Goal: Task Accomplishment & Management: Manage account settings

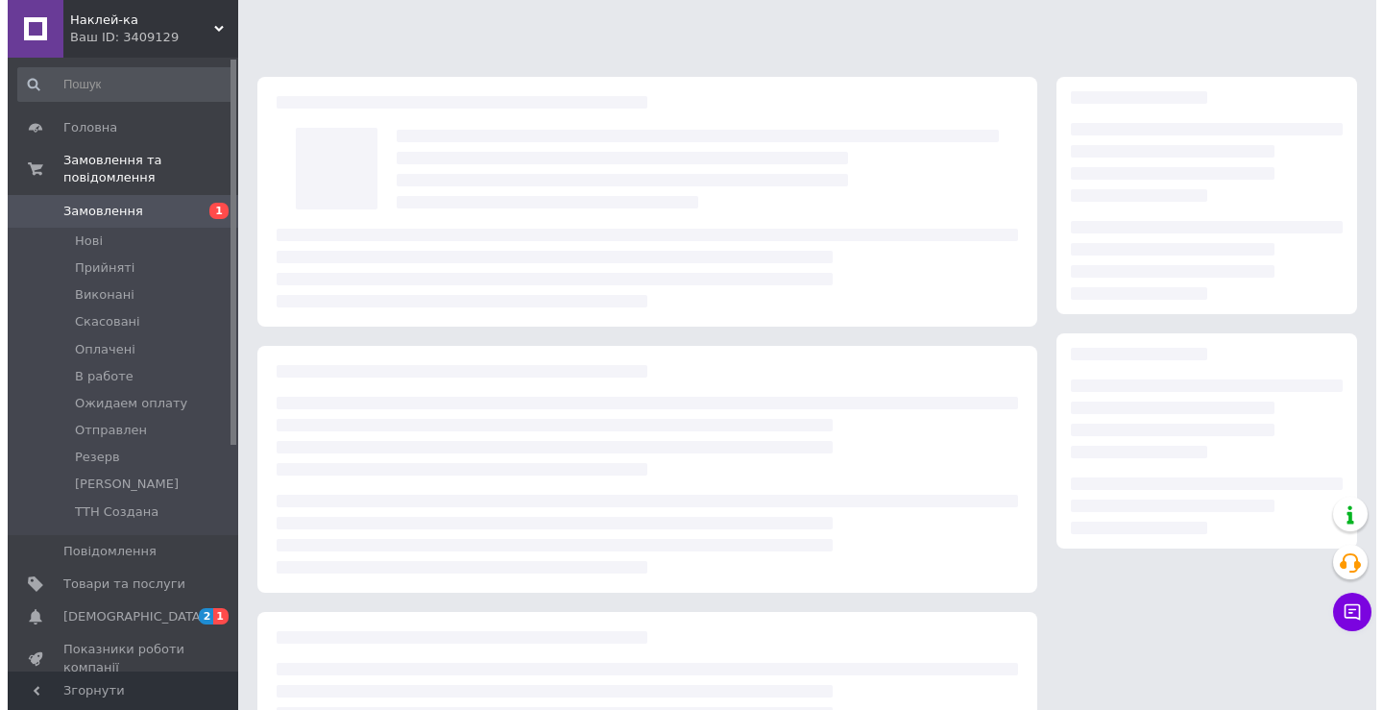
scroll to position [55, 0]
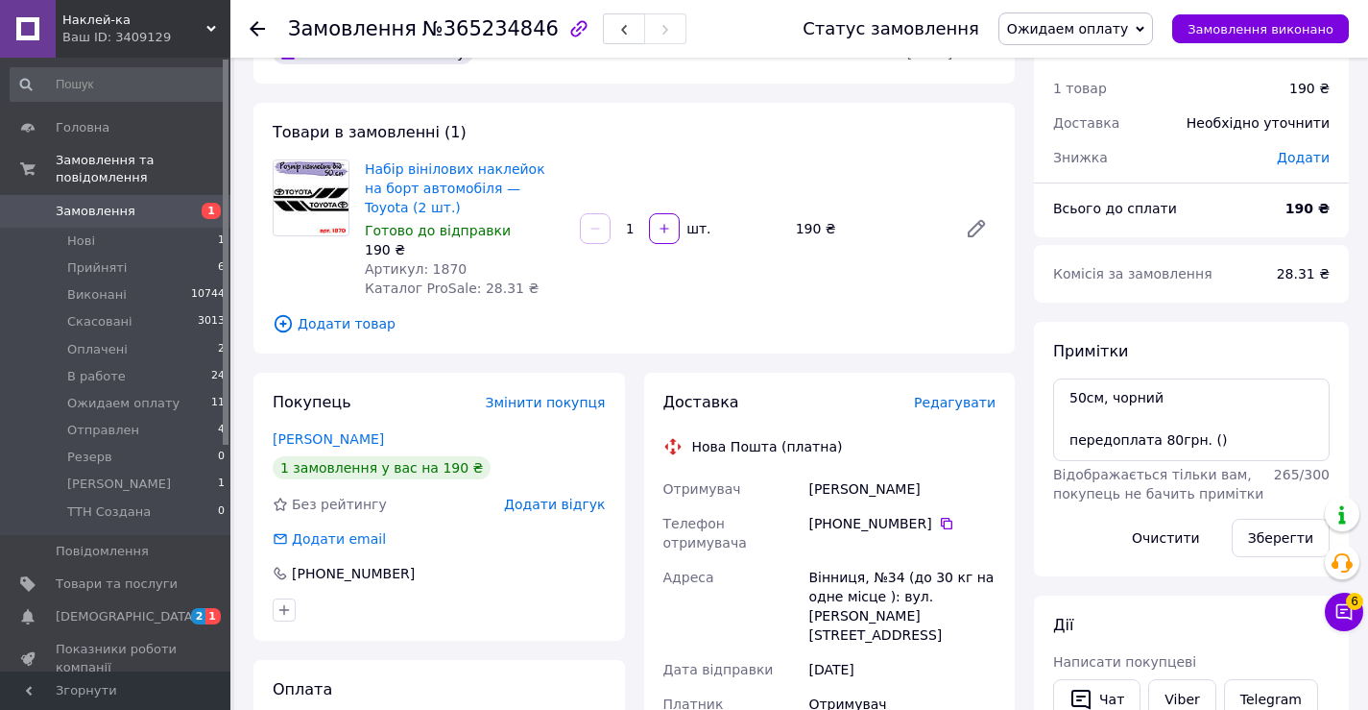
click at [565, 504] on span "Додати відгук" at bounding box center [554, 503] width 101 height 15
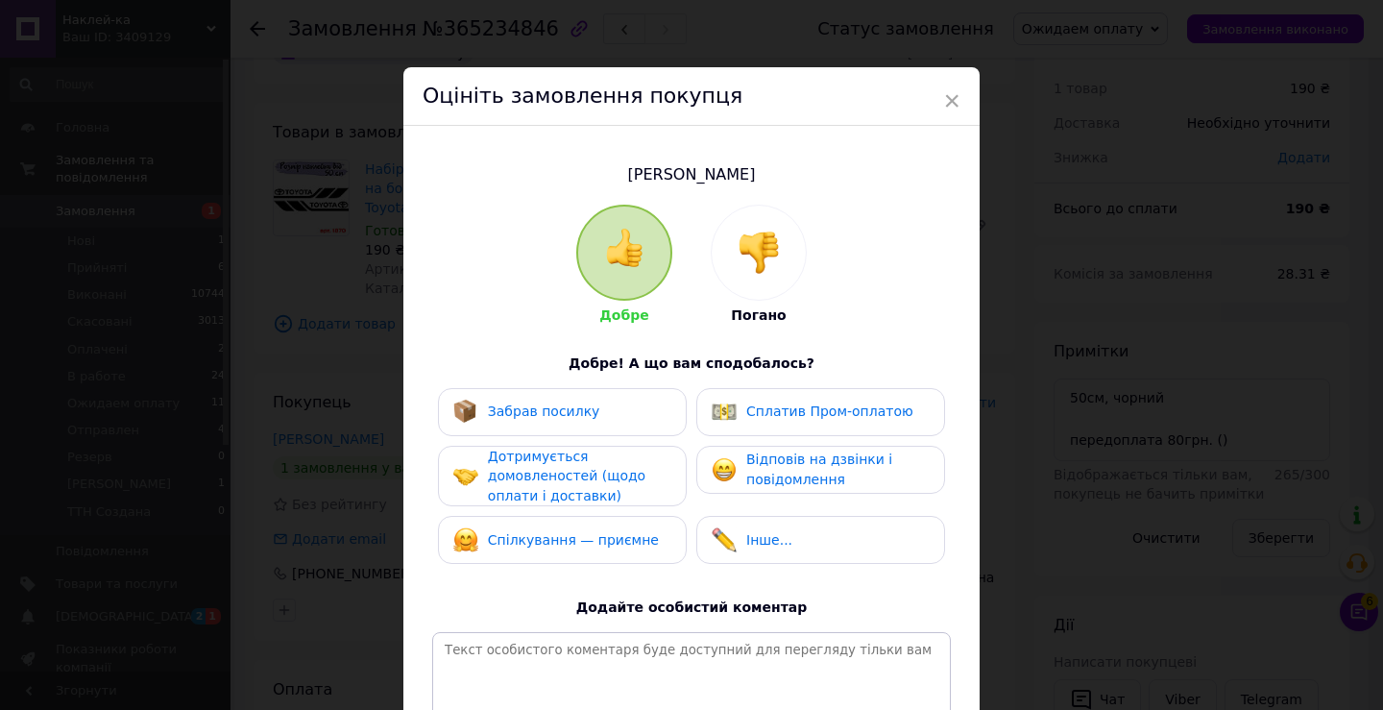
click at [763, 282] on div at bounding box center [759, 253] width 94 height 94
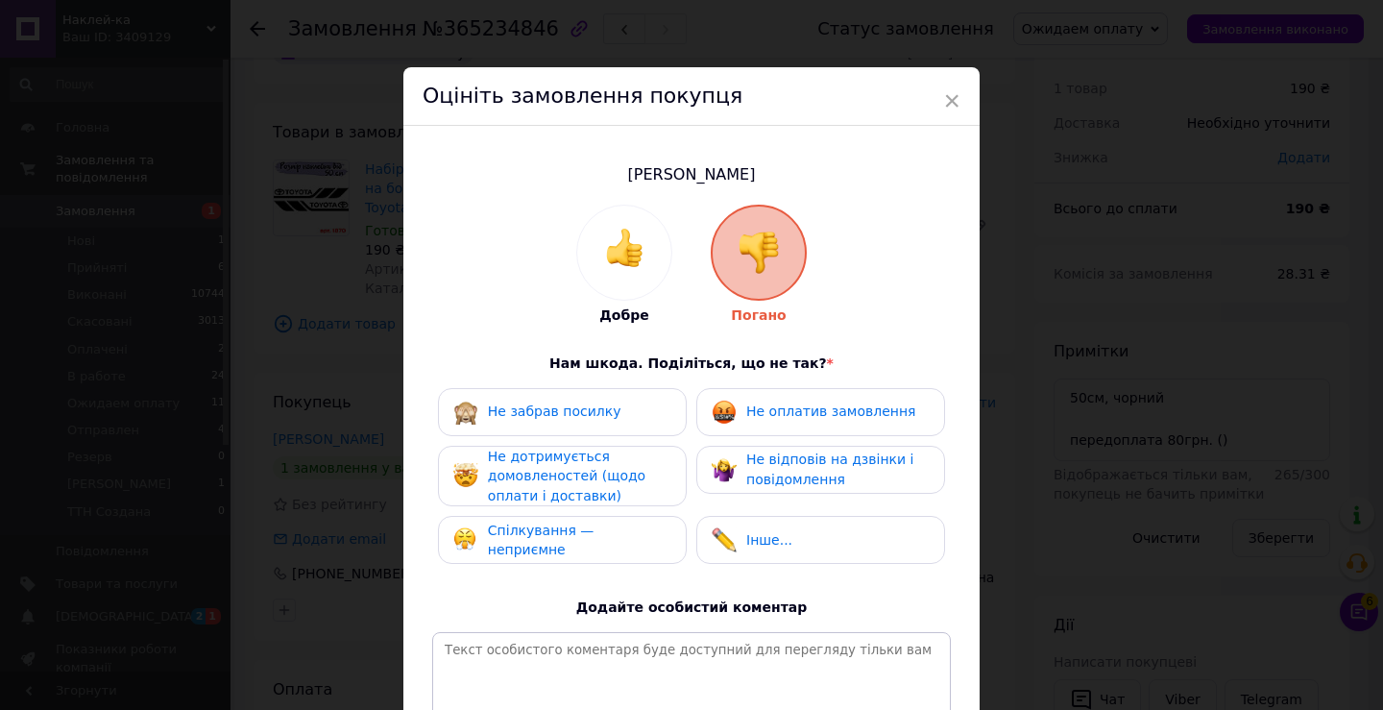
click at [806, 410] on span "Не оплатив замовлення" at bounding box center [830, 410] width 169 height 15
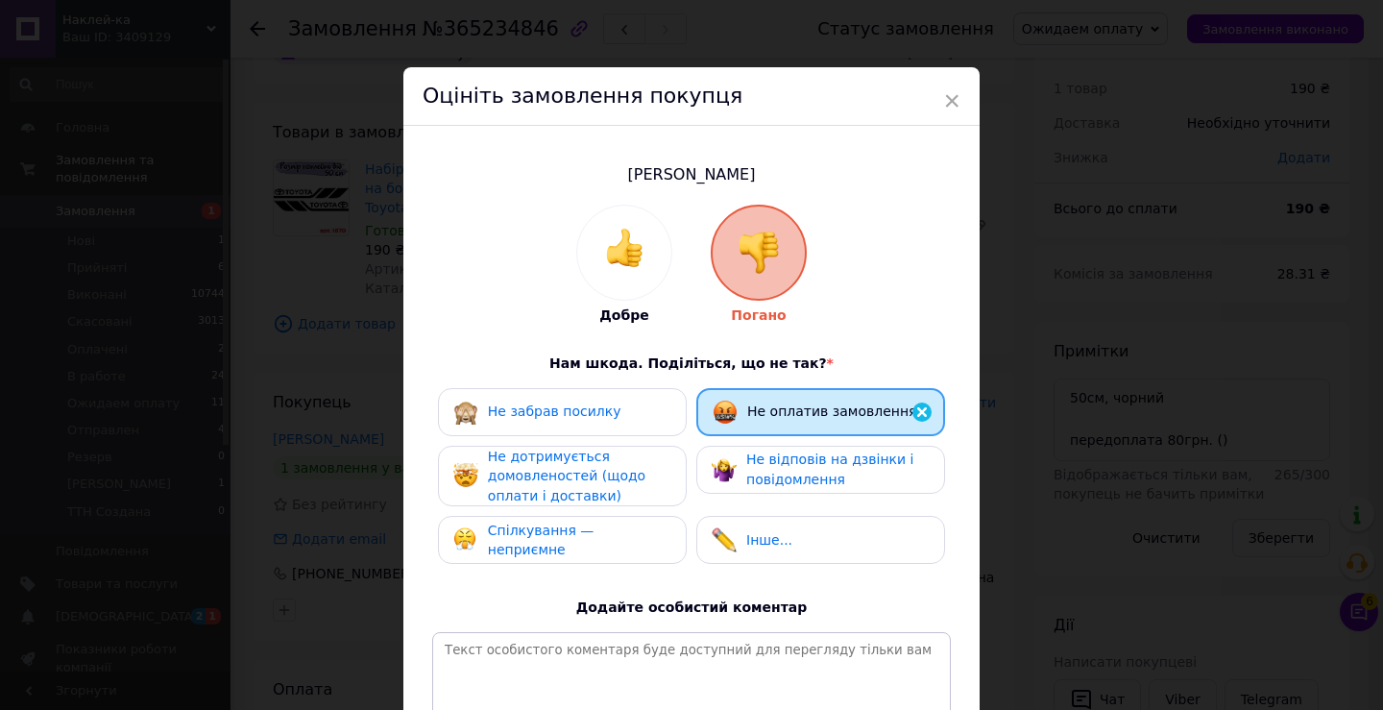
click at [618, 471] on span "Не дотримується домовленостей (щодо оплати і доставки)" at bounding box center [566, 475] width 157 height 55
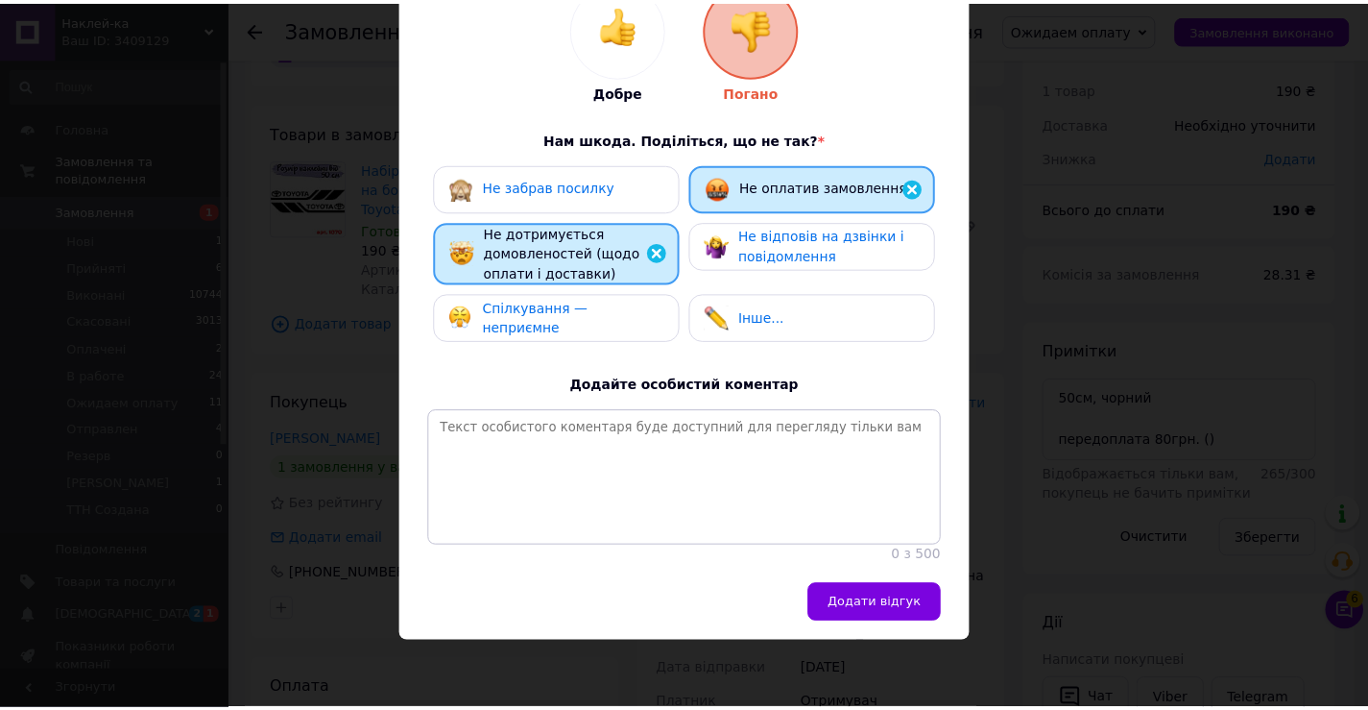
scroll to position [236, 0]
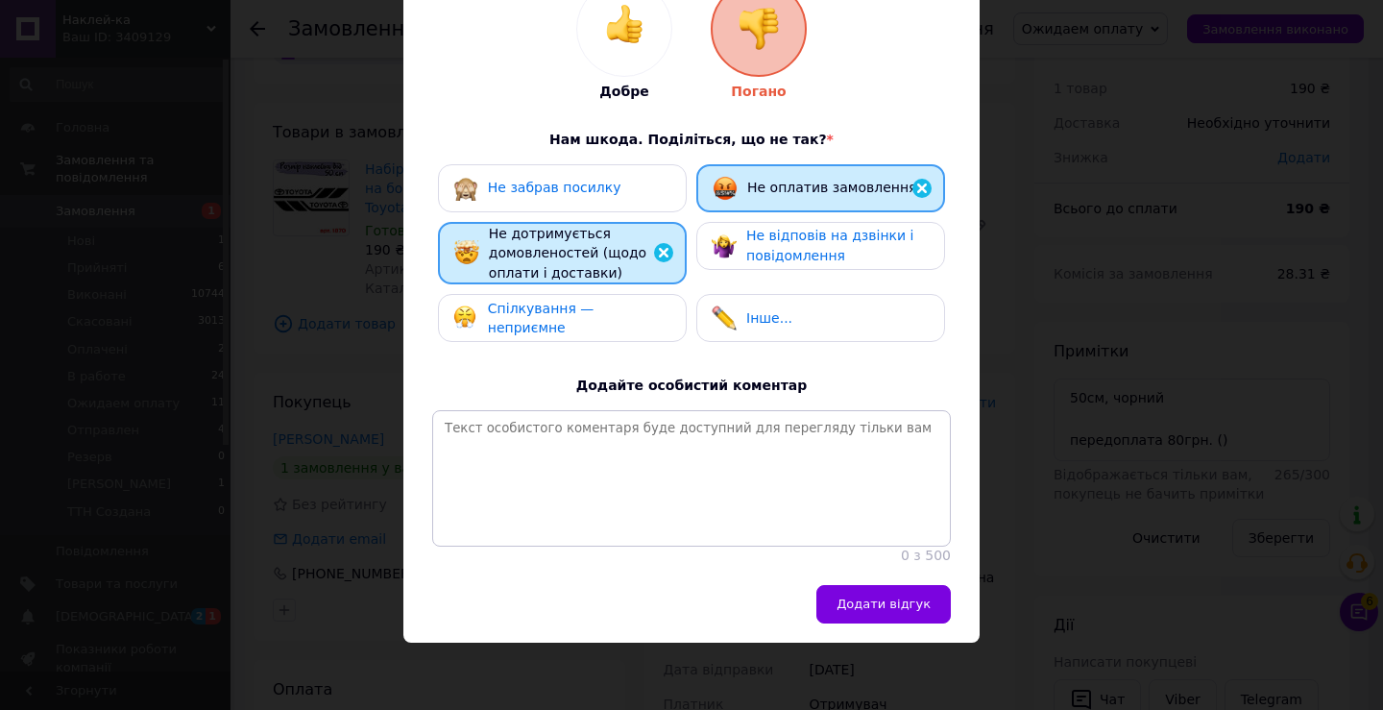
click at [848, 583] on div "Чмих Вячеслав Добре Погано Нам шкода. Поділіться, що не так? * Не забрав посилк…" at bounding box center [691, 243] width 576 height 683
click at [851, 601] on span "Додати відгук" at bounding box center [883, 603] width 94 height 14
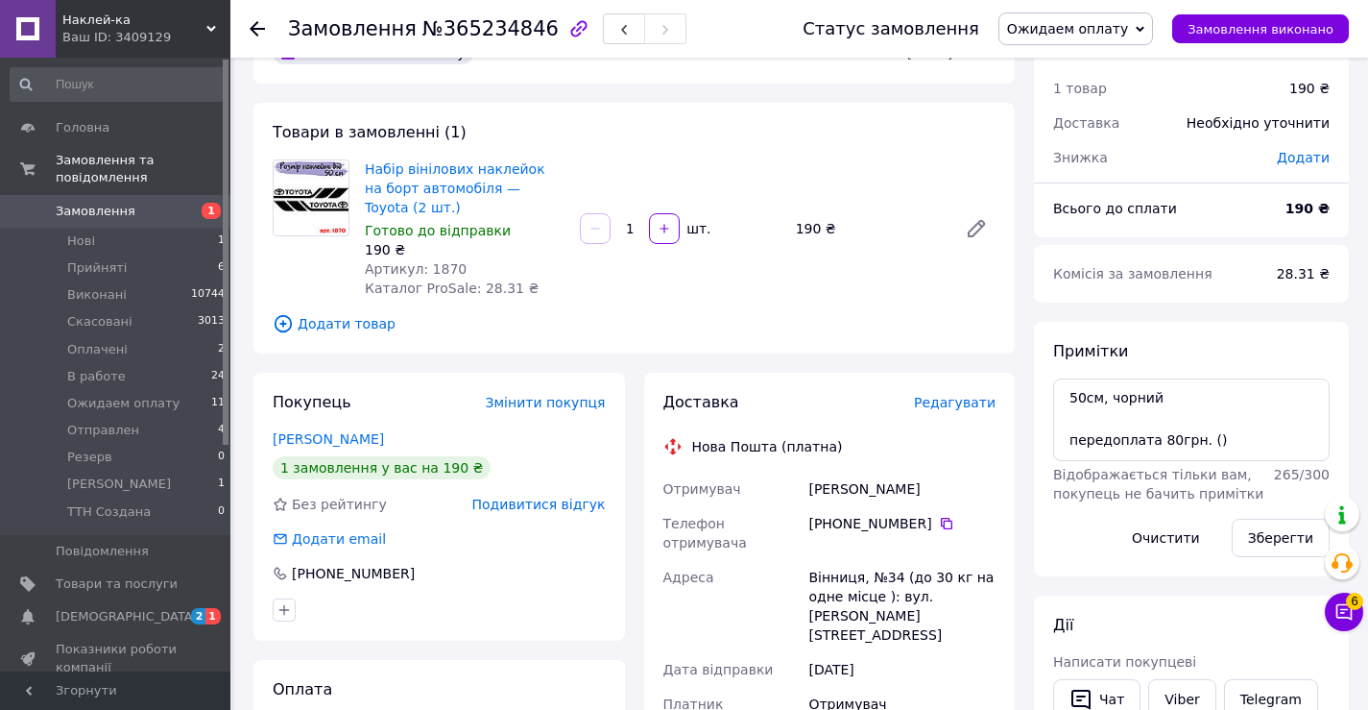
click at [1097, 27] on span "Ожидаем оплату" at bounding box center [1067, 28] width 121 height 15
click at [1096, 125] on li "Скасовано" at bounding box center [1076, 124] width 153 height 29
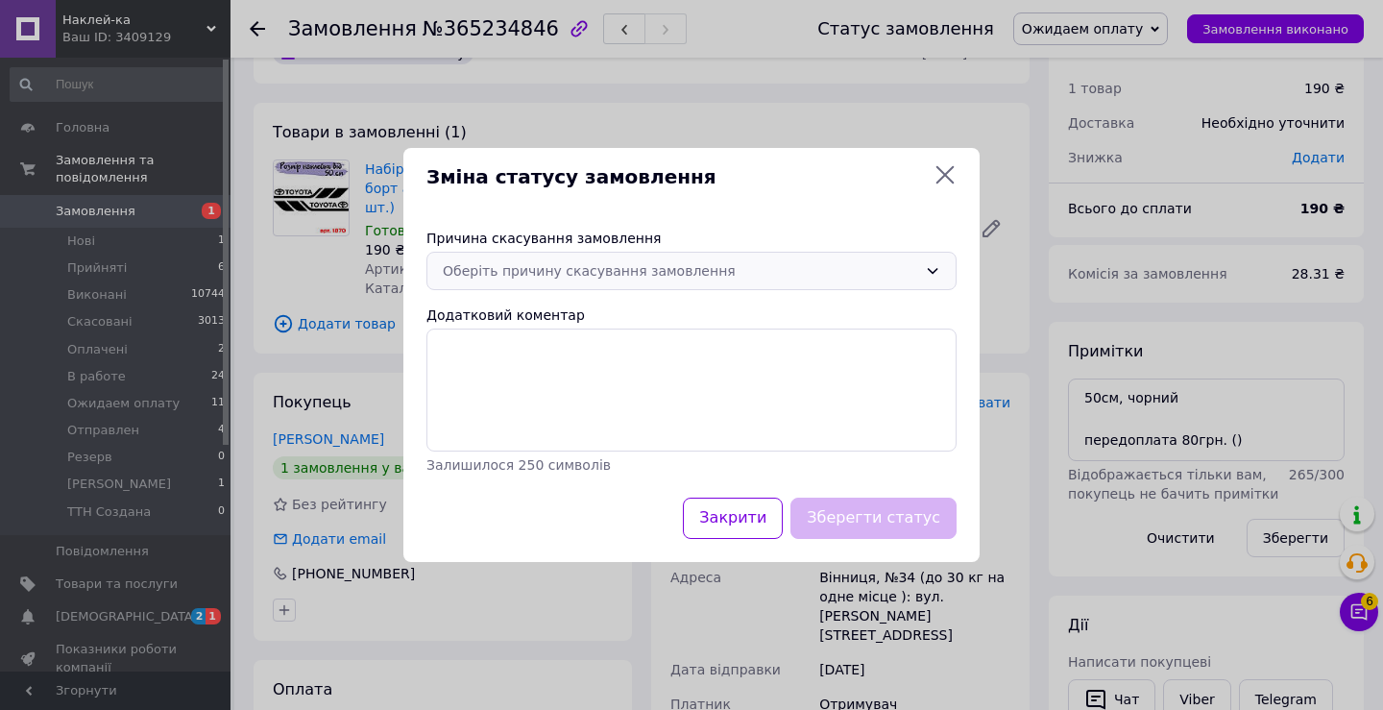
click at [716, 259] on div "Оберіть причину скасування замовлення" at bounding box center [691, 271] width 530 height 38
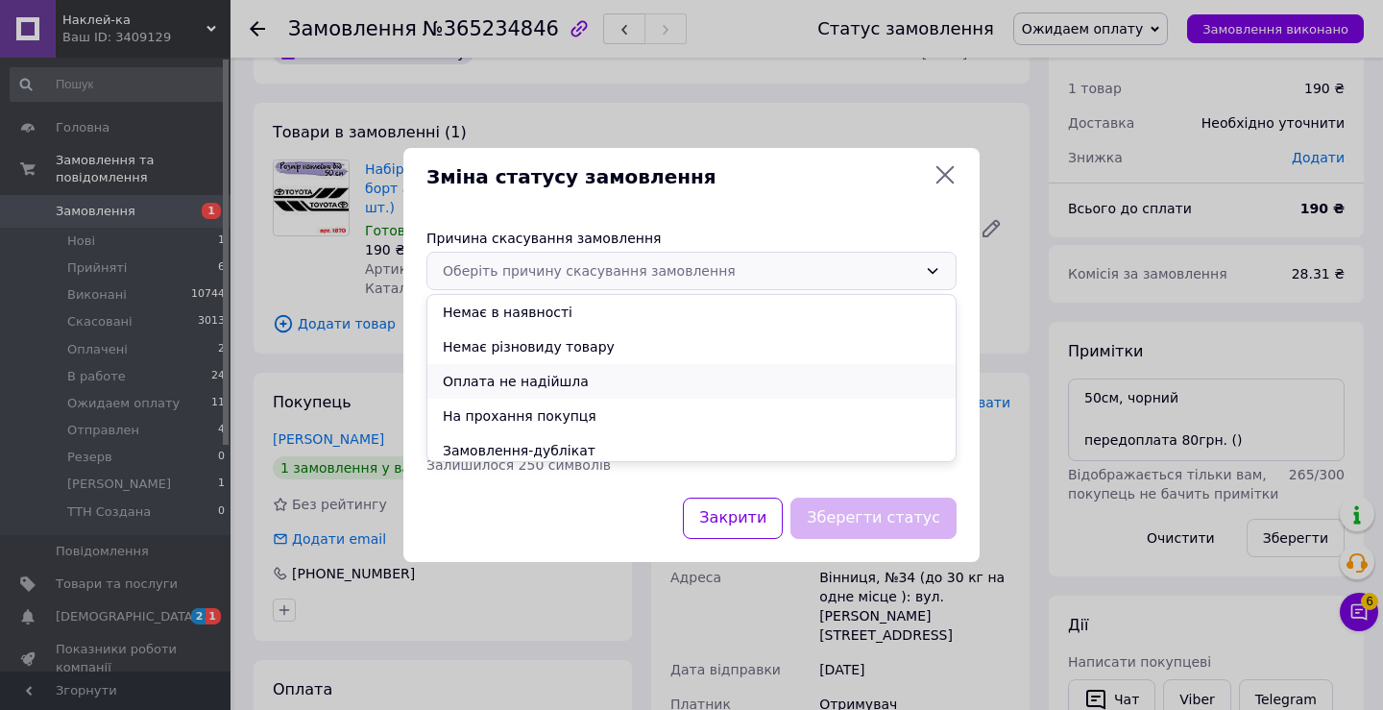
click at [657, 377] on li "Оплата не надійшла" at bounding box center [691, 381] width 528 height 35
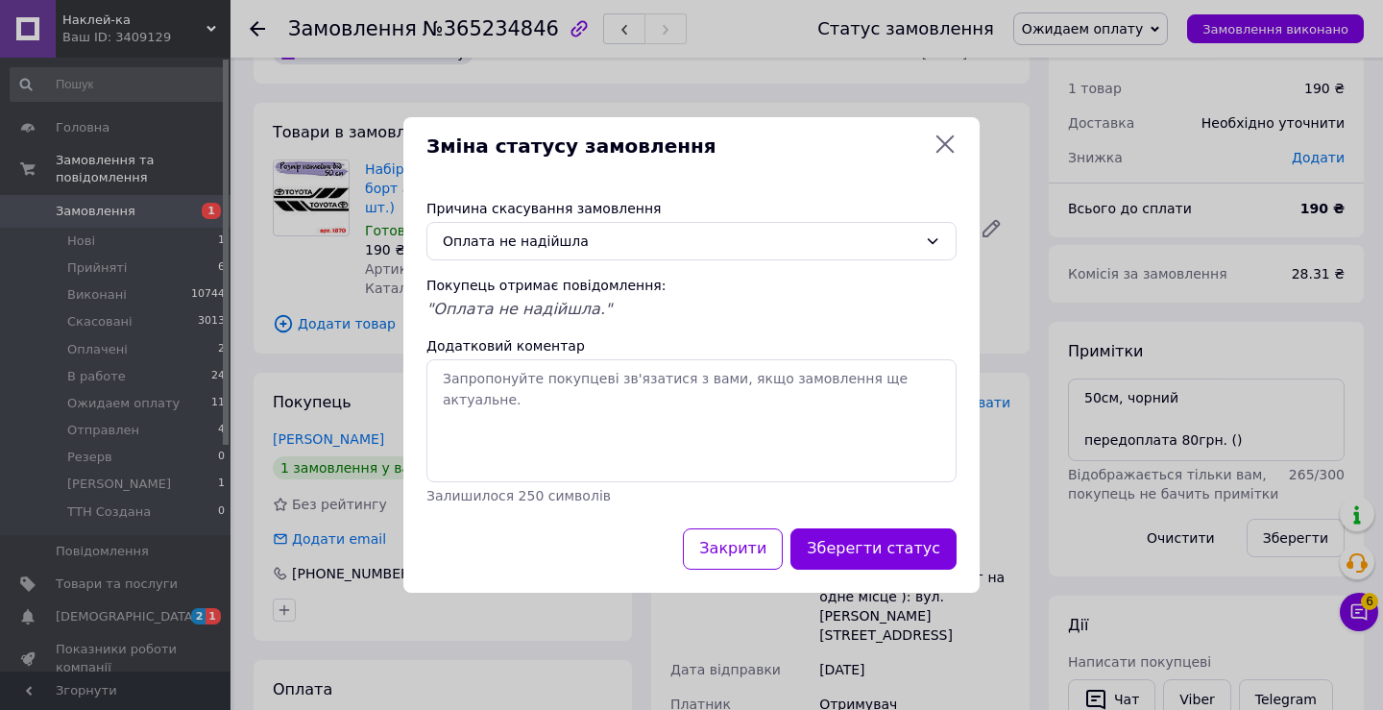
click at [733, 544] on button "Закрити" at bounding box center [733, 548] width 100 height 41
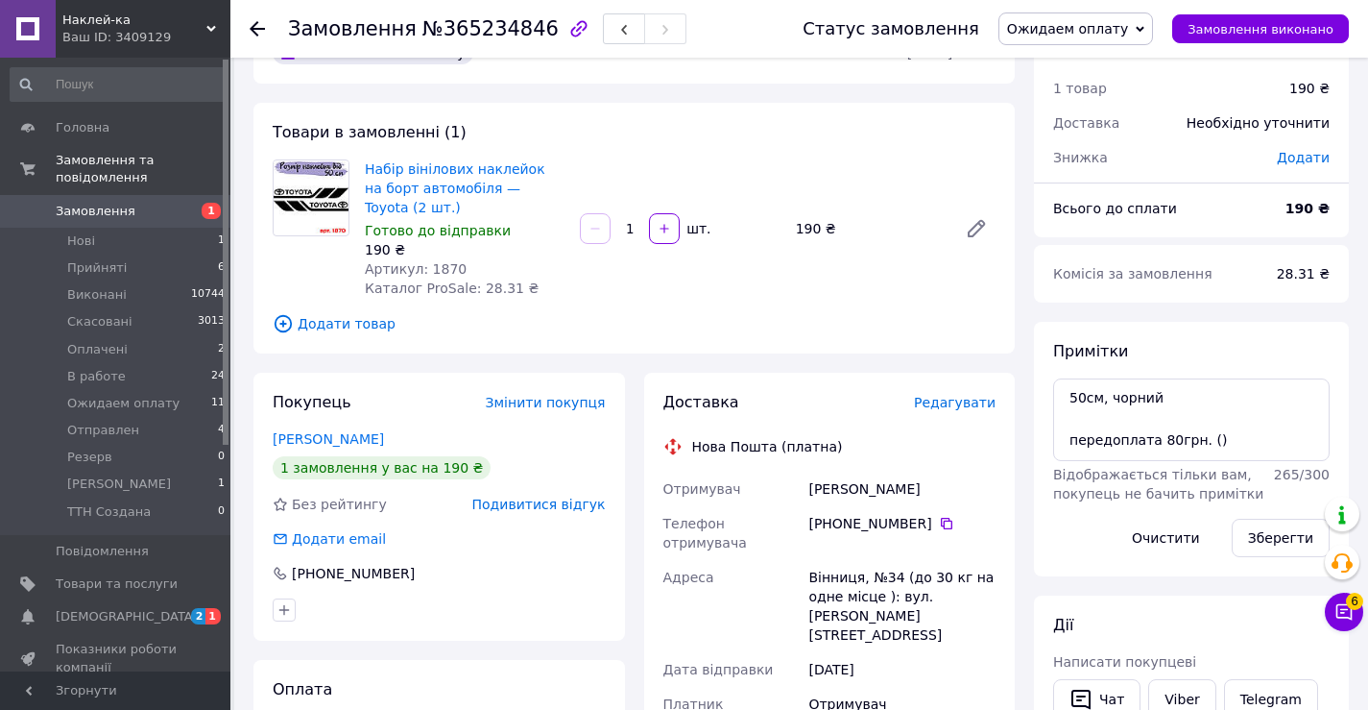
click at [1111, 16] on span "Ожидаем оплату" at bounding box center [1076, 28] width 155 height 33
click at [1084, 132] on li "Скасовано" at bounding box center [1076, 124] width 153 height 29
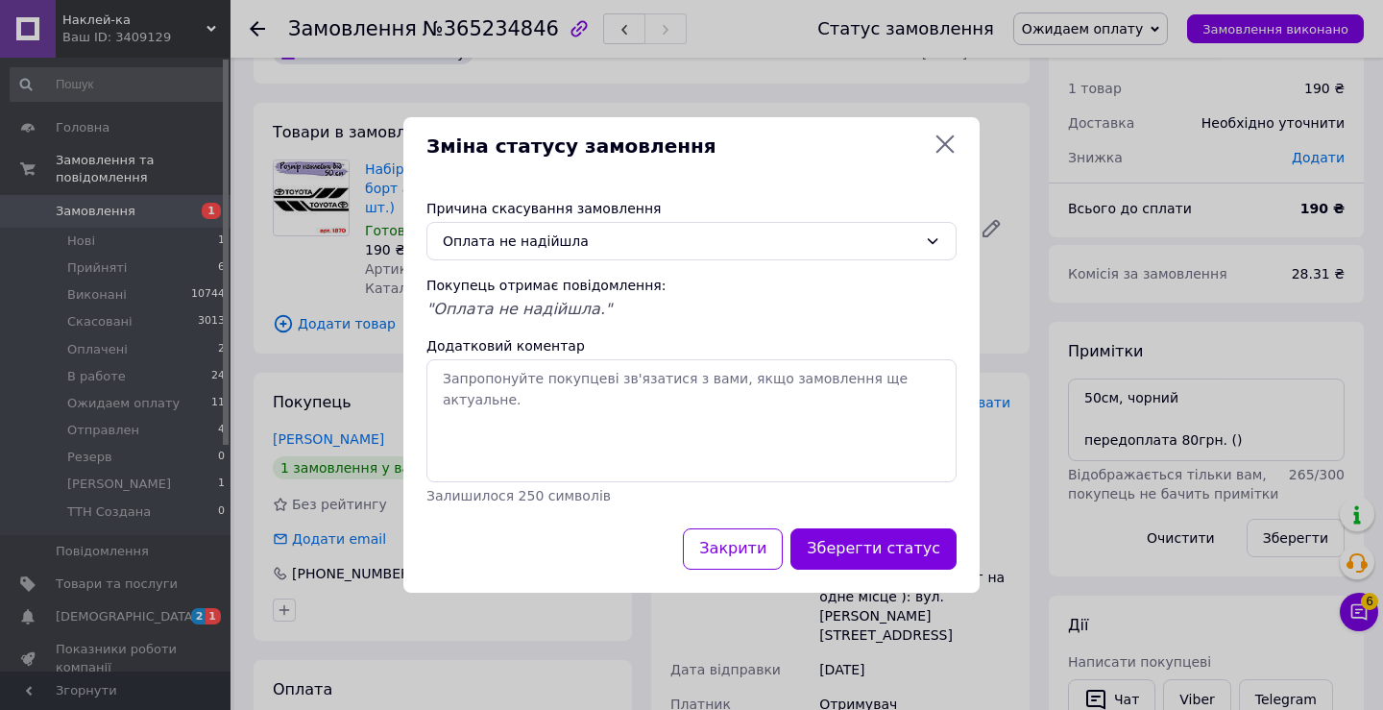
click at [857, 545] on button "Зберегти статус" at bounding box center [873, 548] width 166 height 41
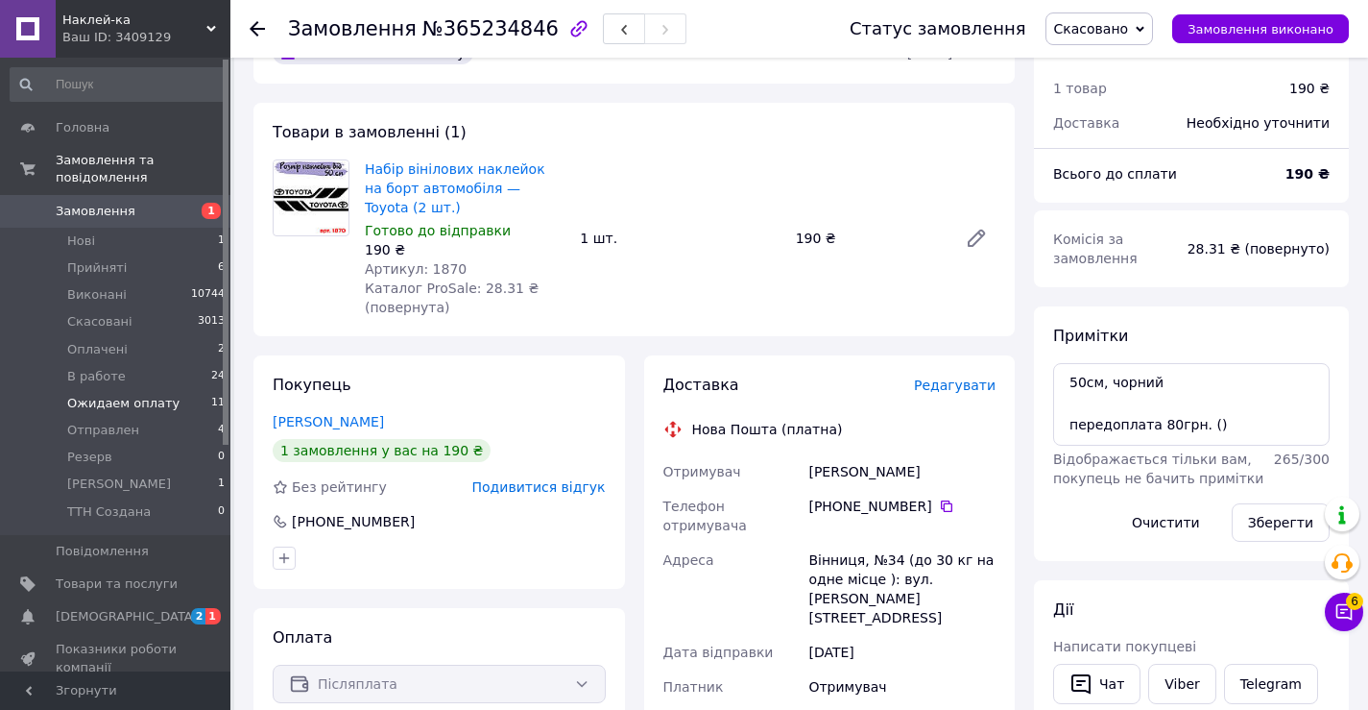
click at [116, 395] on span "Ожидаем оплату" at bounding box center [123, 403] width 112 height 17
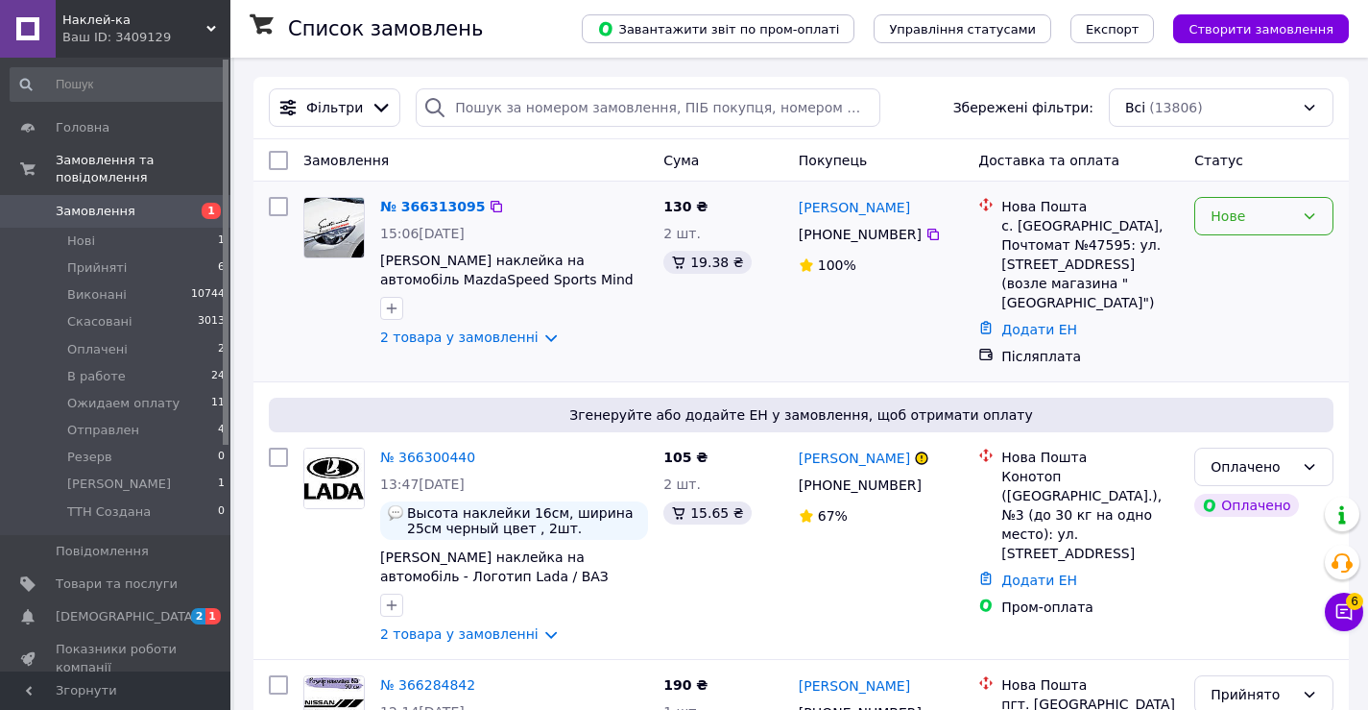
click at [1243, 210] on div "Нове" at bounding box center [1253, 216] width 84 height 21
click at [1261, 258] on li "Прийнято" at bounding box center [1264, 258] width 137 height 35
click at [91, 395] on span "Ожидаем оплату" at bounding box center [123, 403] width 112 height 17
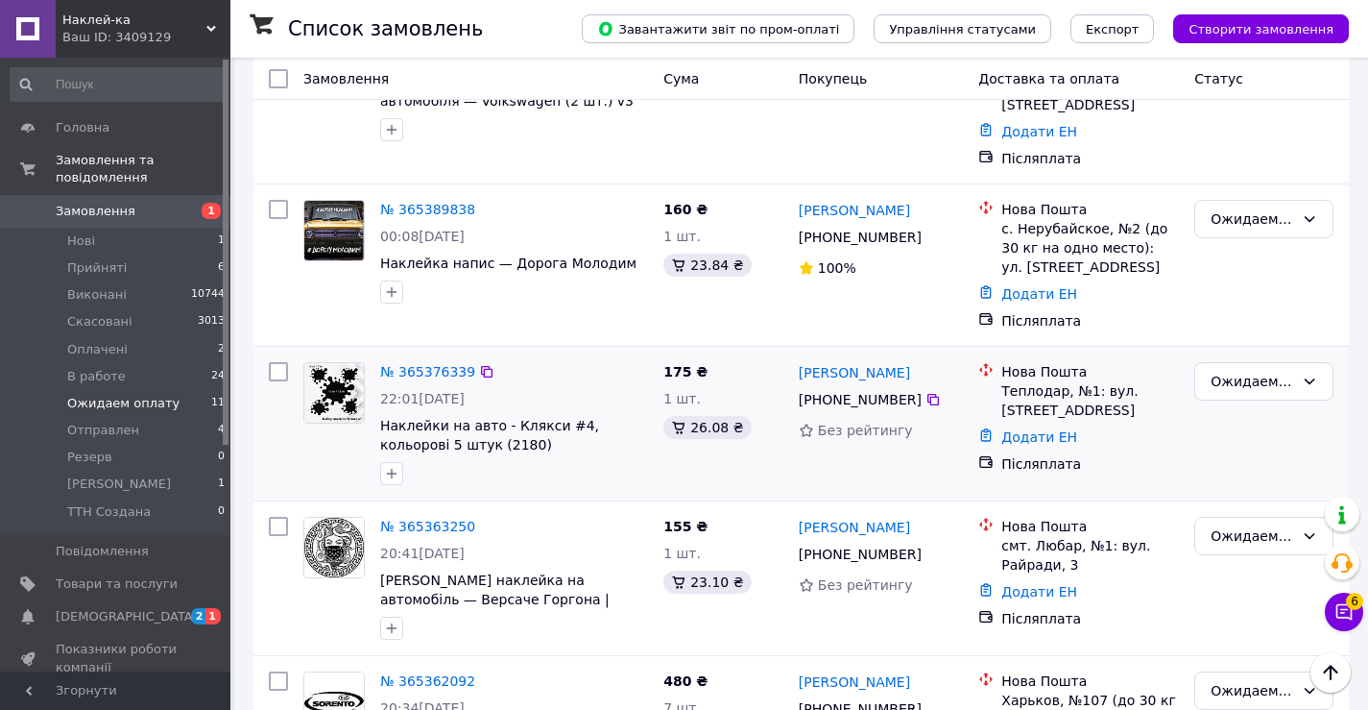
scroll to position [1397, 0]
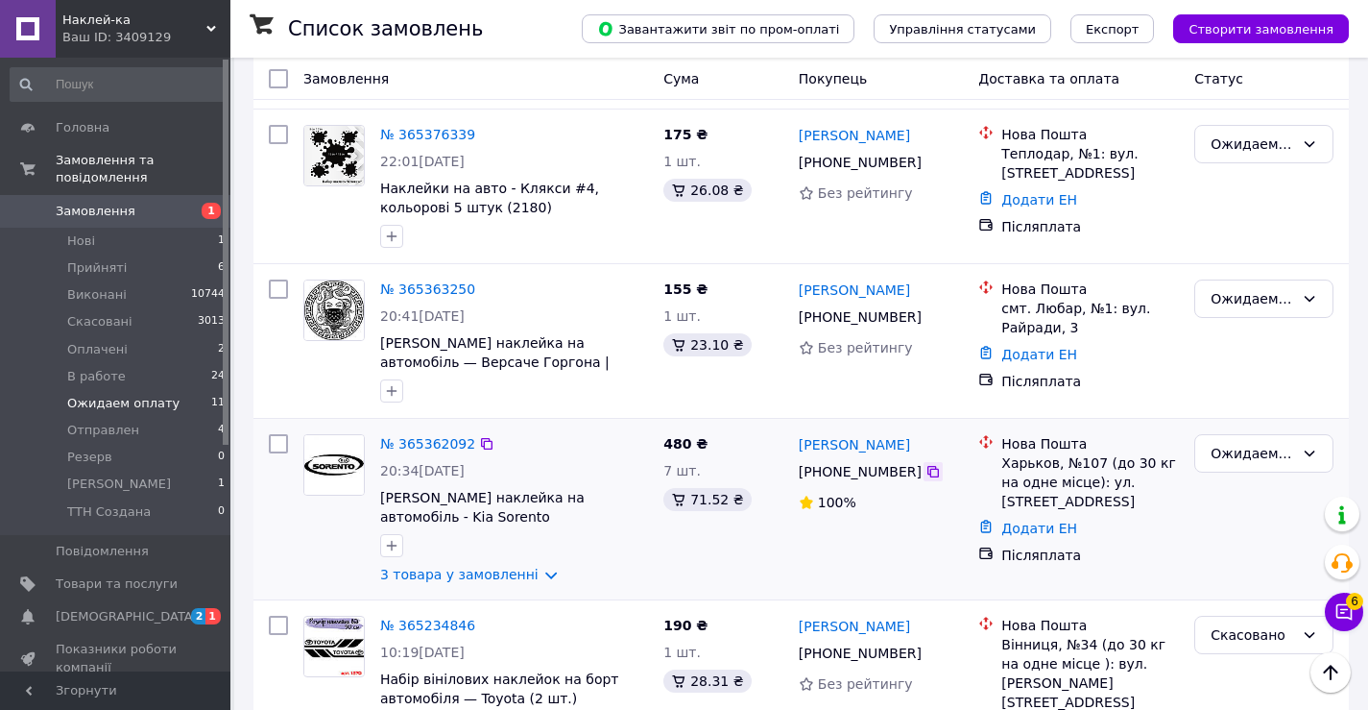
click at [926, 464] on icon at bounding box center [933, 471] width 15 height 15
click at [434, 436] on link "№ 365362092" at bounding box center [427, 443] width 95 height 15
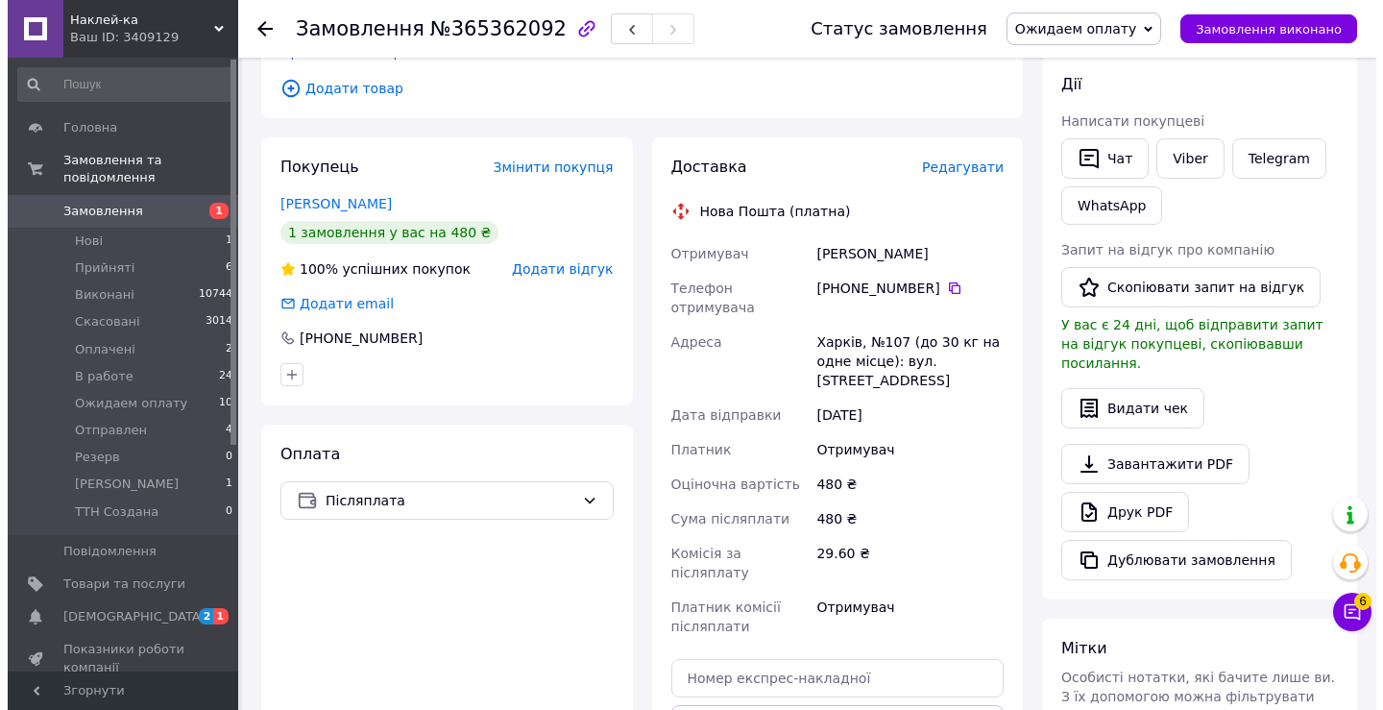
scroll to position [583, 0]
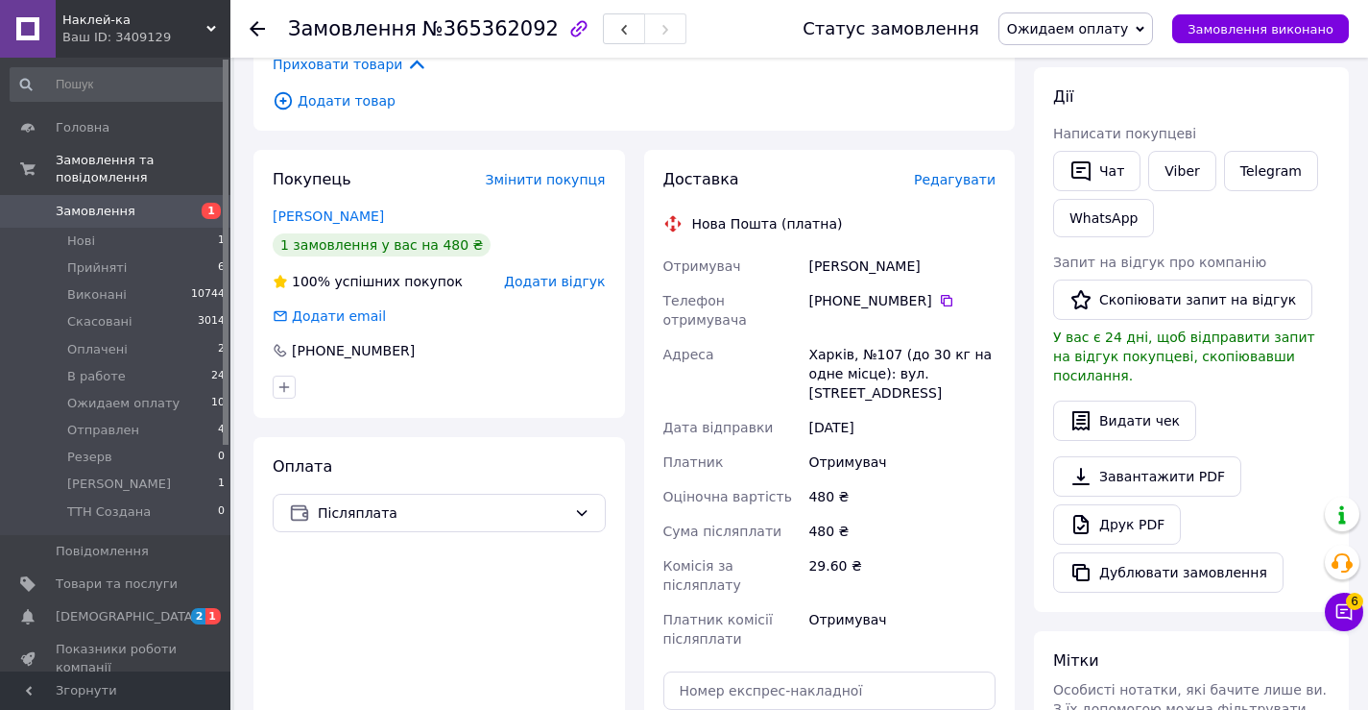
click at [548, 274] on span "Додати відгук" at bounding box center [554, 281] width 101 height 15
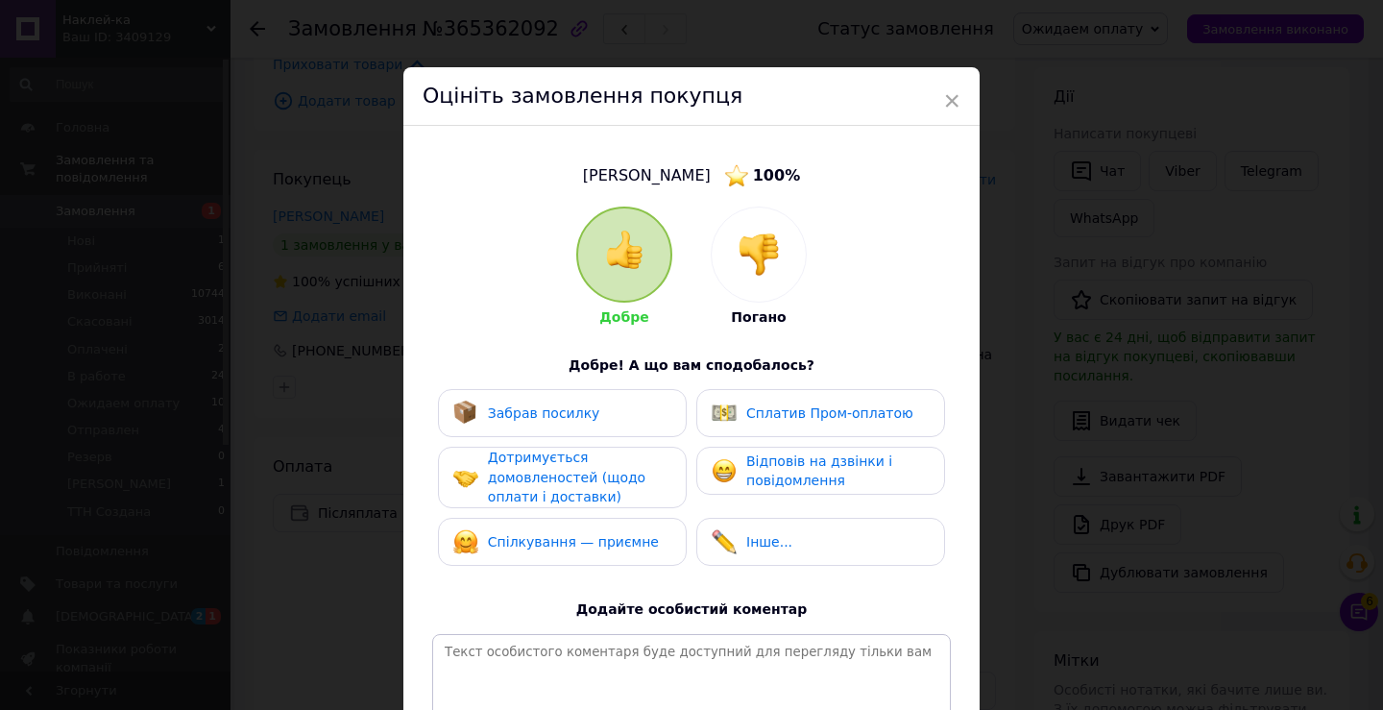
click at [745, 284] on div at bounding box center [759, 254] width 94 height 94
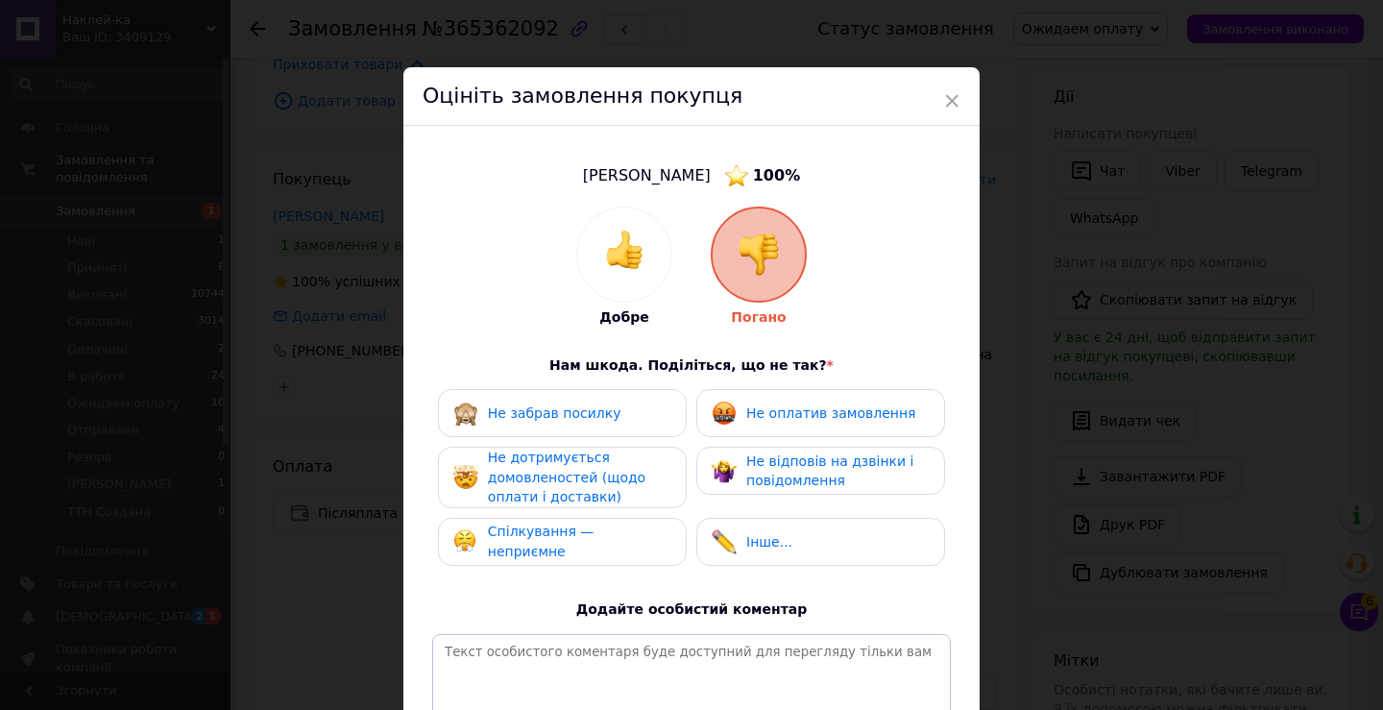
click at [790, 425] on div "Не оплатив замовлення" at bounding box center [820, 413] width 249 height 48
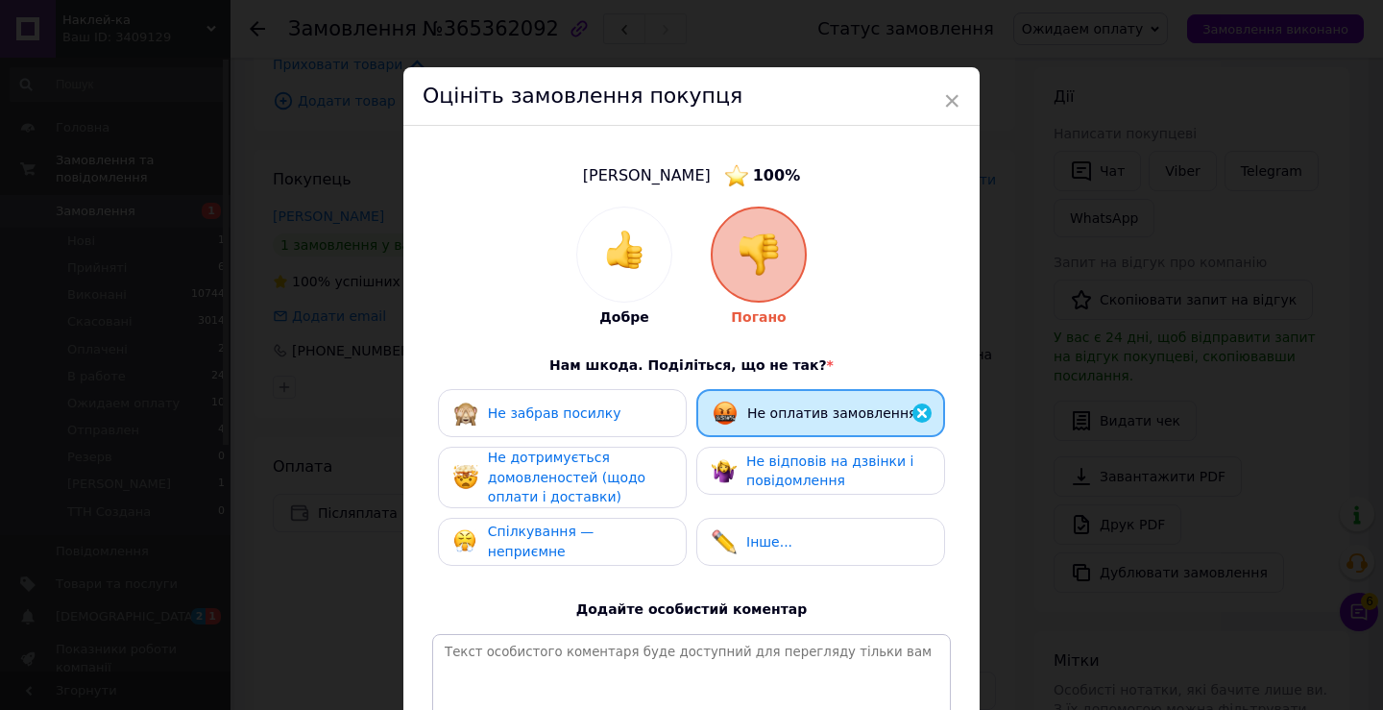
click at [596, 480] on span "Не дотримується домовленостей (щодо оплати і доставки)" at bounding box center [566, 476] width 157 height 55
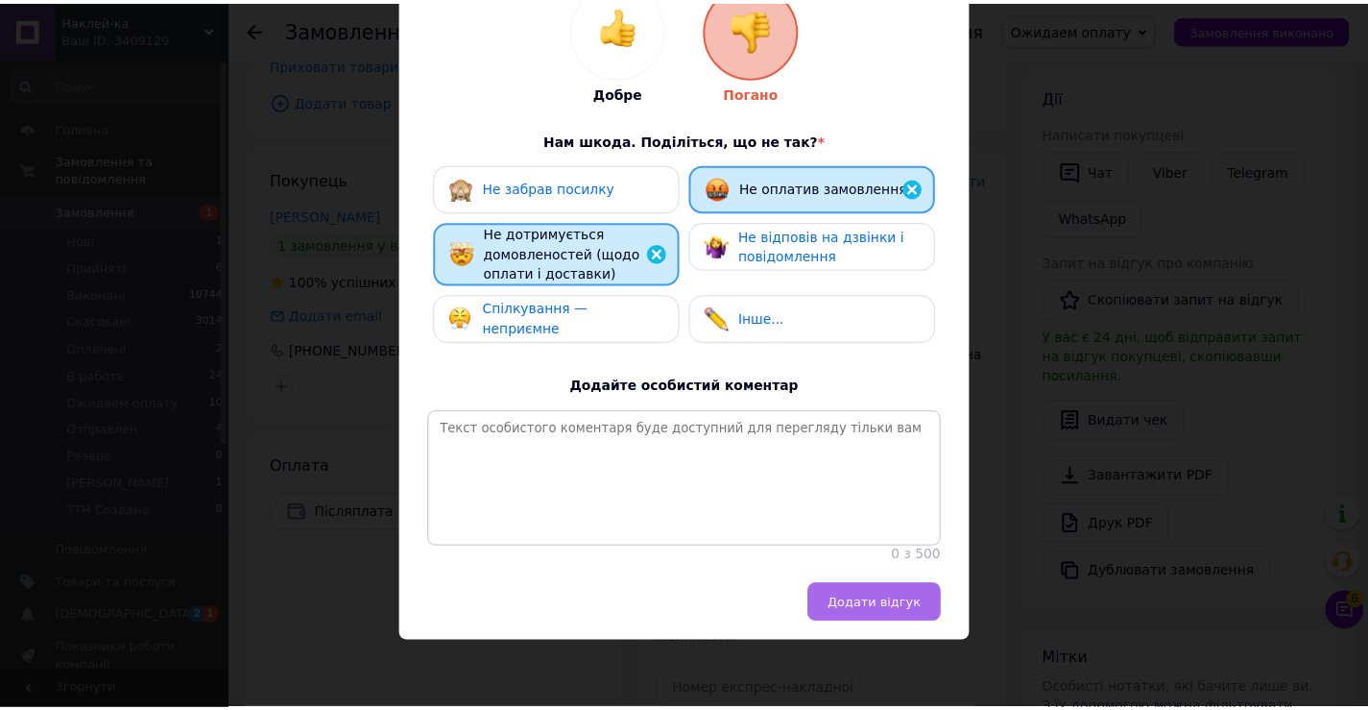
scroll to position [237, 0]
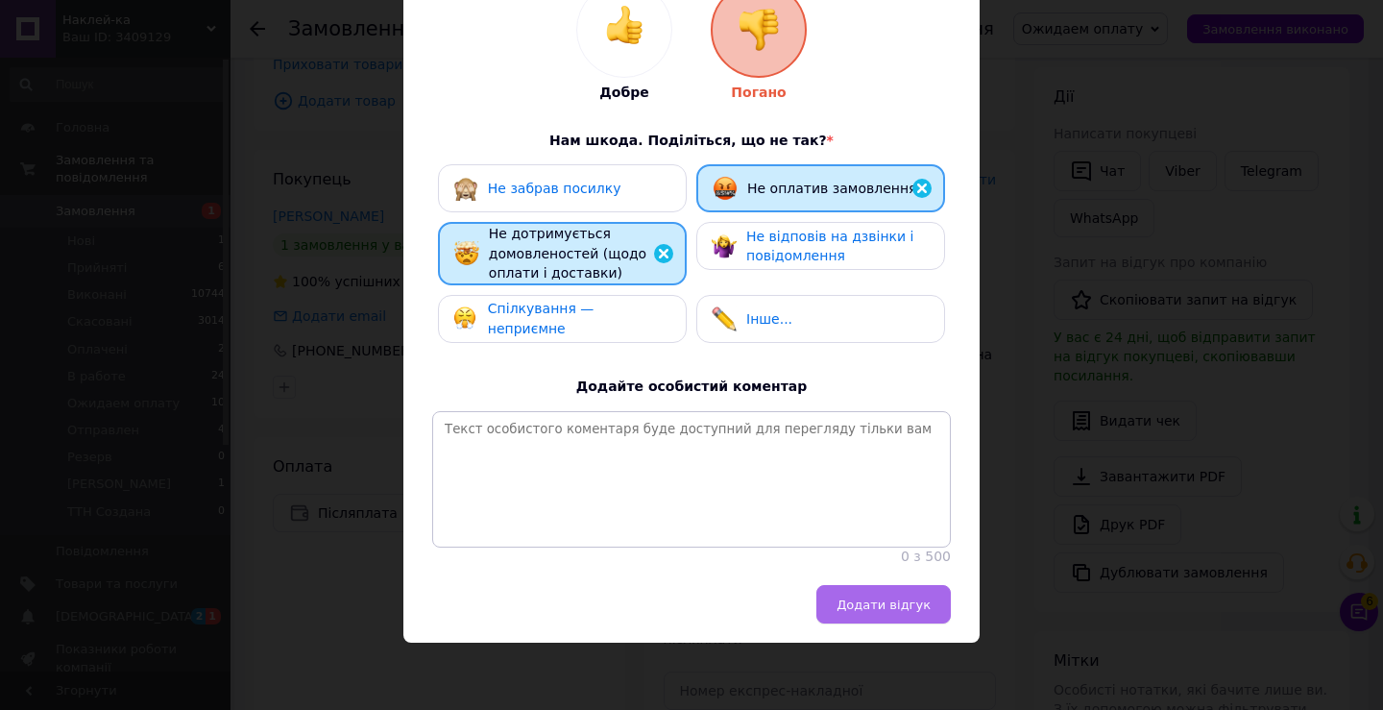
click at [862, 607] on span "Додати відгук" at bounding box center [883, 604] width 94 height 14
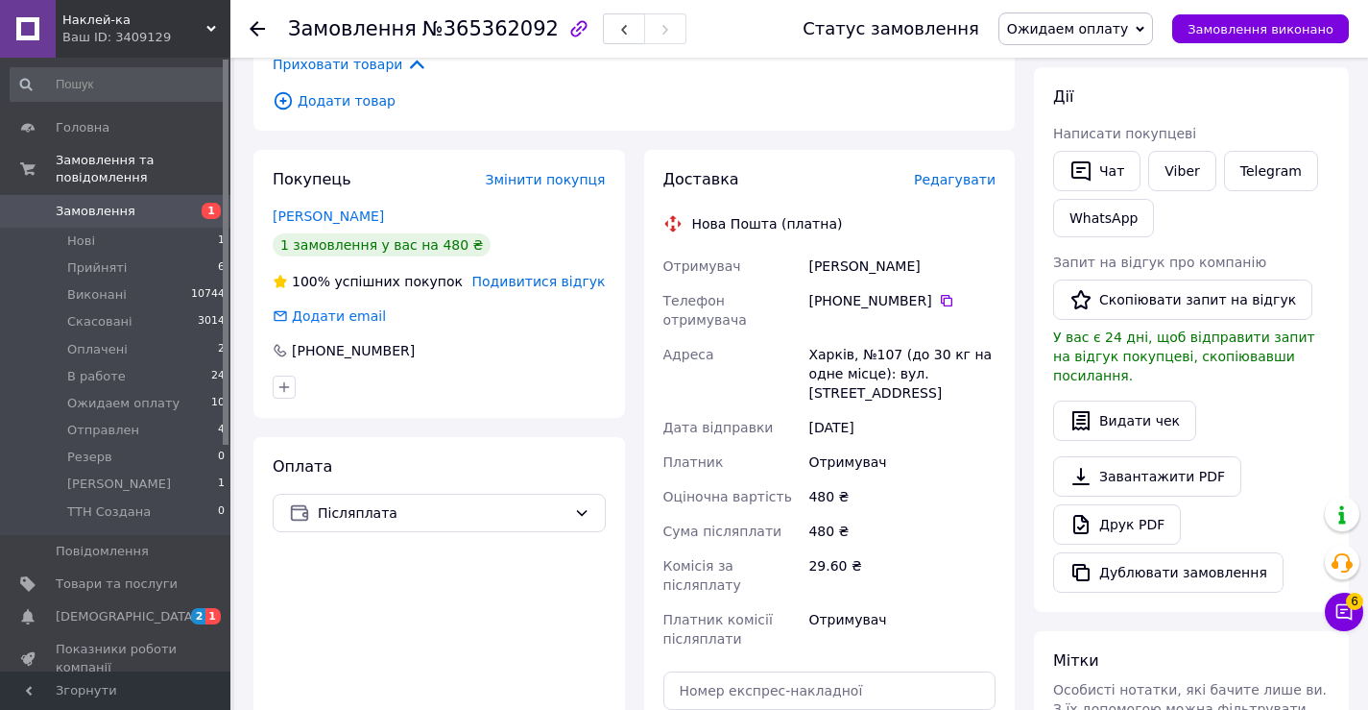
click at [1102, 36] on span "Ожидаем оплату" at bounding box center [1067, 28] width 121 height 15
click at [1081, 127] on li "Скасовано" at bounding box center [1076, 124] width 153 height 29
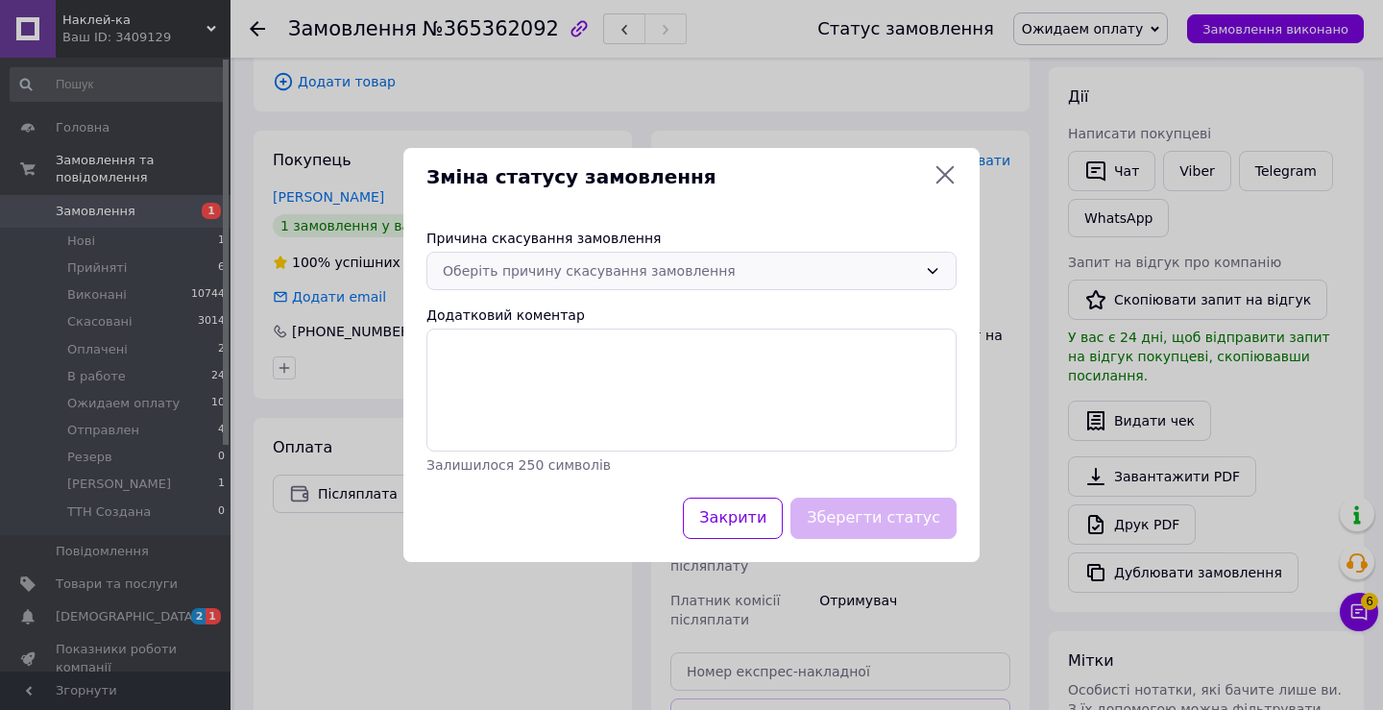
click at [820, 269] on div "Оберіть причину скасування замовлення" at bounding box center [680, 270] width 474 height 21
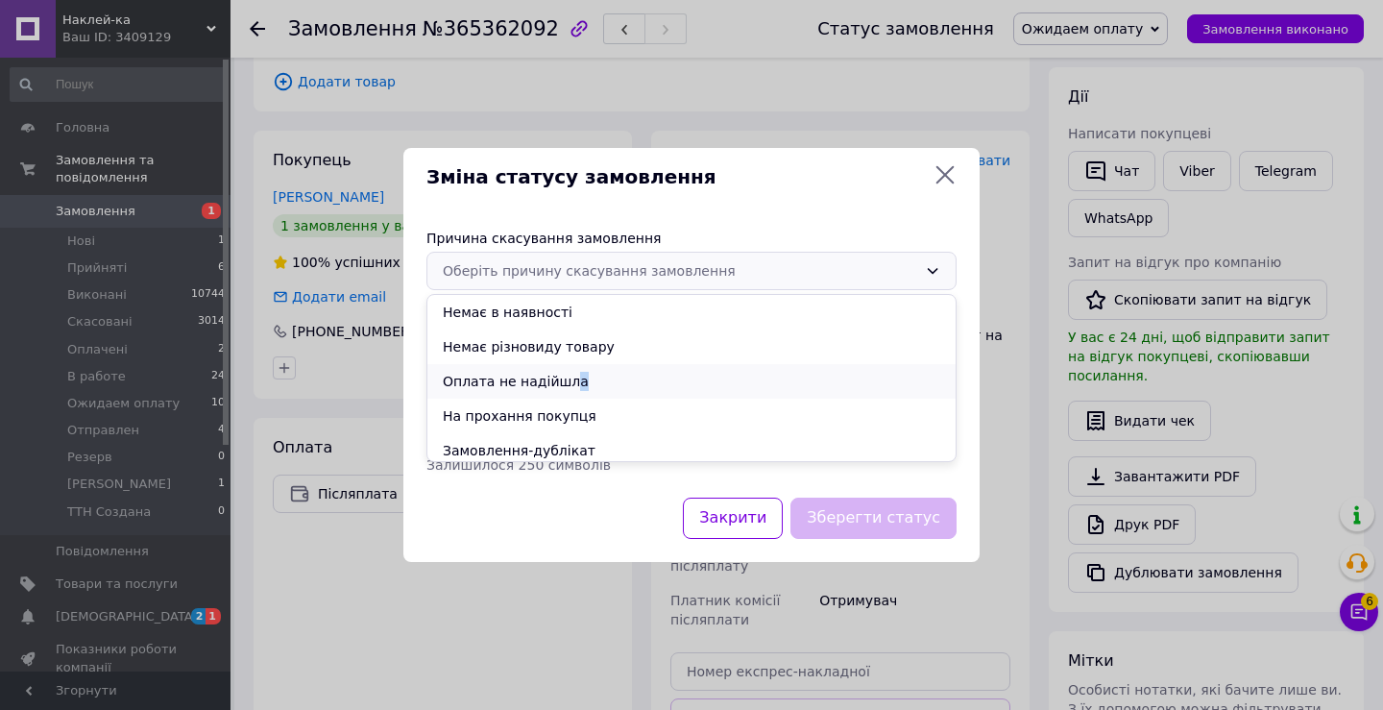
click at [564, 375] on li "Оплата не надійшла" at bounding box center [691, 381] width 528 height 35
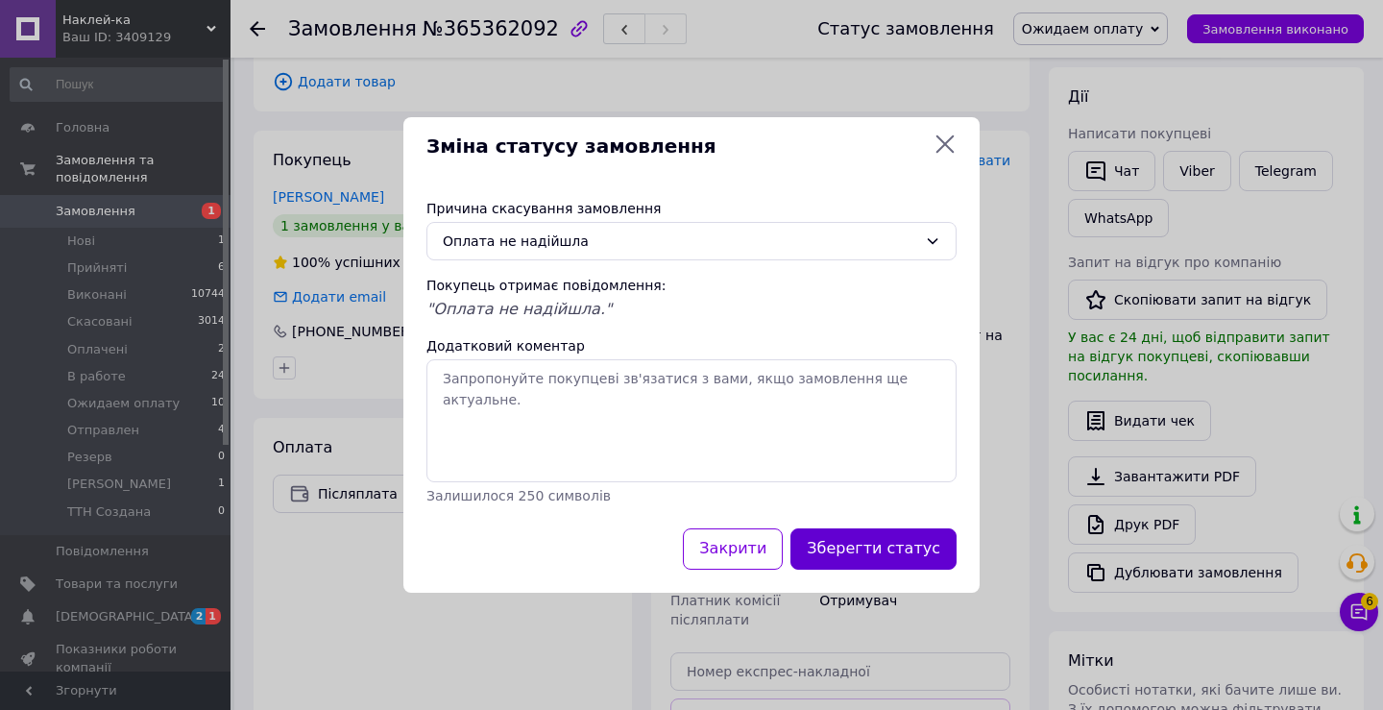
click at [879, 560] on button "Зберегти статус" at bounding box center [873, 548] width 166 height 41
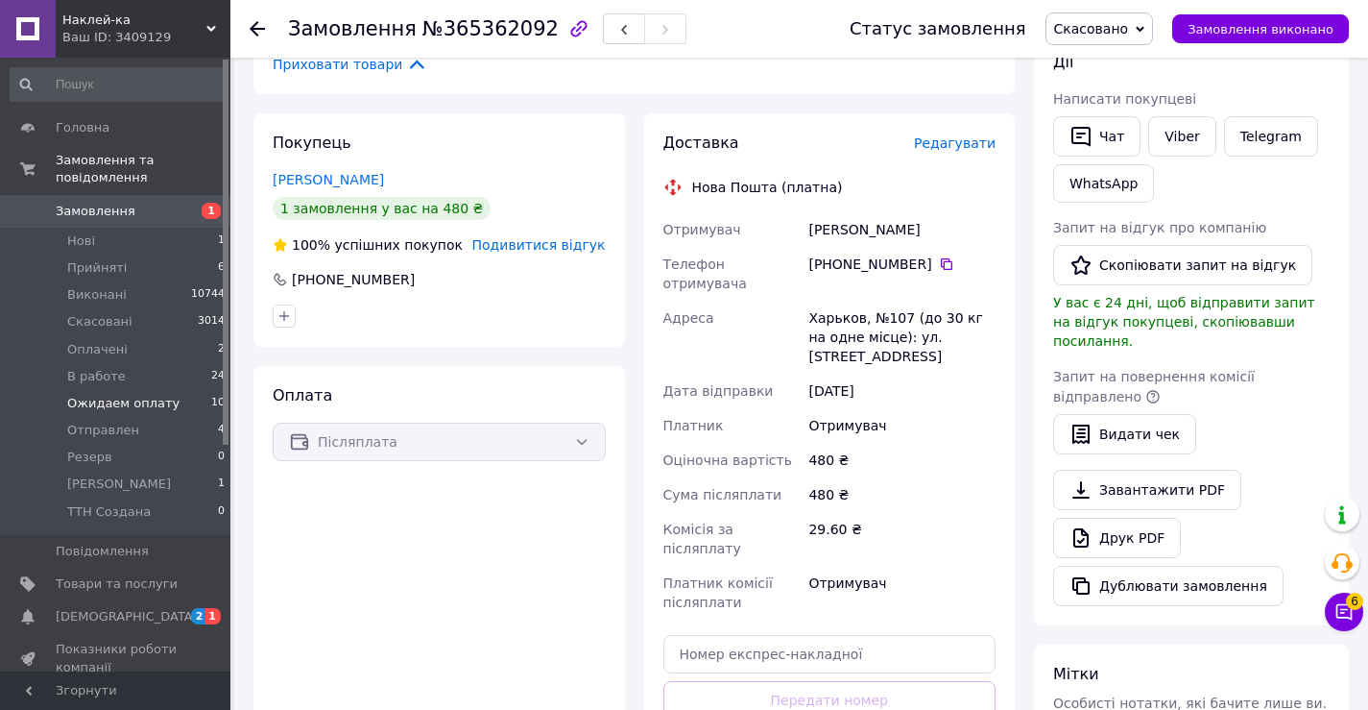
click at [148, 395] on span "Ожидаем оплату" at bounding box center [123, 403] width 112 height 17
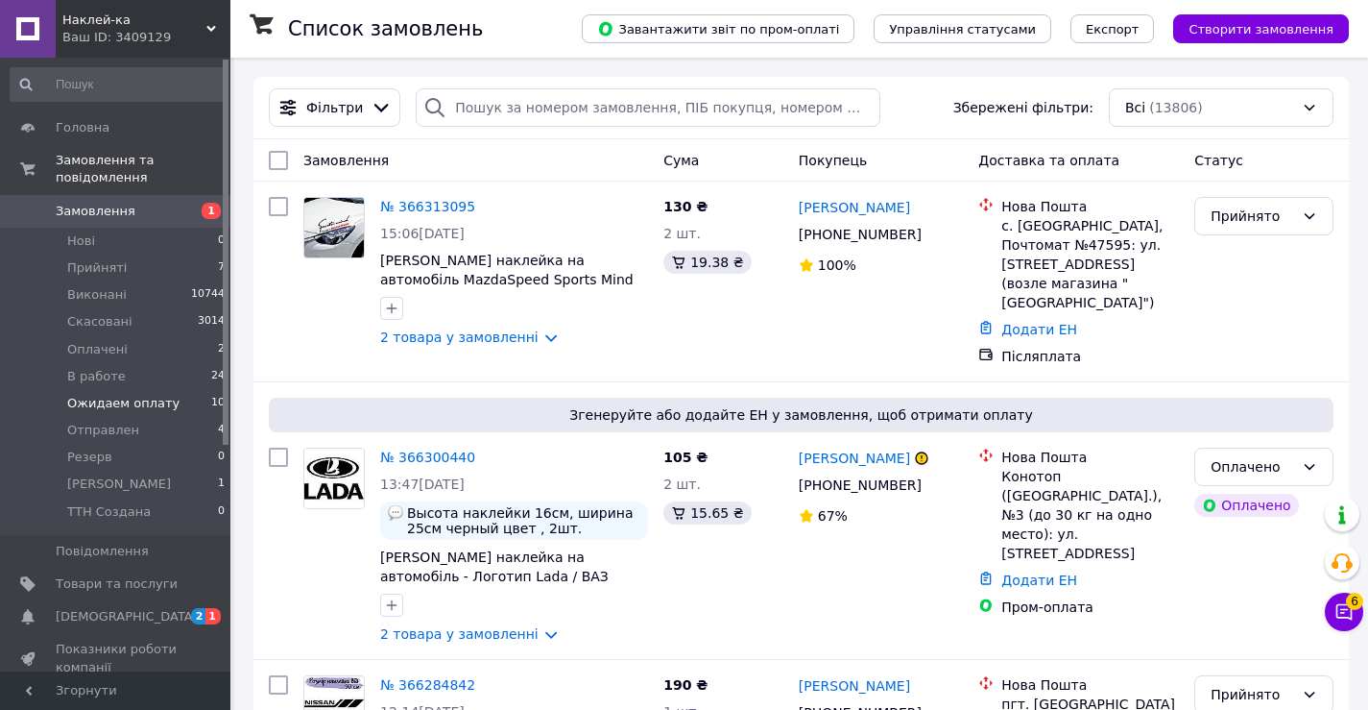
click at [148, 395] on span "Ожидаем оплату" at bounding box center [123, 403] width 112 height 17
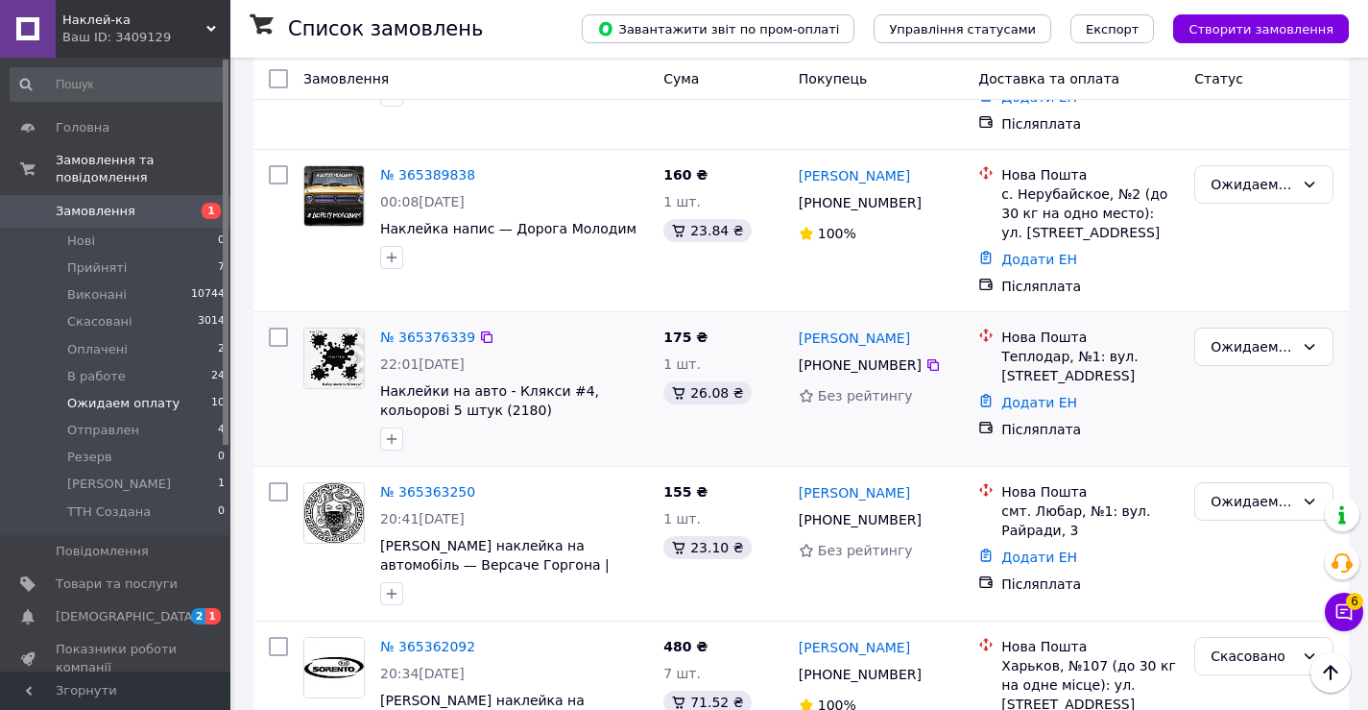
scroll to position [1243, 0]
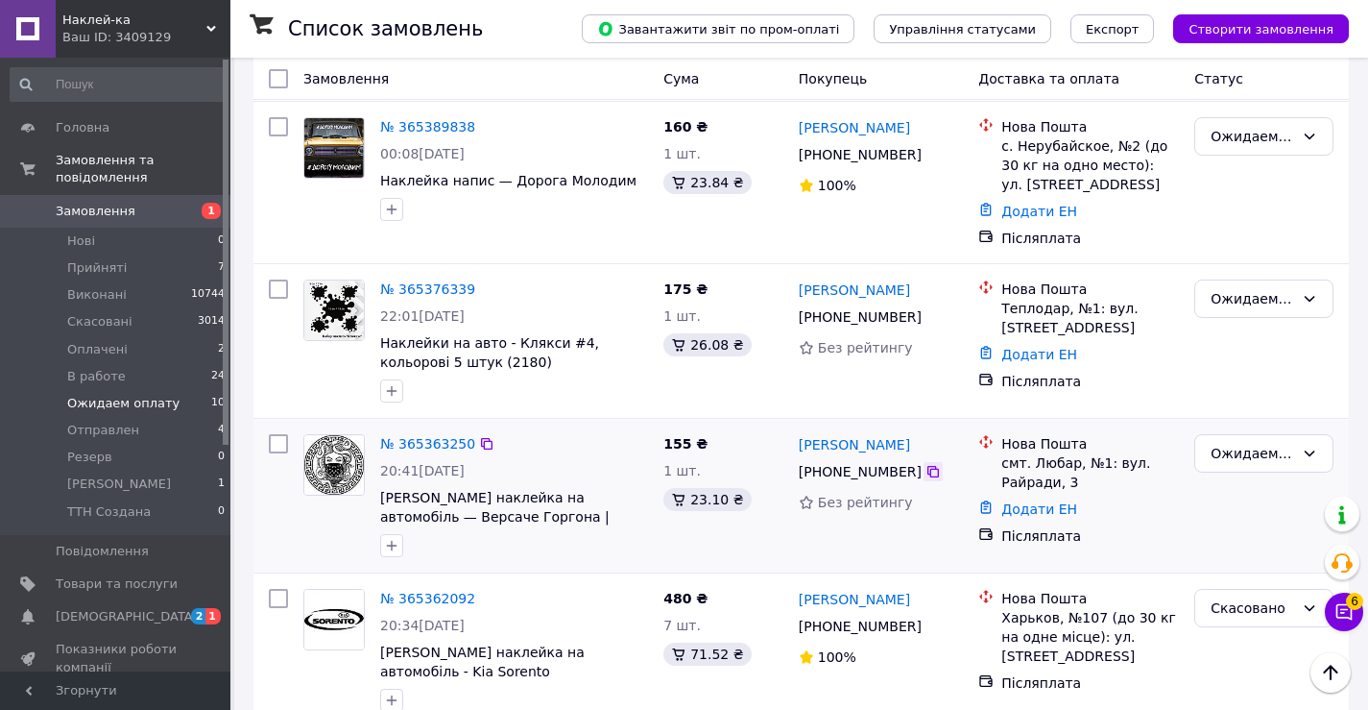
click at [928, 466] on icon at bounding box center [934, 472] width 12 height 12
click at [426, 436] on link "№ 365363250" at bounding box center [427, 443] width 95 height 15
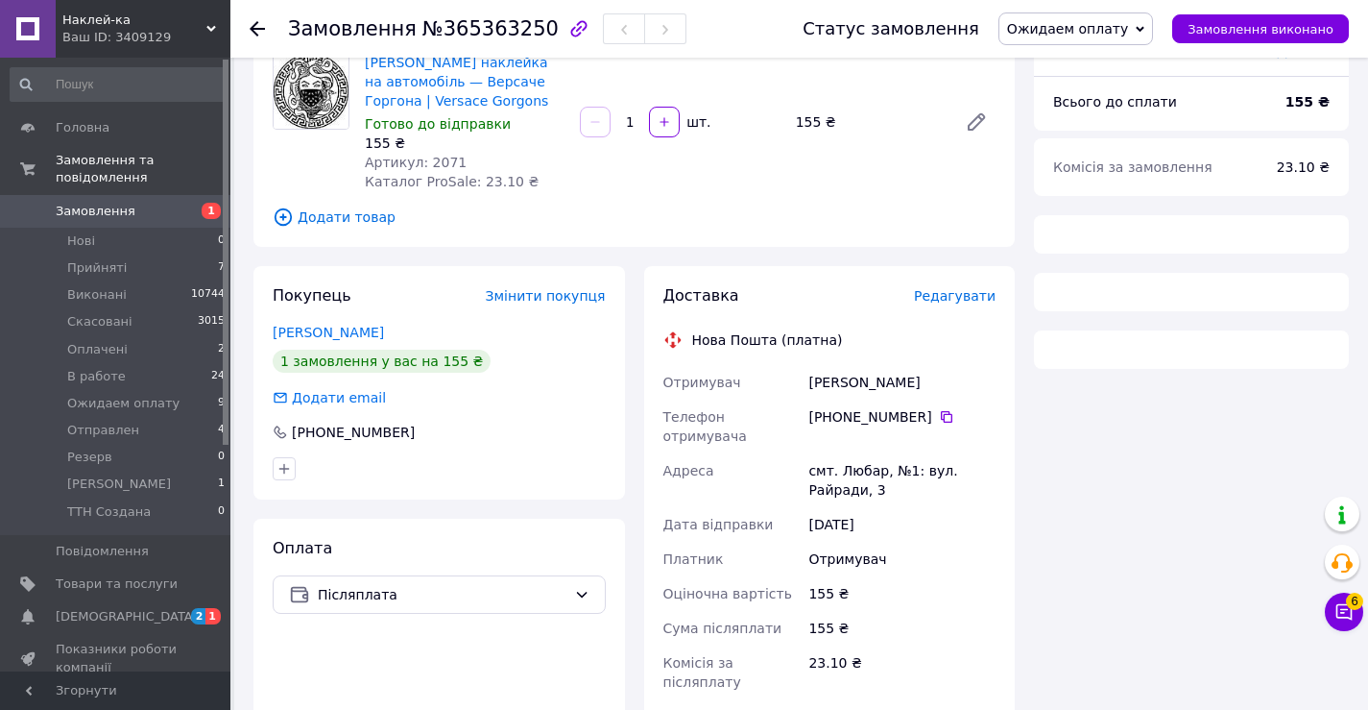
scroll to position [727, 0]
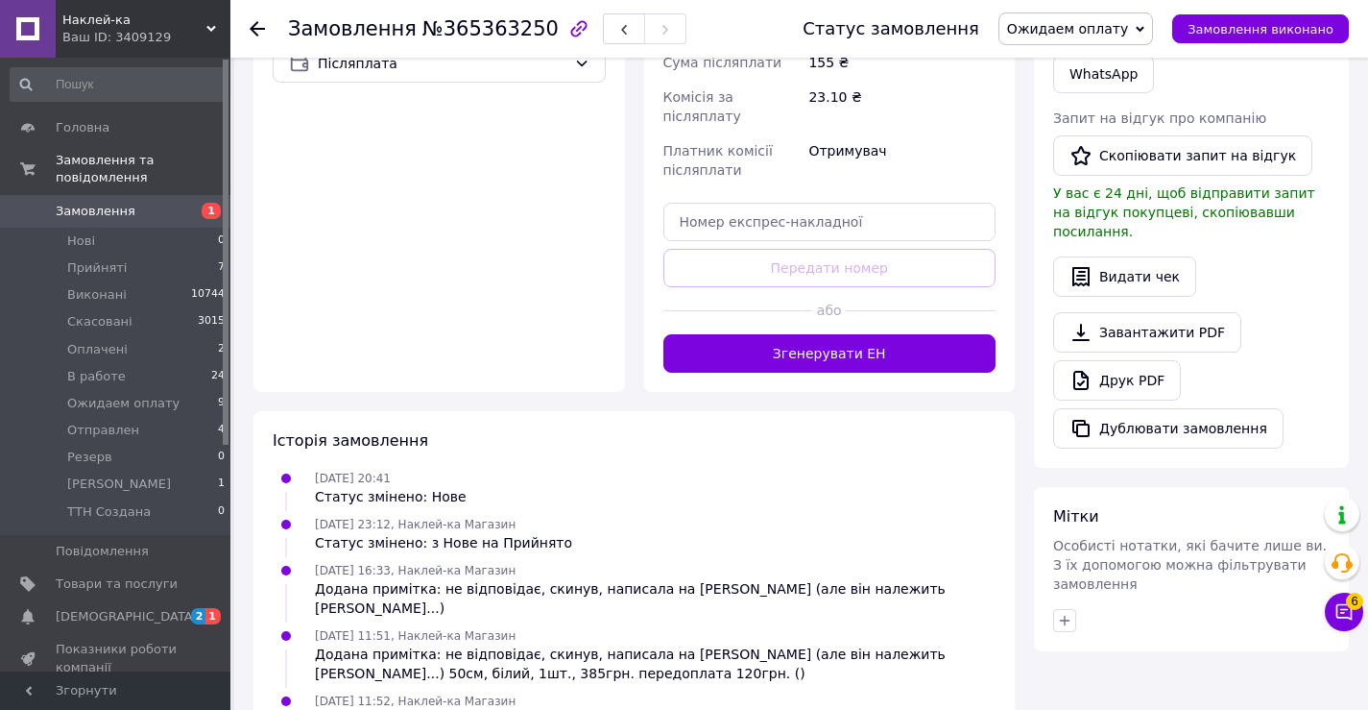
click at [1073, 28] on span "Ожидаем оплату" at bounding box center [1067, 28] width 121 height 15
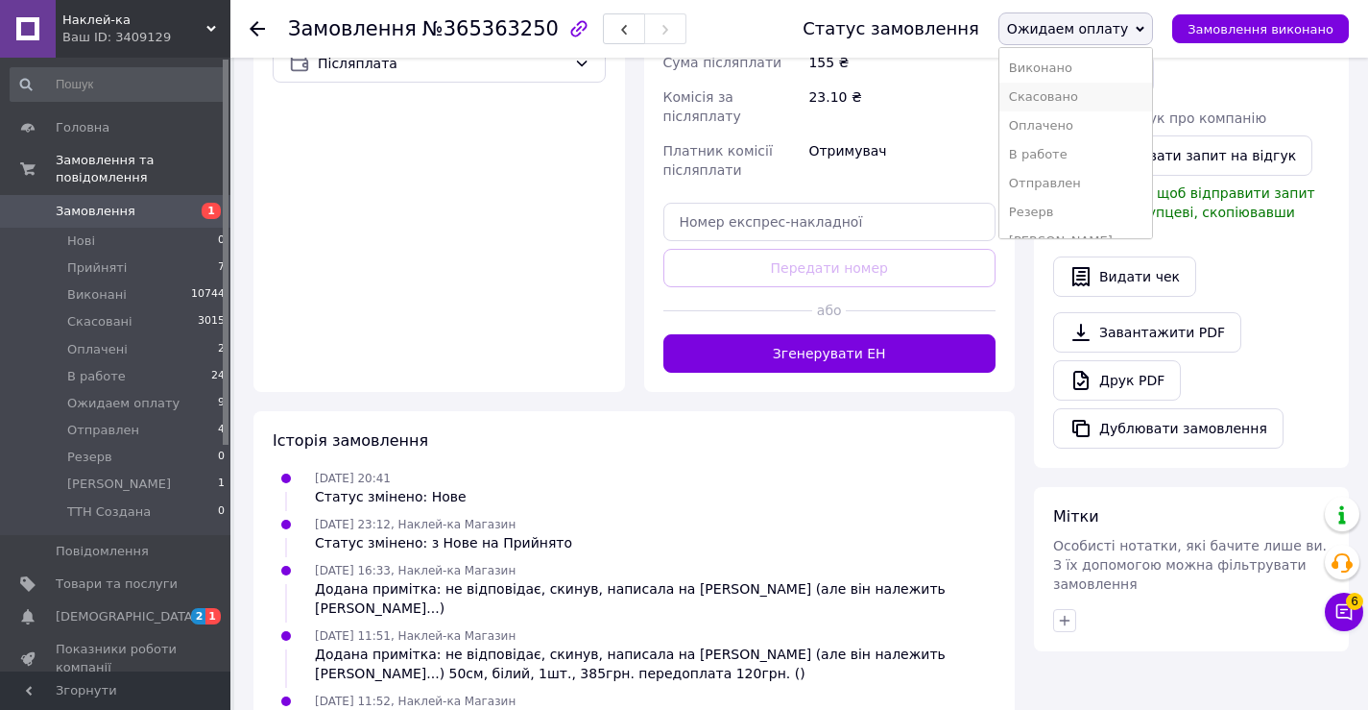
scroll to position [0, 0]
click at [1053, 123] on li "Скасовано" at bounding box center [1076, 124] width 153 height 29
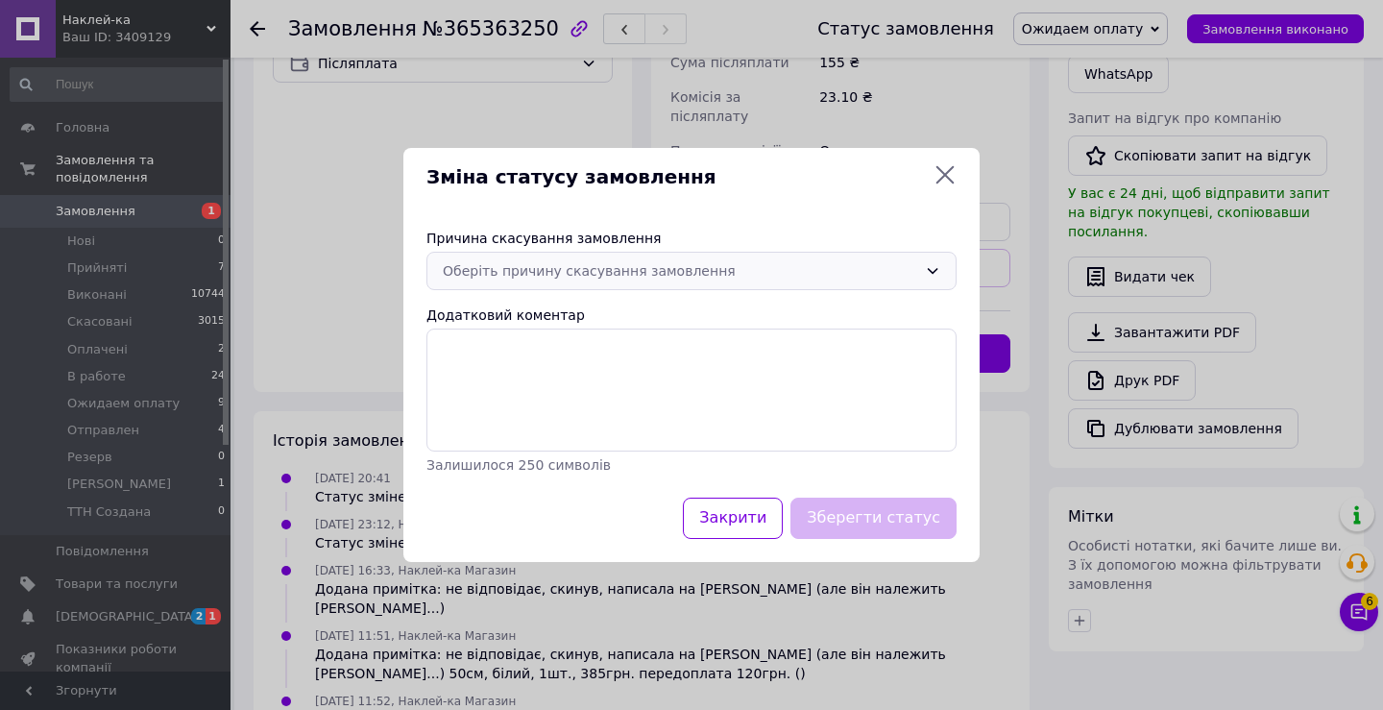
click at [814, 271] on div "Оберіть причину скасування замовлення" at bounding box center [680, 270] width 474 height 21
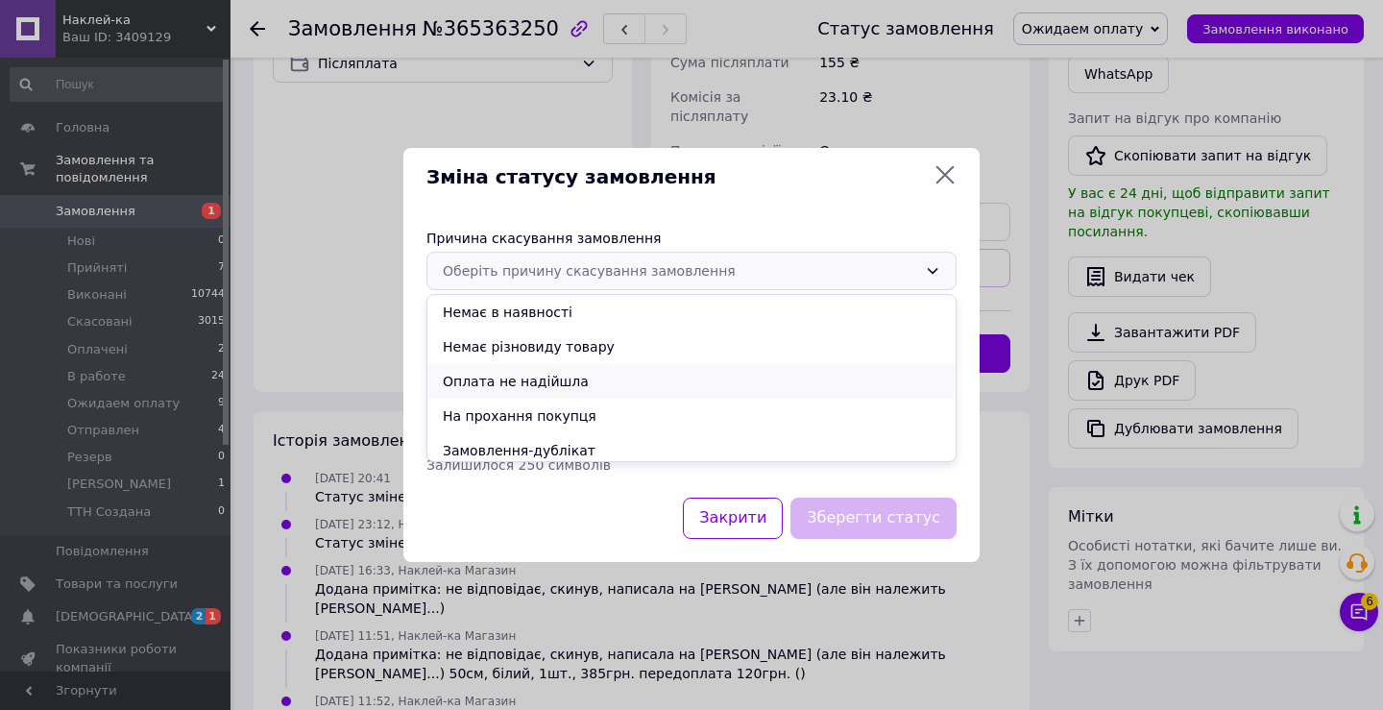
click at [537, 378] on li "Оплата не надійшла" at bounding box center [691, 381] width 528 height 35
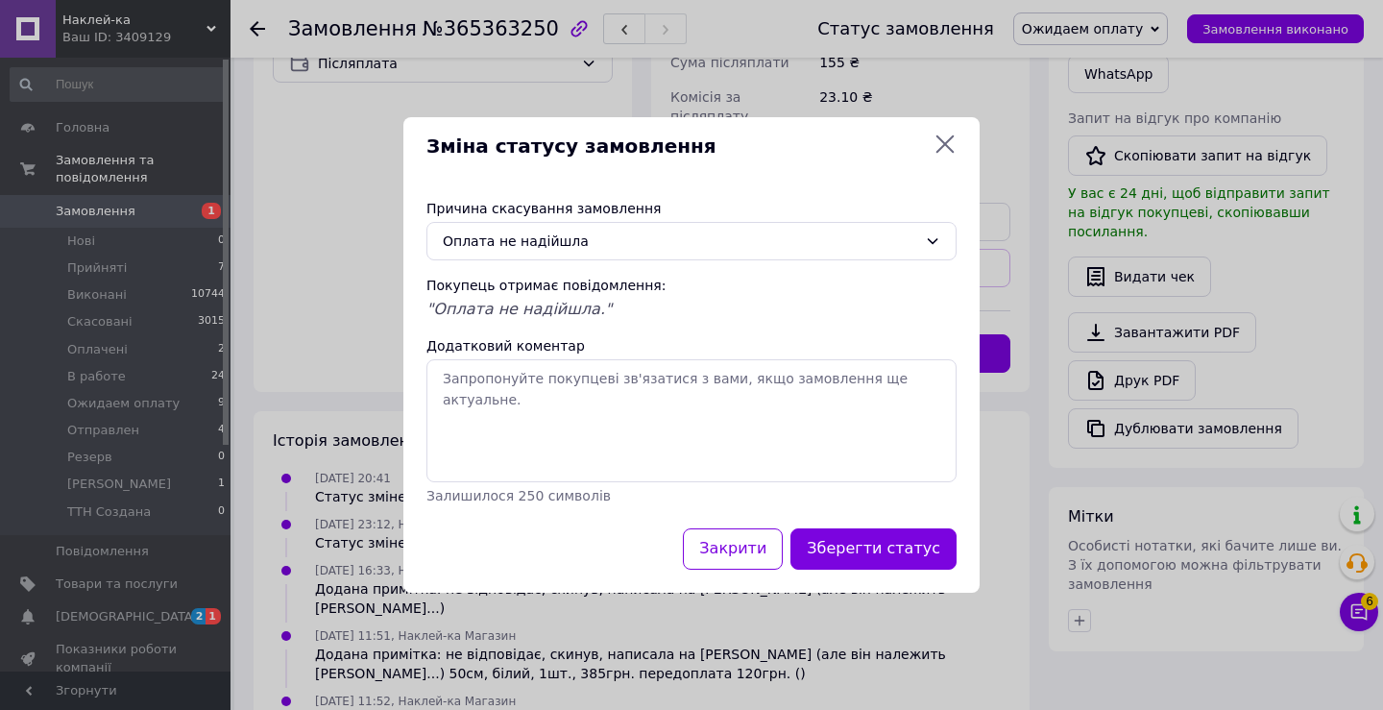
click at [828, 550] on button "Зберегти статус" at bounding box center [873, 548] width 166 height 41
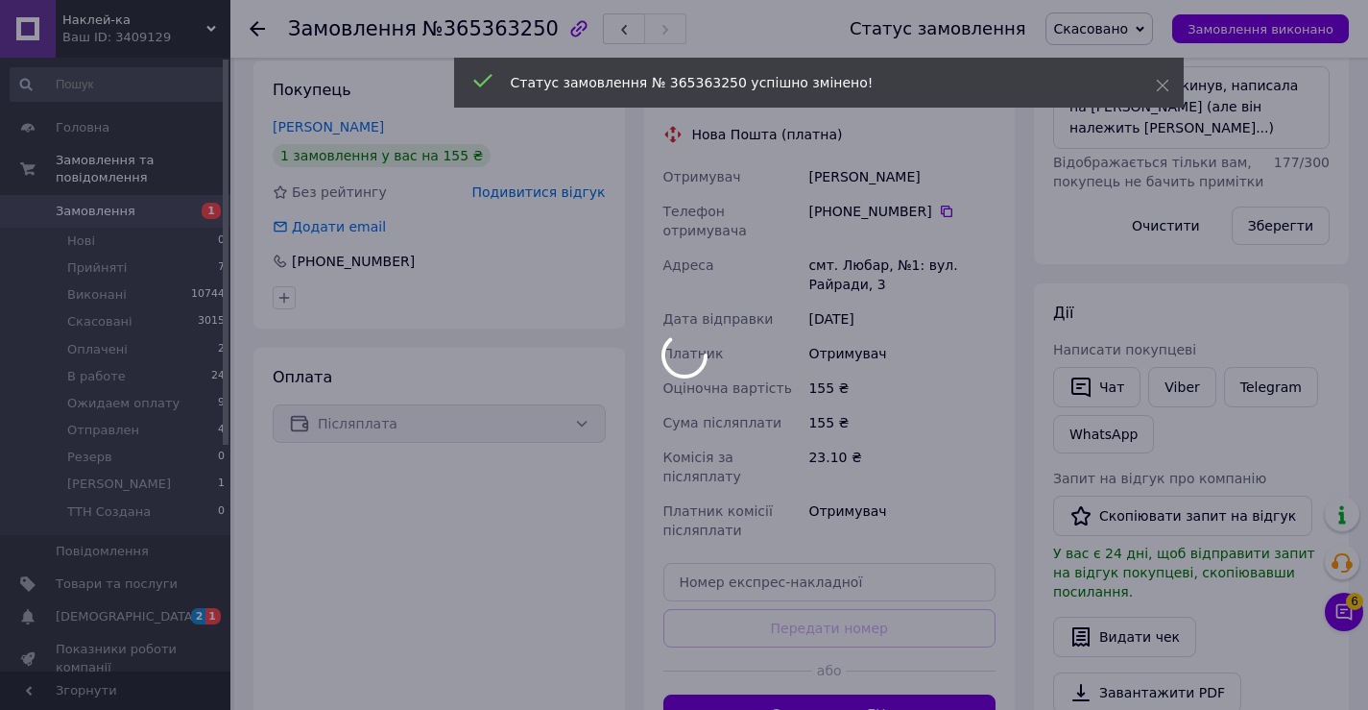
scroll to position [343, 0]
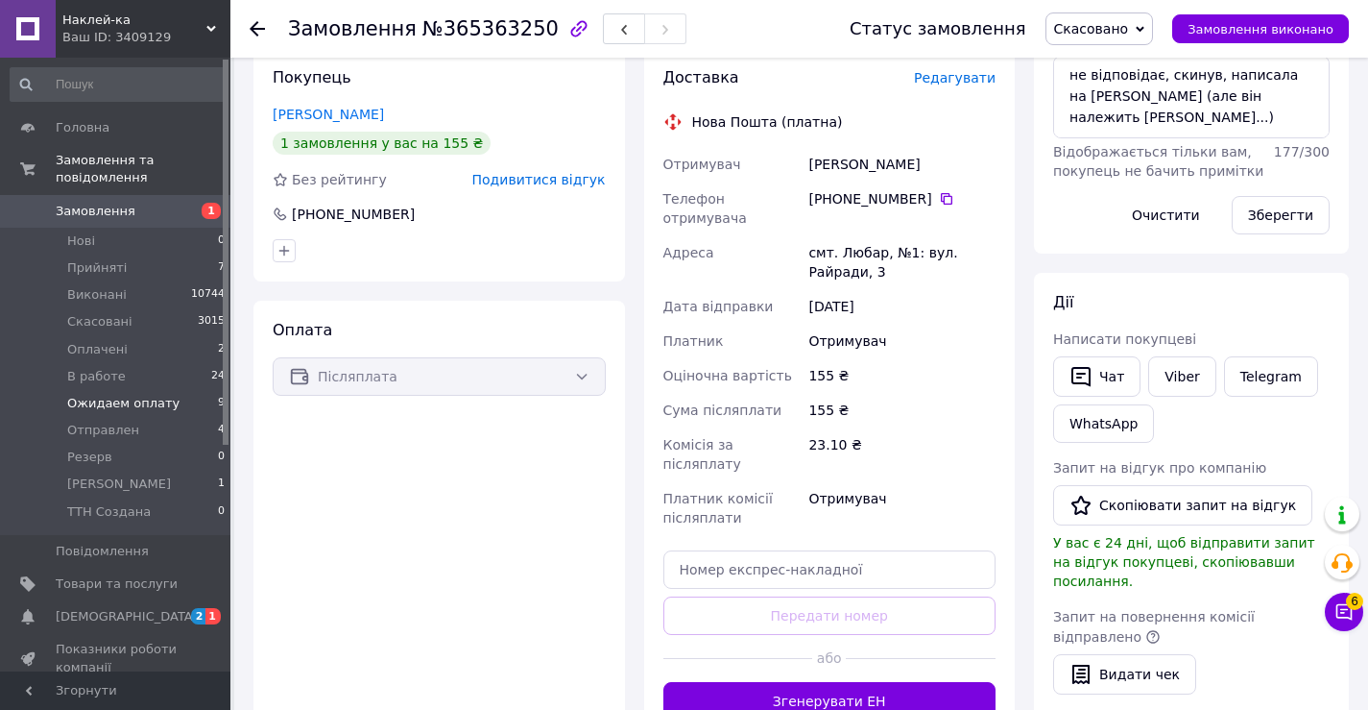
click at [91, 395] on span "Ожидаем оплату" at bounding box center [123, 403] width 112 height 17
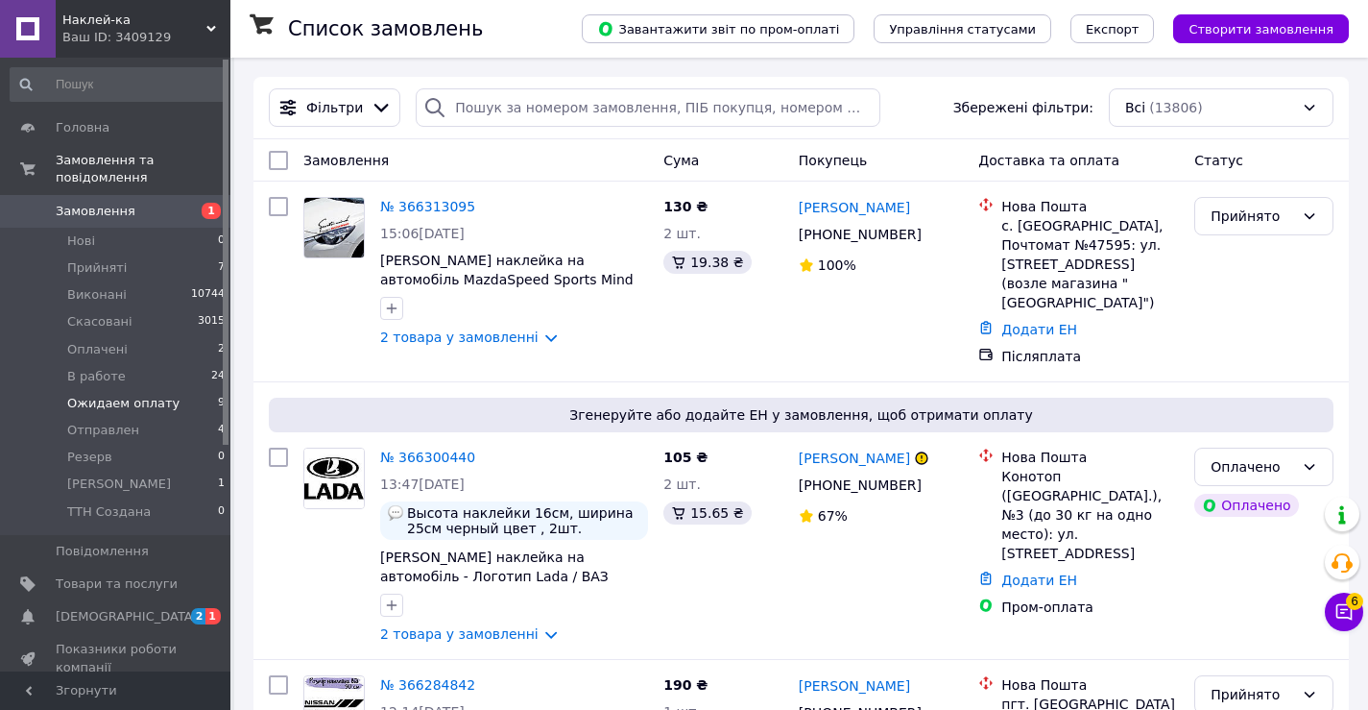
click at [91, 395] on span "Ожидаем оплату" at bounding box center [123, 403] width 112 height 17
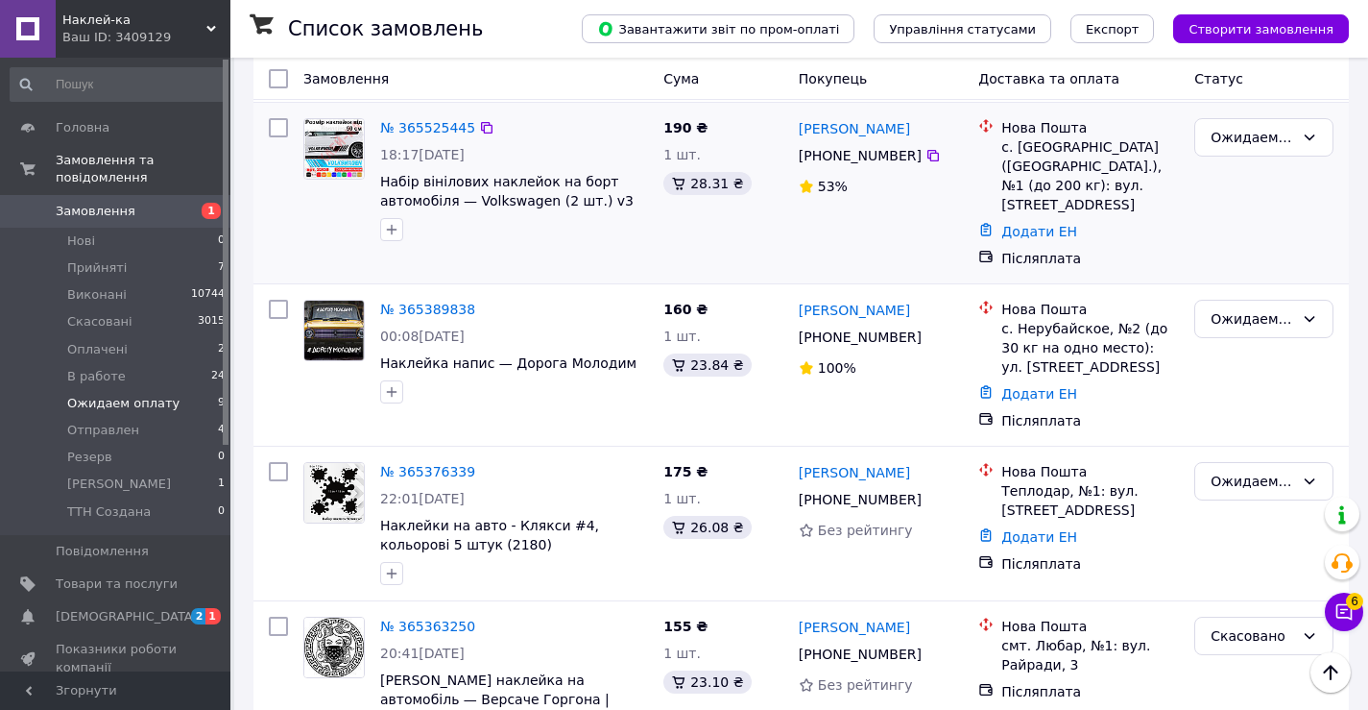
scroll to position [1061, 0]
click at [928, 493] on icon at bounding box center [934, 499] width 12 height 12
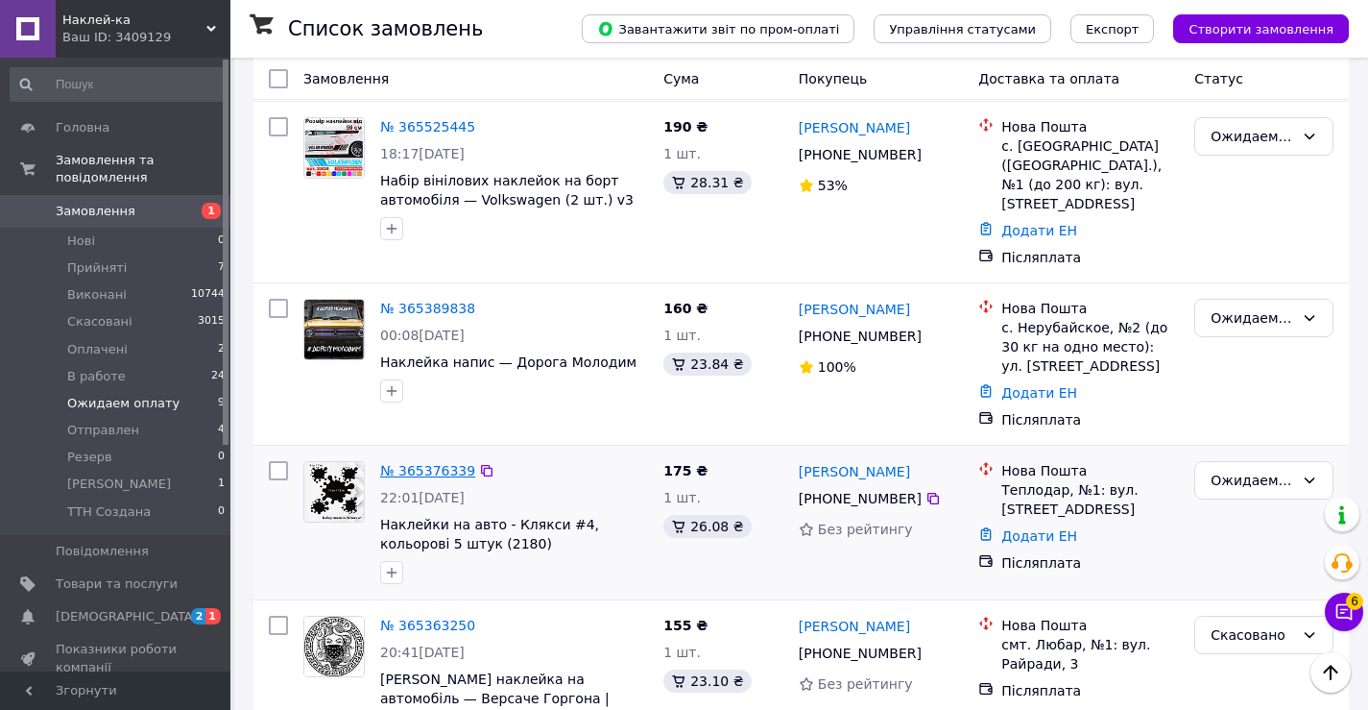
click at [418, 463] on link "№ 365376339" at bounding box center [427, 470] width 95 height 15
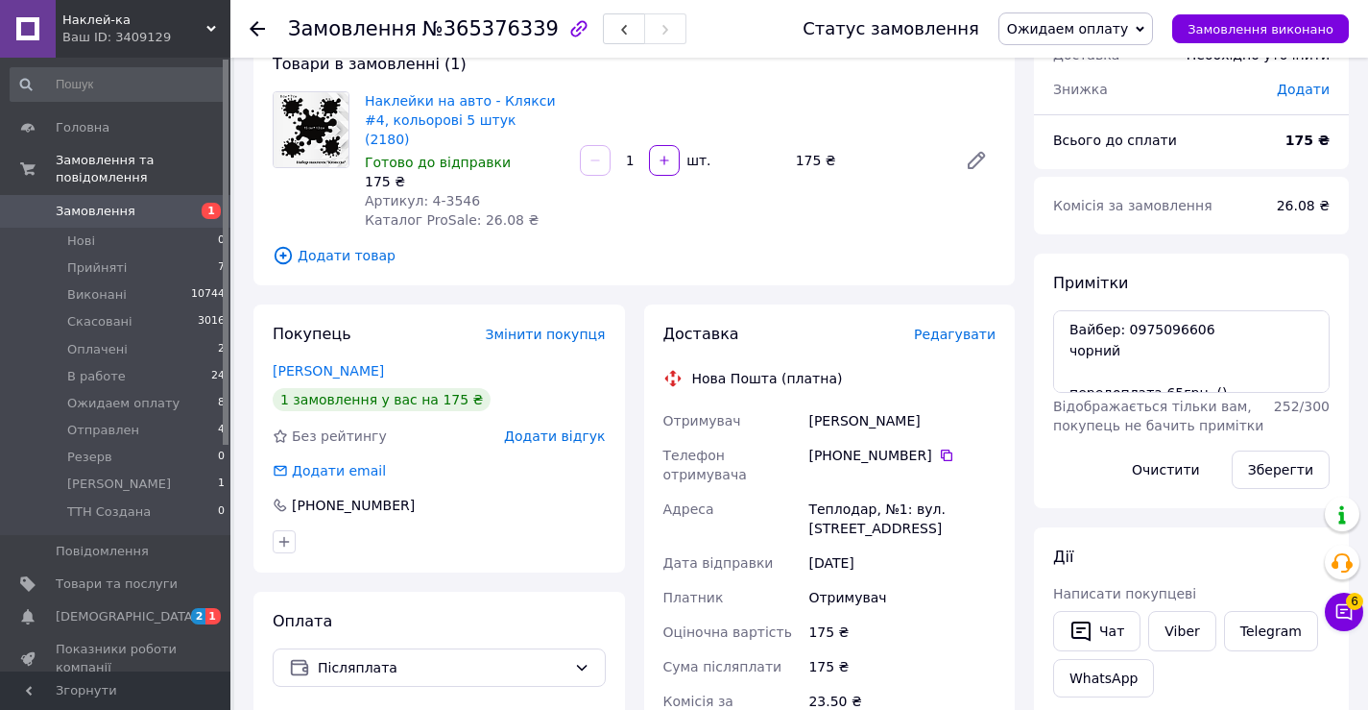
scroll to position [112, 0]
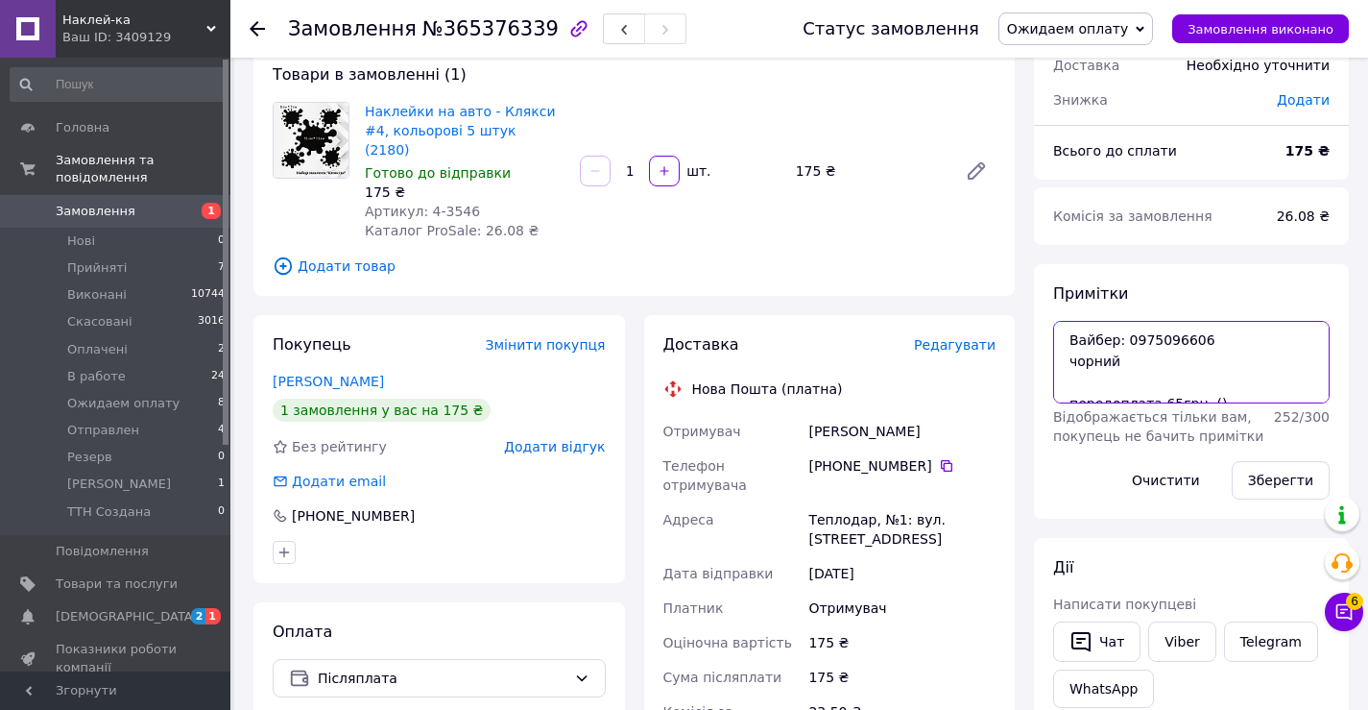
click at [1152, 341] on textarea "Вайбер: 0975096606 чорний передоплата 65грн. ()" at bounding box center [1191, 362] width 277 height 83
click at [1069, 34] on span "Ожидаем оплату" at bounding box center [1067, 28] width 121 height 15
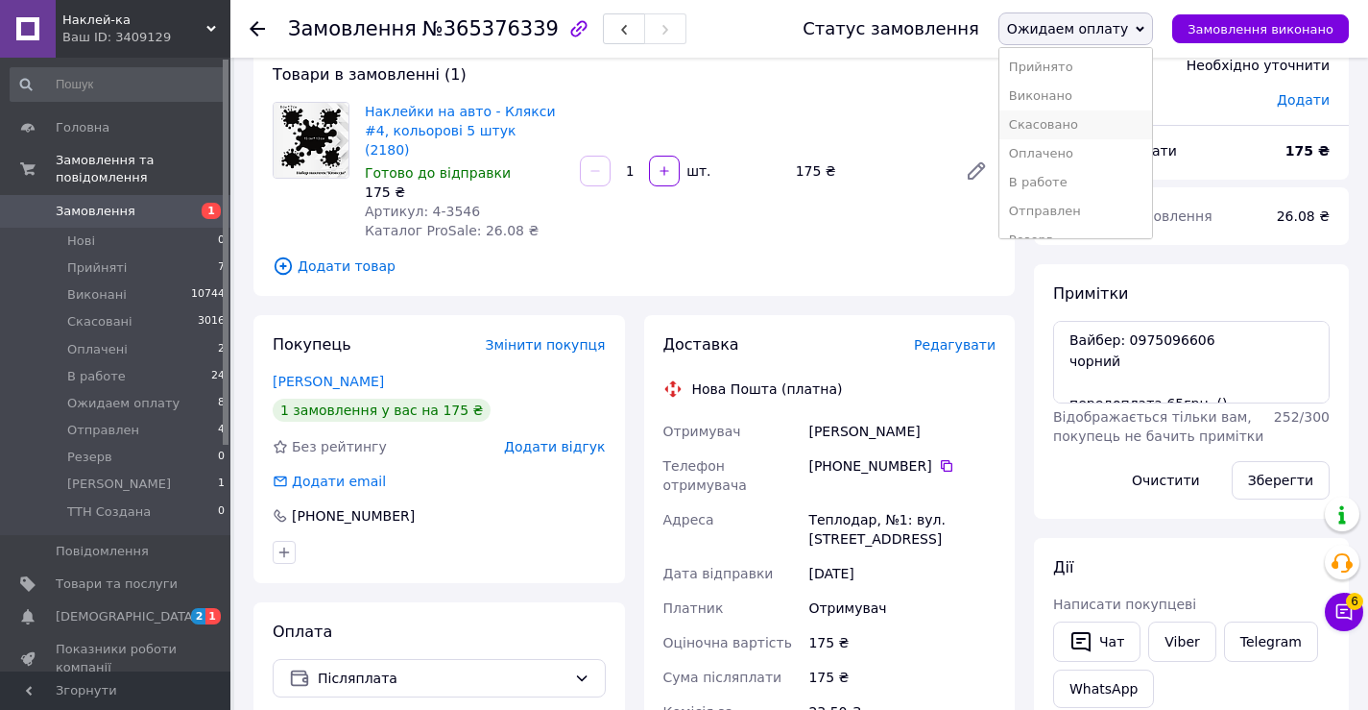
click at [1060, 119] on li "Скасовано" at bounding box center [1076, 124] width 153 height 29
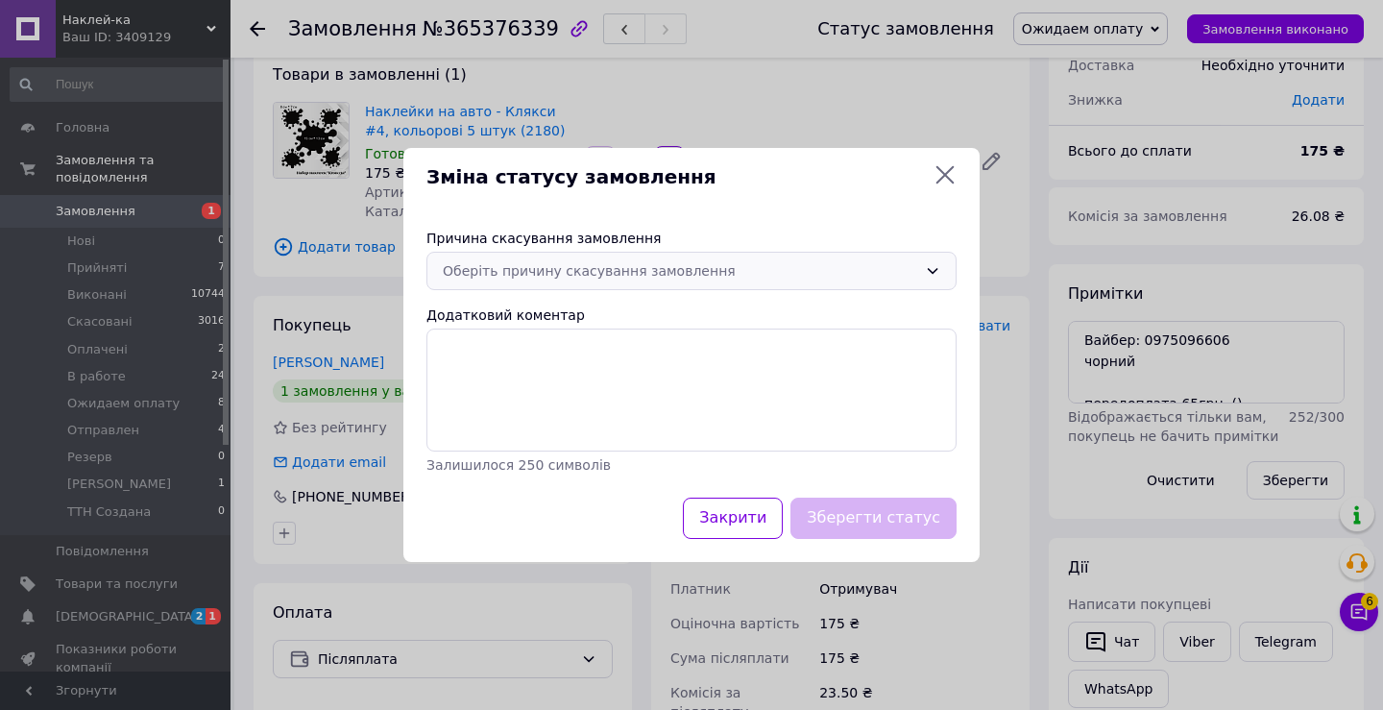
click at [737, 272] on div "Оберіть причину скасування замовлення" at bounding box center [680, 270] width 474 height 21
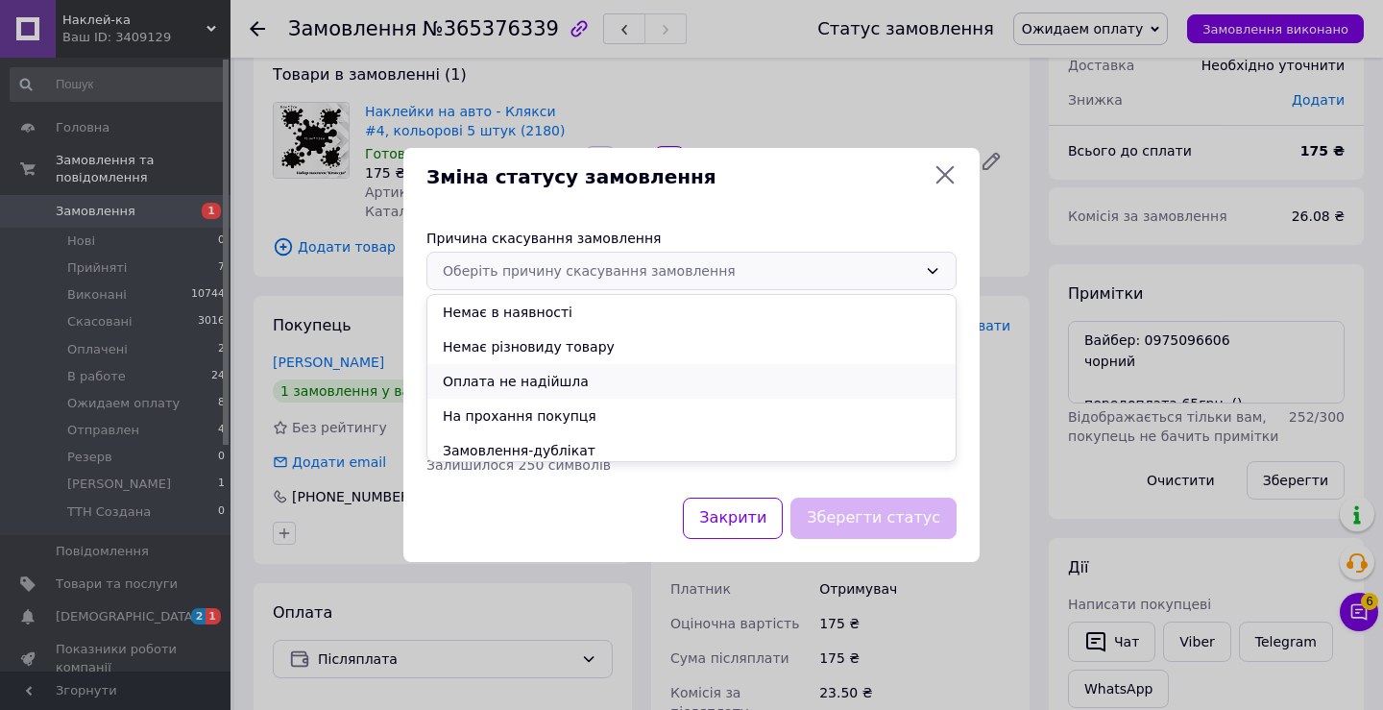
click at [656, 382] on li "Оплата не надійшла" at bounding box center [691, 381] width 528 height 35
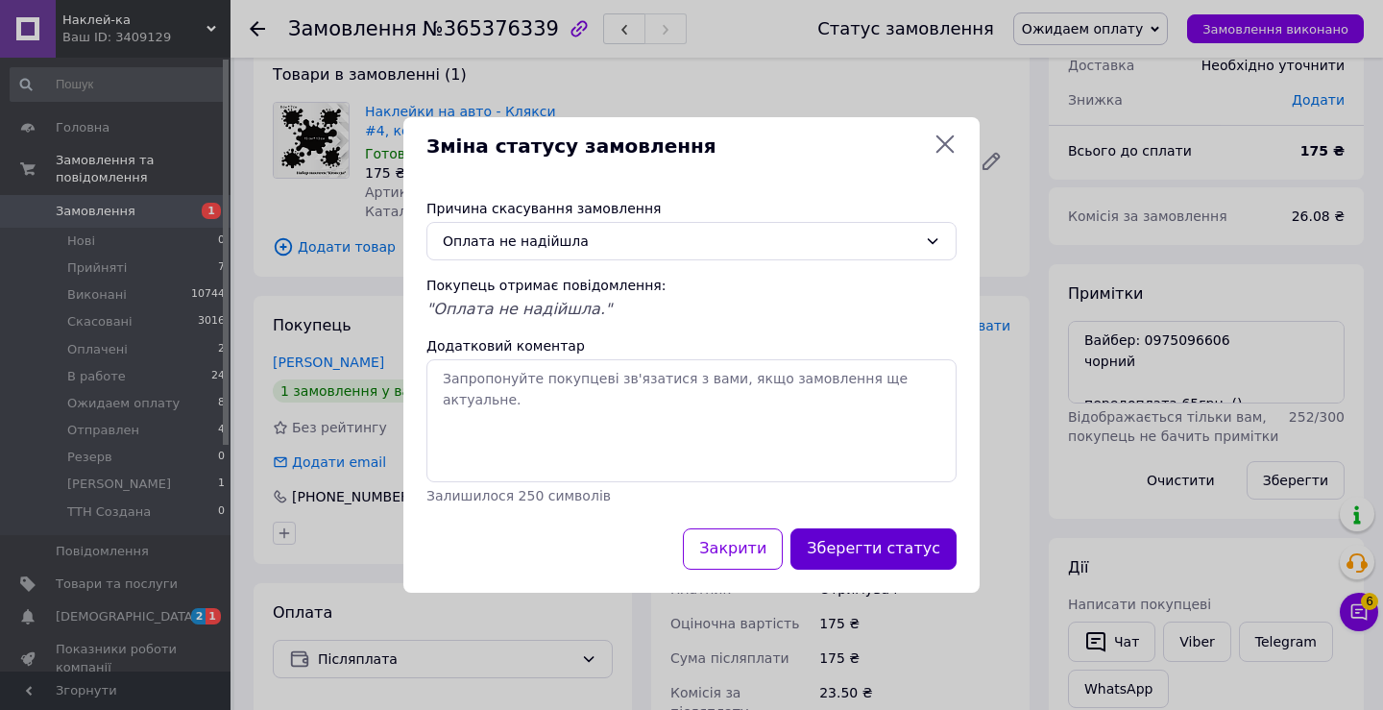
click at [868, 552] on button "Зберегти статус" at bounding box center [873, 548] width 166 height 41
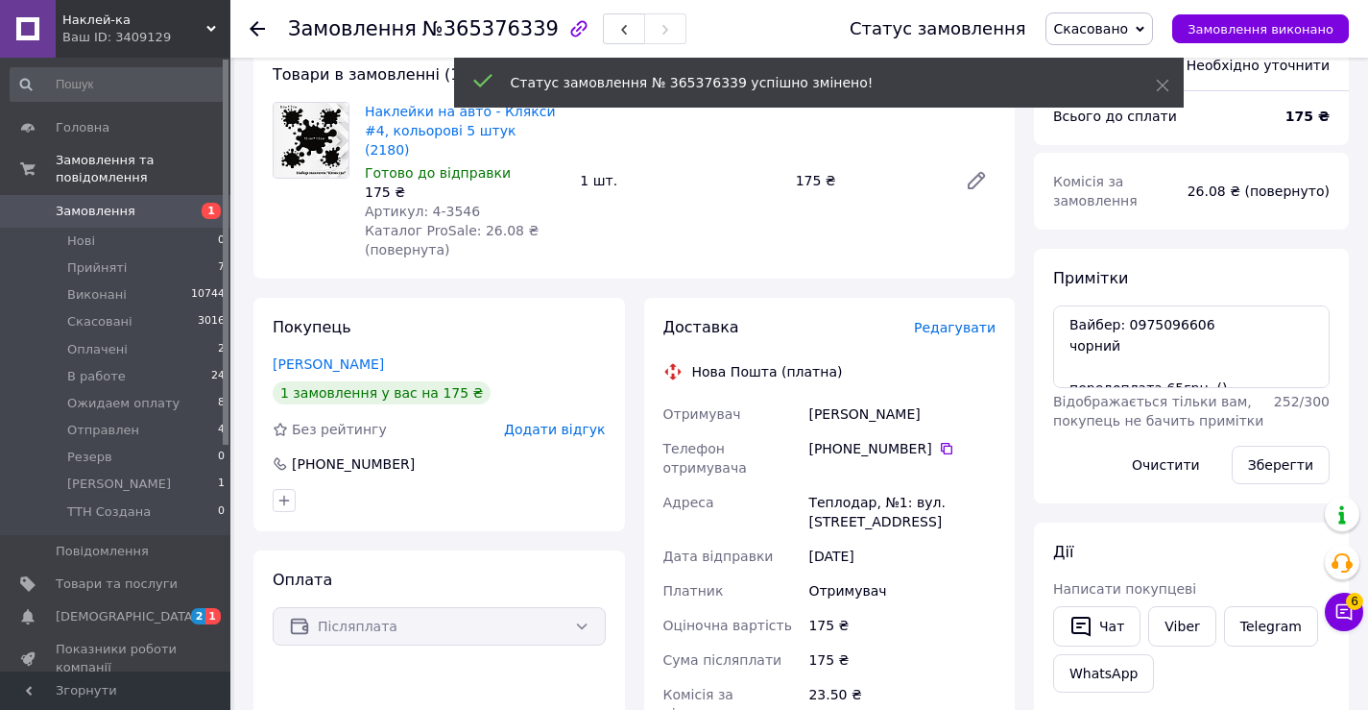
click at [544, 422] on span "Додати відгук" at bounding box center [554, 429] width 101 height 15
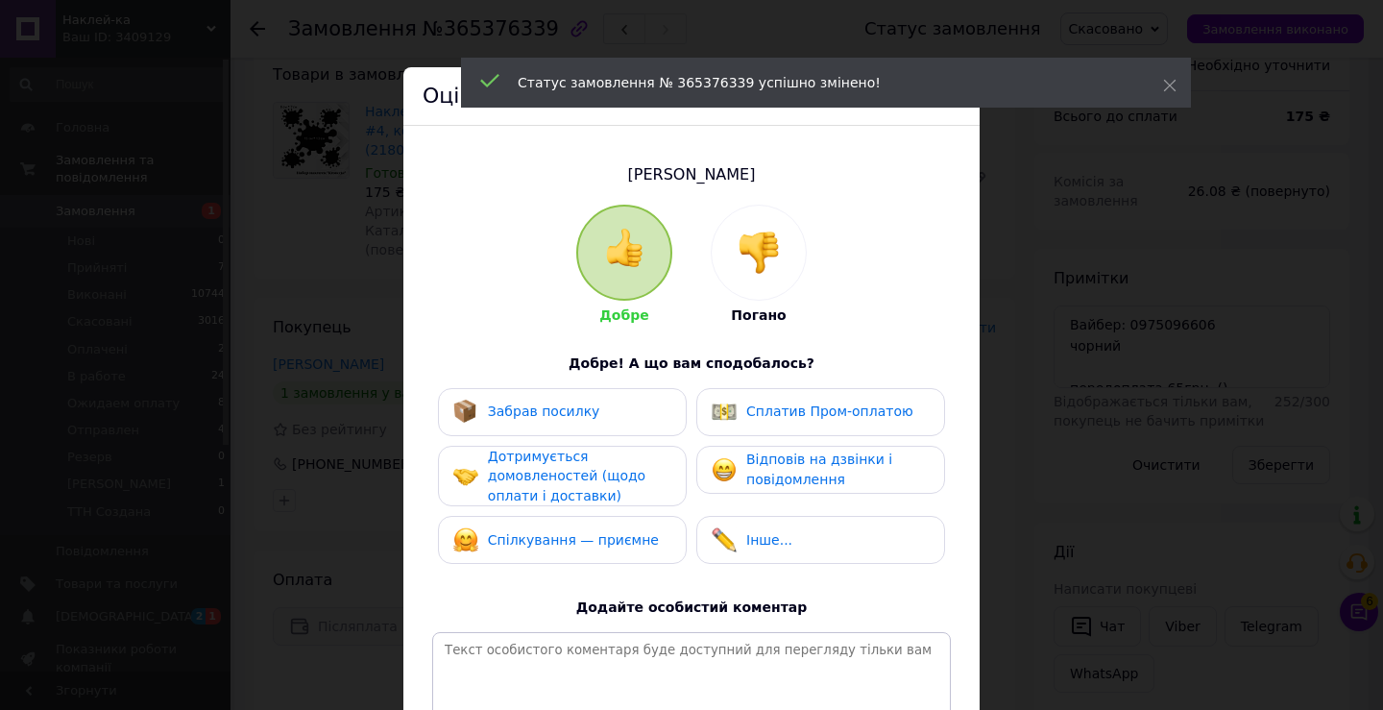
click at [737, 262] on img at bounding box center [758, 252] width 42 height 42
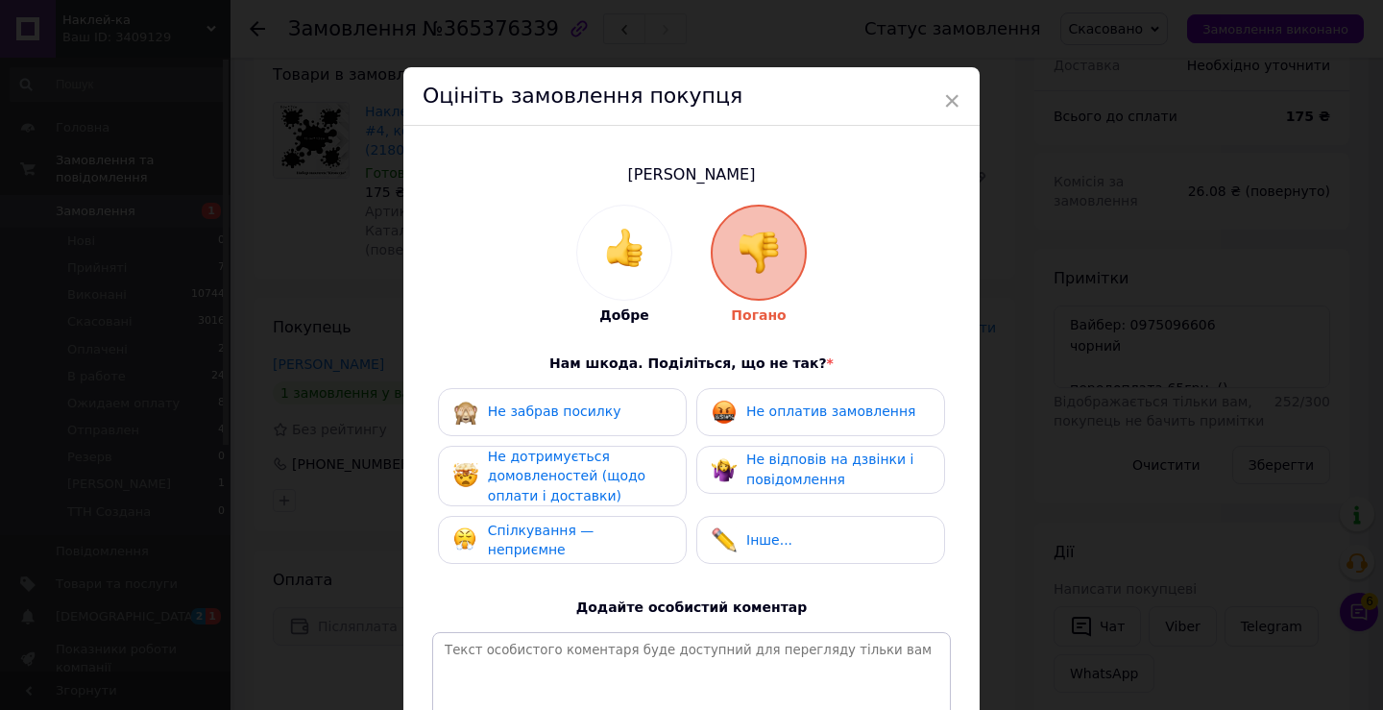
click at [762, 409] on span "Не оплатив замовлення" at bounding box center [830, 410] width 169 height 15
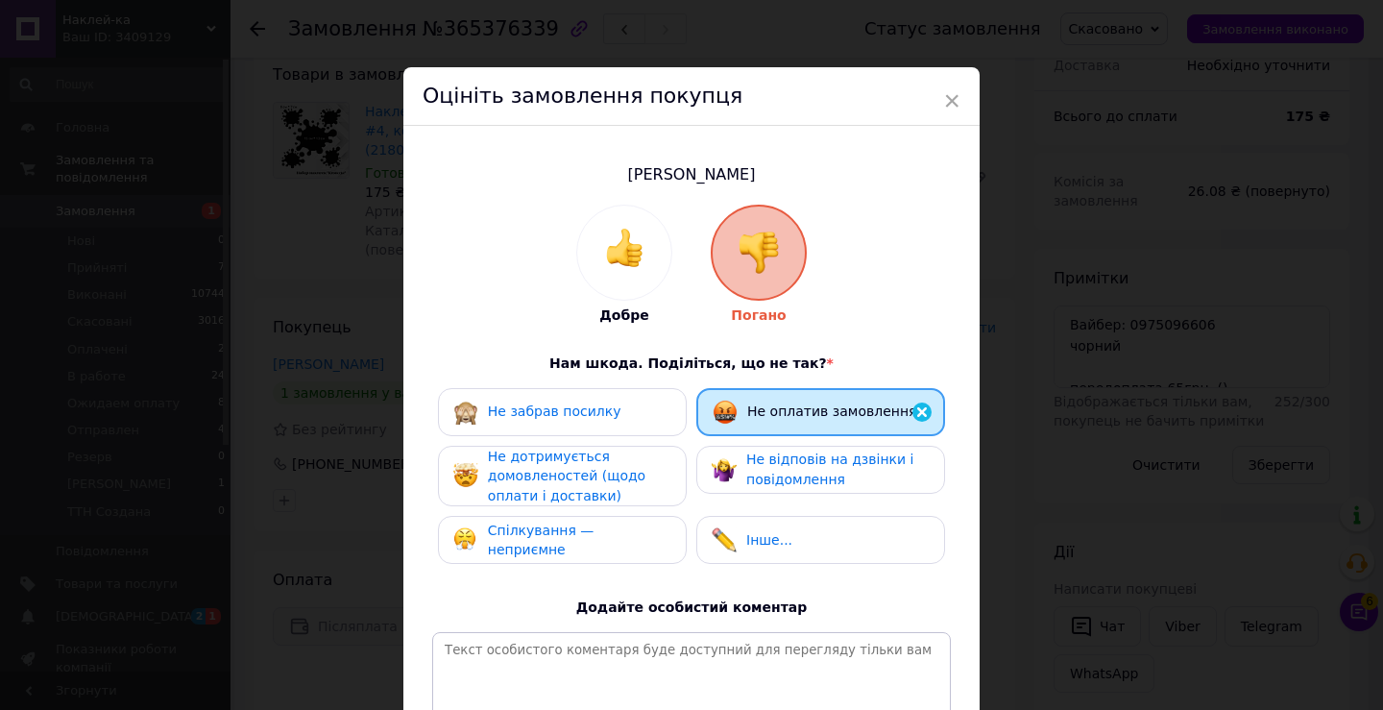
click at [617, 476] on span "Не дотримується домовленостей (щодо оплати і доставки)" at bounding box center [566, 475] width 157 height 55
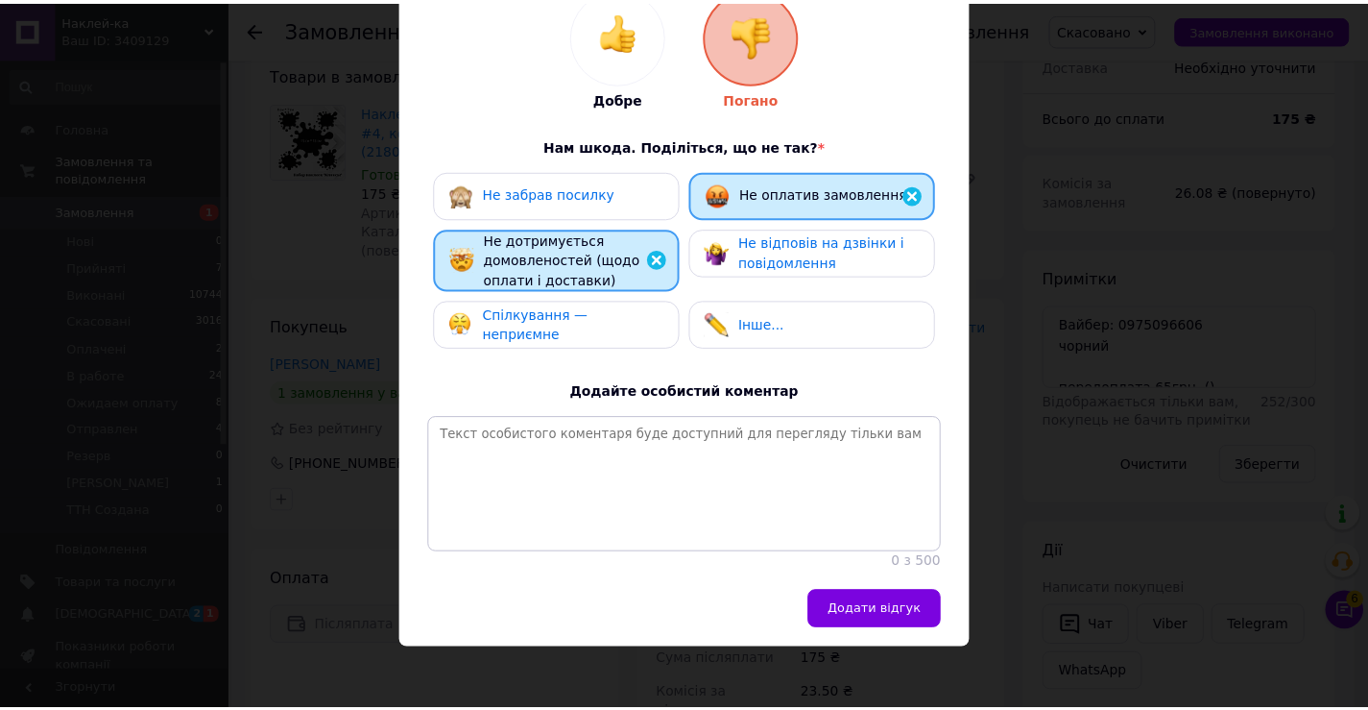
scroll to position [236, 0]
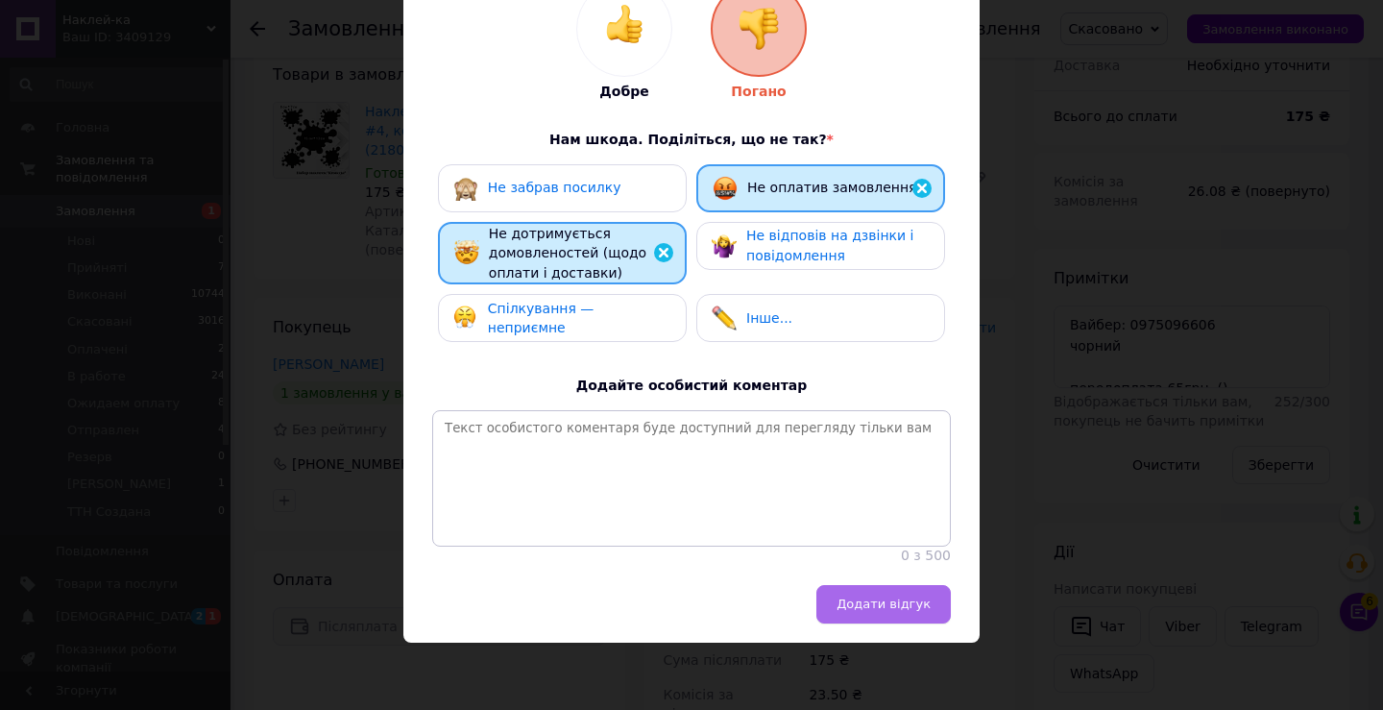
click at [851, 591] on button "Додати відгук" at bounding box center [883, 604] width 134 height 38
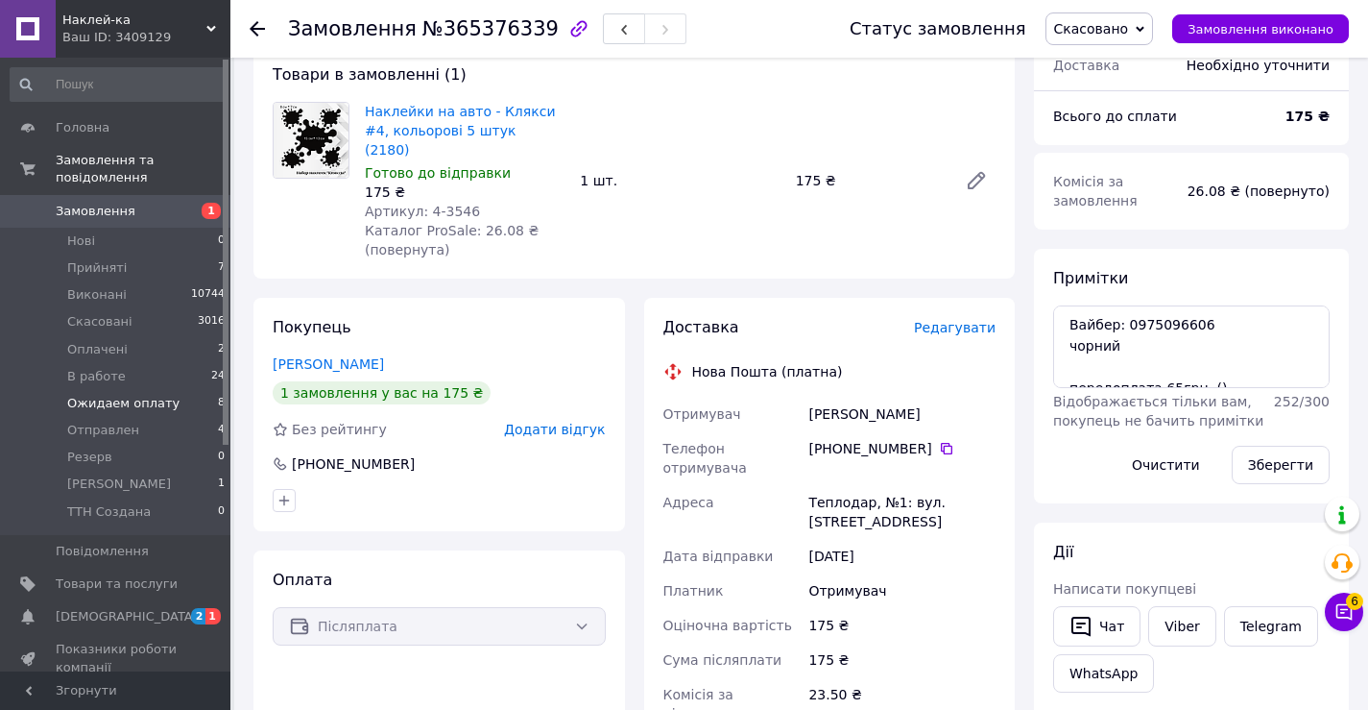
click at [128, 395] on span "Ожидаем оплату" at bounding box center [123, 403] width 112 height 17
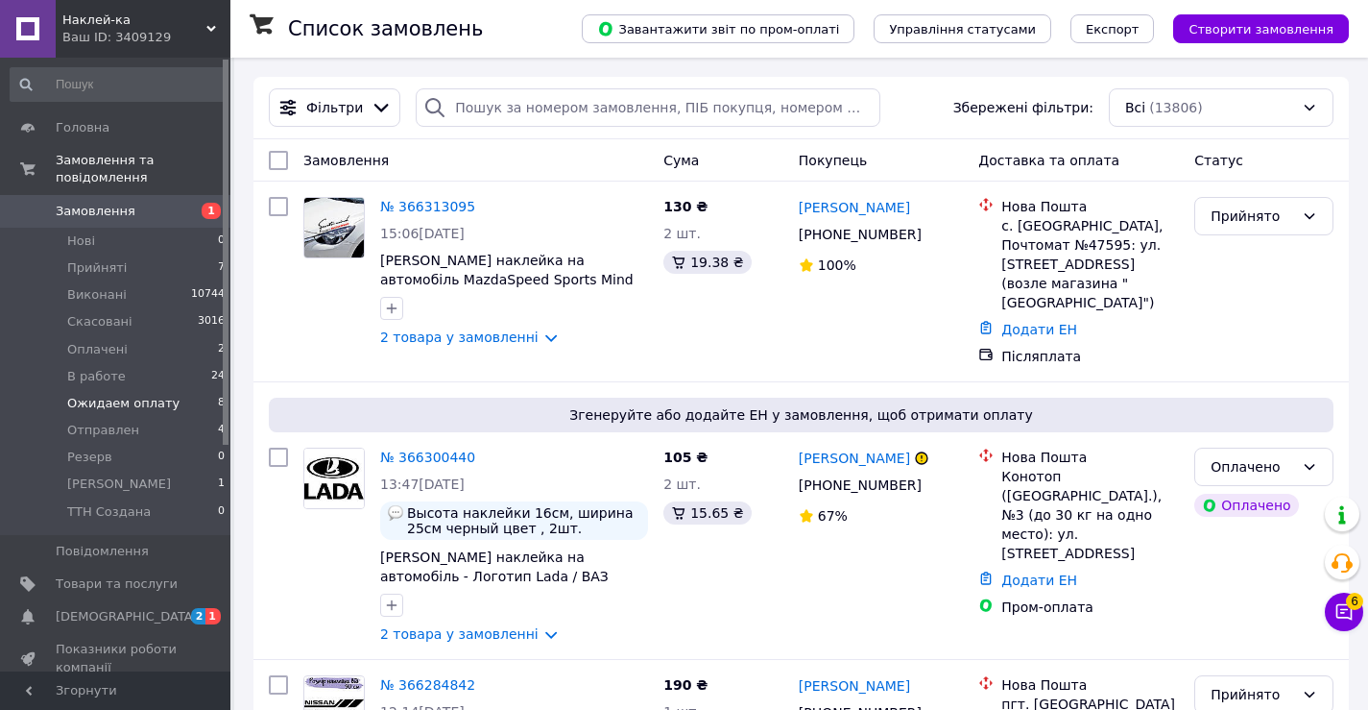
click at [128, 395] on span "Ожидаем оплату" at bounding box center [123, 403] width 112 height 17
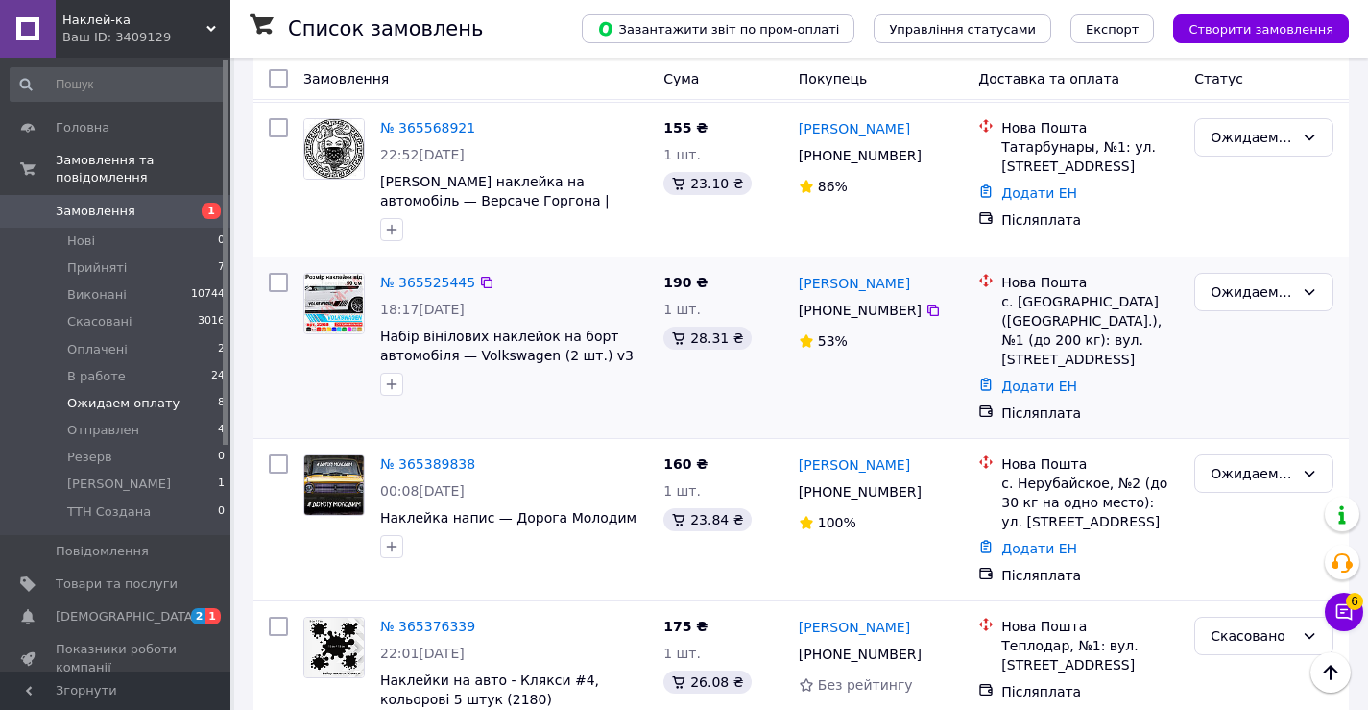
scroll to position [907, 0]
click at [928, 485] on icon at bounding box center [934, 491] width 12 height 12
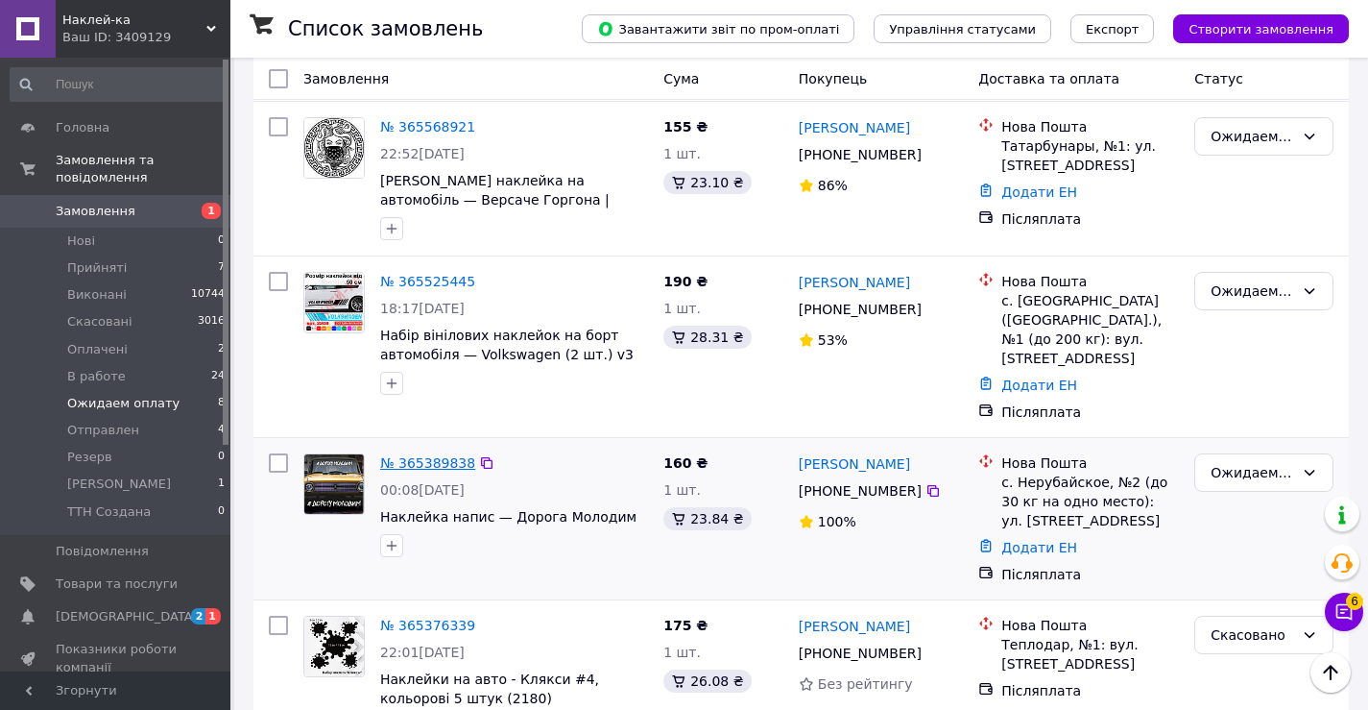
click at [399, 455] on link "№ 365389838" at bounding box center [427, 462] width 95 height 15
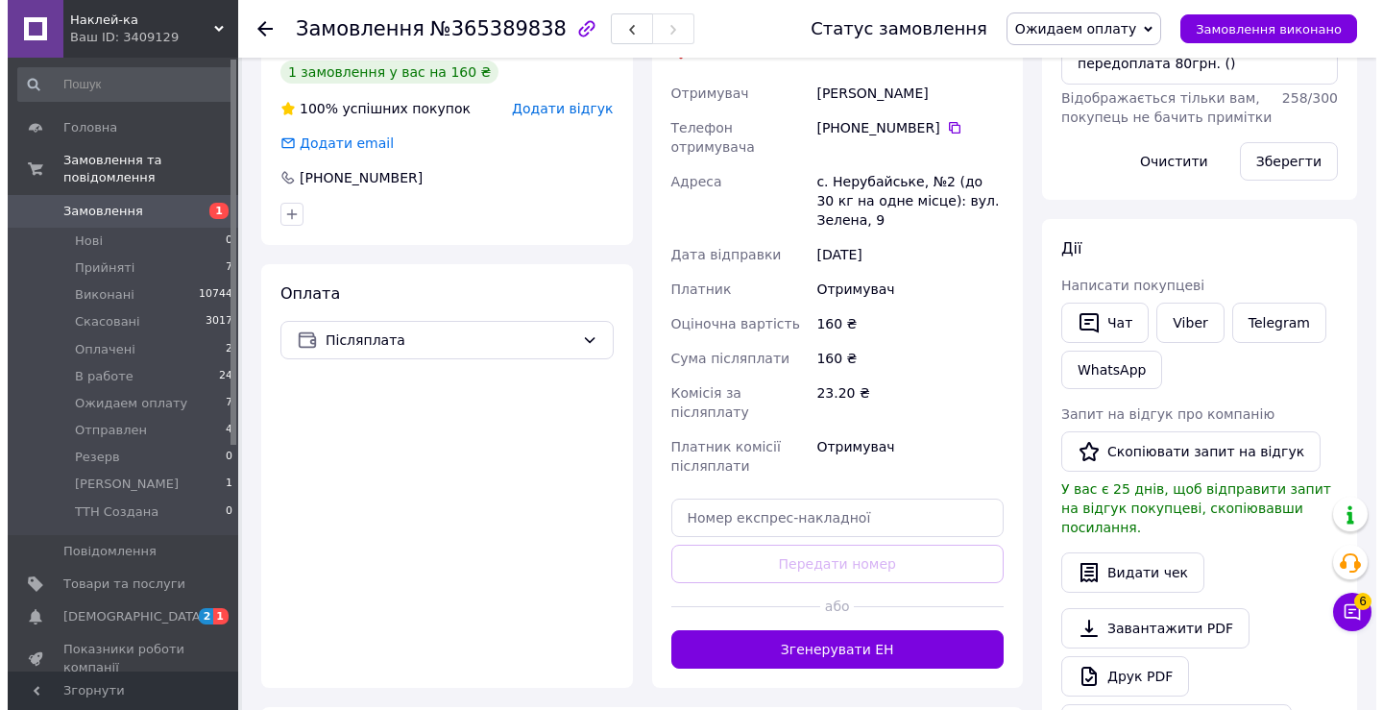
scroll to position [265, 0]
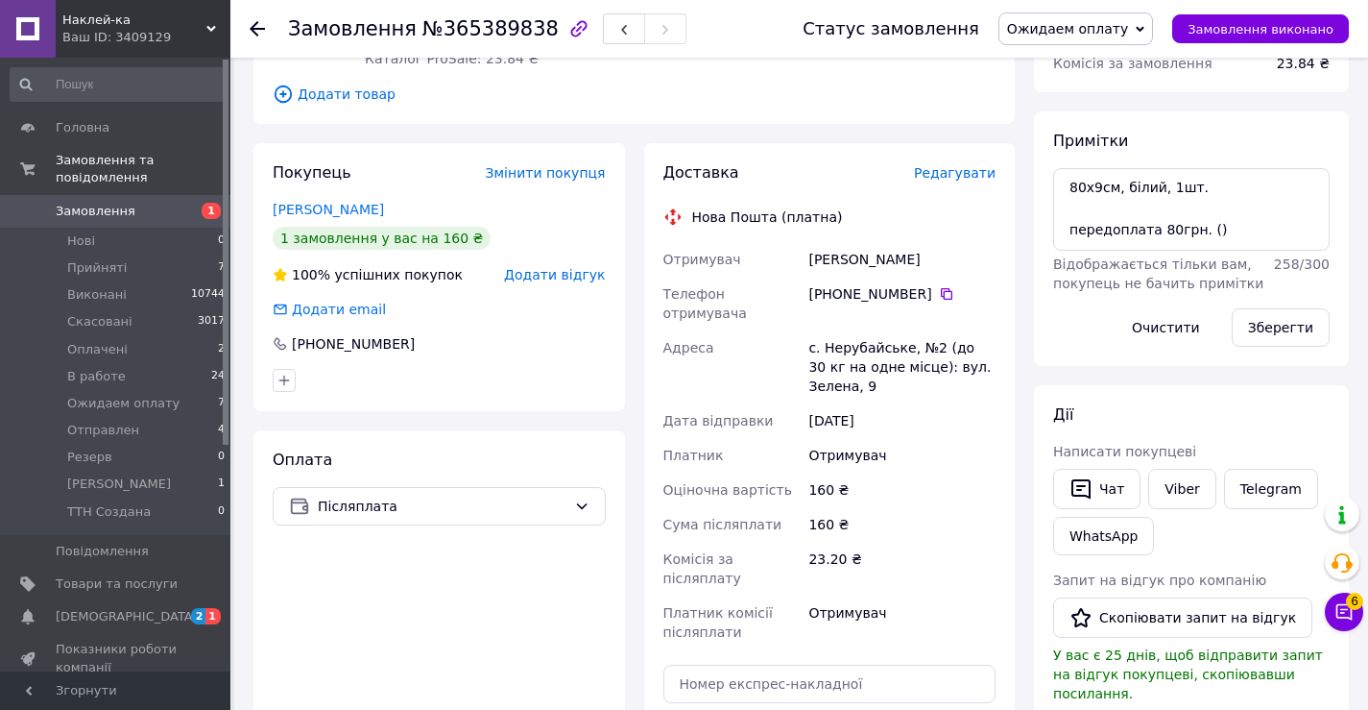
click at [535, 270] on span "Додати відгук" at bounding box center [554, 274] width 101 height 15
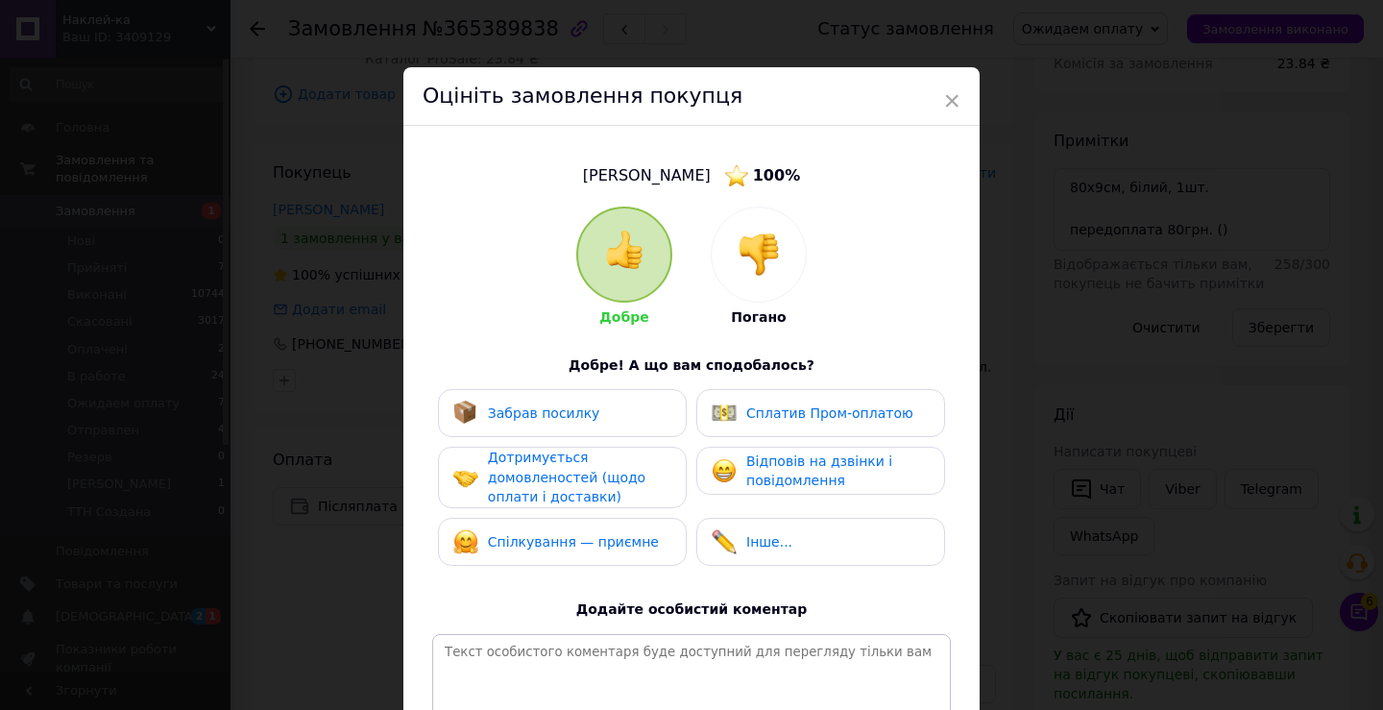
click at [744, 275] on img at bounding box center [758, 254] width 42 height 42
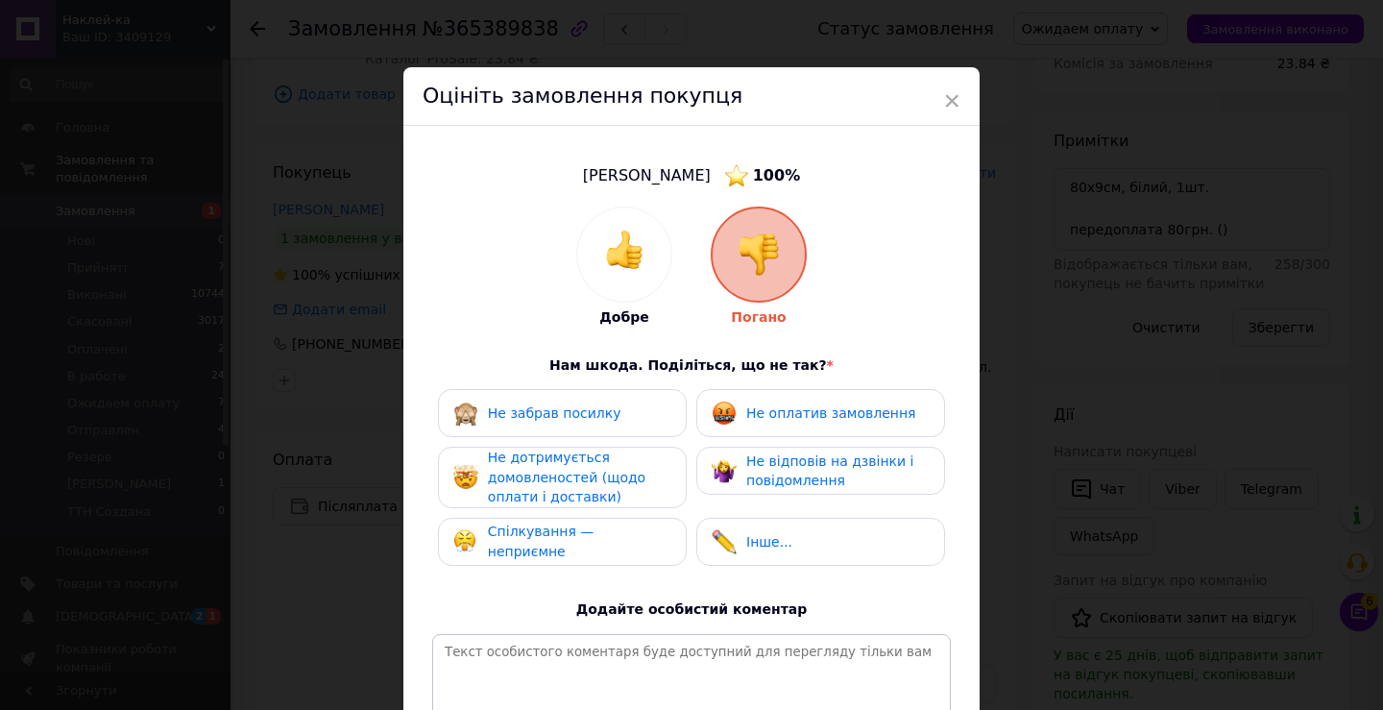
click at [746, 421] on span "Не оплатив замовлення" at bounding box center [830, 412] width 169 height 15
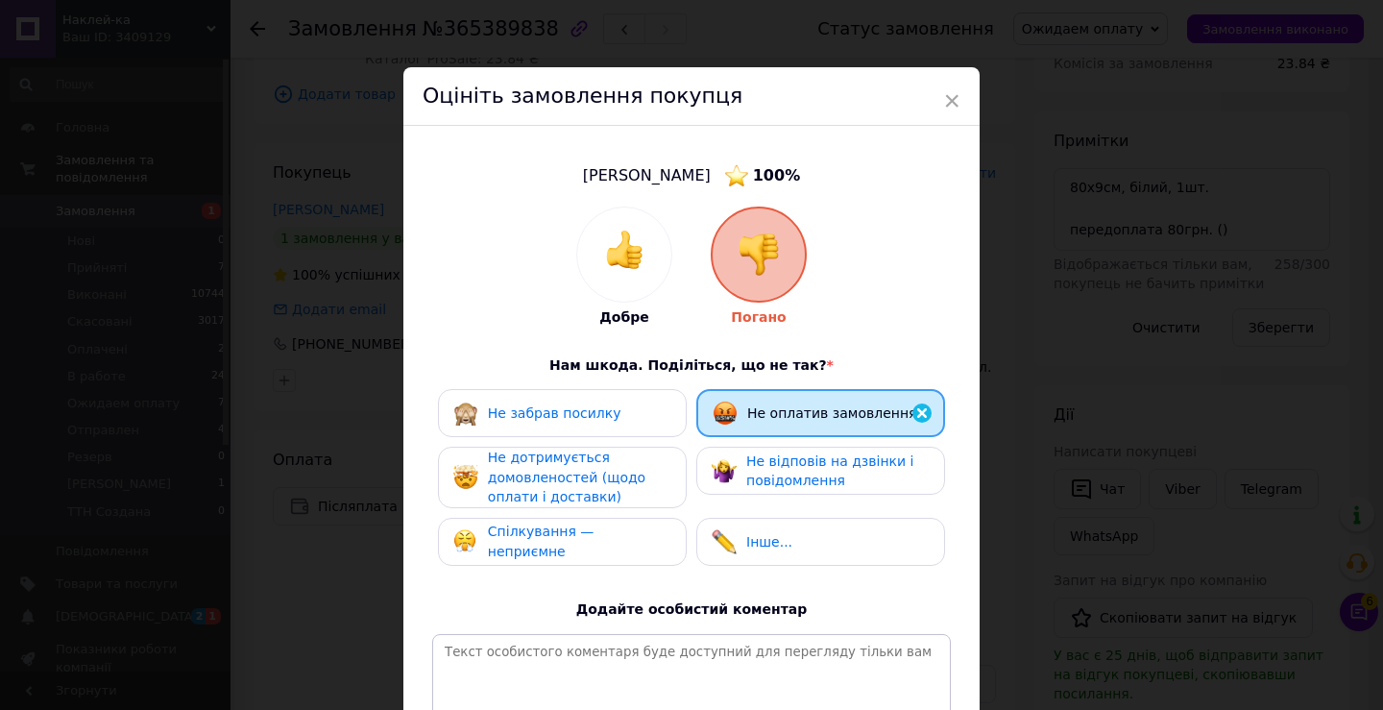
click at [635, 476] on div "Не дотримується домовленостей (щодо оплати і доставки)" at bounding box center [579, 477] width 182 height 60
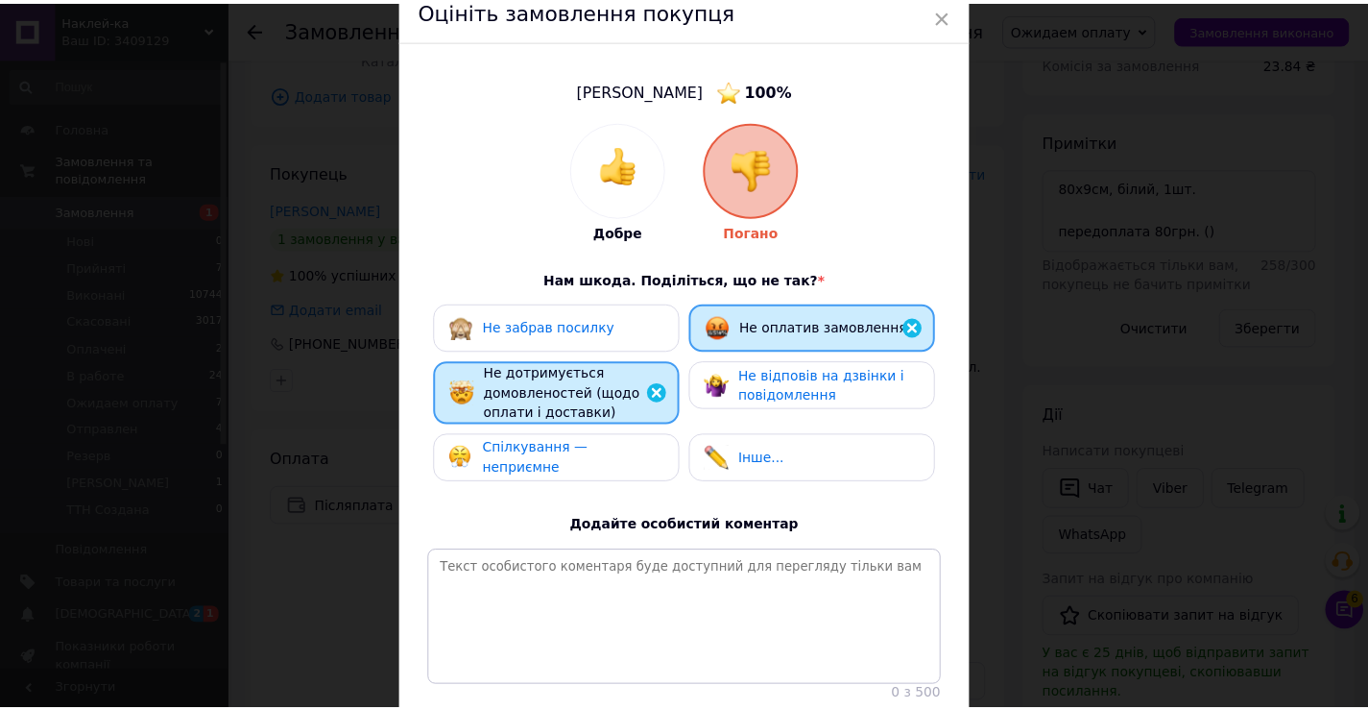
scroll to position [237, 0]
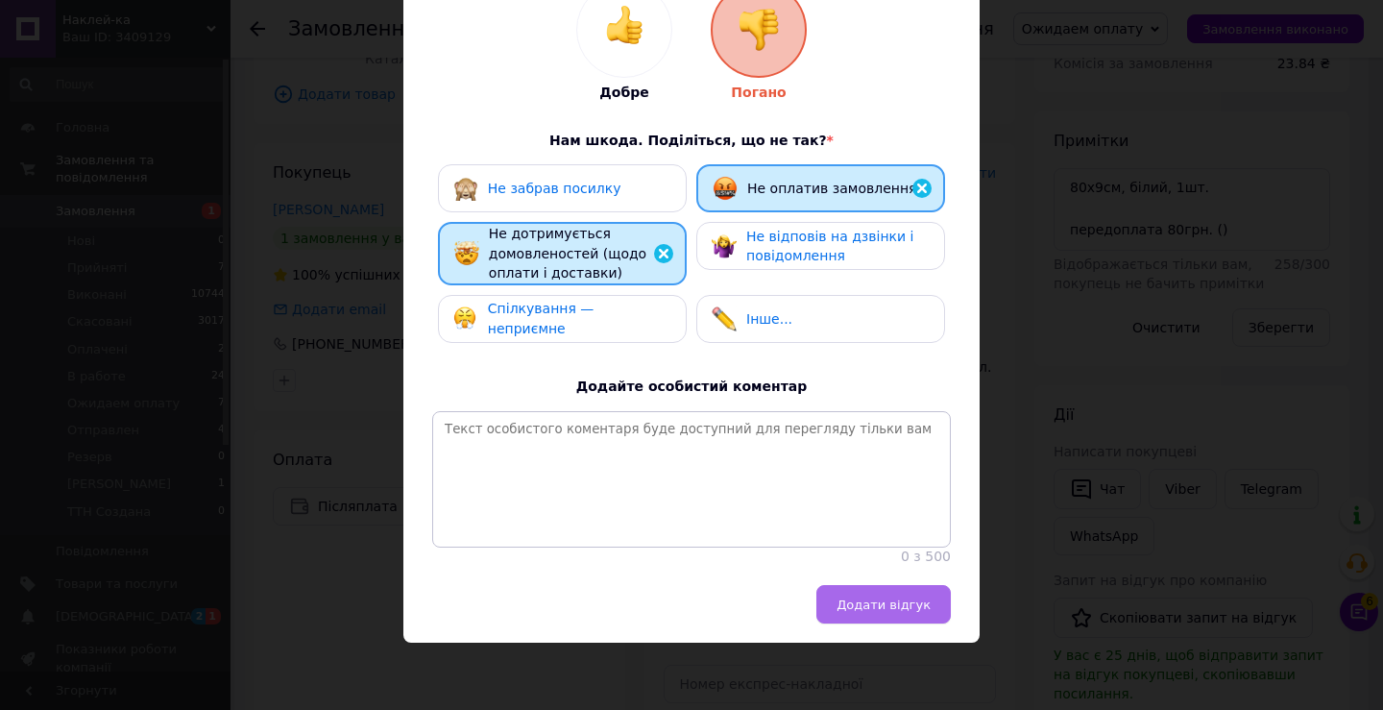
click at [872, 621] on button "Додати відгук" at bounding box center [883, 604] width 134 height 38
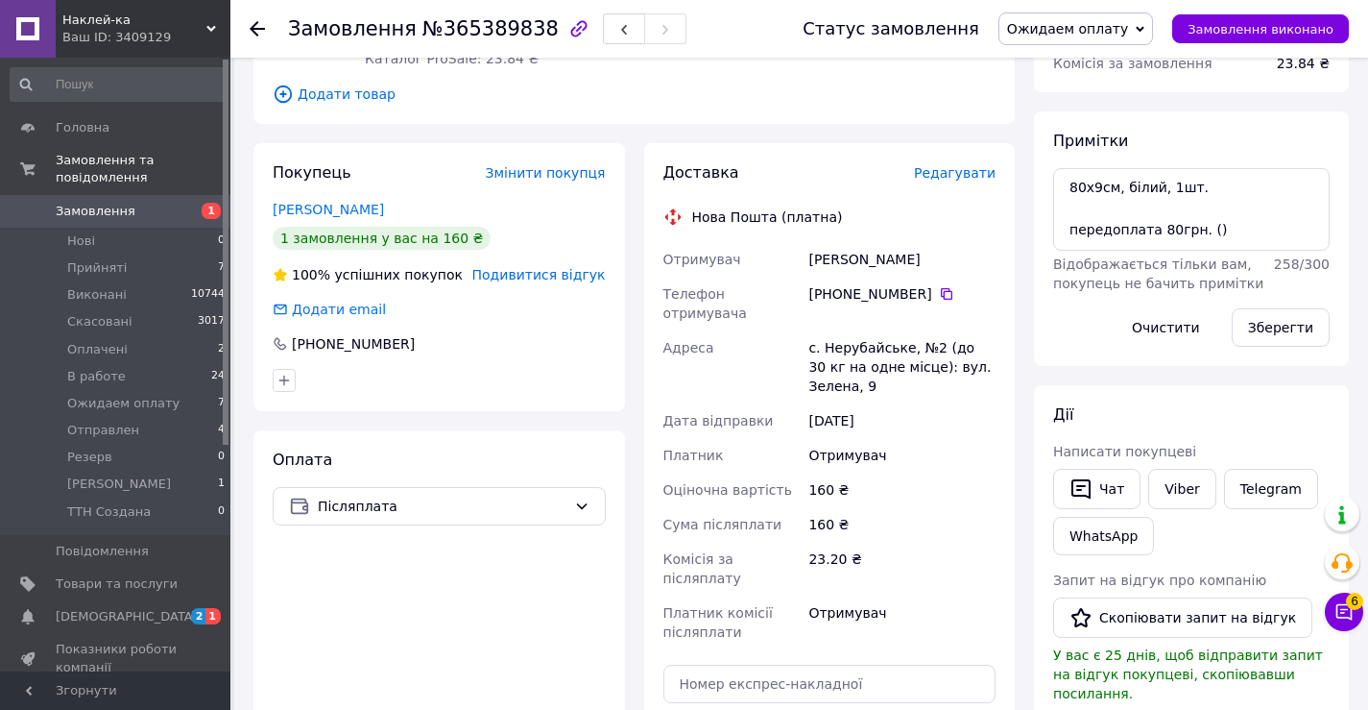
click at [1076, 22] on span "Ожидаем оплату" at bounding box center [1067, 28] width 121 height 15
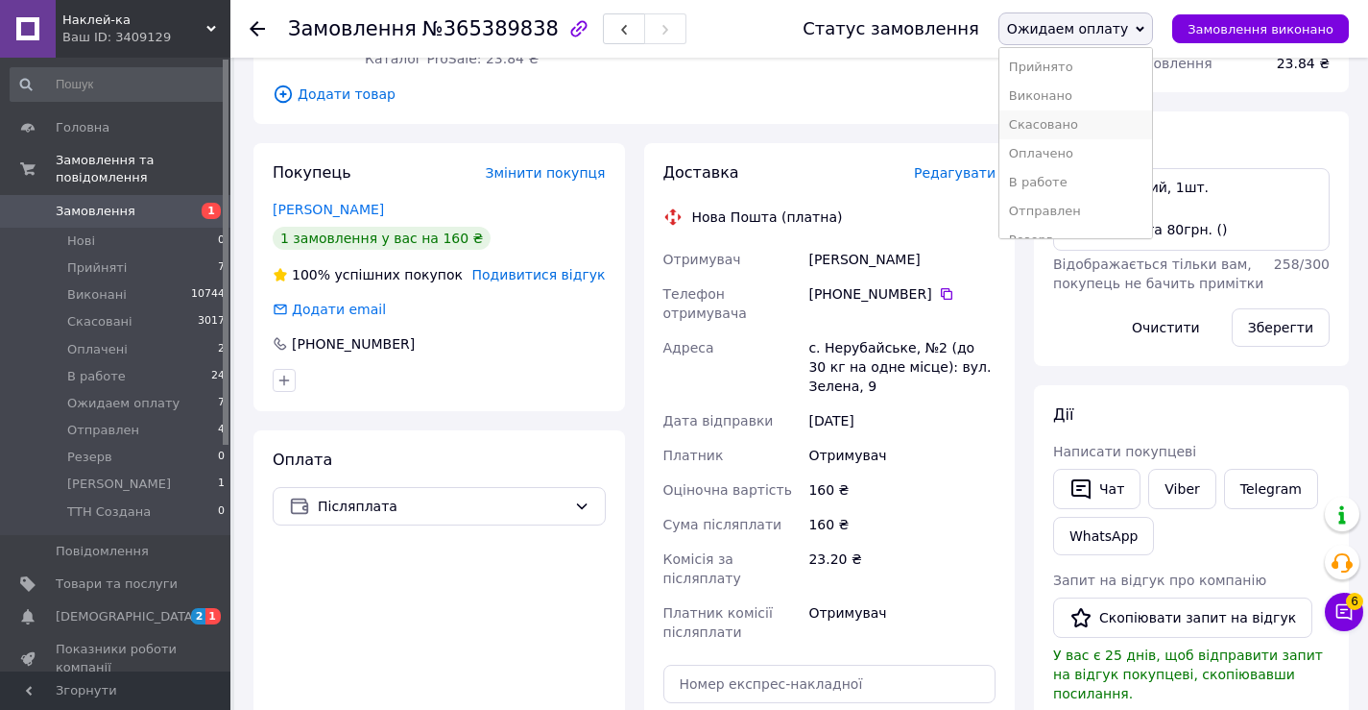
click at [1070, 127] on li "Скасовано" at bounding box center [1076, 124] width 153 height 29
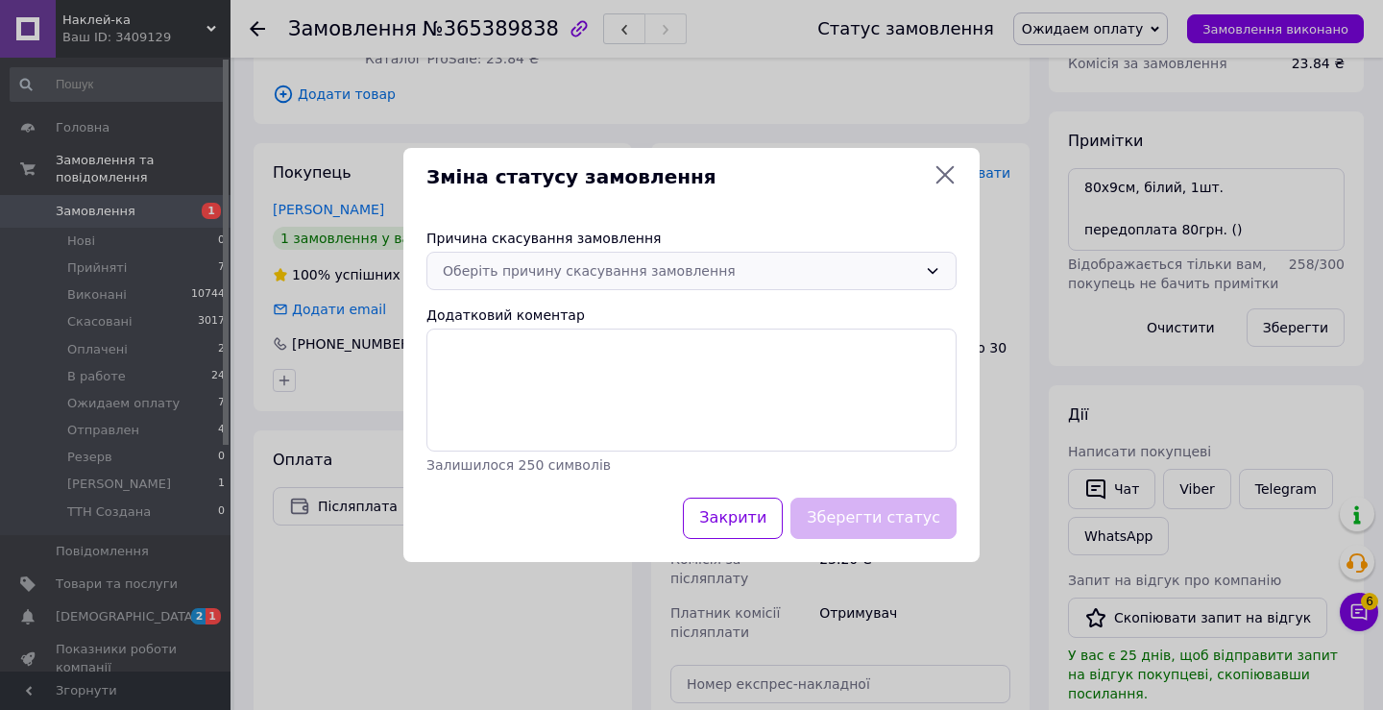
click at [791, 272] on div "Оберіть причину скасування замовлення" at bounding box center [680, 270] width 474 height 21
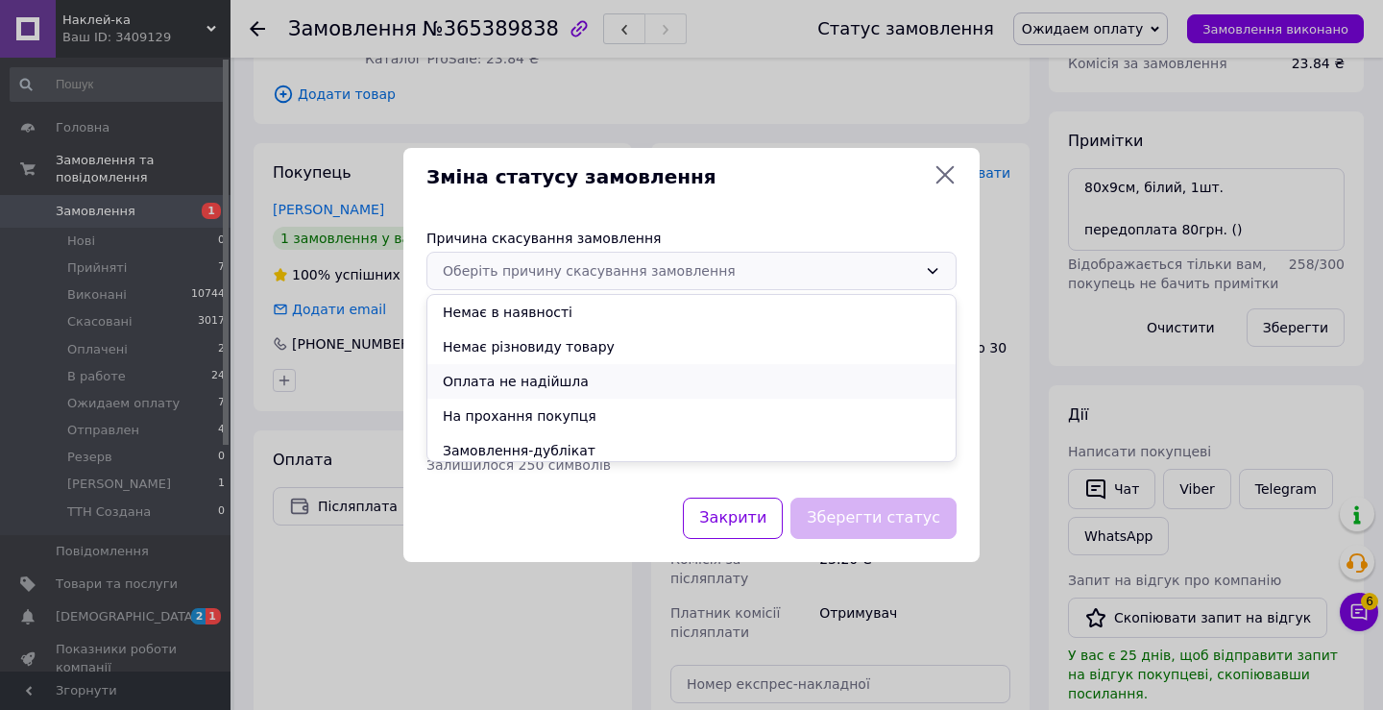
click at [624, 378] on li "Оплата не надійшла" at bounding box center [691, 381] width 528 height 35
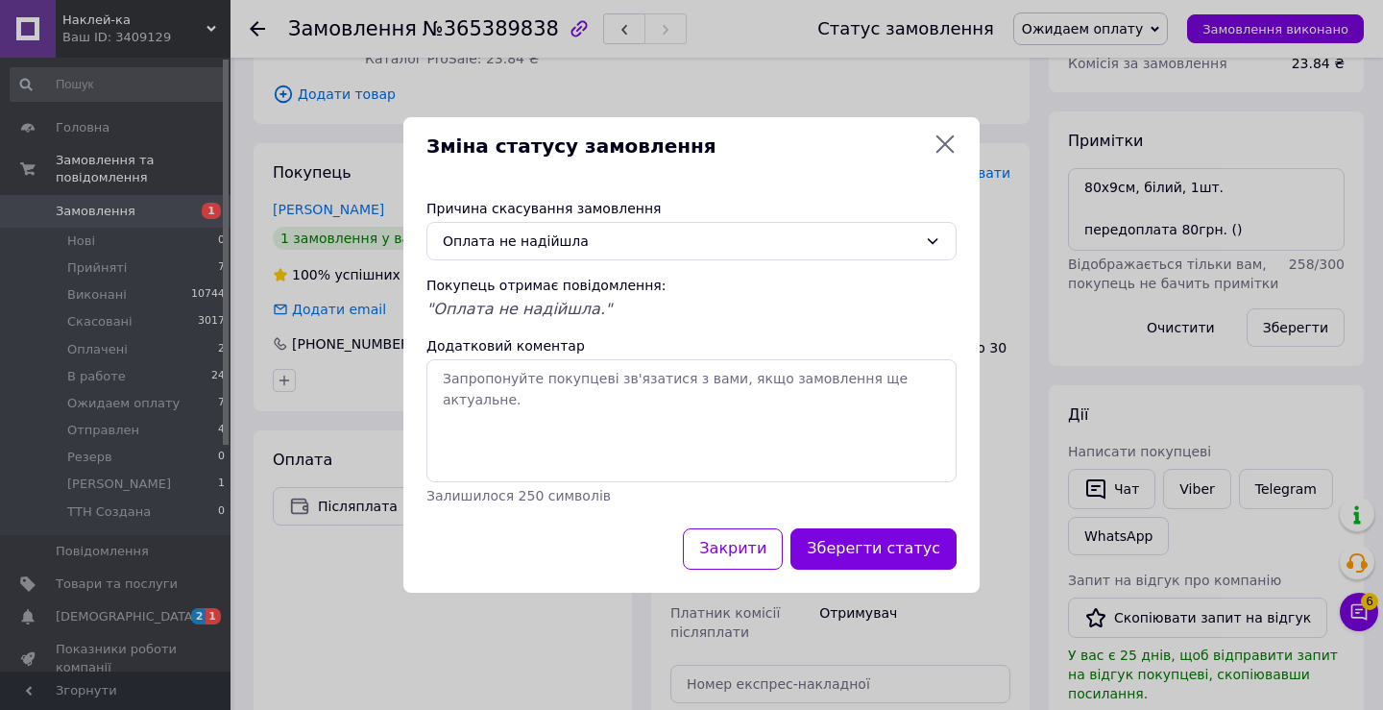
click at [865, 543] on button "Зберегти статус" at bounding box center [873, 548] width 166 height 41
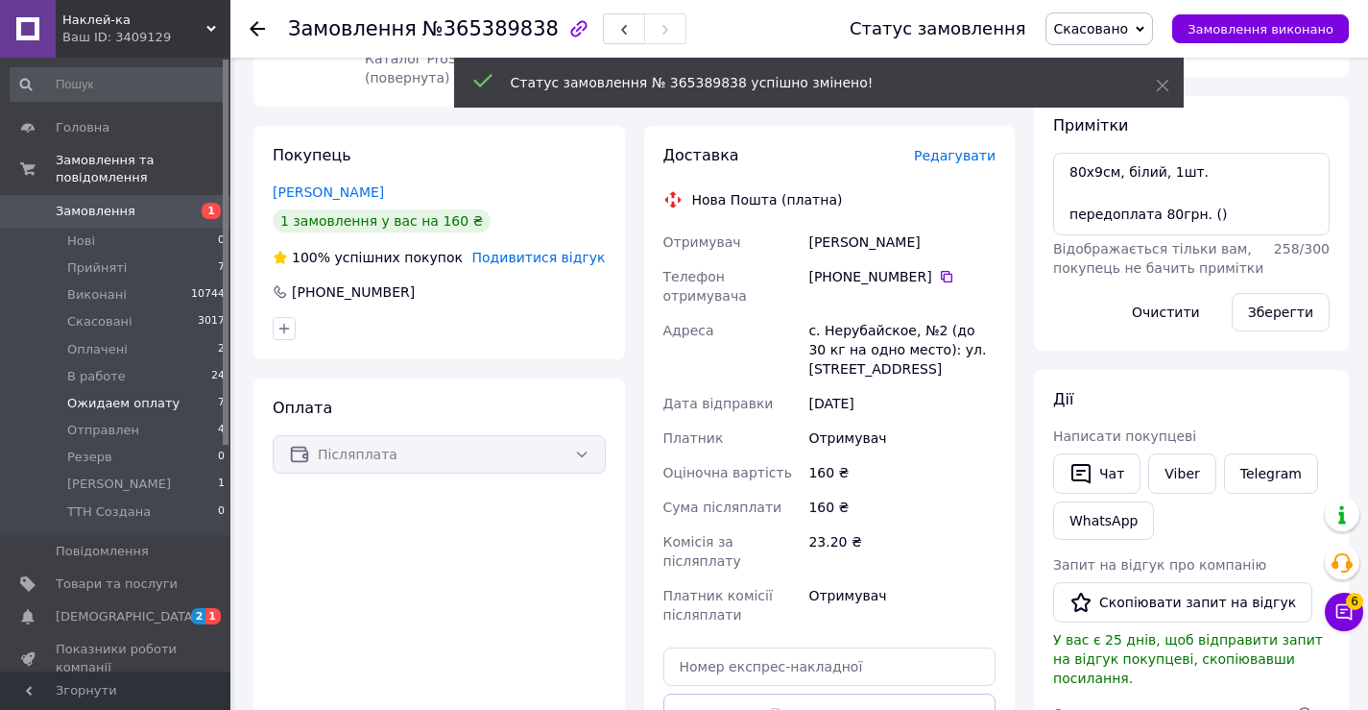
click at [88, 395] on span "Ожидаем оплату" at bounding box center [123, 403] width 112 height 17
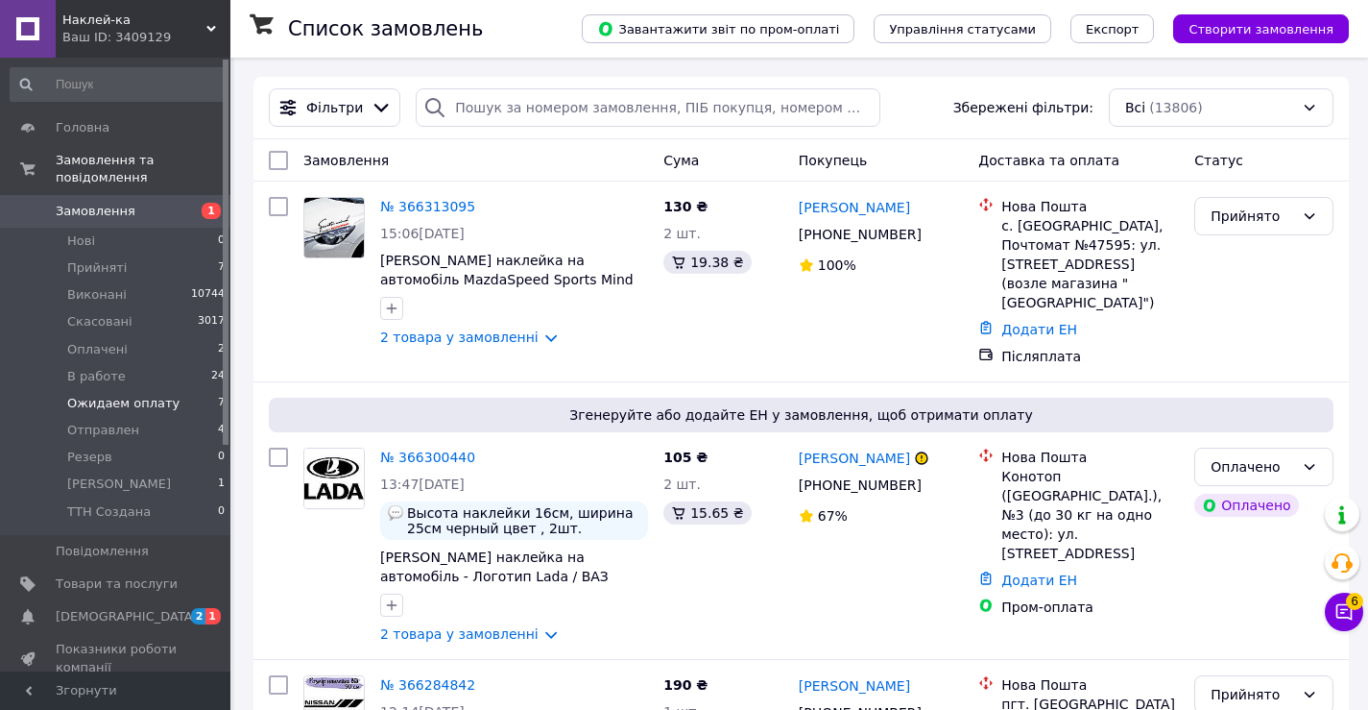
click at [106, 395] on span "Ожидаем оплату" at bounding box center [123, 403] width 112 height 17
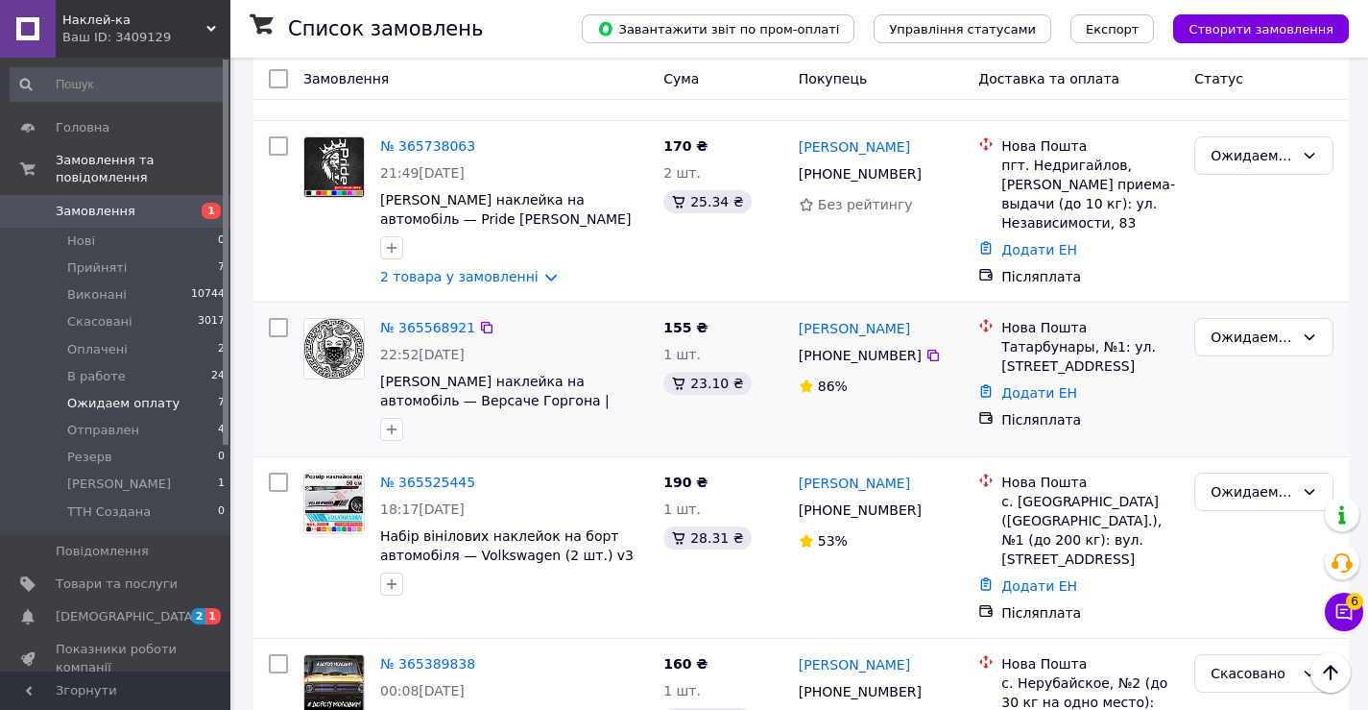
scroll to position [725, 0]
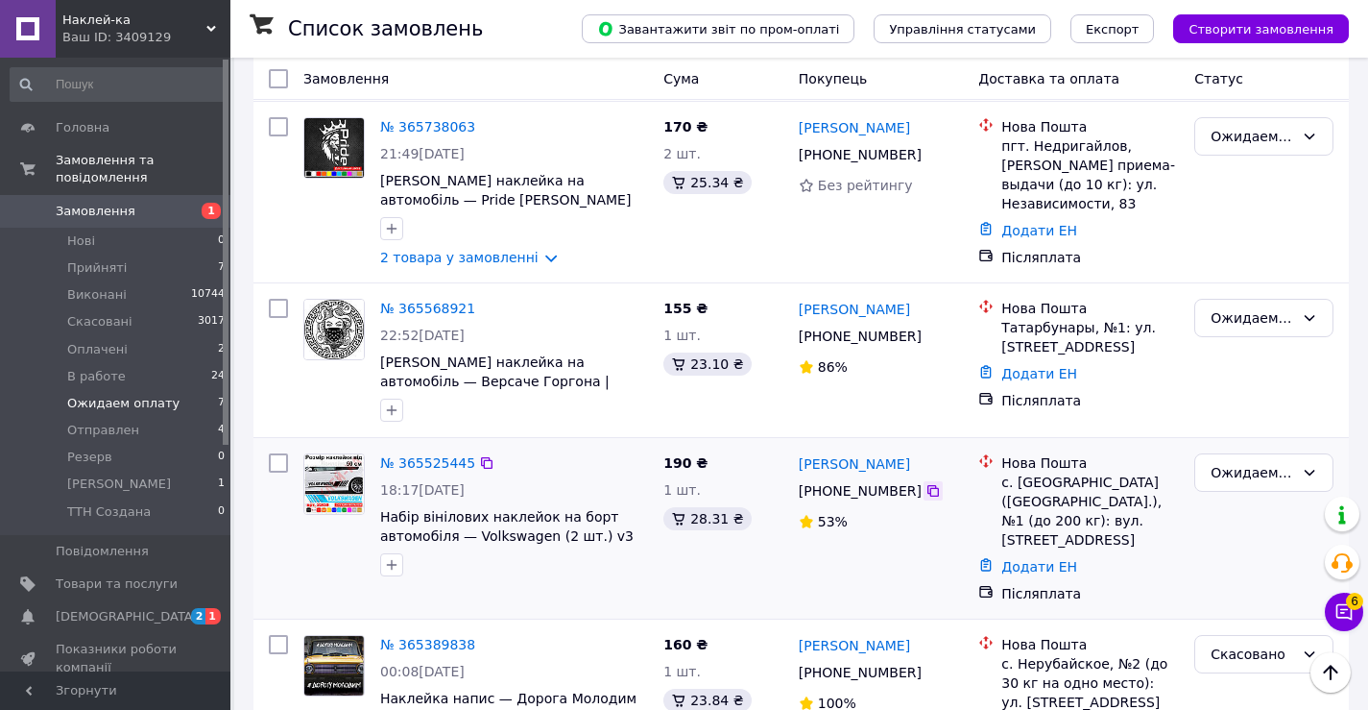
click at [926, 483] on icon at bounding box center [933, 490] width 15 height 15
click at [396, 455] on link "№ 365525445" at bounding box center [427, 462] width 95 height 15
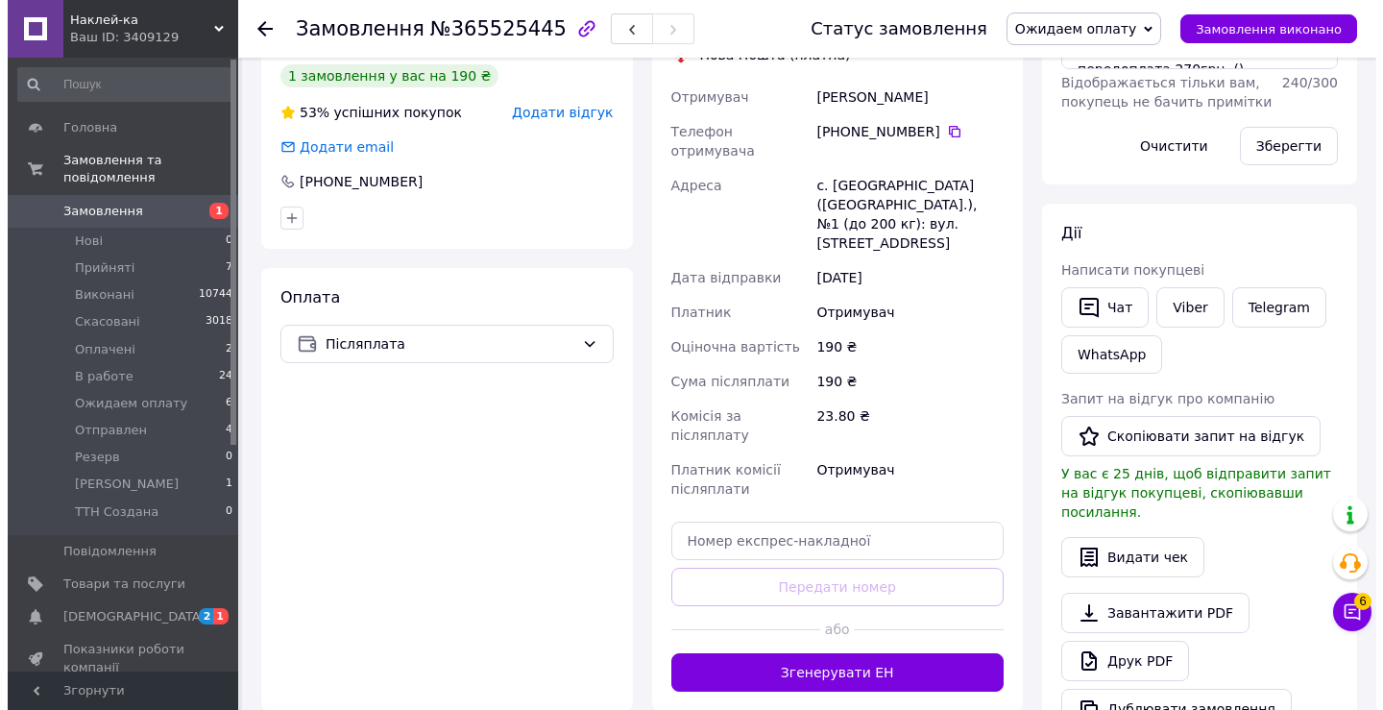
scroll to position [393, 0]
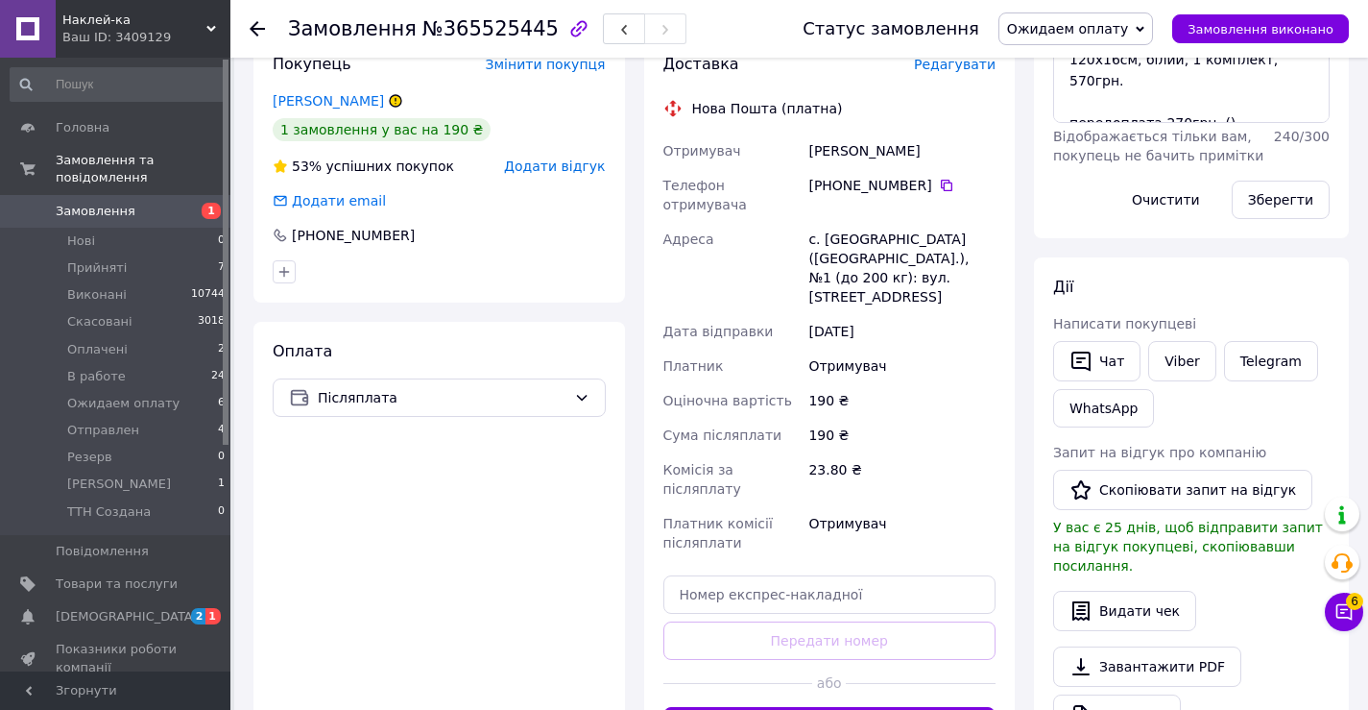
click at [568, 160] on span "Додати відгук" at bounding box center [554, 165] width 101 height 15
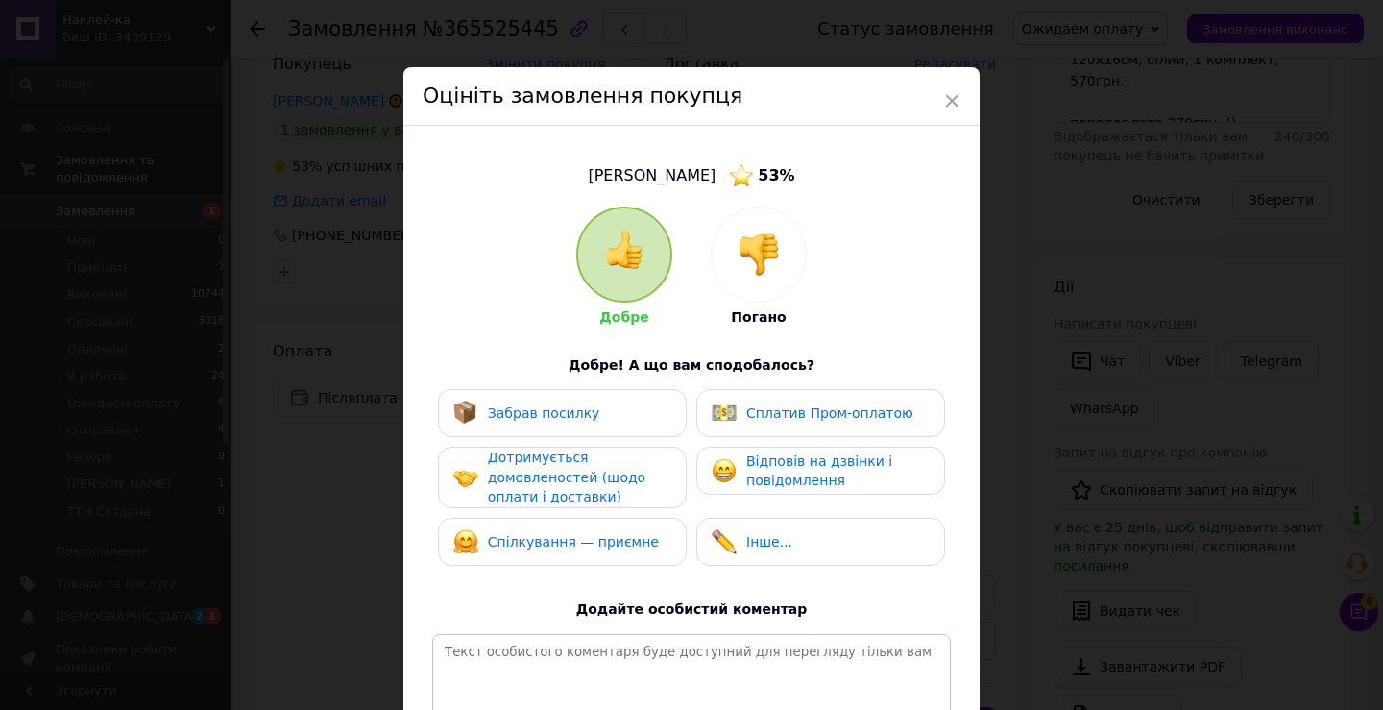
click at [762, 254] on img at bounding box center [758, 254] width 42 height 42
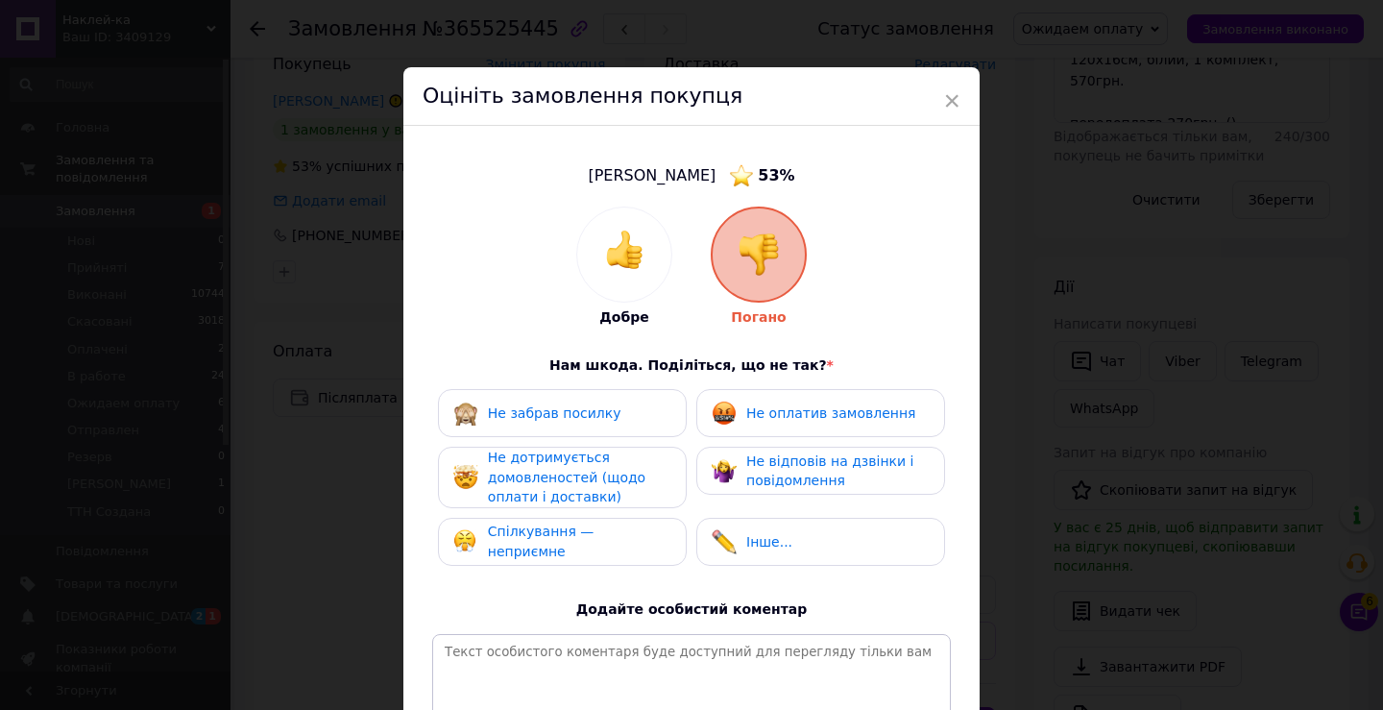
click at [782, 410] on span "Не оплатив замовлення" at bounding box center [830, 412] width 169 height 15
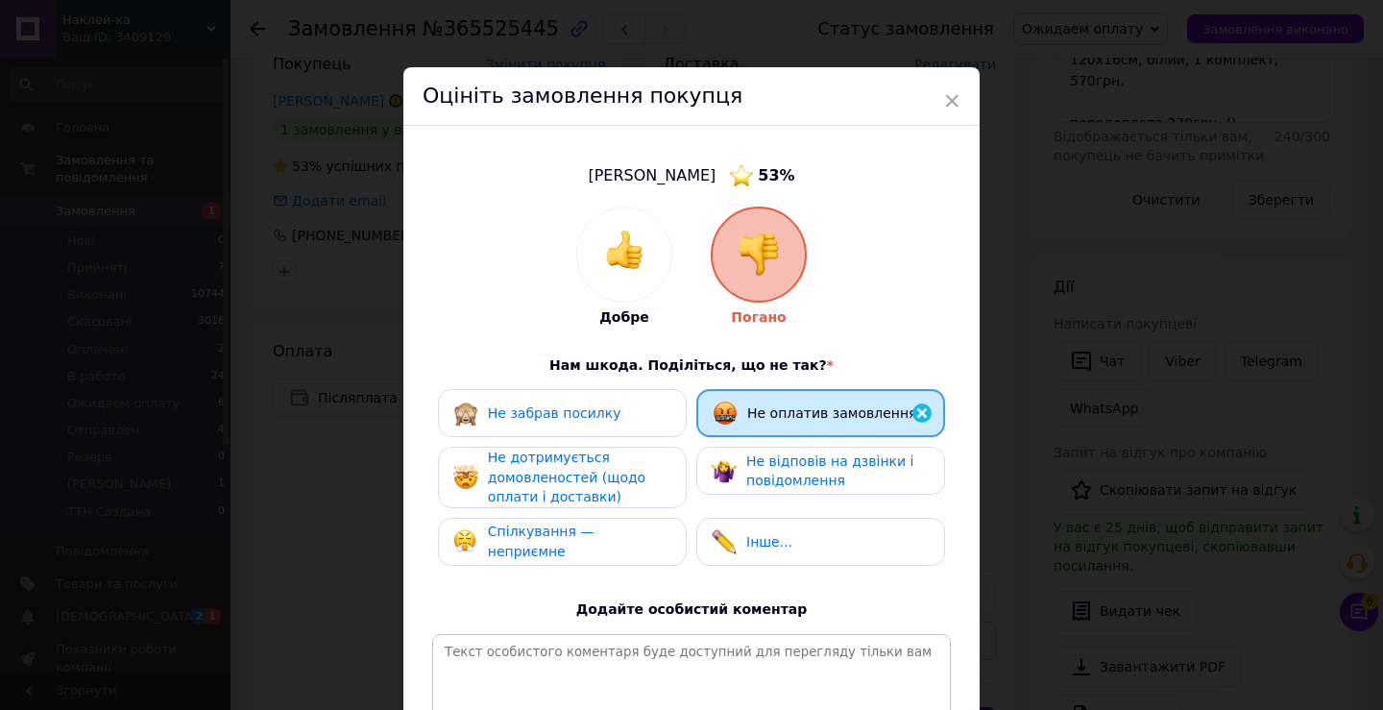
click at [641, 474] on div "Не дотримується домовленостей (щодо оплати і доставки)" at bounding box center [579, 477] width 182 height 60
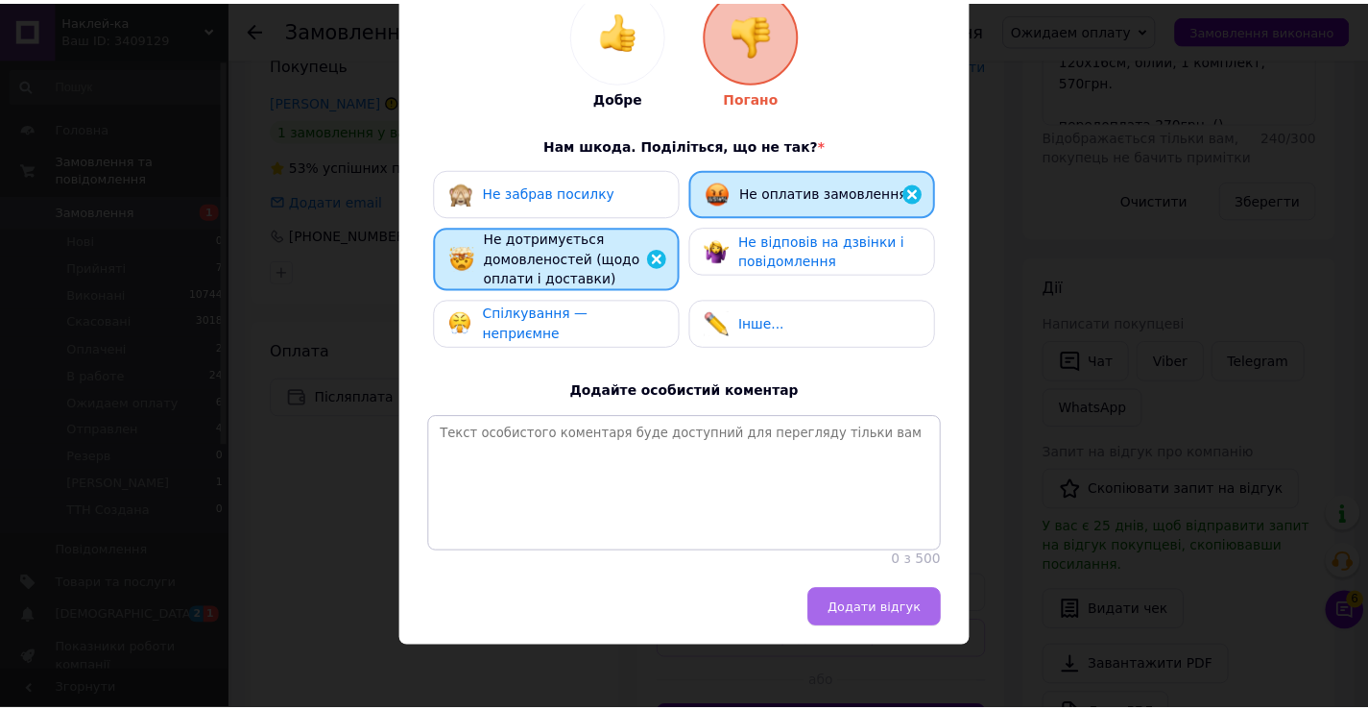
scroll to position [237, 0]
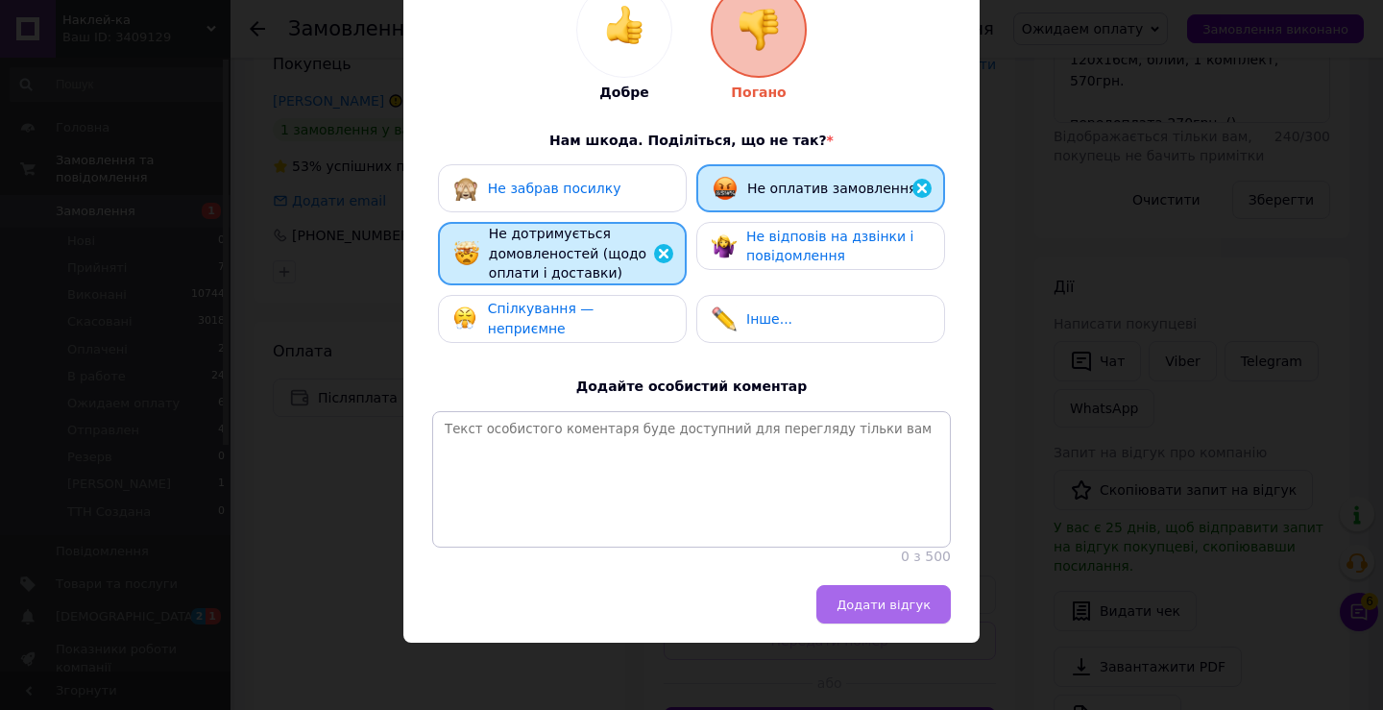
click at [904, 611] on span "Додати відгук" at bounding box center [883, 604] width 94 height 14
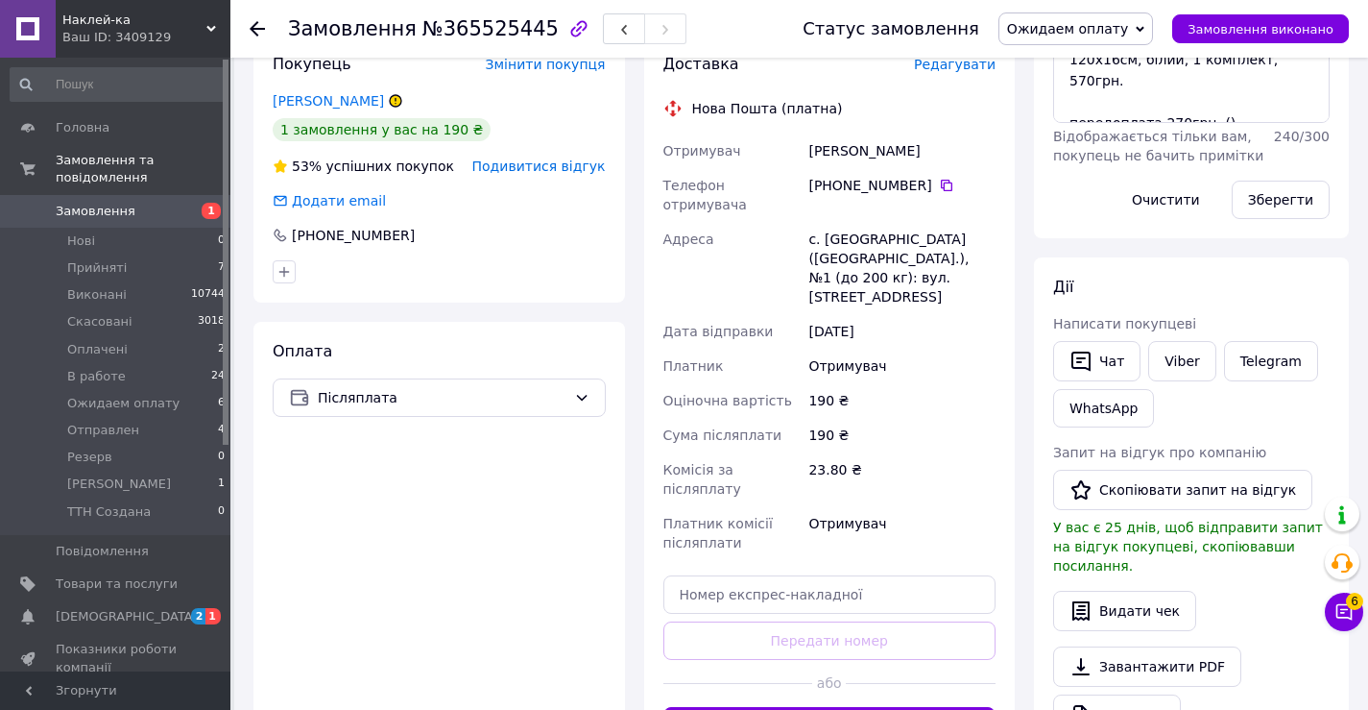
click at [1120, 23] on span "Ожидаем оплату" at bounding box center [1067, 28] width 121 height 15
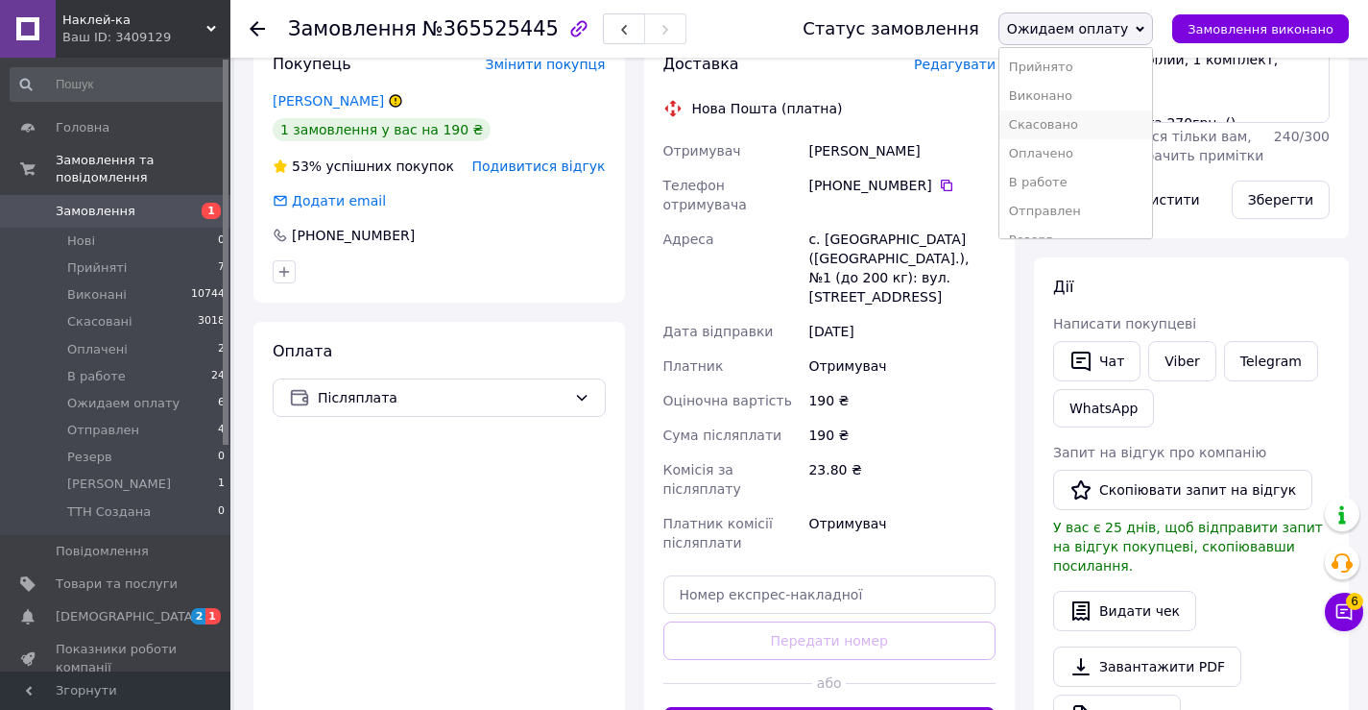
click at [1106, 114] on li "Скасовано" at bounding box center [1076, 124] width 153 height 29
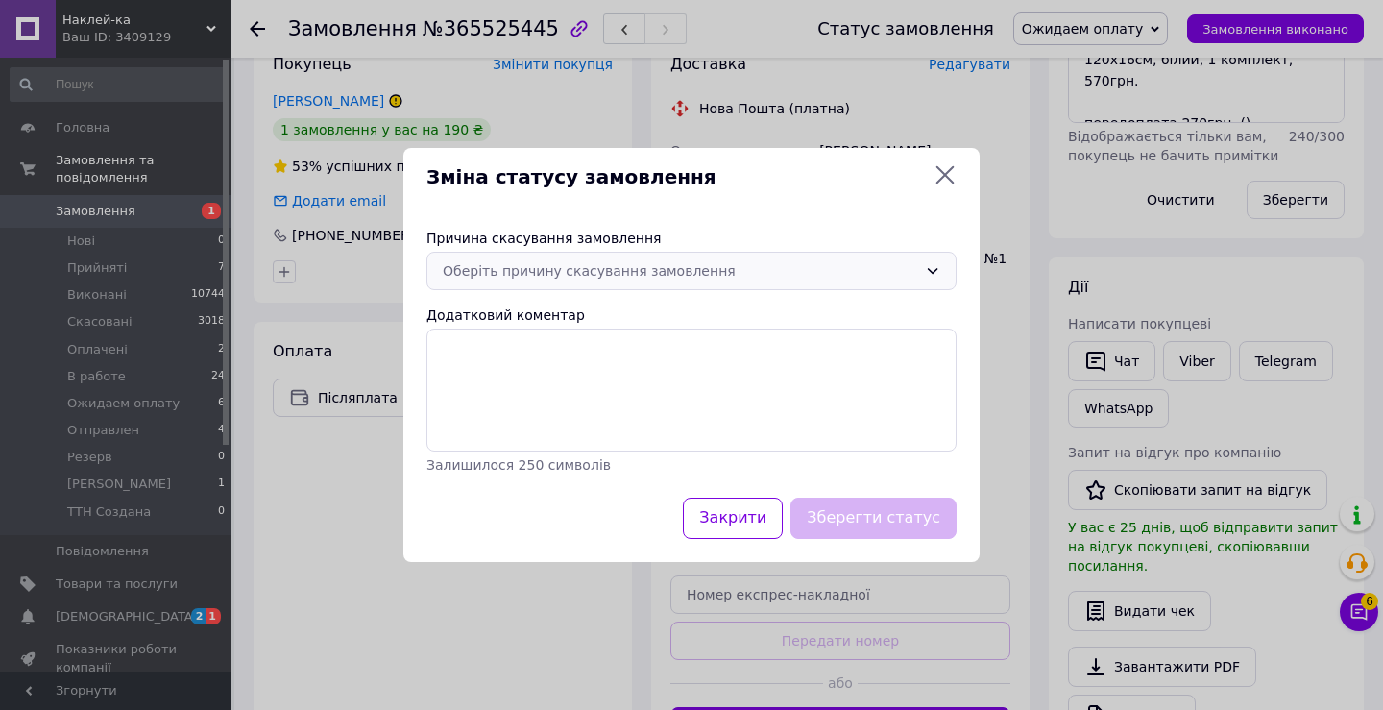
click at [826, 268] on div "Оберіть причину скасування замовлення" at bounding box center [680, 270] width 474 height 21
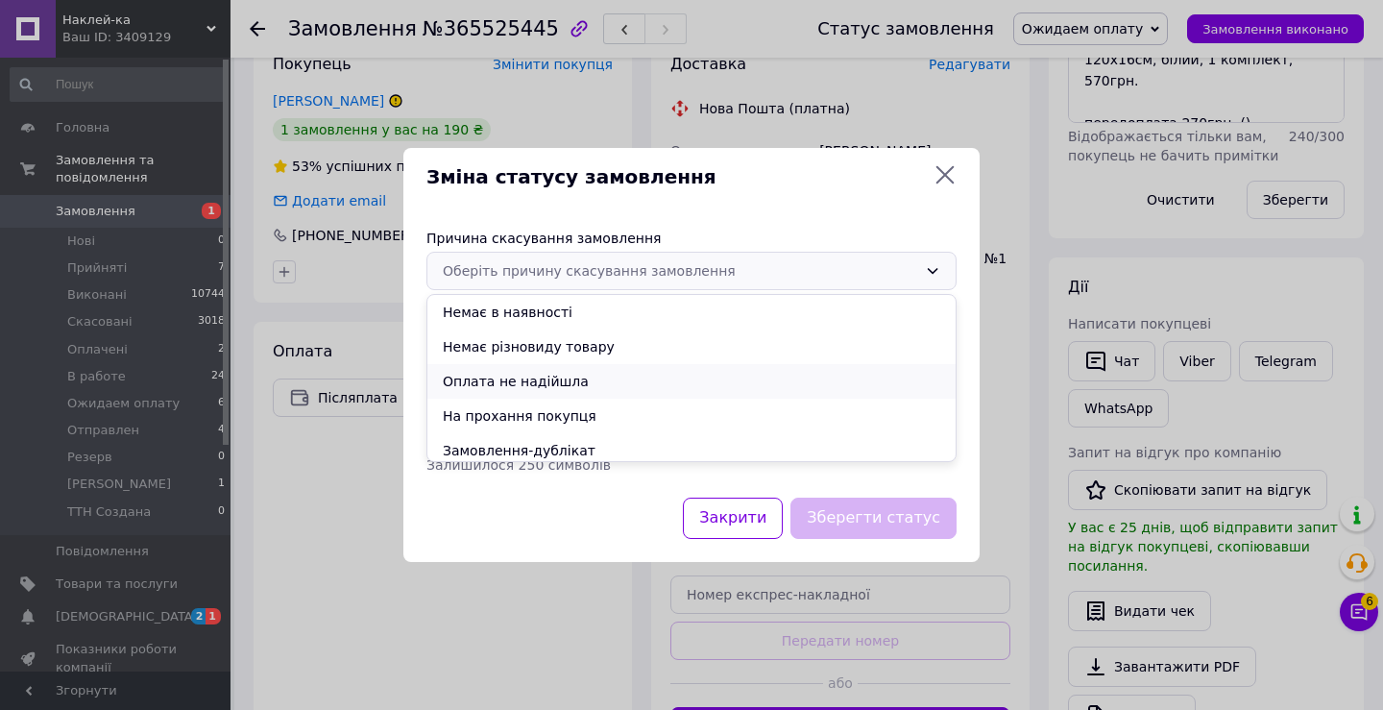
click at [605, 372] on li "Оплата не надійшла" at bounding box center [691, 381] width 528 height 35
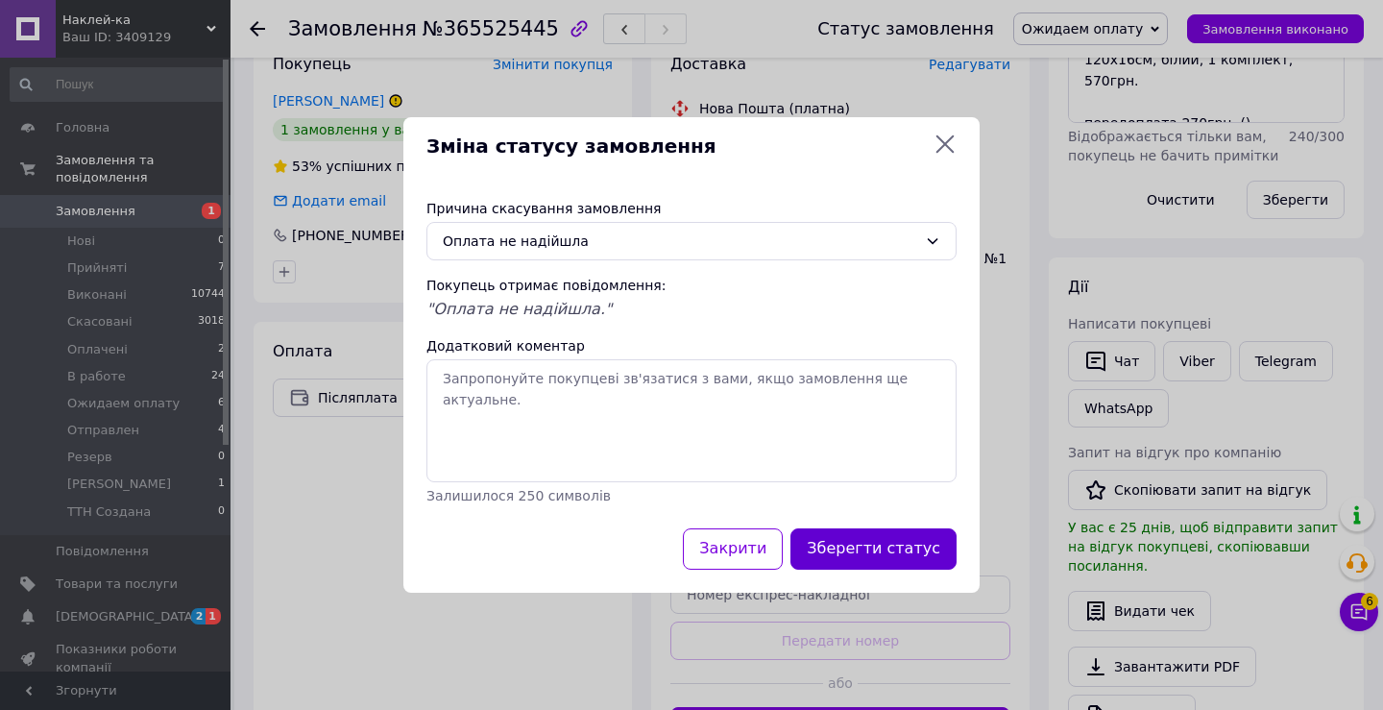
click at [862, 539] on button "Зберегти статус" at bounding box center [873, 548] width 166 height 41
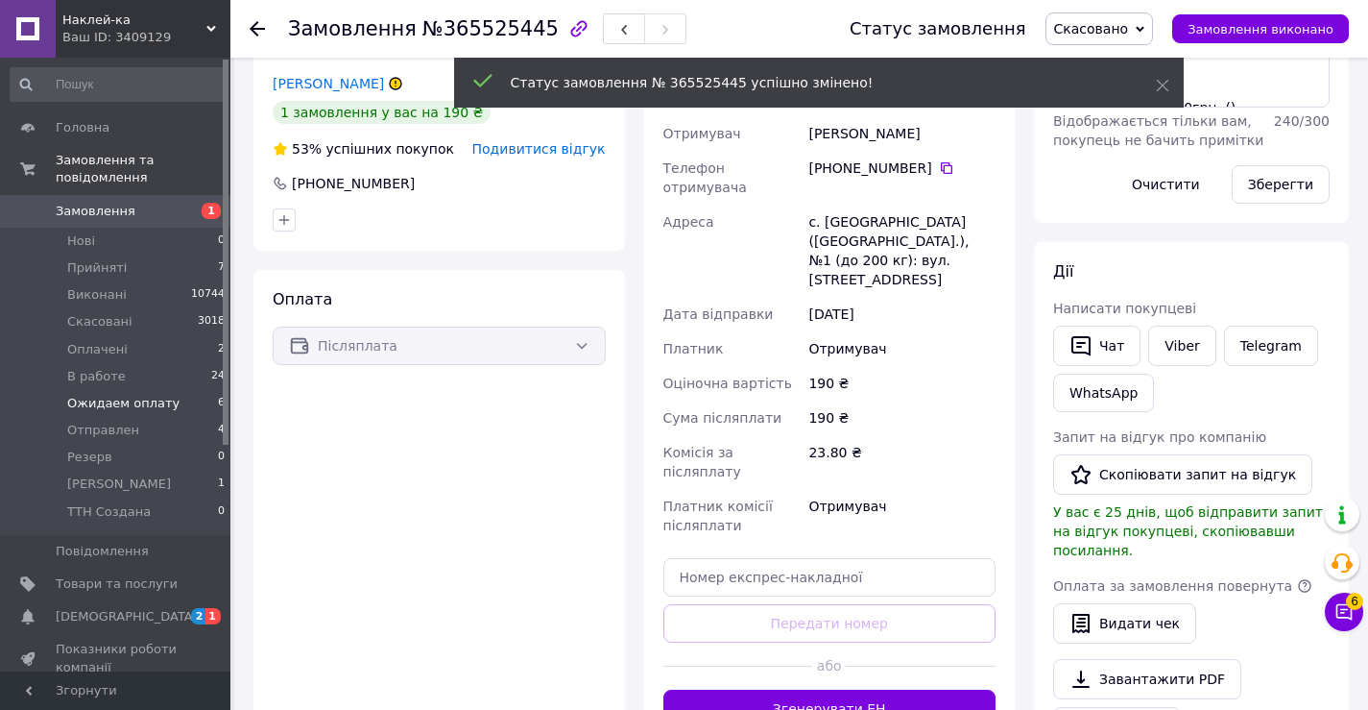
click at [93, 395] on span "Ожидаем оплату" at bounding box center [123, 403] width 112 height 17
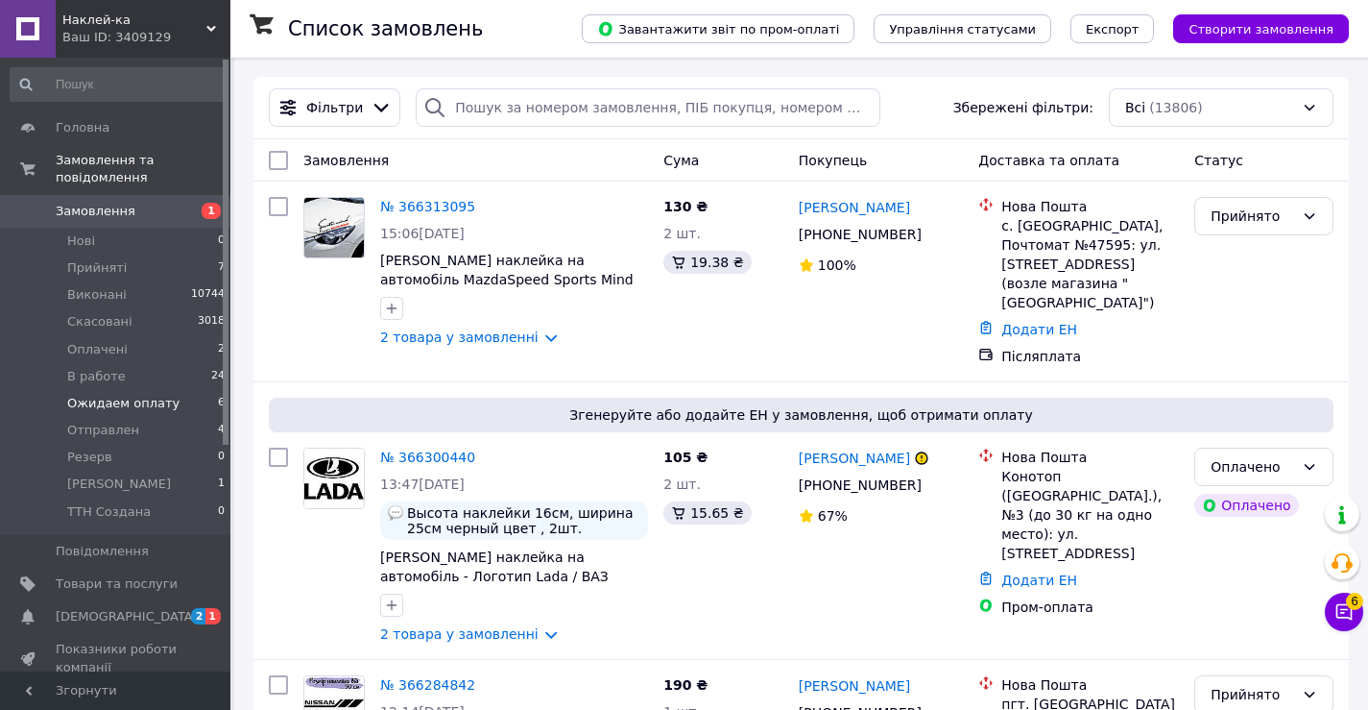
click at [93, 395] on span "Ожидаем оплату" at bounding box center [123, 403] width 112 height 17
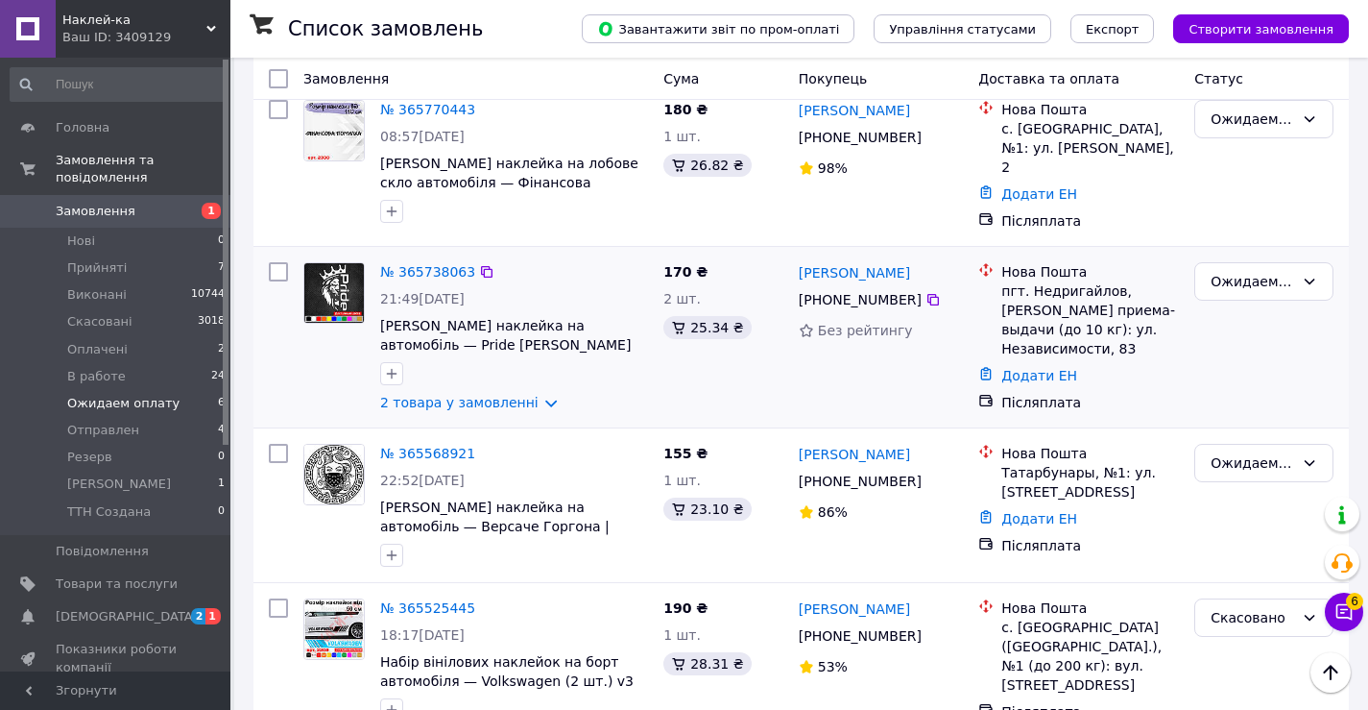
scroll to position [582, 0]
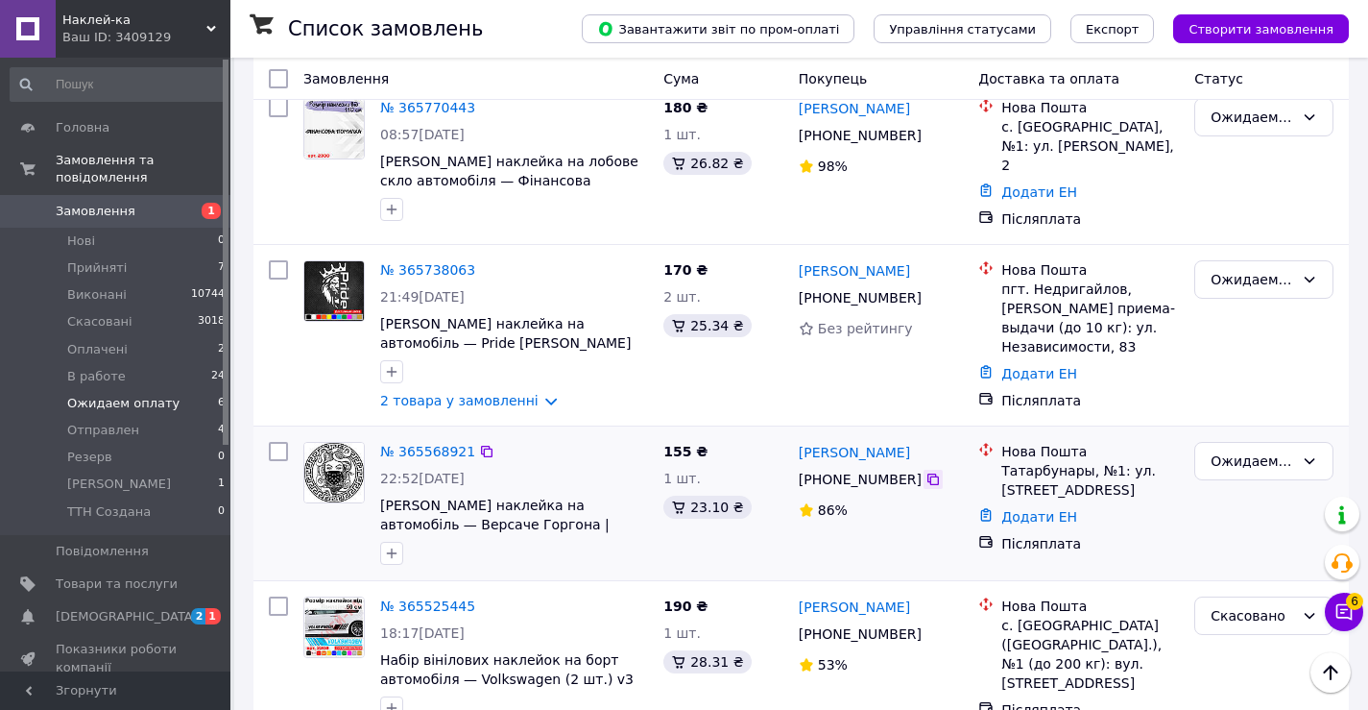
click at [926, 471] on icon at bounding box center [933, 478] width 15 height 15
click at [429, 444] on link "№ 365568921" at bounding box center [427, 451] width 95 height 15
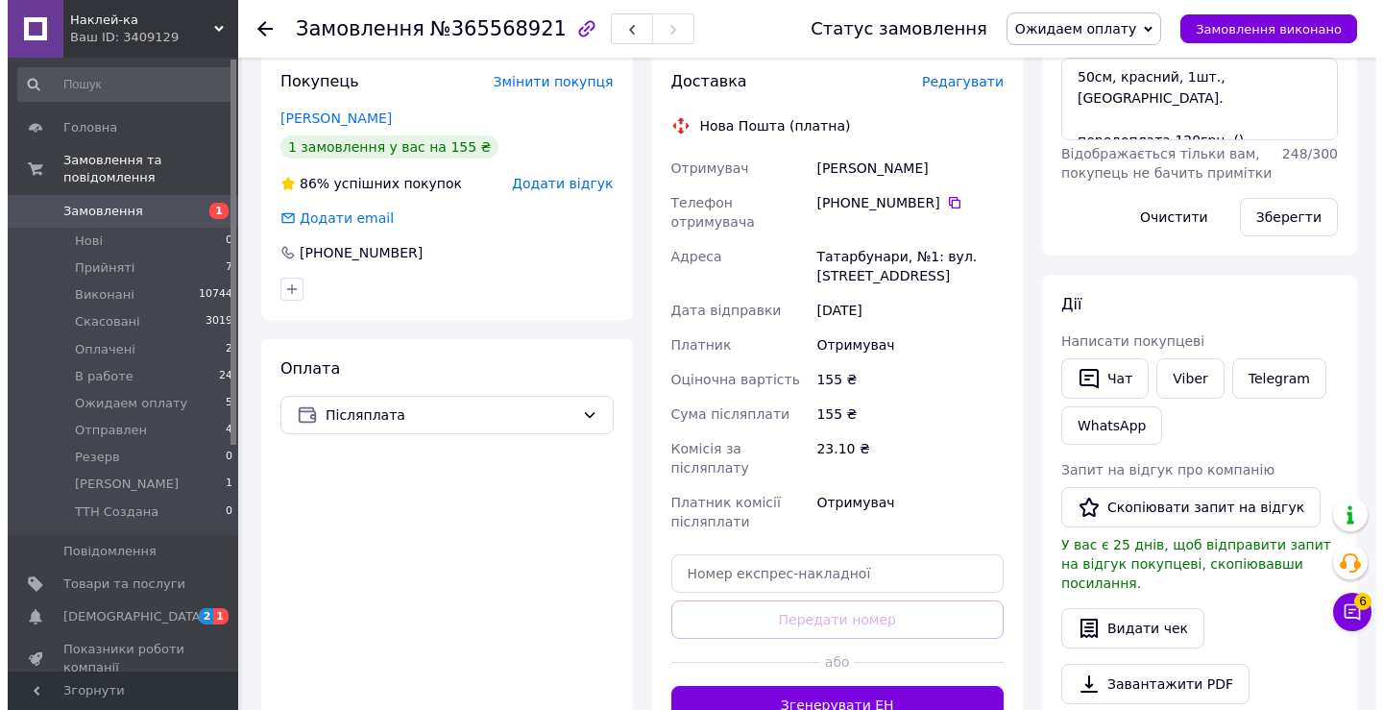
scroll to position [294, 0]
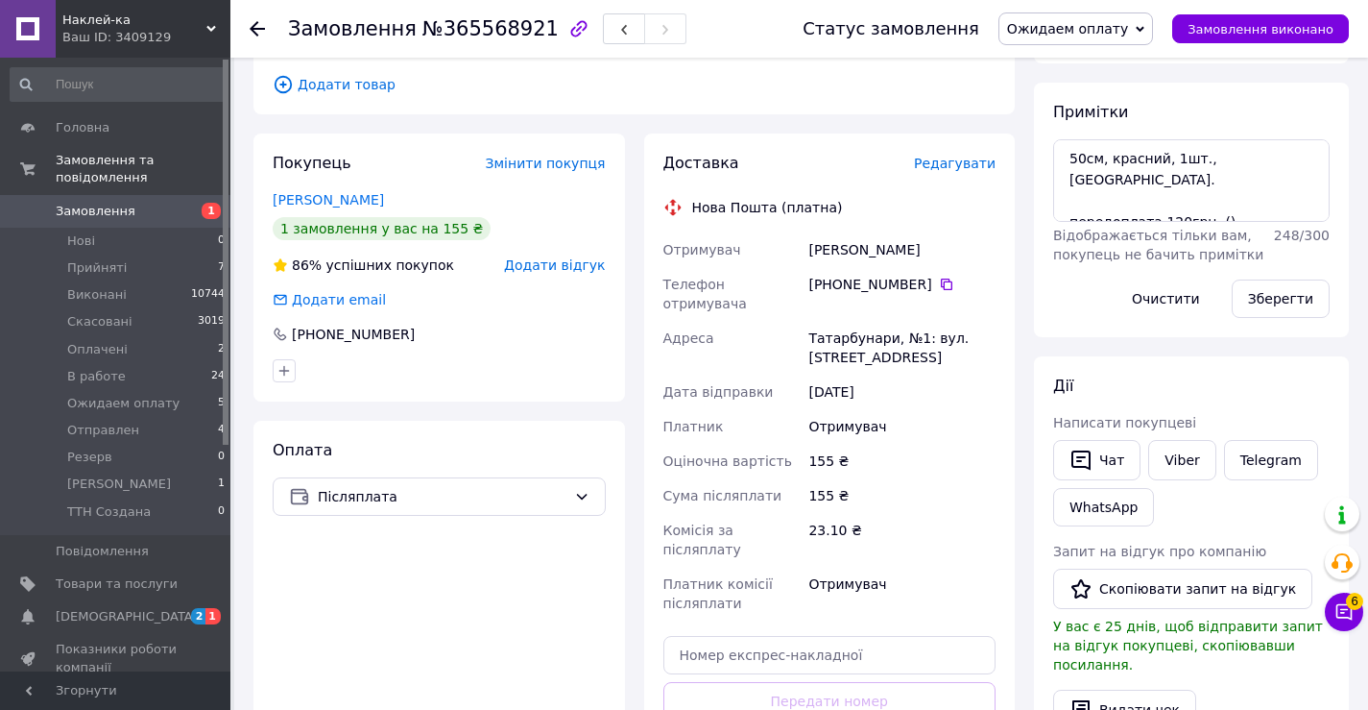
click at [530, 268] on span "Додати відгук" at bounding box center [554, 264] width 101 height 15
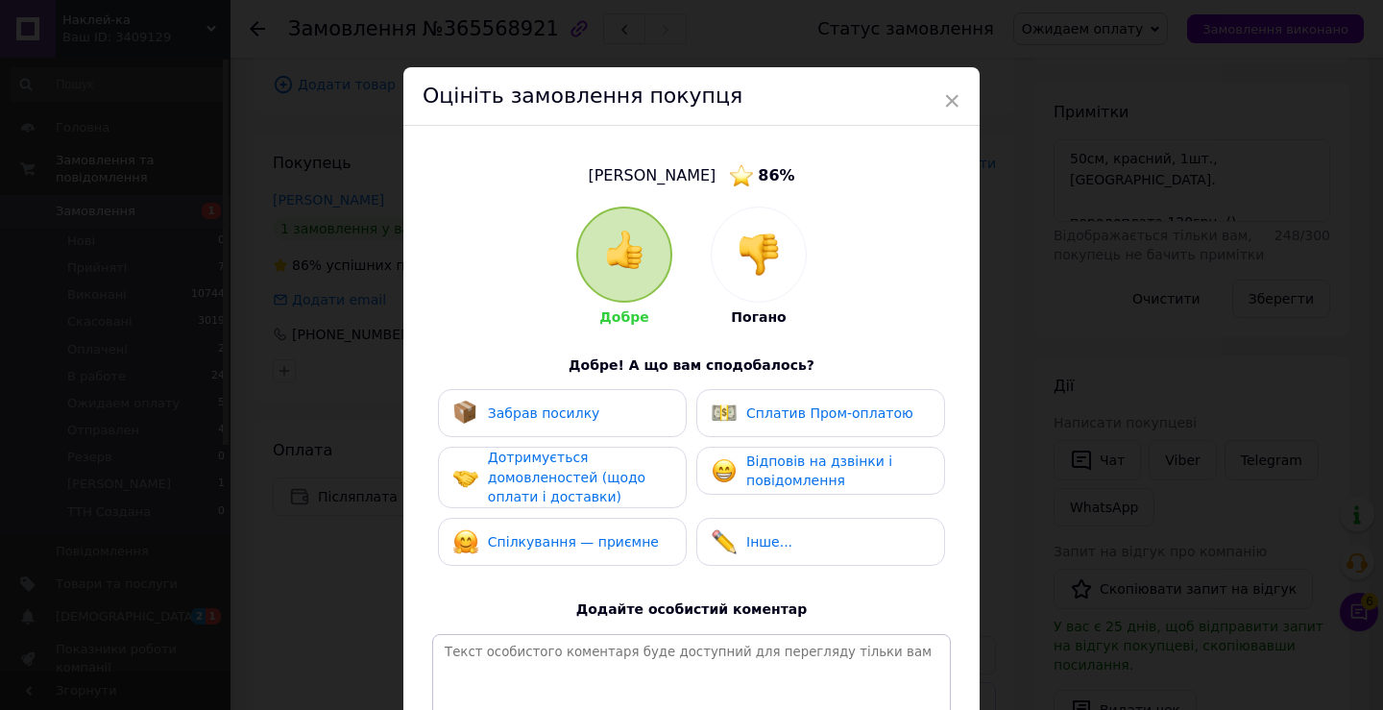
click at [758, 275] on img at bounding box center [758, 254] width 42 height 42
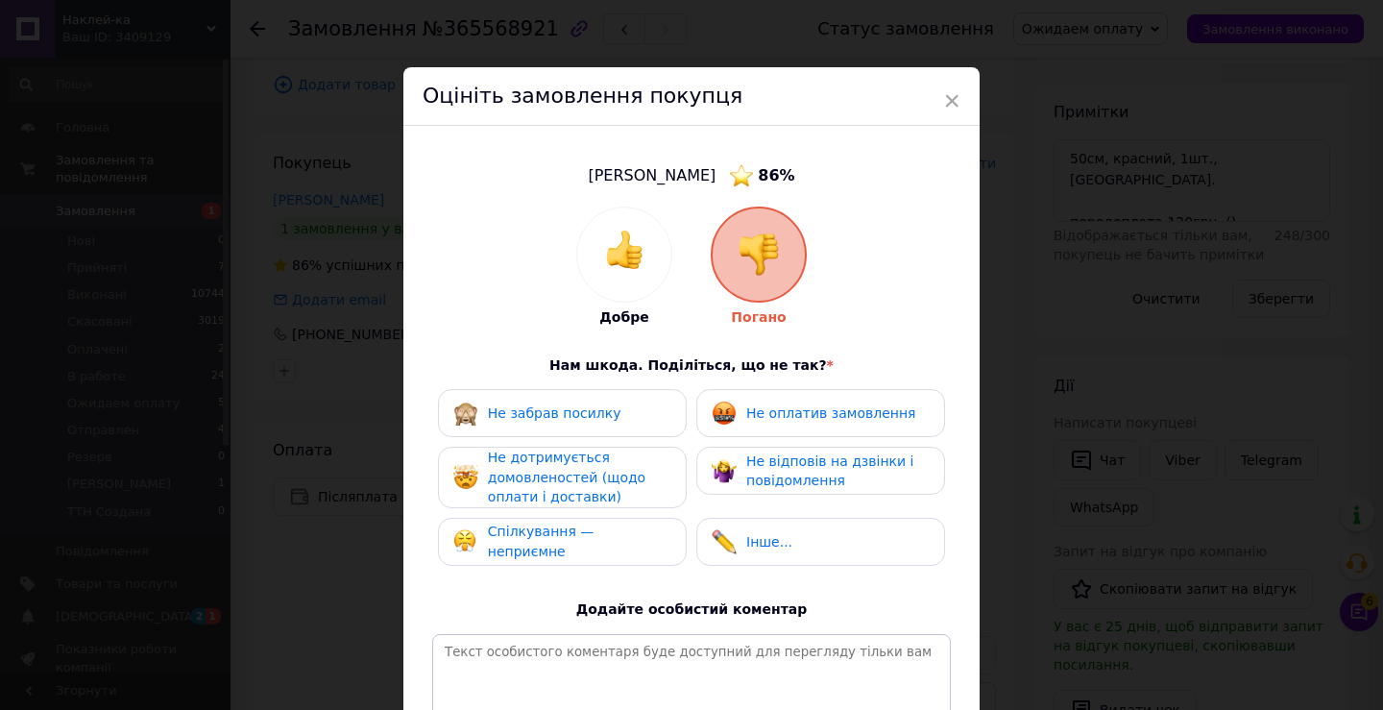
click at [764, 416] on span "Не оплатив замовлення" at bounding box center [830, 412] width 169 height 15
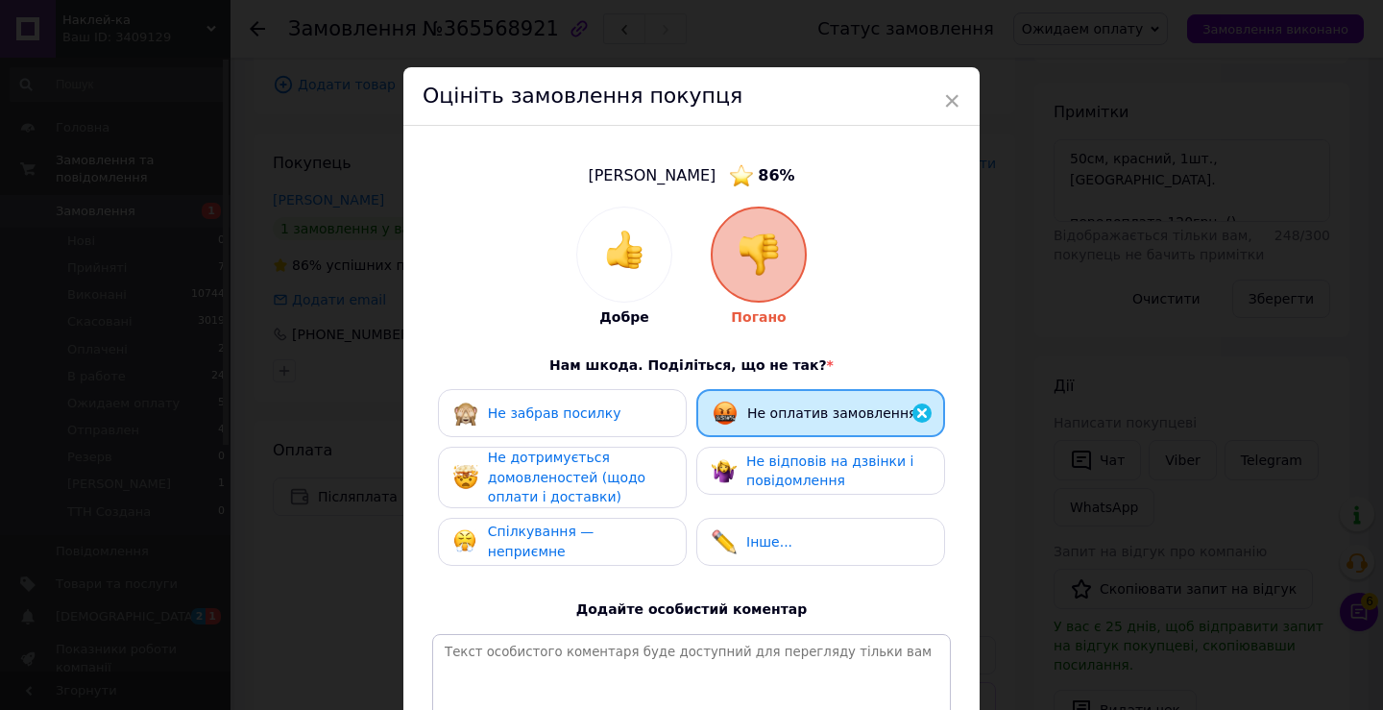
click at [637, 462] on div "Не дотримується домовленостей (щодо оплати і доставки)" at bounding box center [579, 477] width 182 height 60
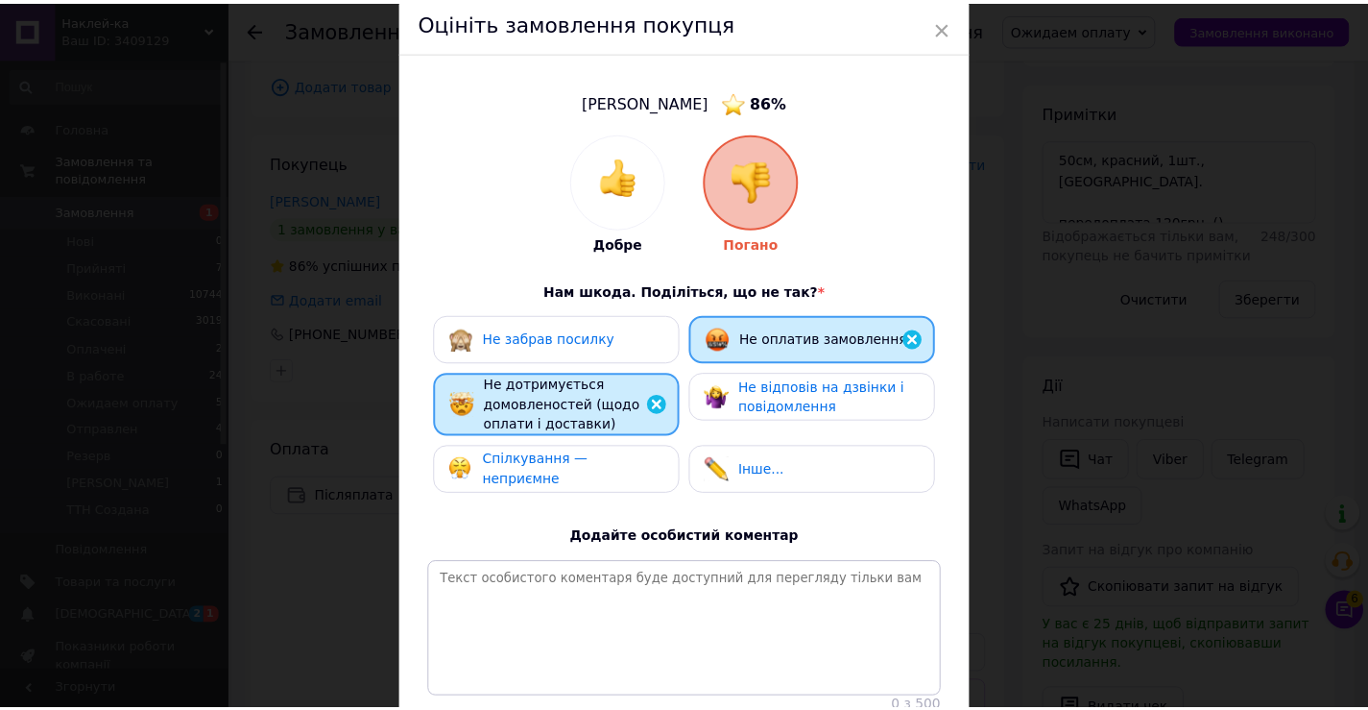
scroll to position [237, 0]
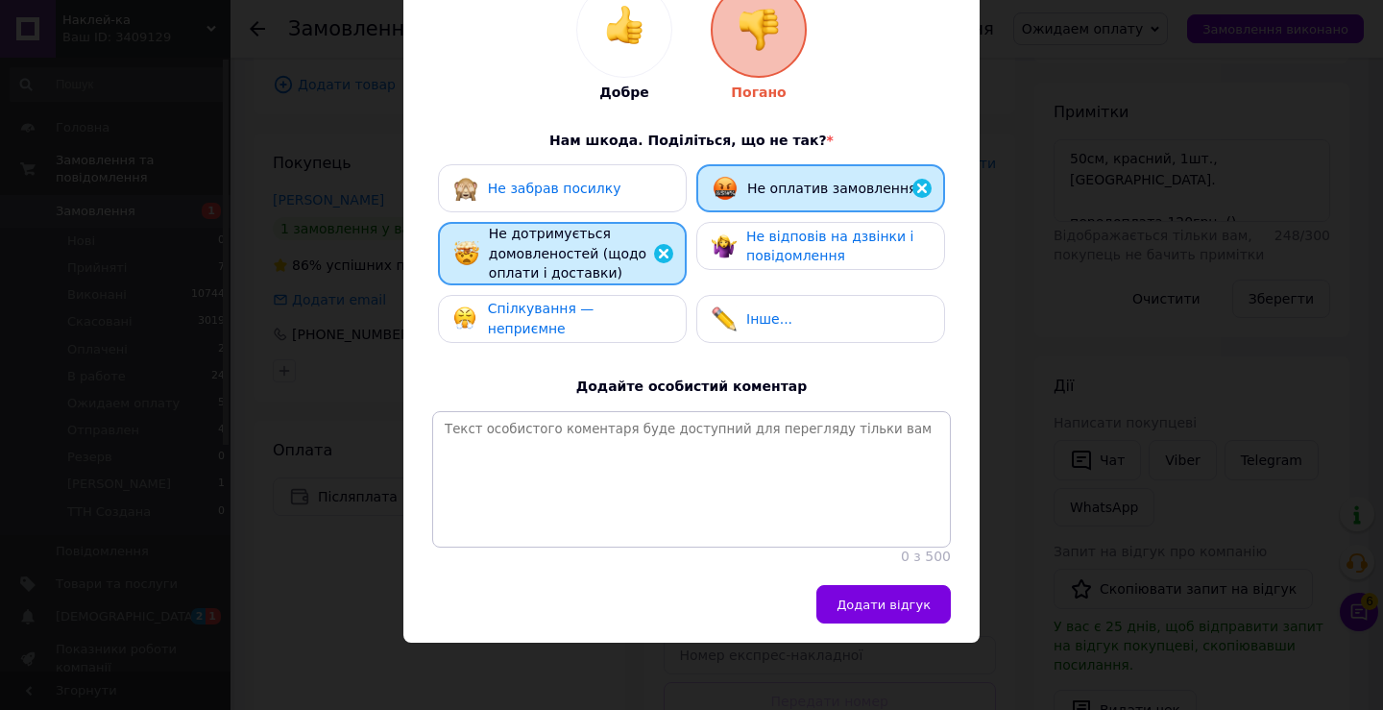
drag, startPoint x: 853, startPoint y: 603, endPoint x: 823, endPoint y: 610, distance: 30.5
click at [848, 603] on button "Додати відгук" at bounding box center [883, 604] width 134 height 38
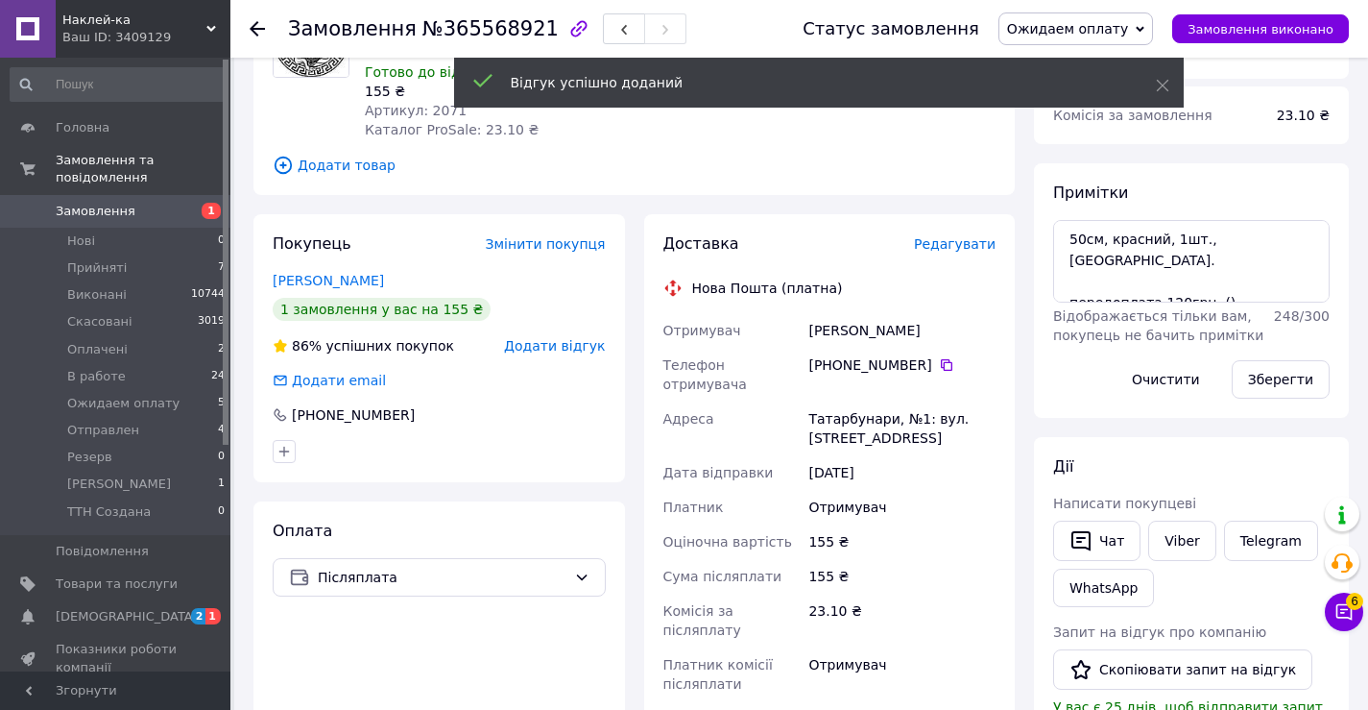
scroll to position [102, 0]
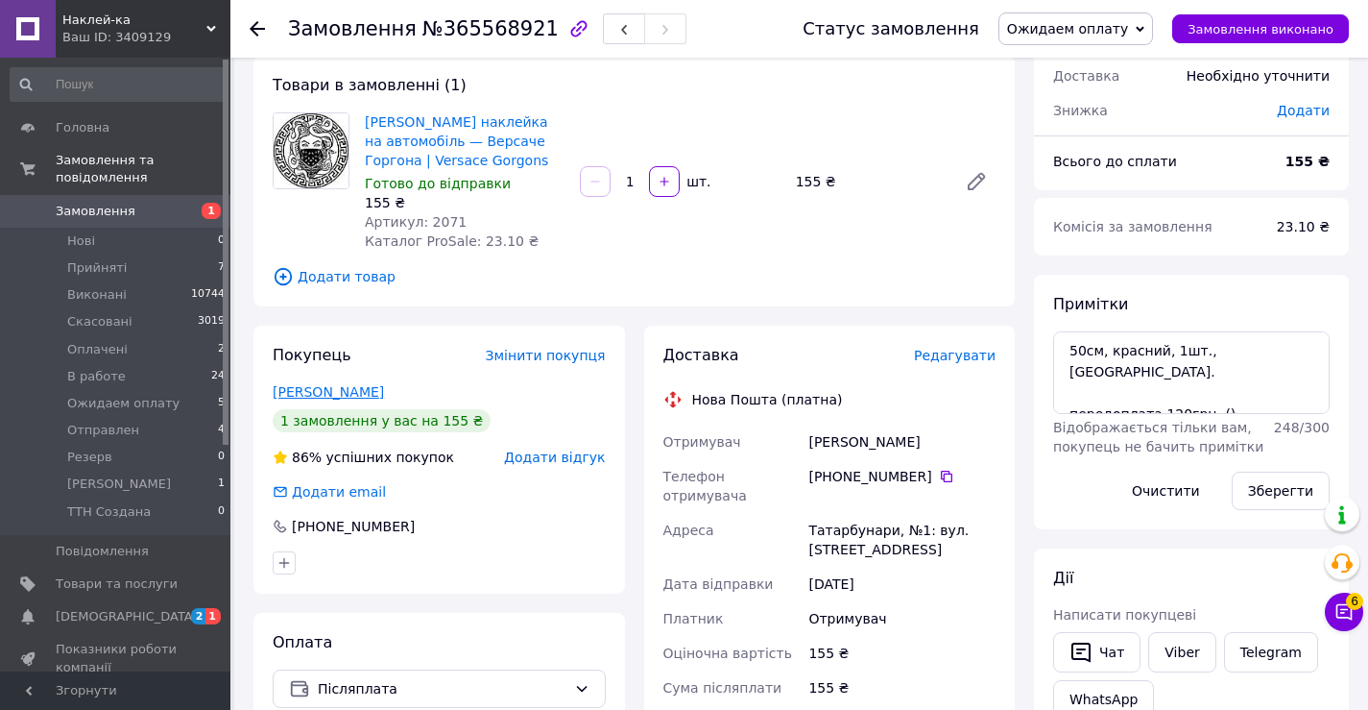
click at [321, 391] on link "Лаврека Максим" at bounding box center [328, 391] width 111 height 15
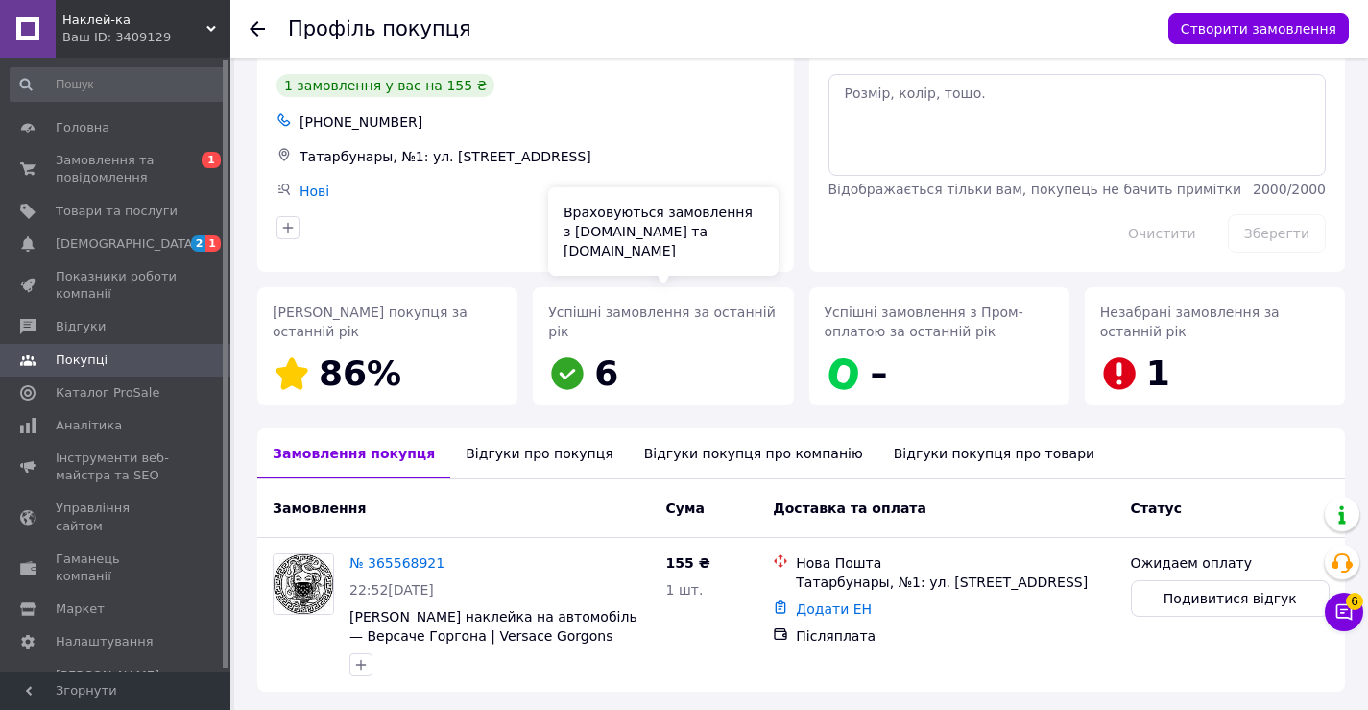
scroll to position [130, 0]
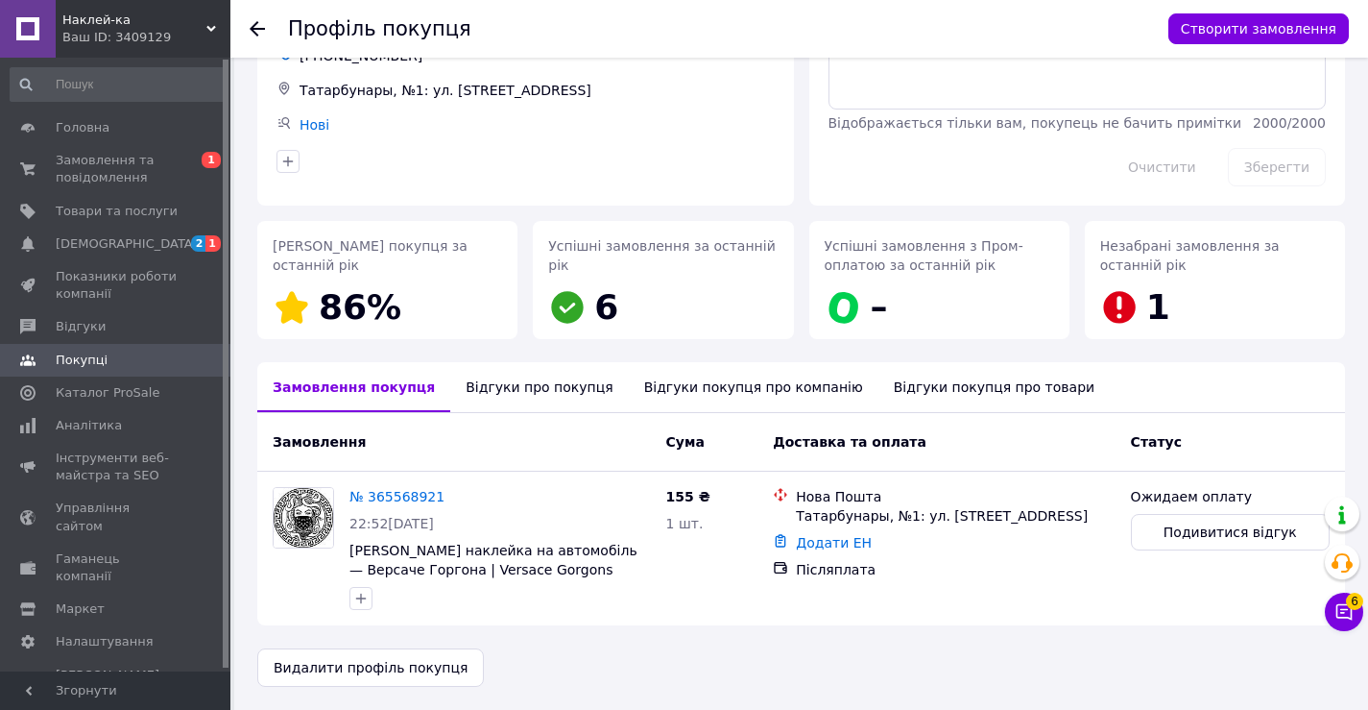
click at [493, 385] on div "Відгуки про покупця" at bounding box center [539, 387] width 178 height 50
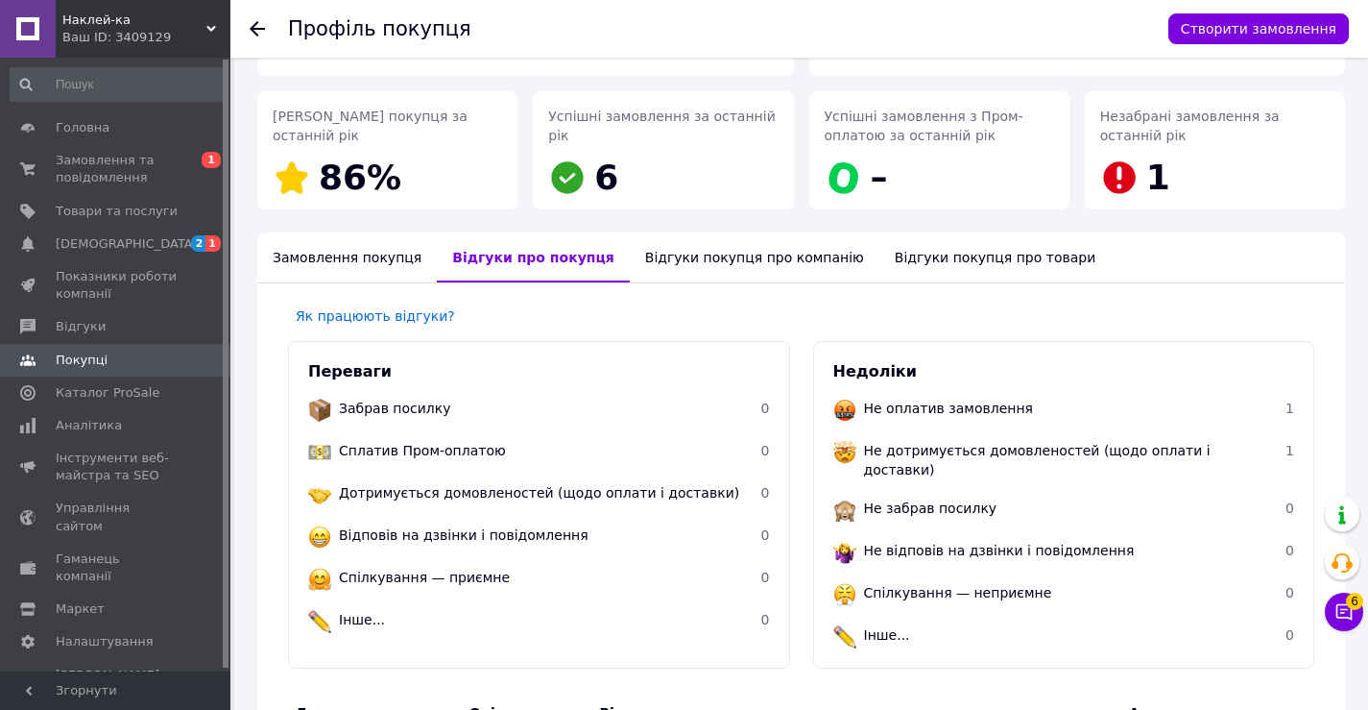
scroll to position [257, 0]
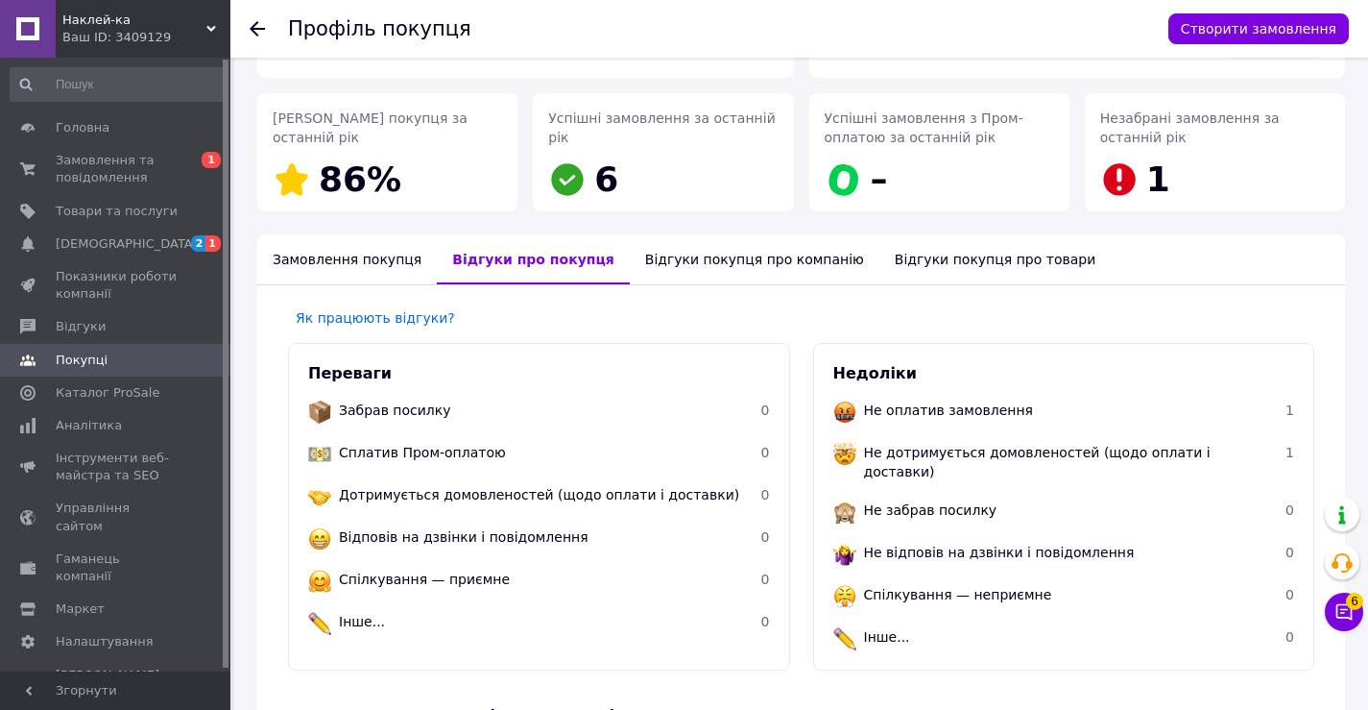
click at [310, 259] on div "Замовлення покупця" at bounding box center [347, 259] width 180 height 50
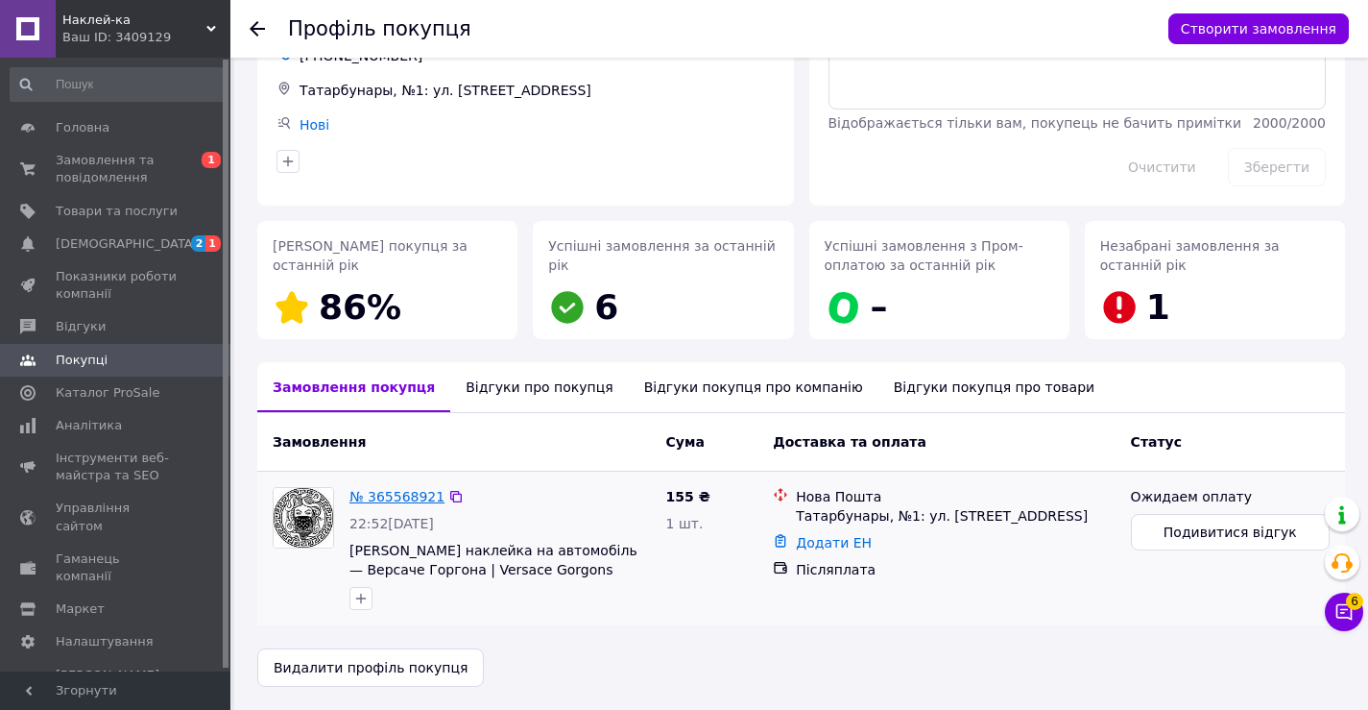
click at [398, 495] on link "№ 365568921" at bounding box center [397, 496] width 95 height 15
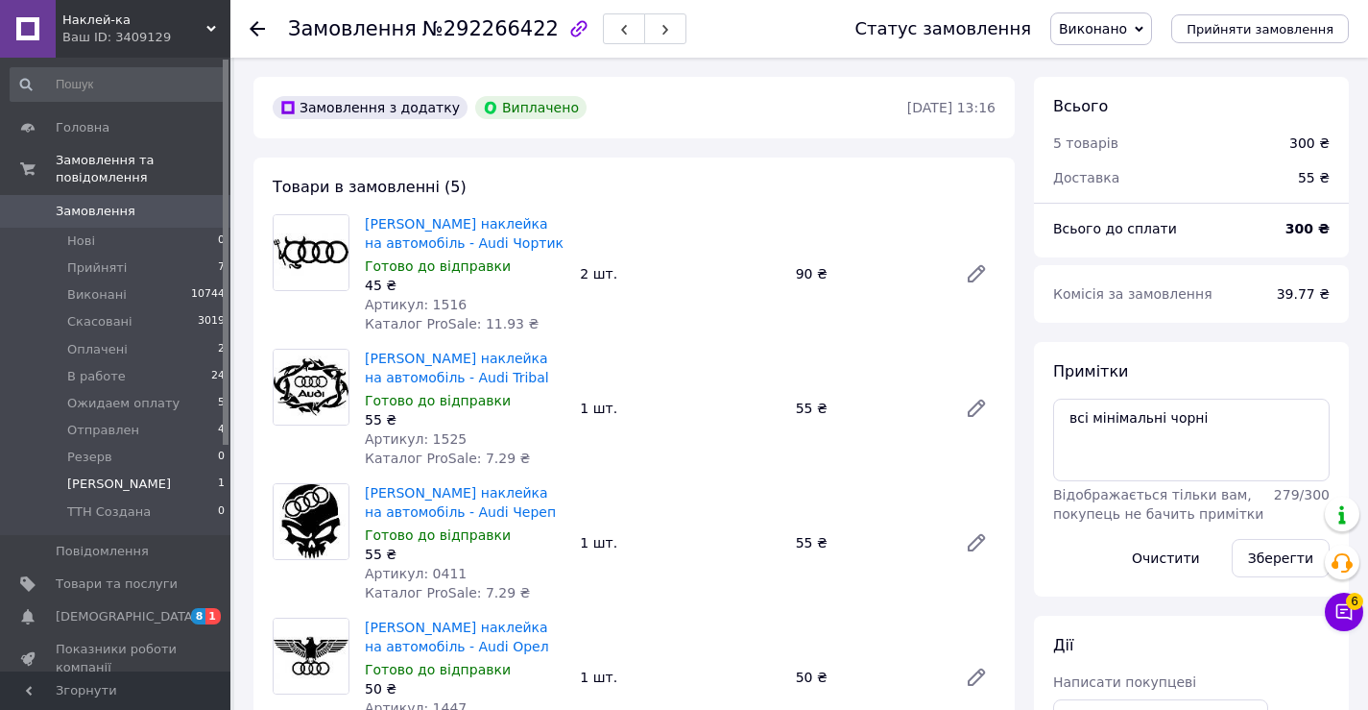
scroll to position [342, 0]
click at [95, 313] on span "Скасовані" at bounding box center [99, 321] width 65 height 17
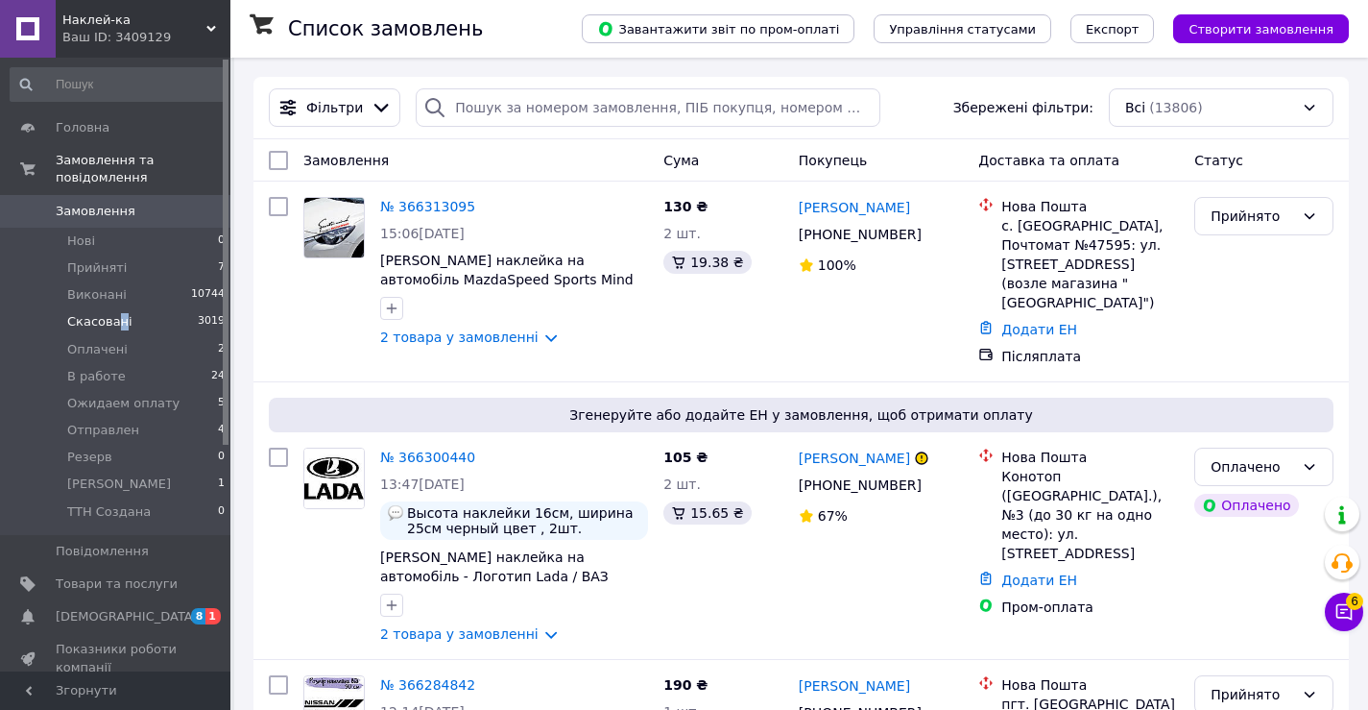
click at [116, 313] on span "Скасовані" at bounding box center [99, 321] width 65 height 17
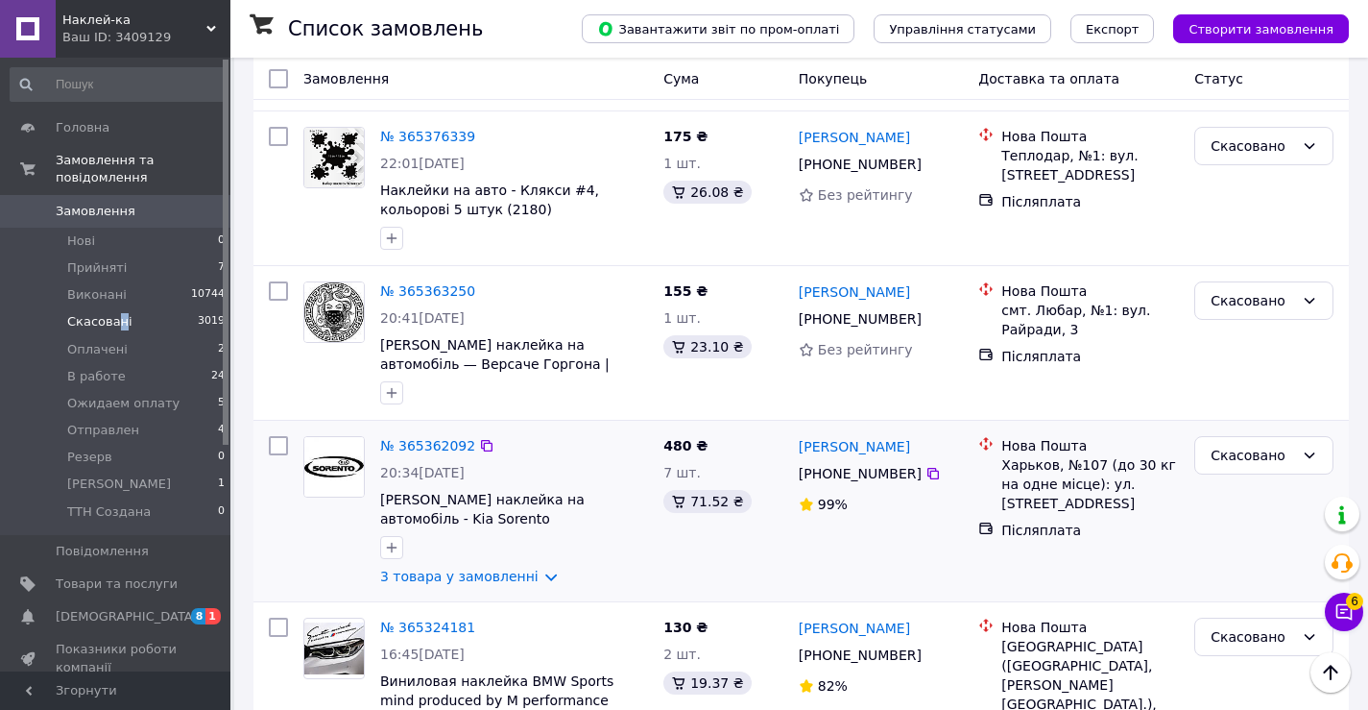
scroll to position [2113, 0]
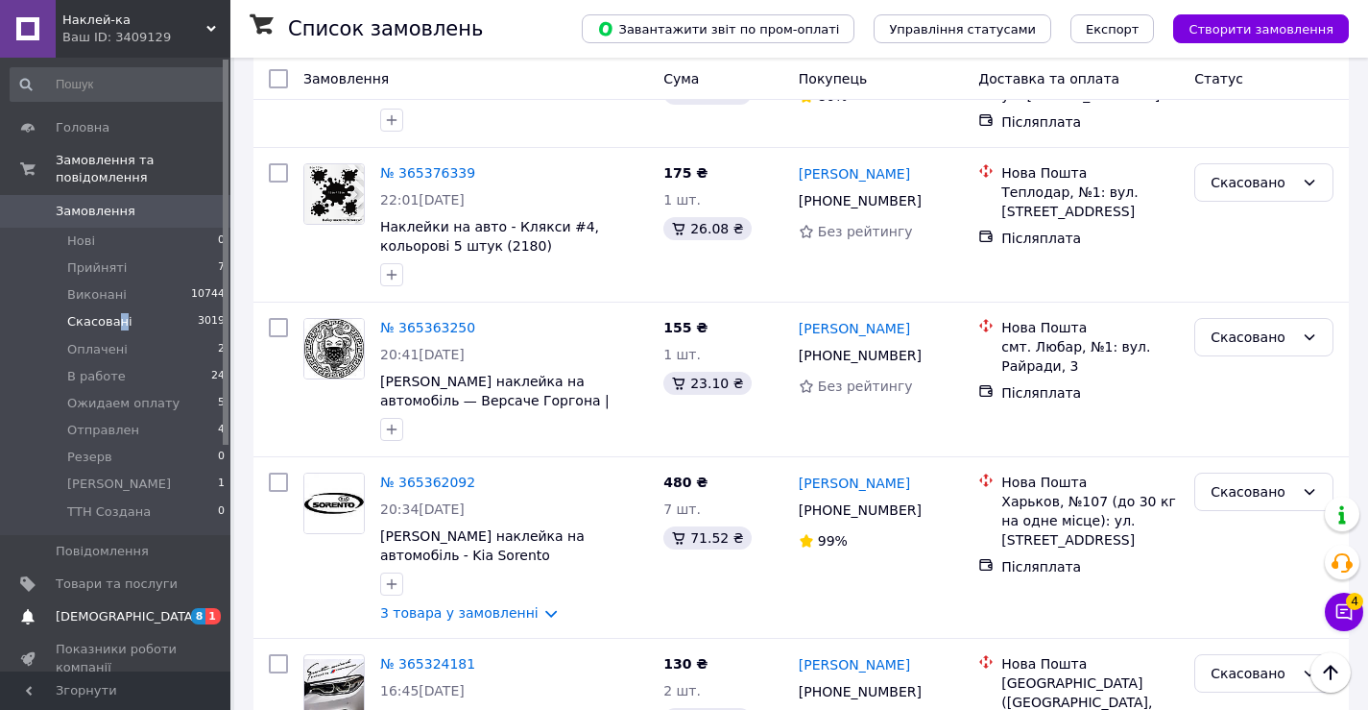
click at [91, 575] on span "Товари та послуги" at bounding box center [117, 583] width 122 height 17
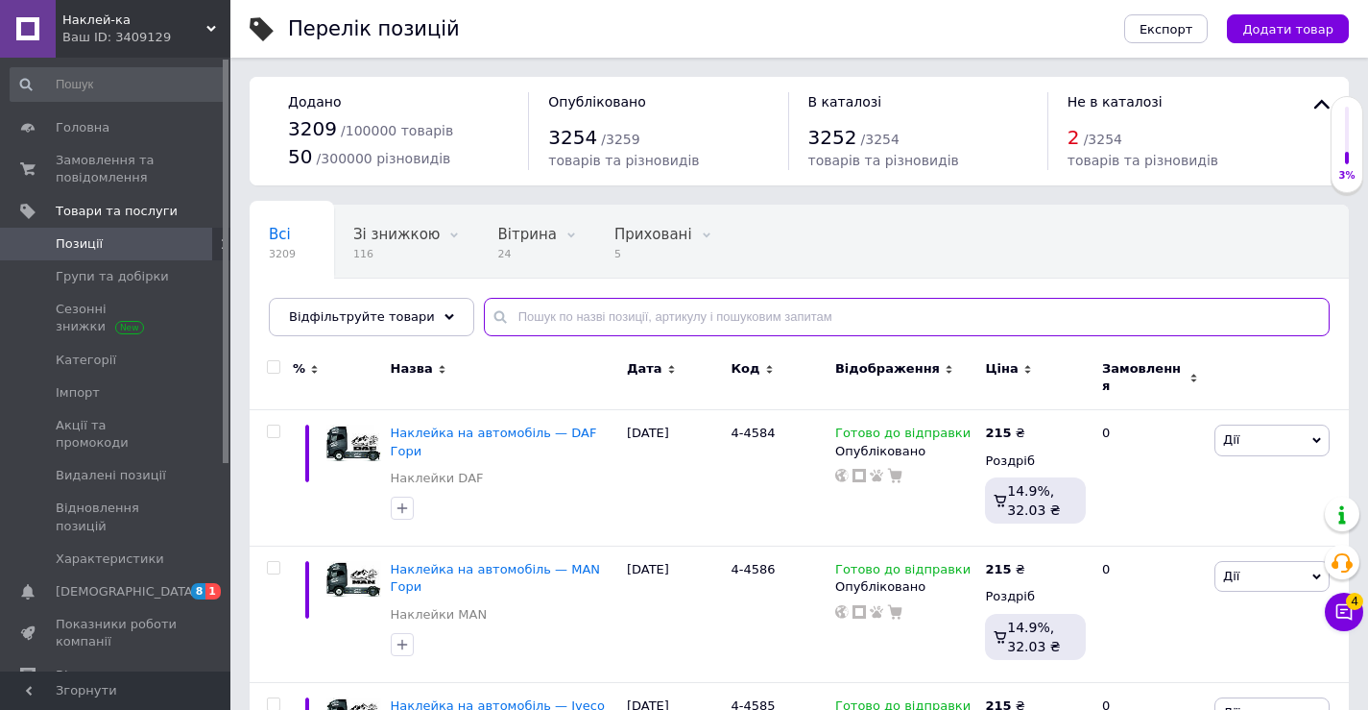
paste input "4-3465"
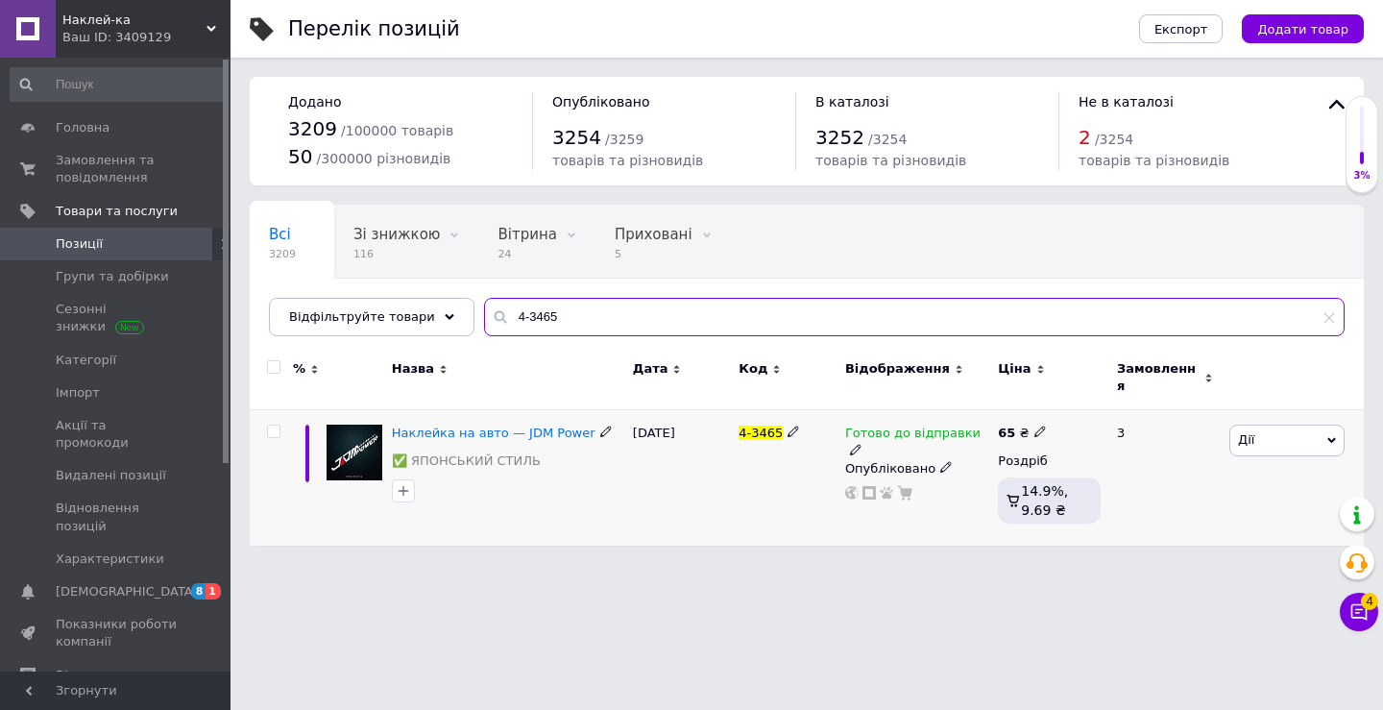
type input "4-3465"
click at [1034, 425] on icon at bounding box center [1040, 431] width 12 height 12
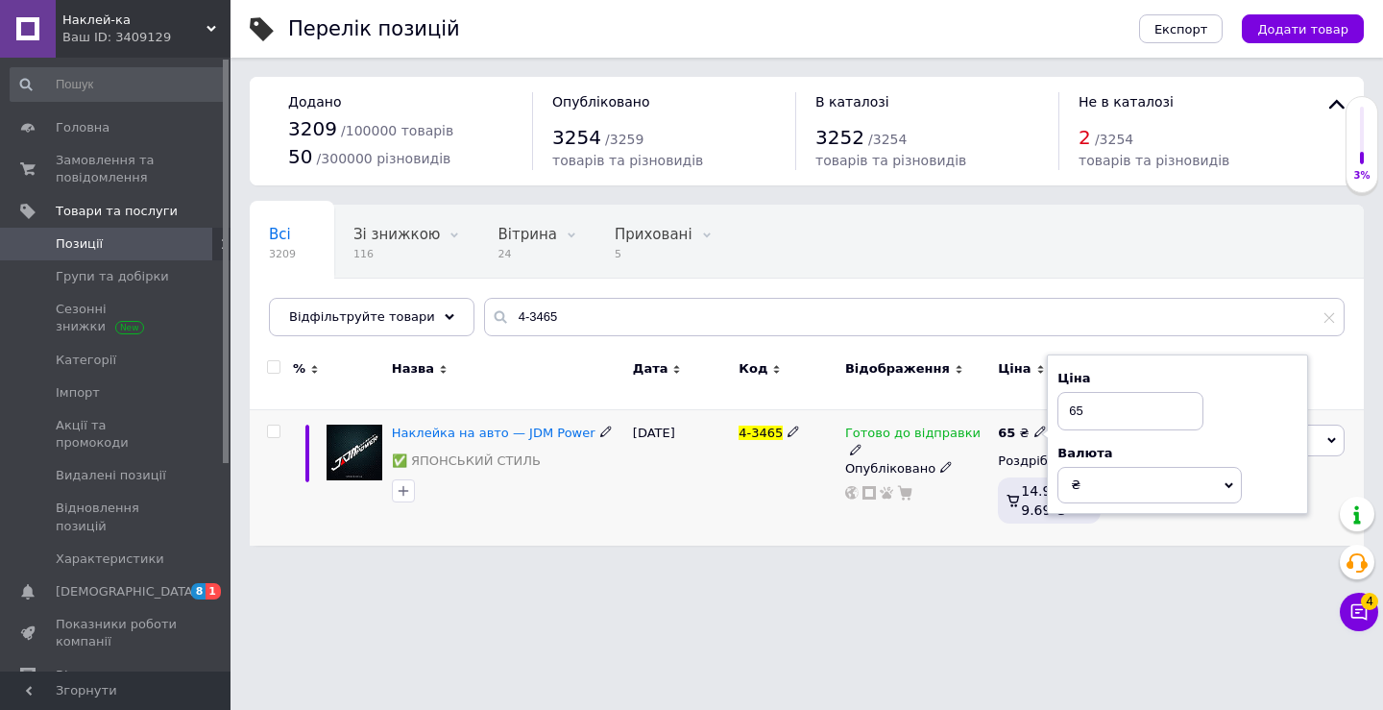
drag, startPoint x: 1080, startPoint y: 400, endPoint x: 1057, endPoint y: 399, distance: 23.1
click at [1057, 399] on input "65" at bounding box center [1130, 411] width 146 height 38
type input "110"
click at [1189, 565] on html "Наклей-ка Ваш ID: 3409129 Сайт Наклей-ка Кабінет покупця Перевірити стан систем…" at bounding box center [691, 282] width 1383 height 565
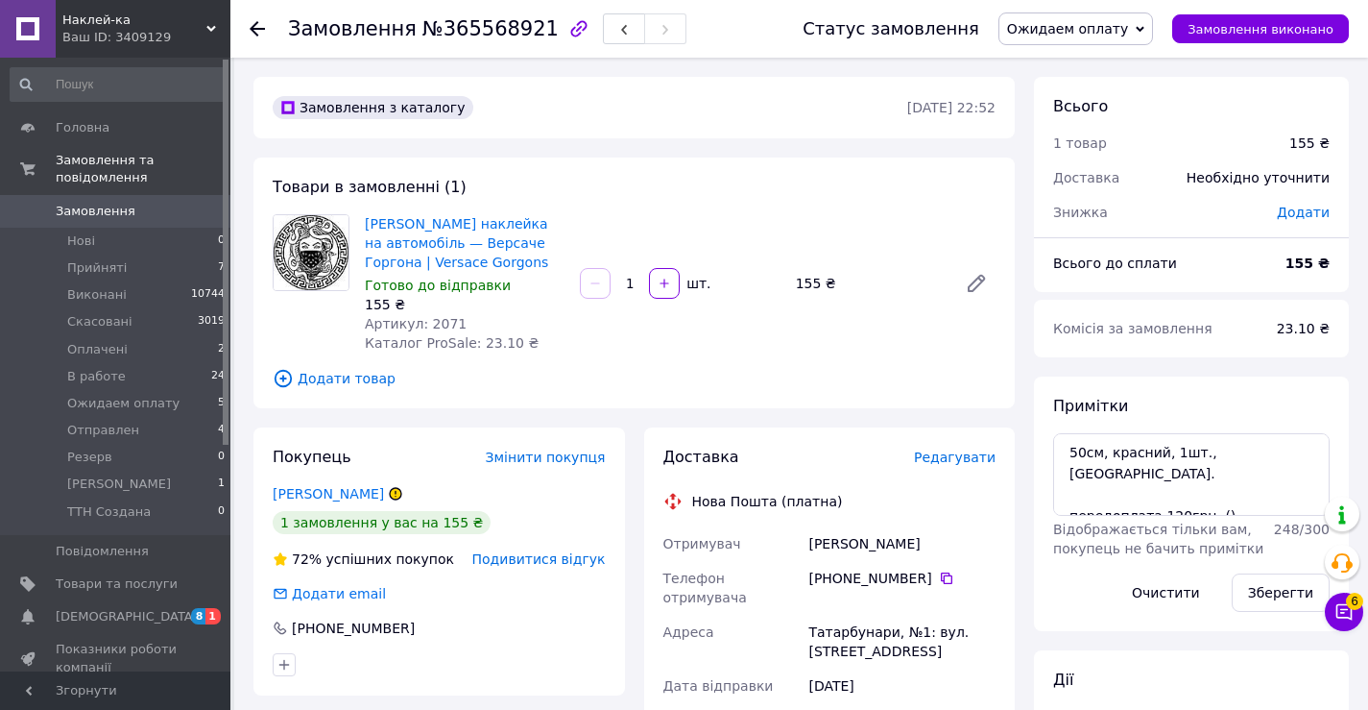
click at [1128, 24] on span "Ожидаем оплату" at bounding box center [1067, 28] width 121 height 15
click at [1108, 121] on li "Скасовано" at bounding box center [1076, 124] width 153 height 29
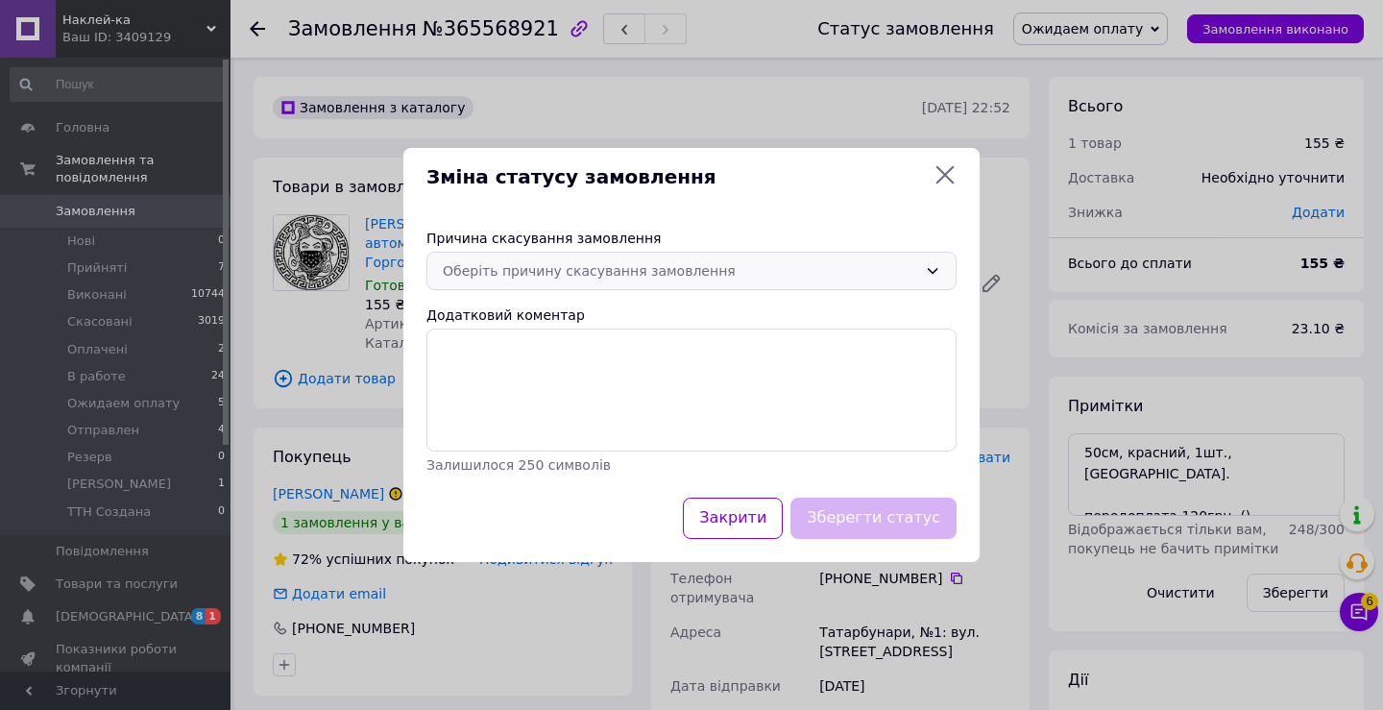
click at [915, 260] on div "Оберіть причину скасування замовлення" at bounding box center [680, 270] width 474 height 21
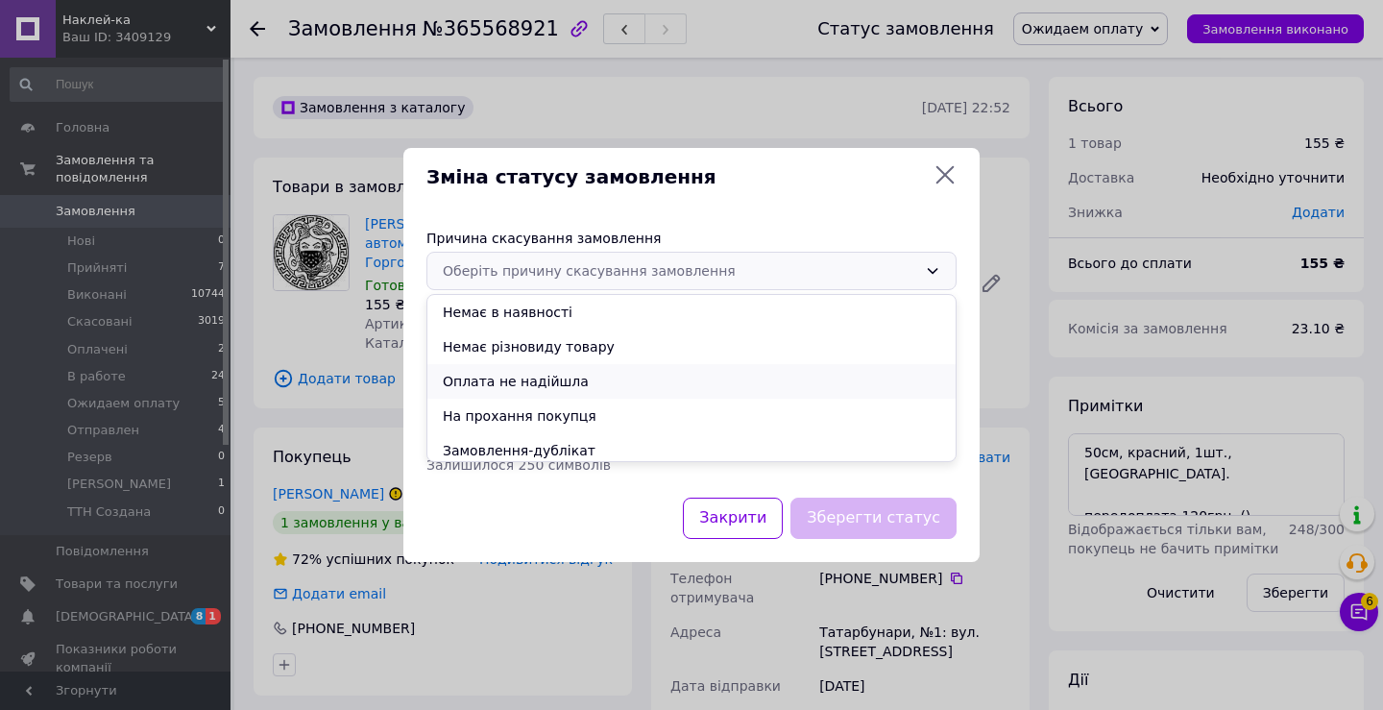
click at [637, 375] on li "Оплата не надійшла" at bounding box center [691, 381] width 528 height 35
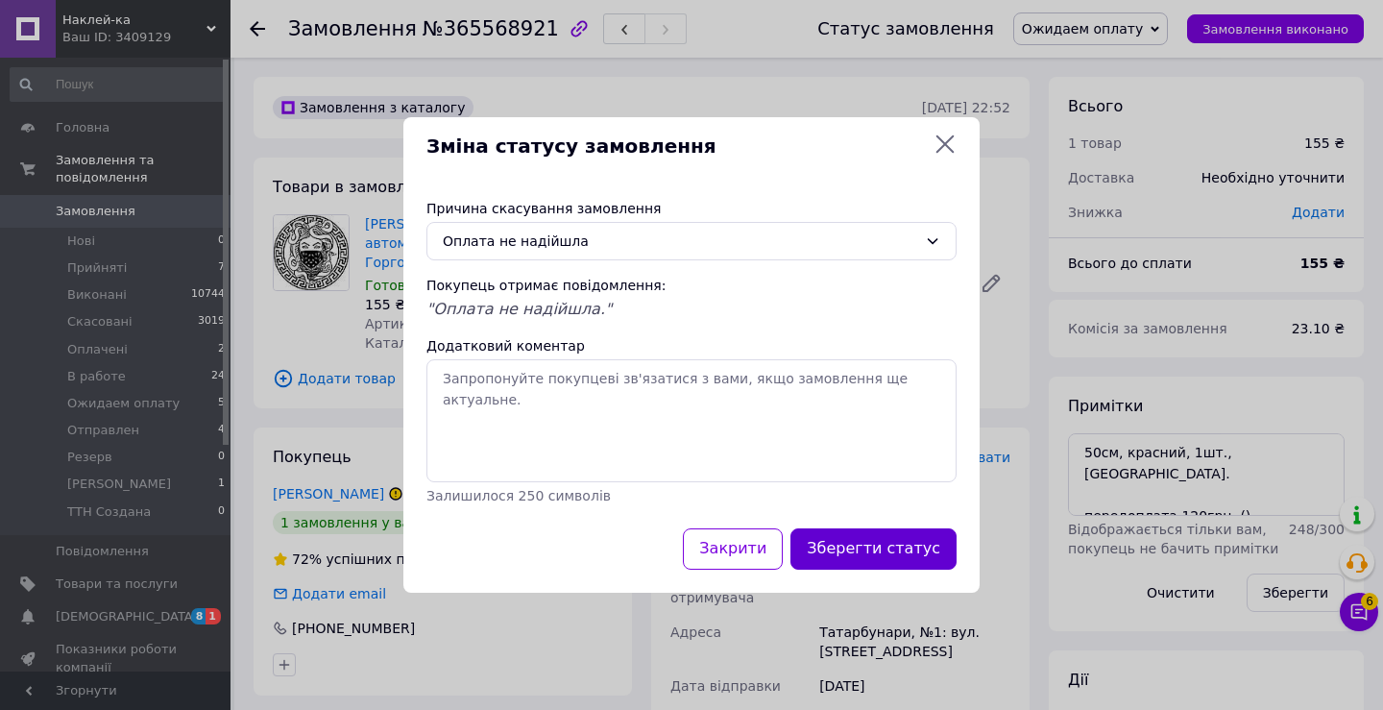
click at [841, 541] on button "Зберегти статус" at bounding box center [873, 548] width 166 height 41
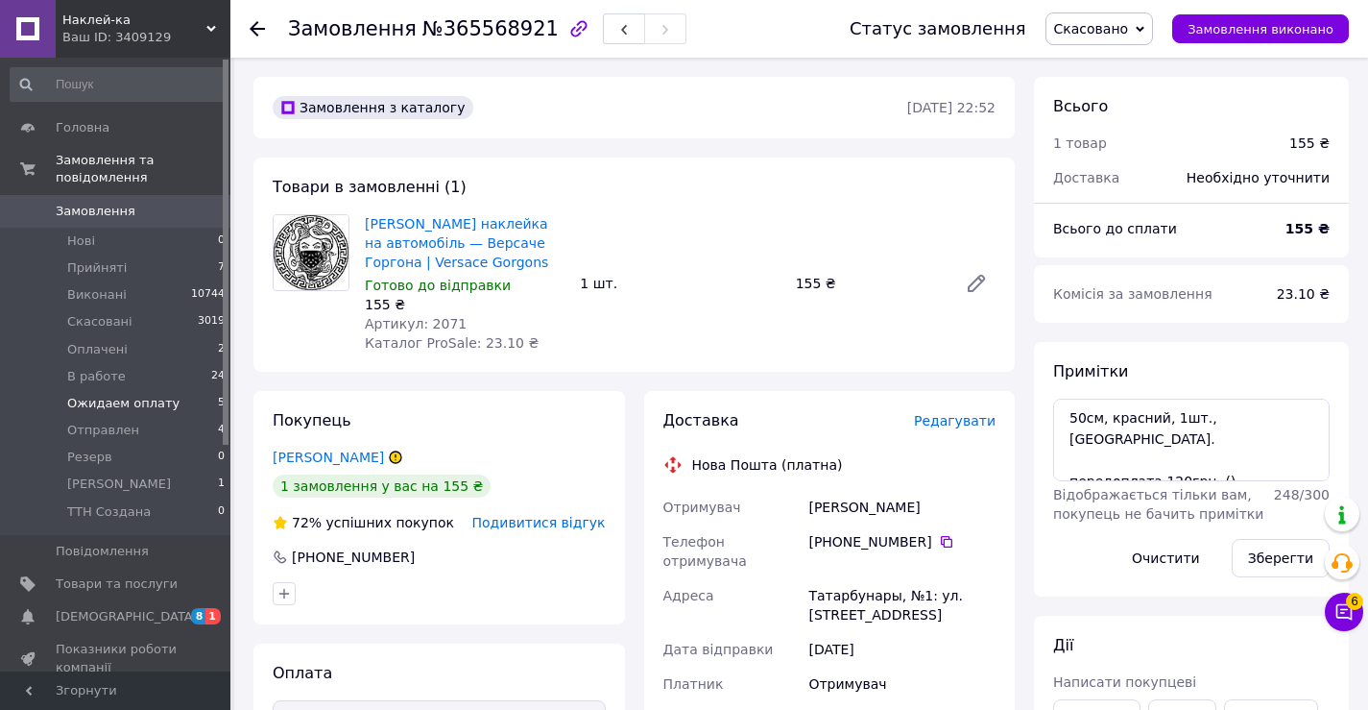
click at [118, 395] on span "Ожидаем оплату" at bounding box center [123, 403] width 112 height 17
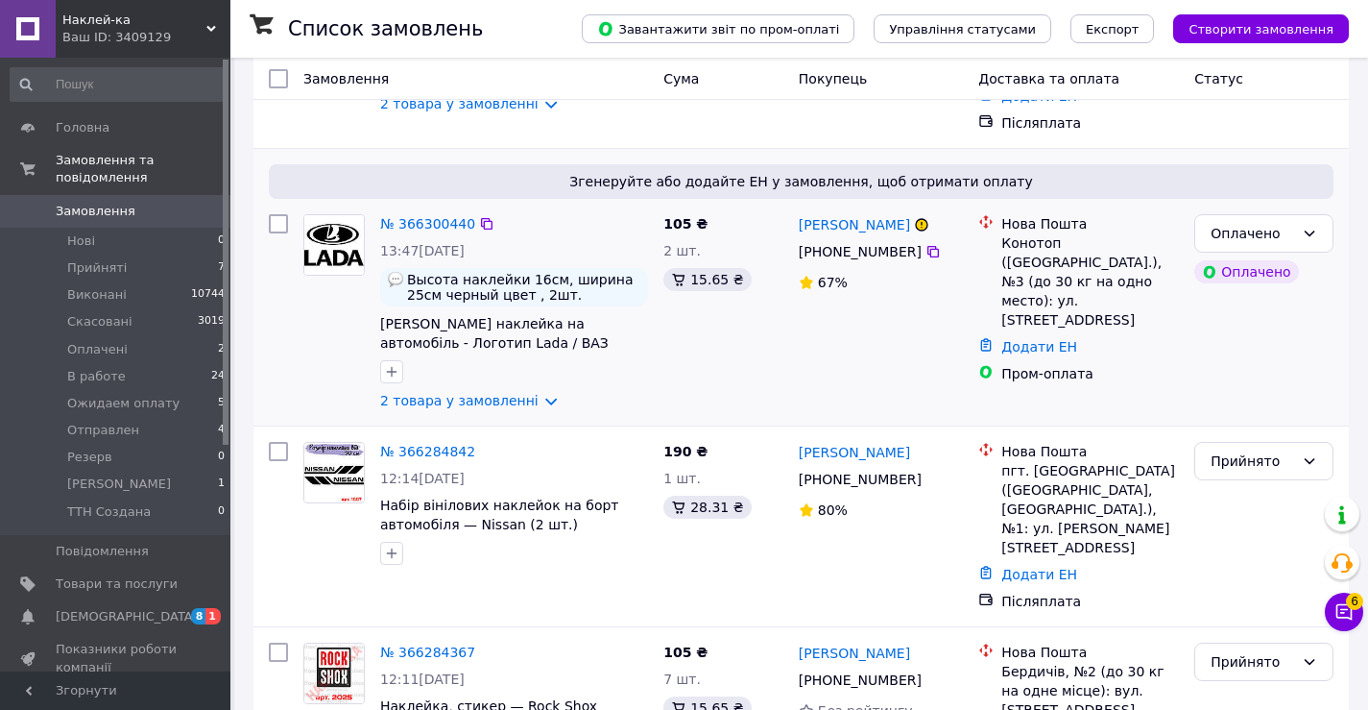
scroll to position [288, 0]
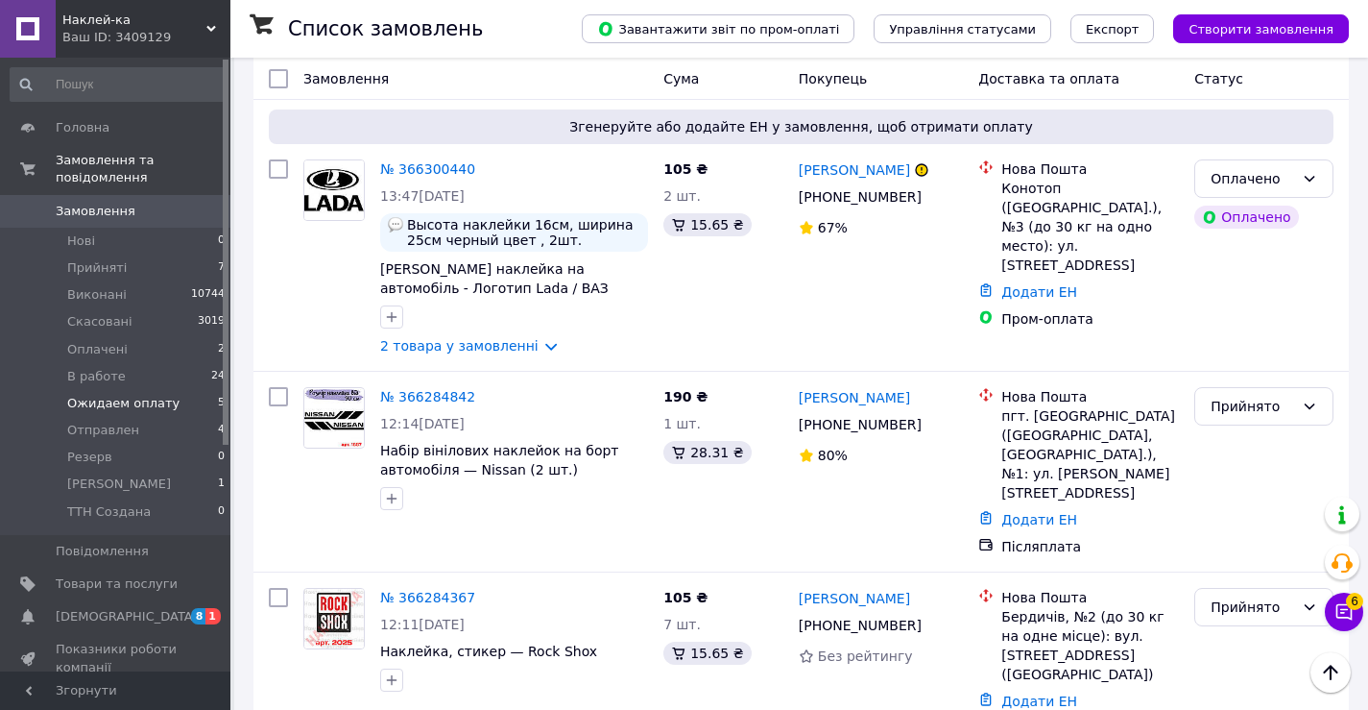
click at [158, 395] on span "Ожидаем оплату" at bounding box center [123, 403] width 112 height 17
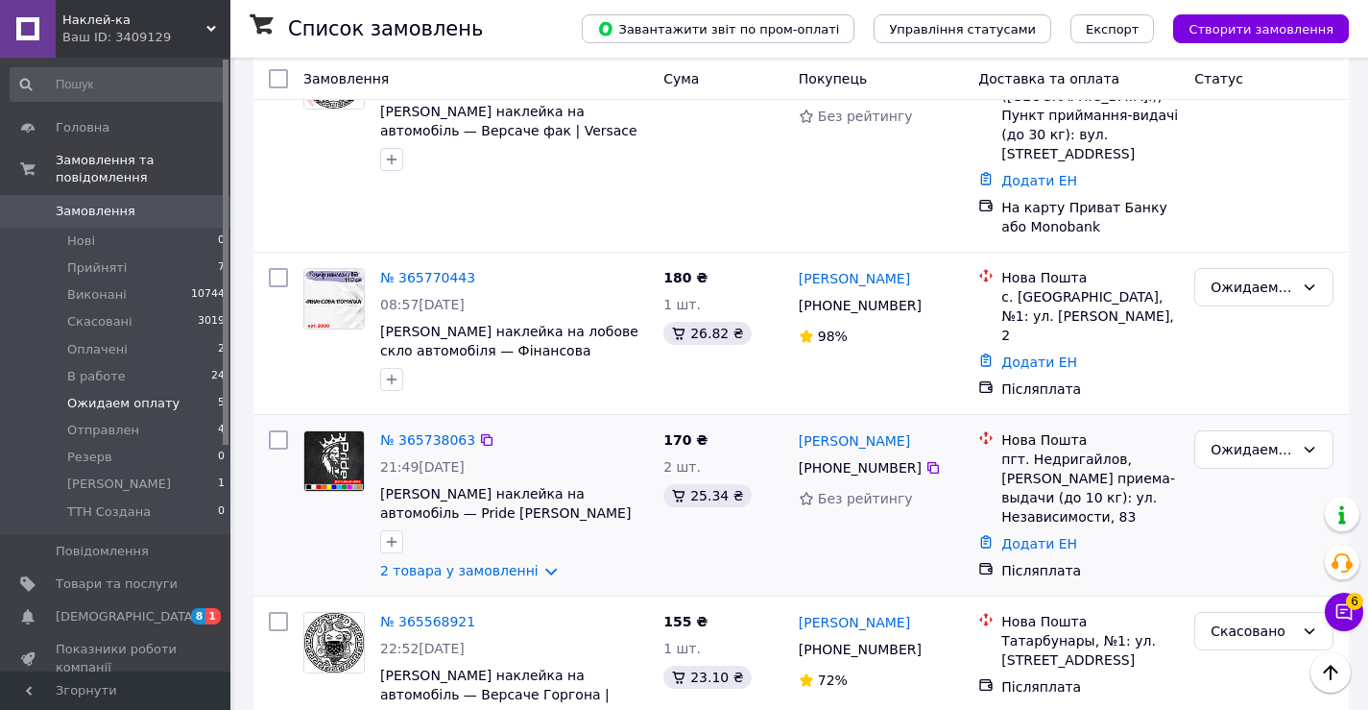
scroll to position [427, 0]
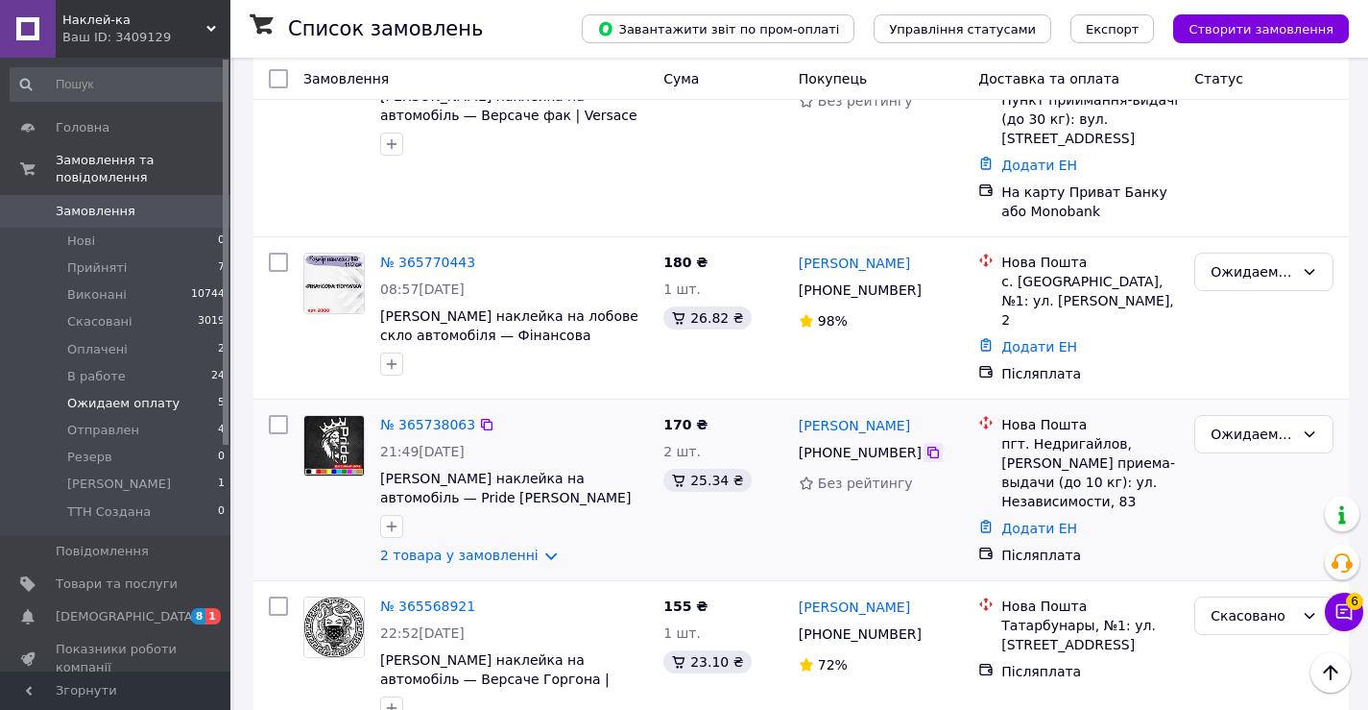
click at [926, 445] on icon at bounding box center [933, 452] width 15 height 15
click at [926, 282] on icon at bounding box center [933, 289] width 15 height 15
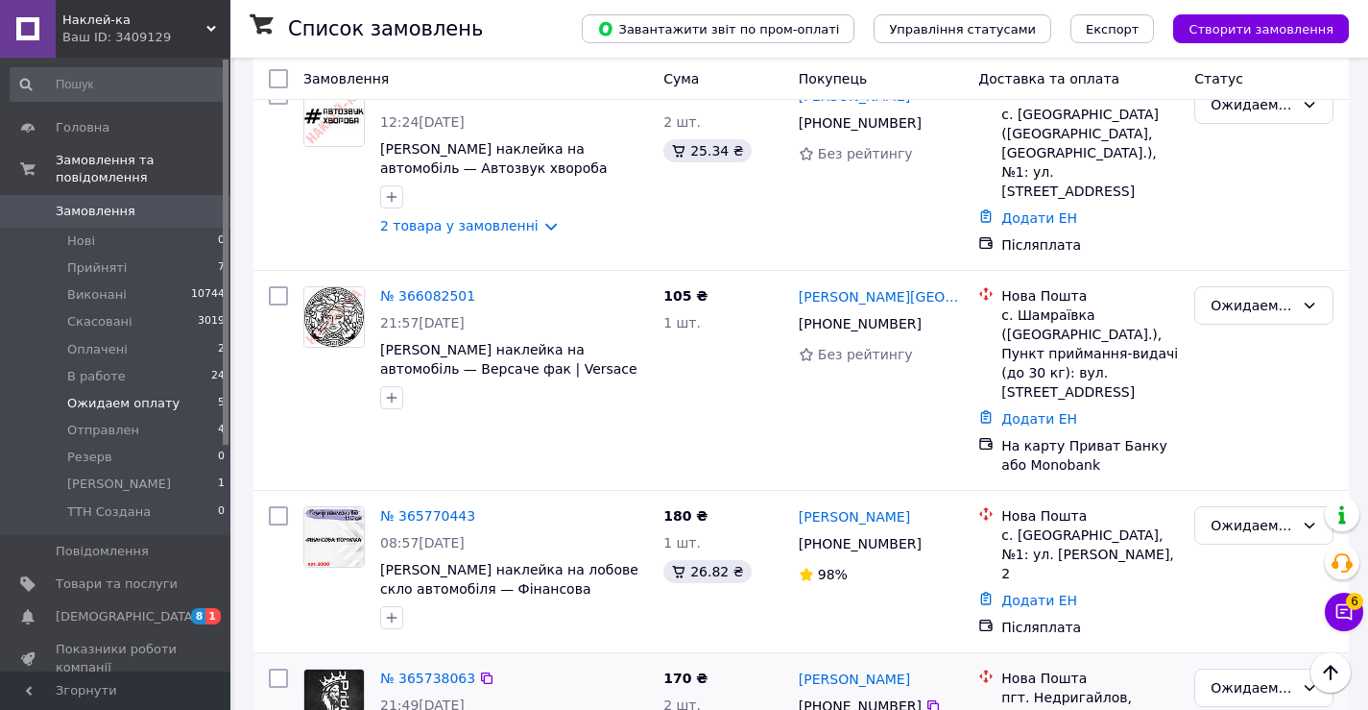
scroll to position [139, 0]
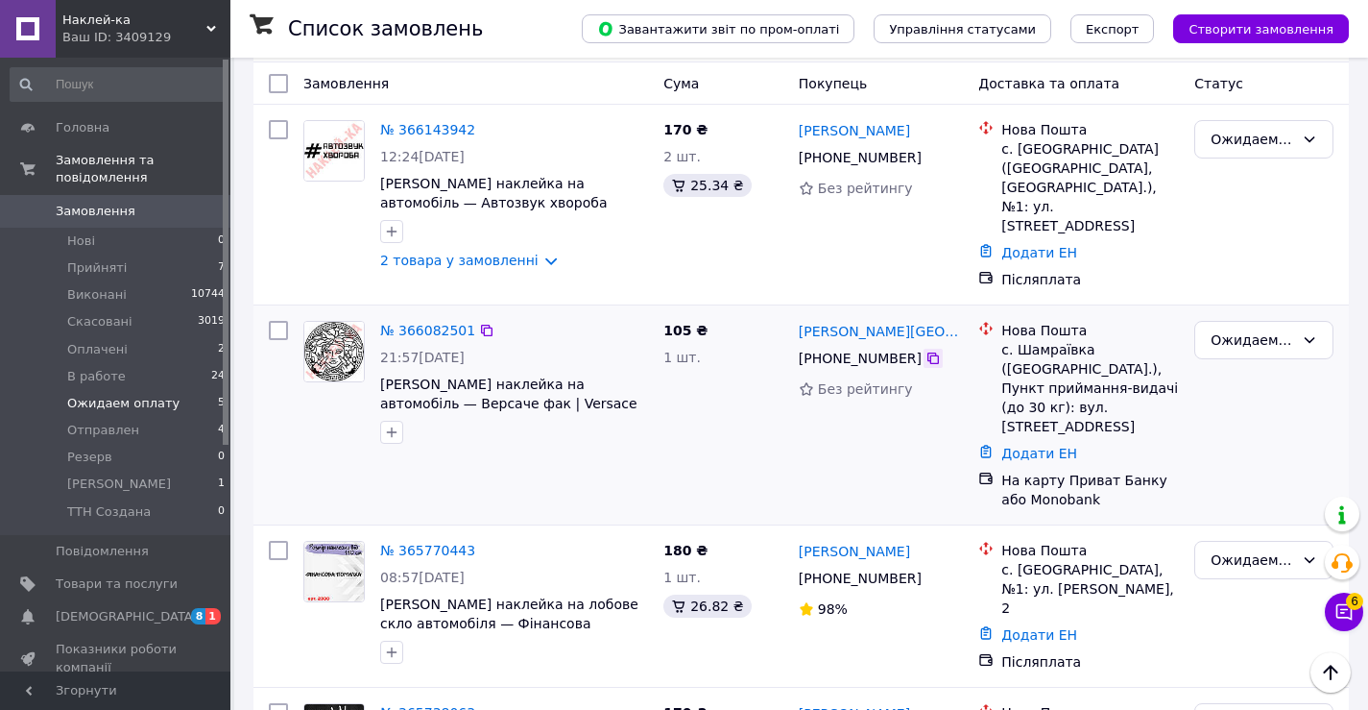
click at [928, 352] on icon at bounding box center [934, 358] width 12 height 12
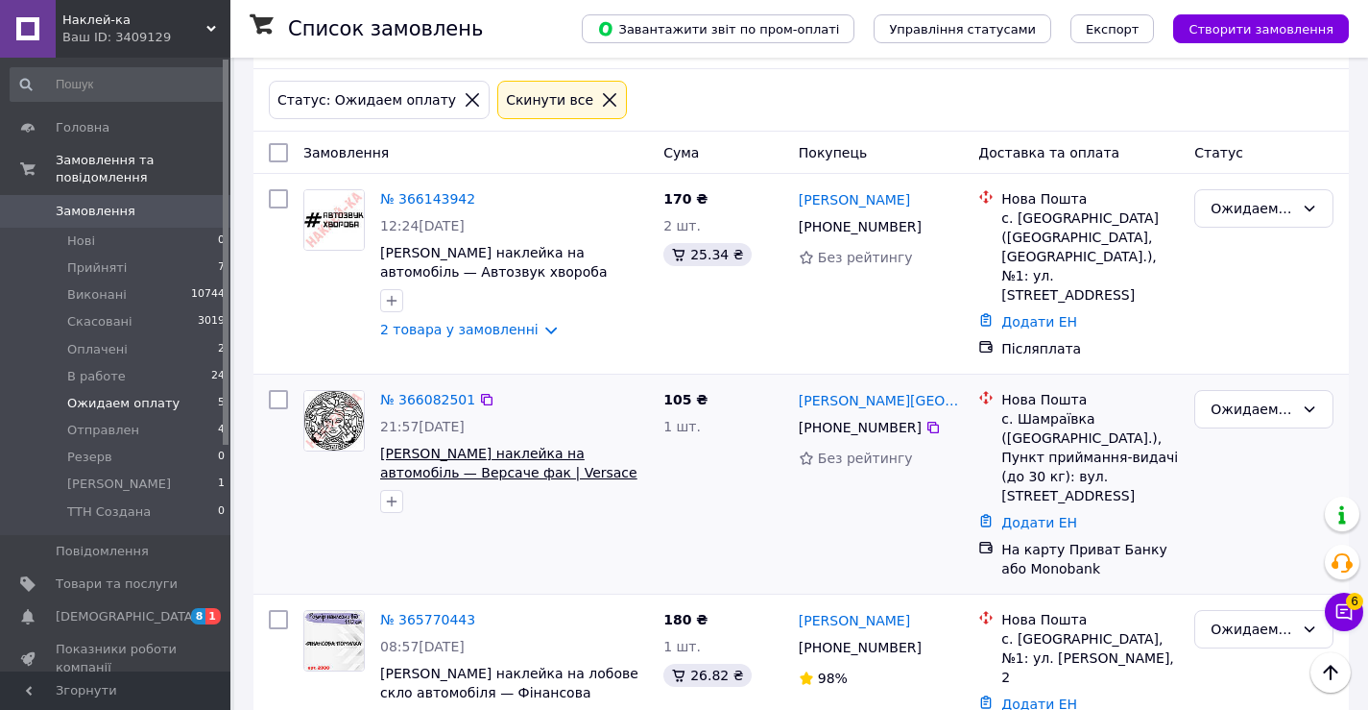
scroll to position [0, 0]
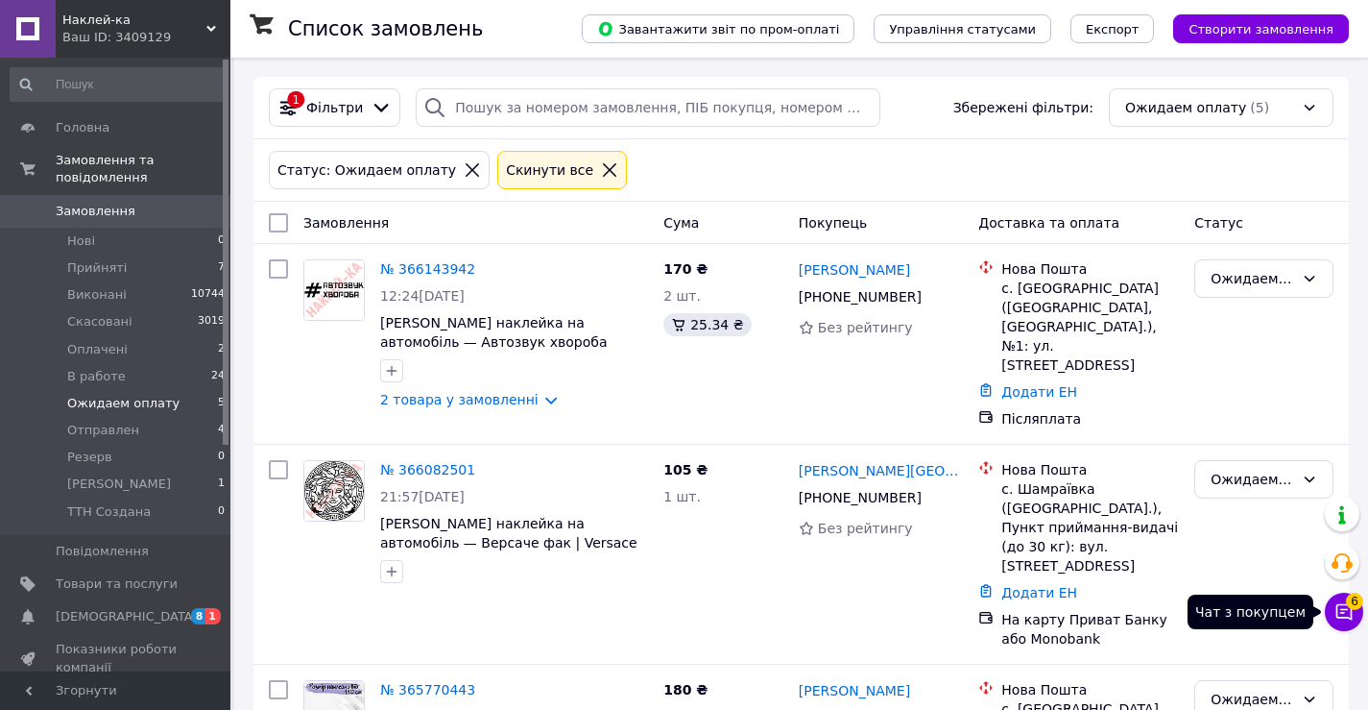
click at [1342, 619] on icon at bounding box center [1344, 611] width 19 height 19
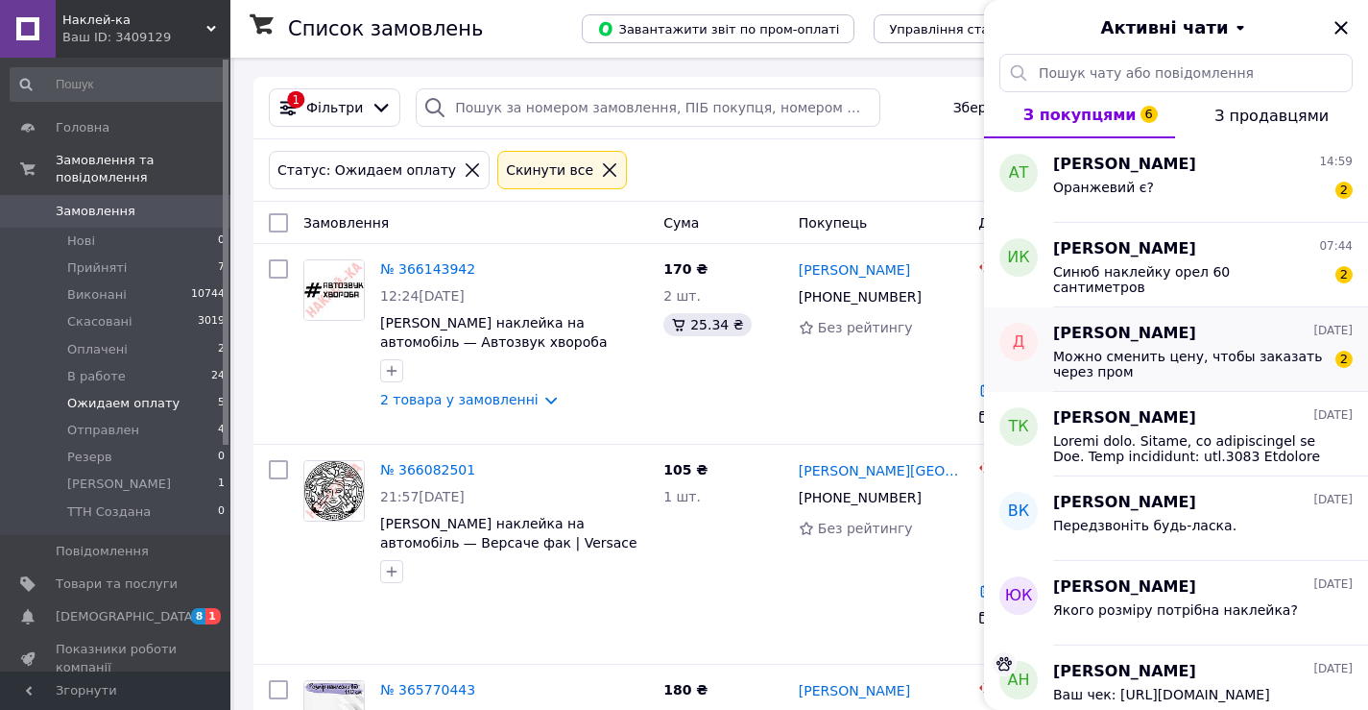
click at [1182, 366] on span "Можно сменить цену, чтобы заказать через пром" at bounding box center [1189, 364] width 273 height 31
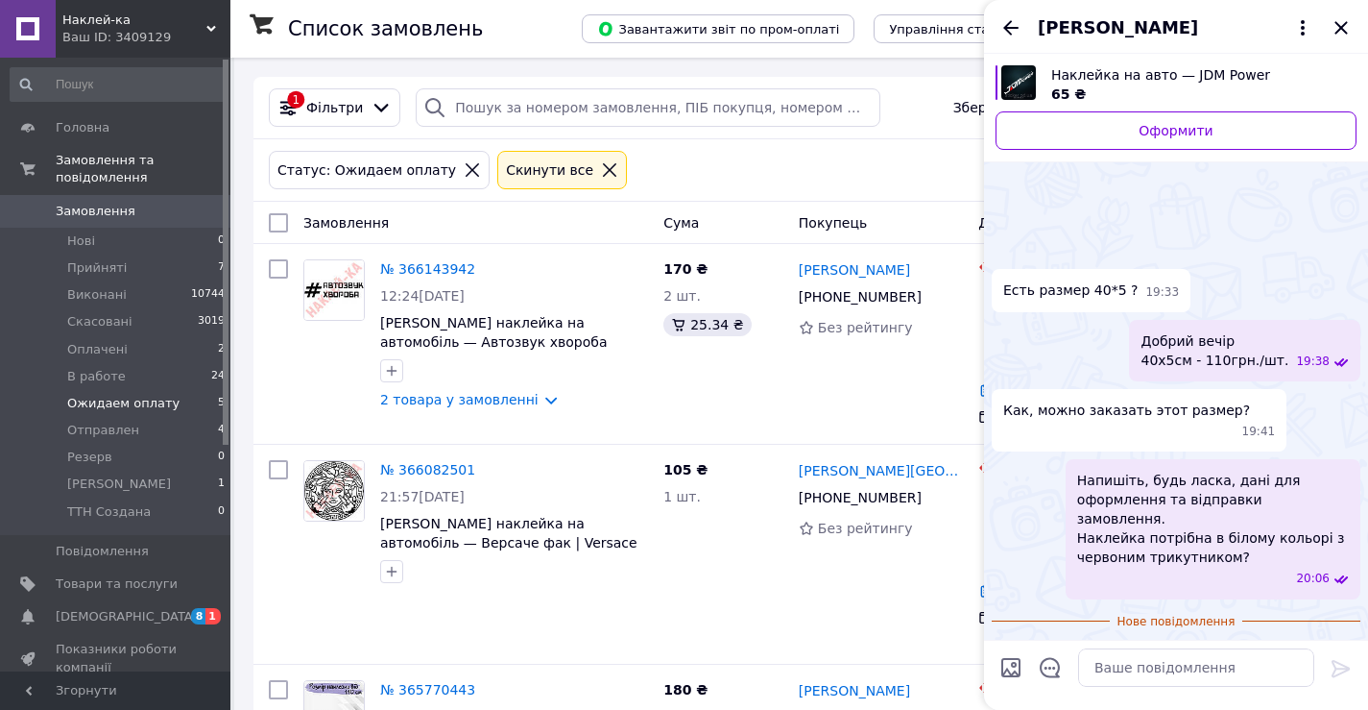
scroll to position [104, 0]
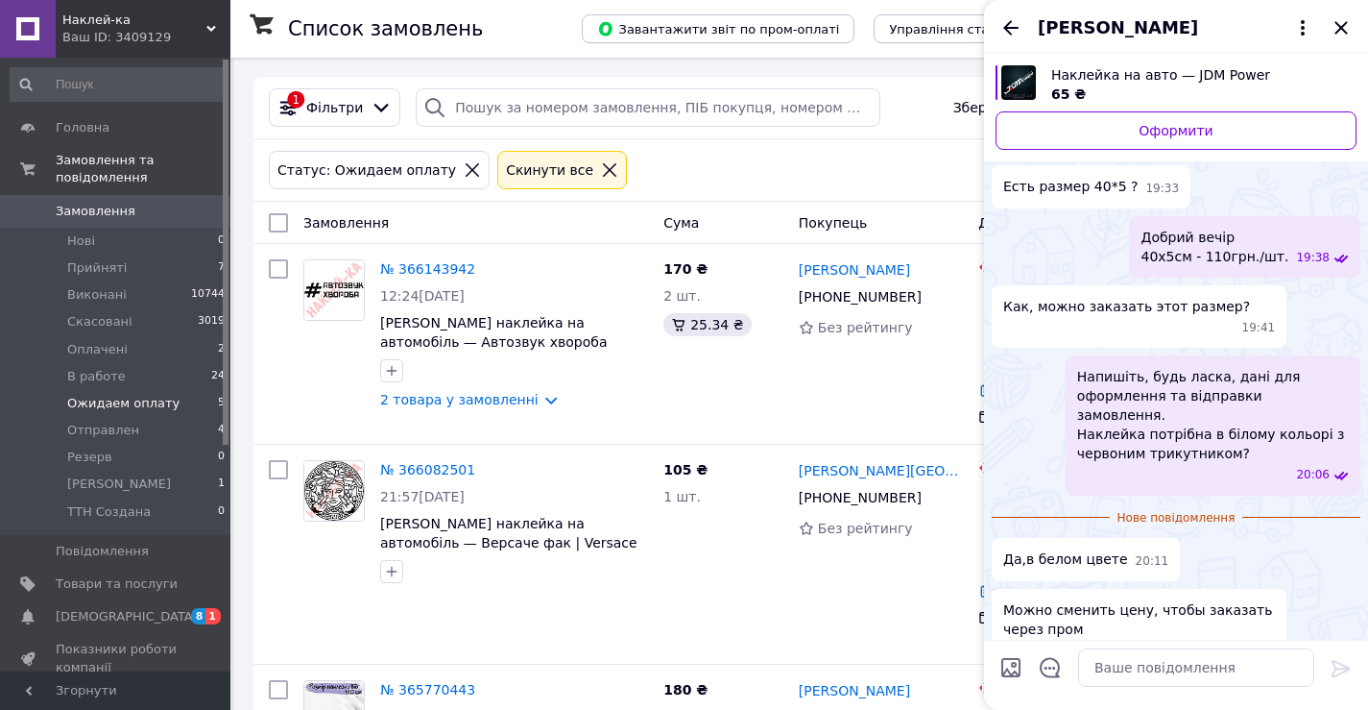
click at [1076, 72] on span "Наклейка на авто — JDM Power" at bounding box center [1197, 74] width 290 height 19
click at [1112, 671] on textarea at bounding box center [1196, 667] width 236 height 38
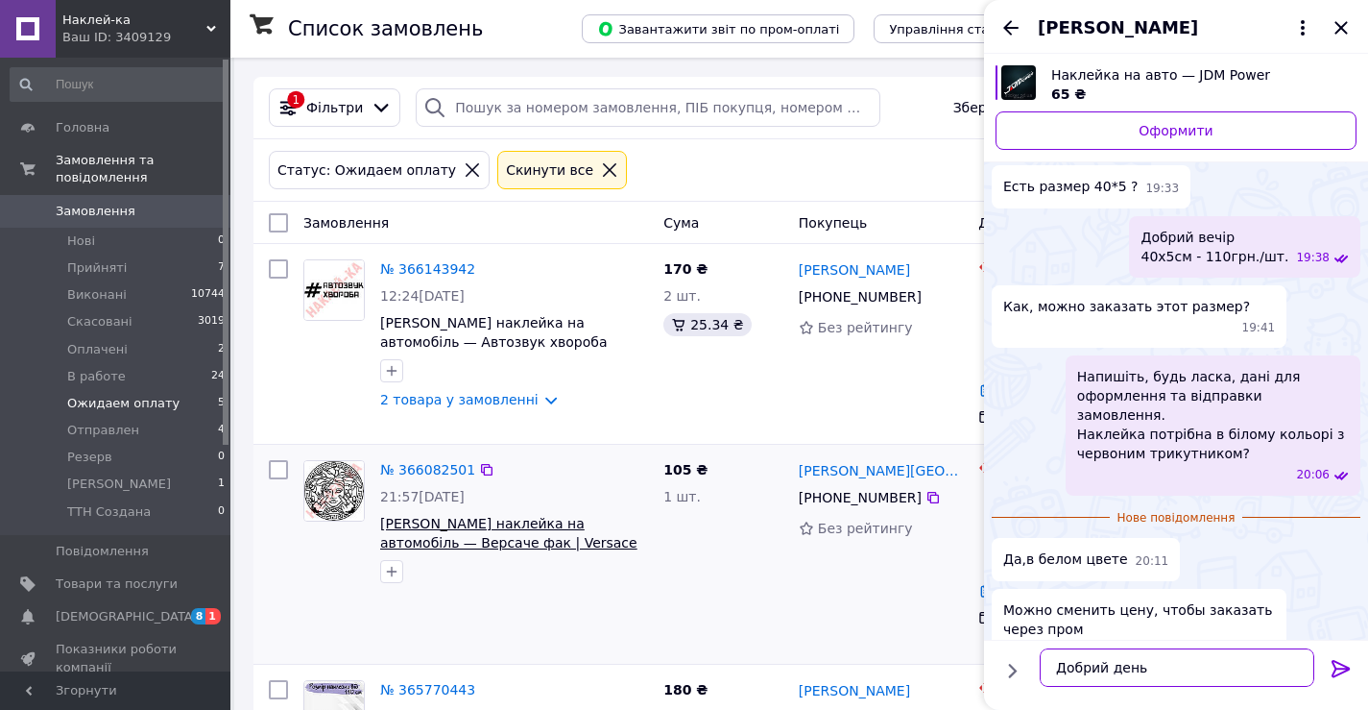
scroll to position [12, 0]
type textarea "Добрий день Ціну змінено"
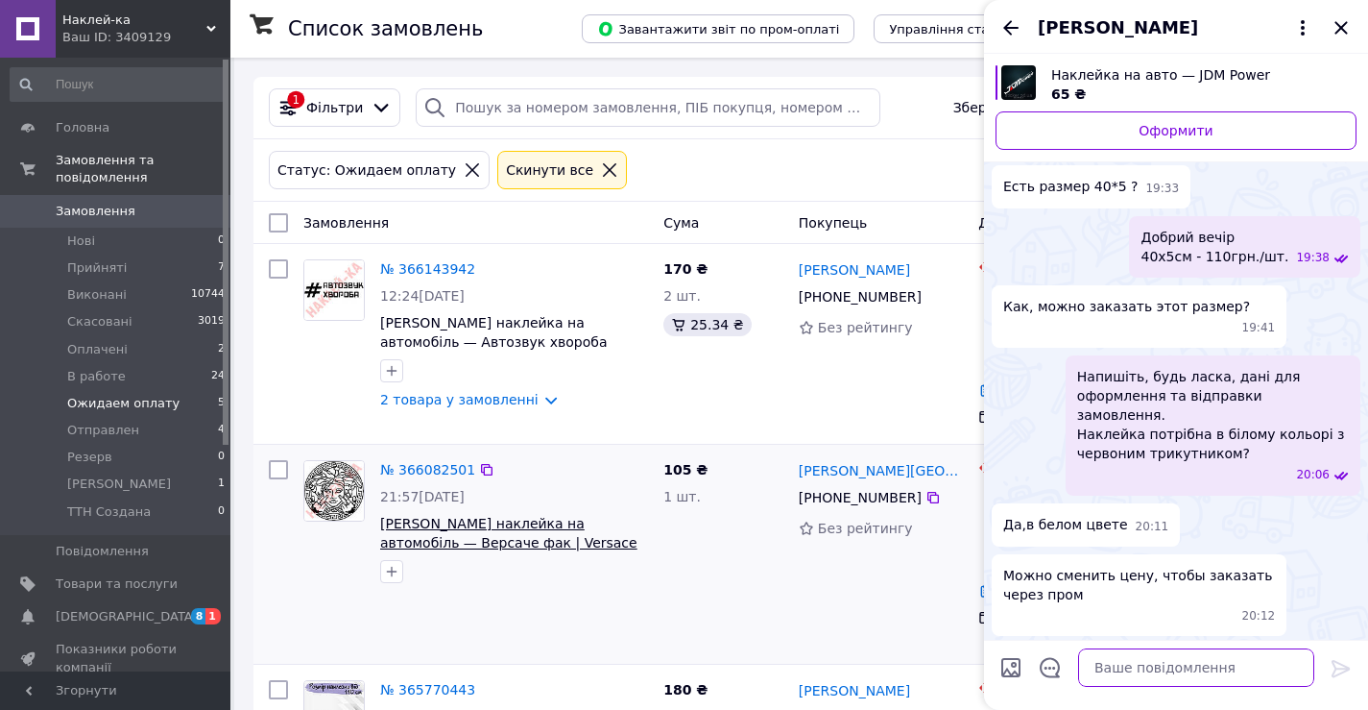
scroll to position [139, 0]
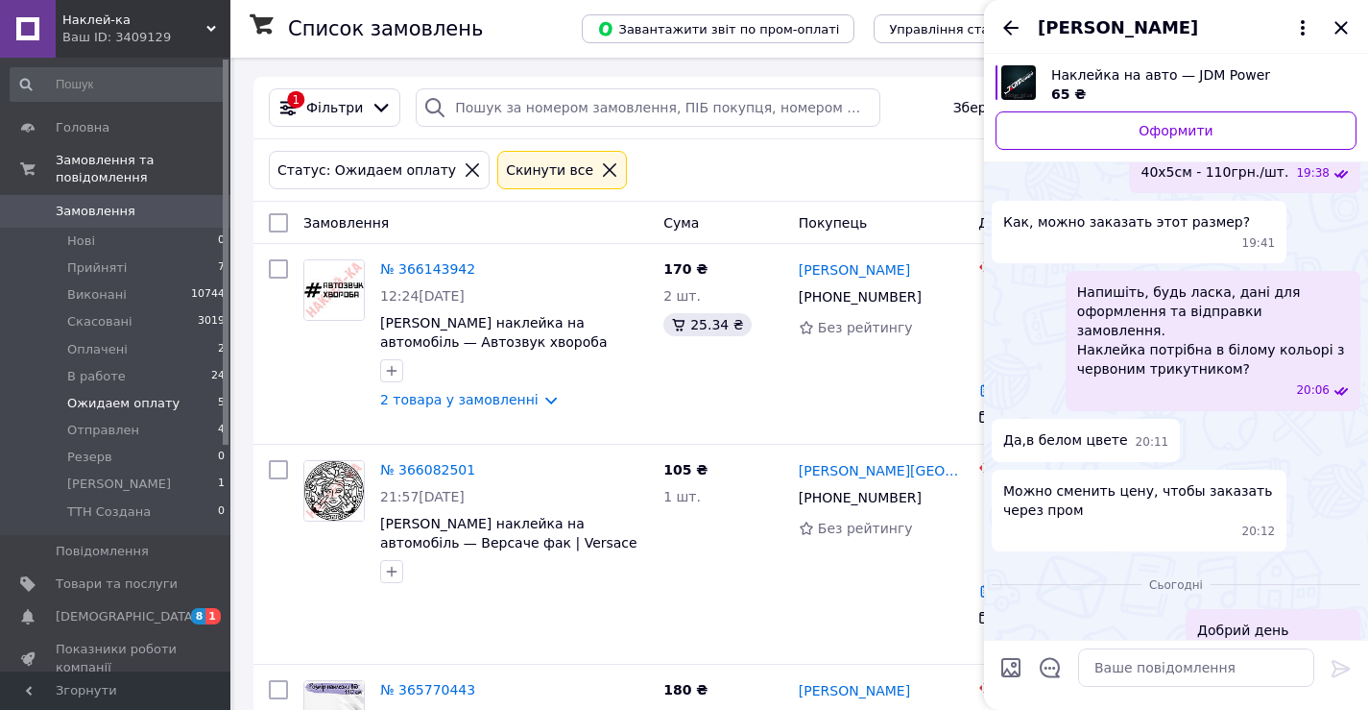
click at [997, 21] on div "Дмитрий Остроушко" at bounding box center [1176, 27] width 384 height 54
click at [1011, 31] on icon "Назад" at bounding box center [1011, 27] width 23 height 23
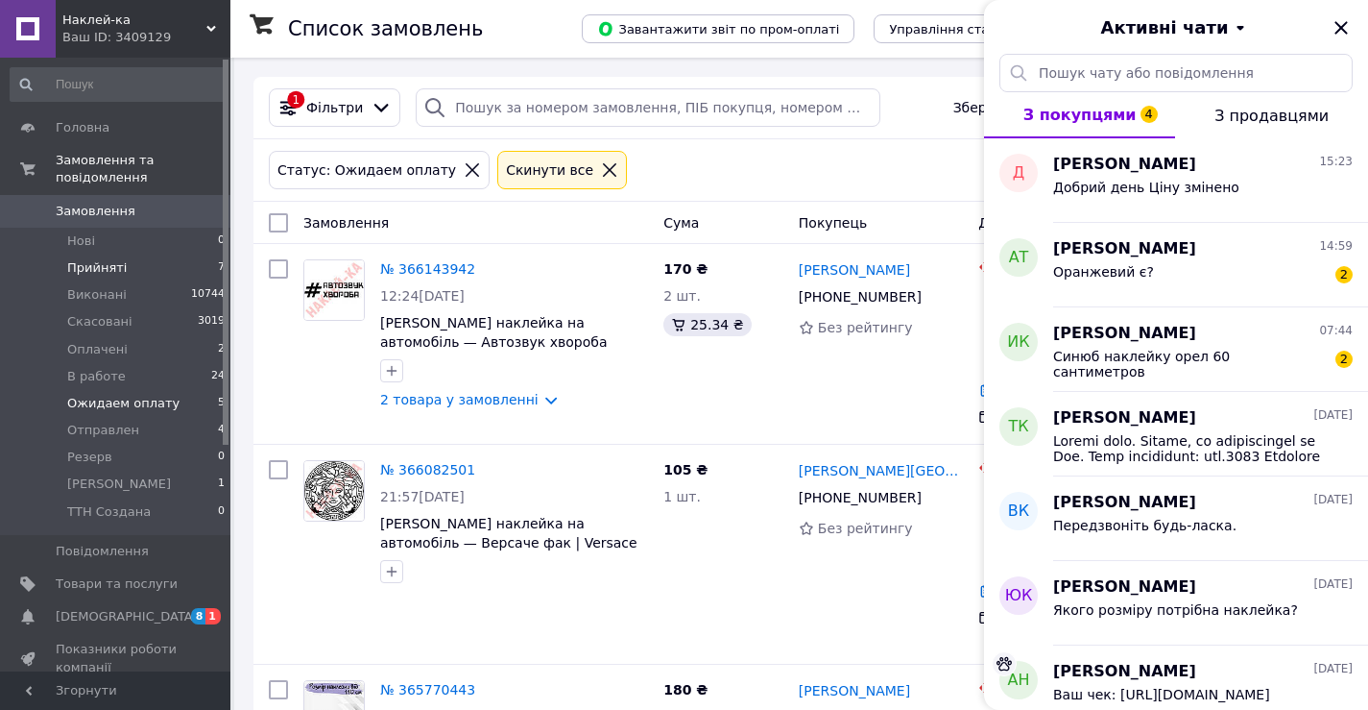
click at [71, 259] on span "Прийняті" at bounding box center [97, 267] width 60 height 17
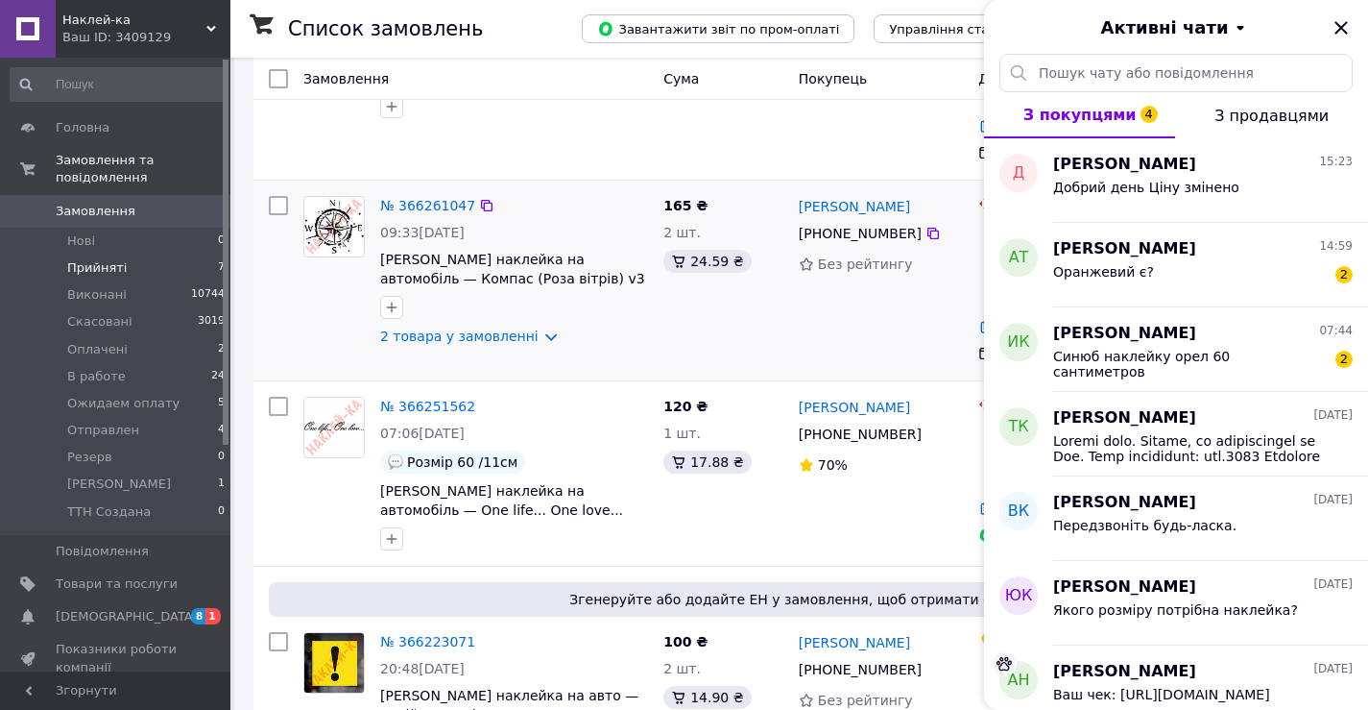
scroll to position [672, 0]
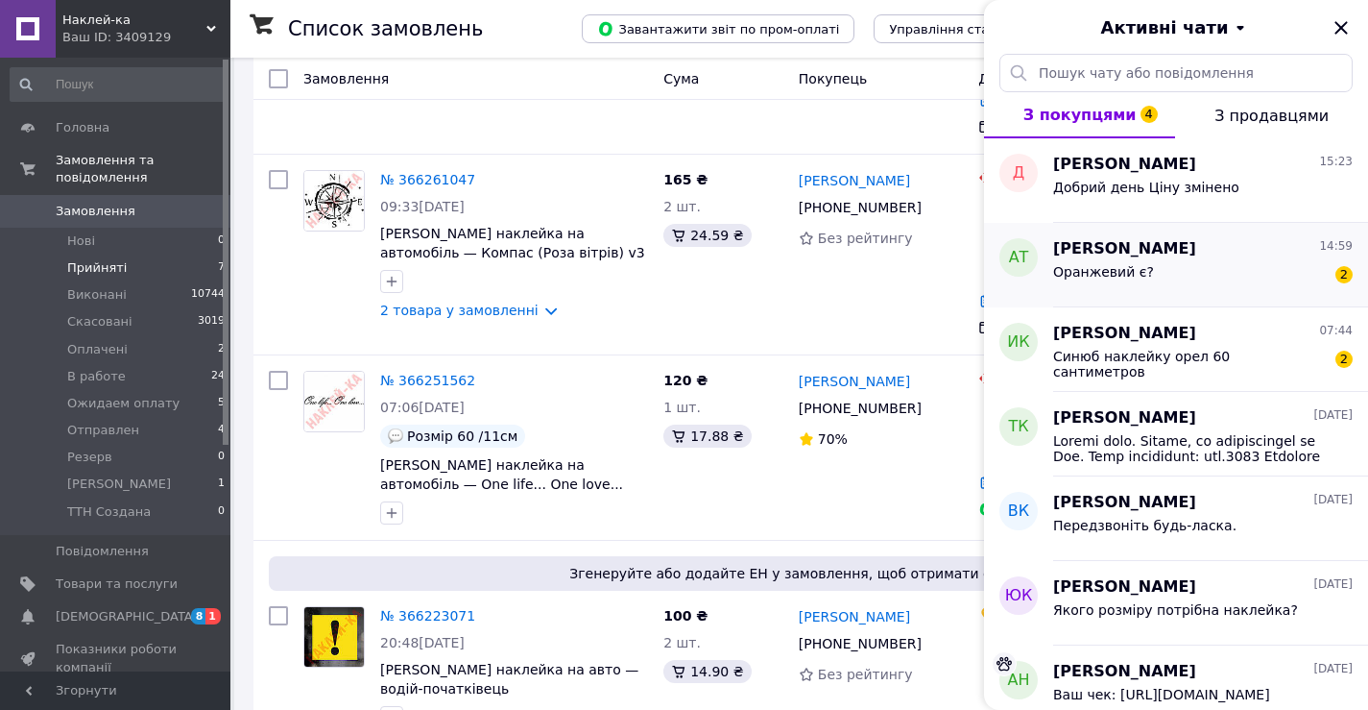
click at [1155, 268] on div "Оранжевий є? 2" at bounding box center [1203, 275] width 300 height 31
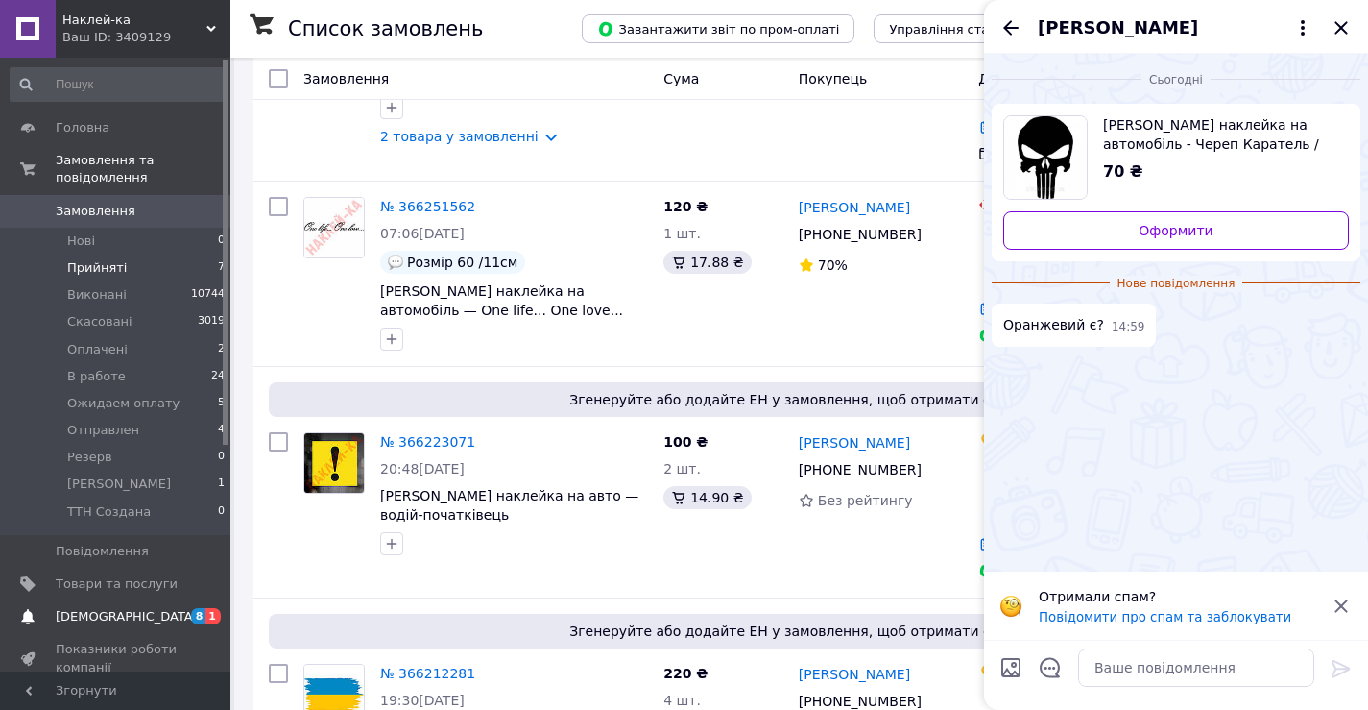
scroll to position [856, 0]
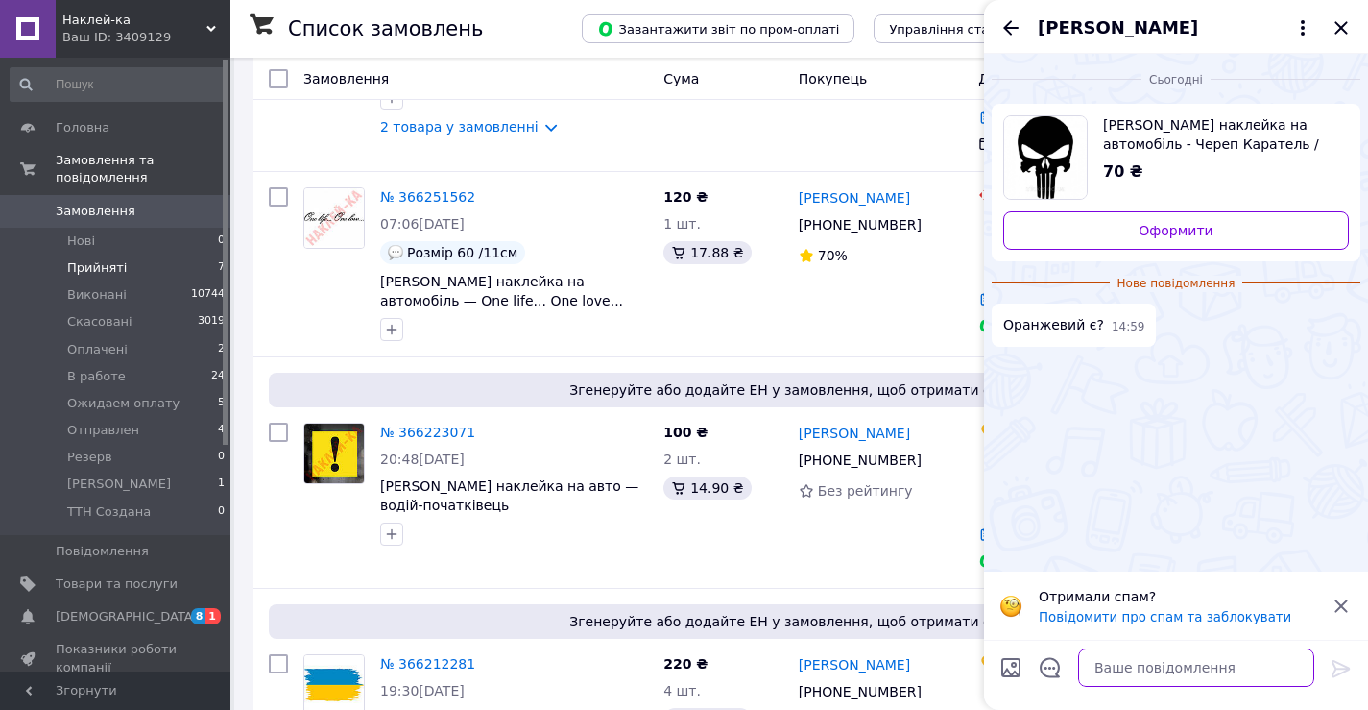
click at [1087, 667] on textarea at bounding box center [1196, 667] width 236 height 38
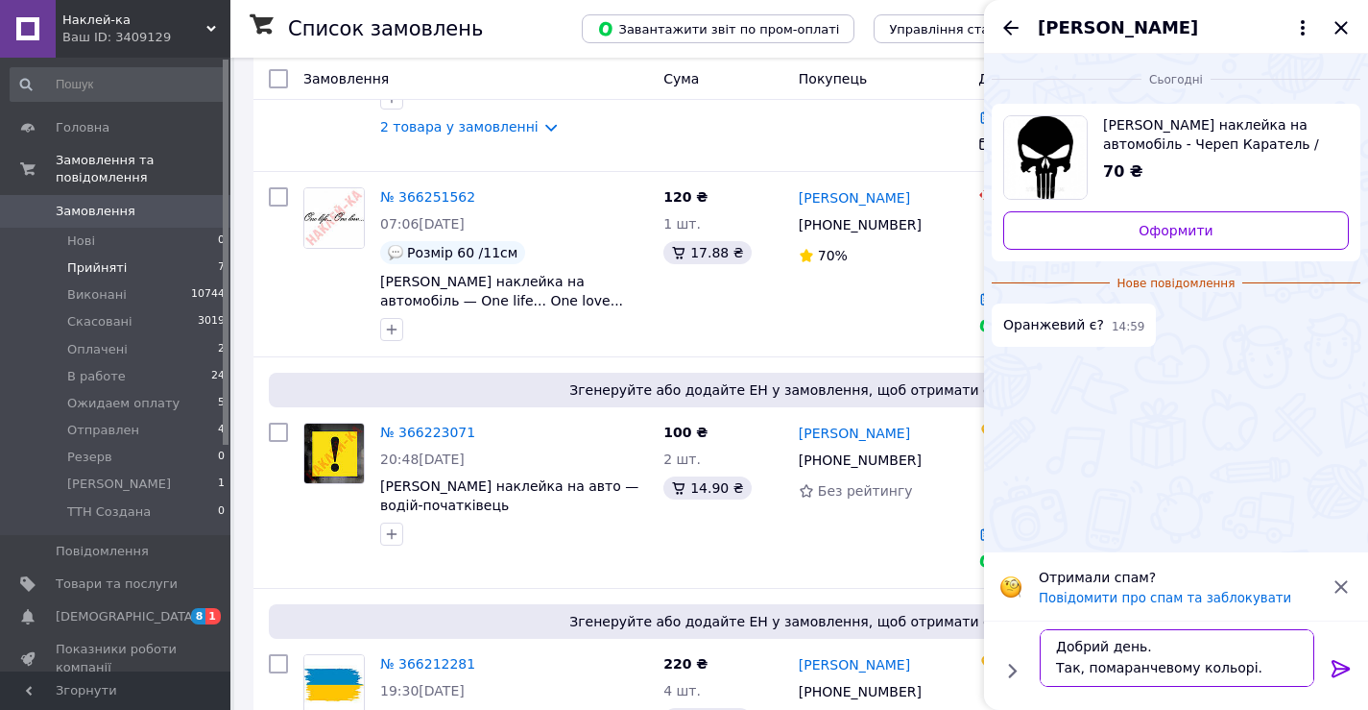
click at [1083, 671] on textarea "Добрий день. Так, помаранчевому кольорі." at bounding box center [1177, 658] width 275 height 58
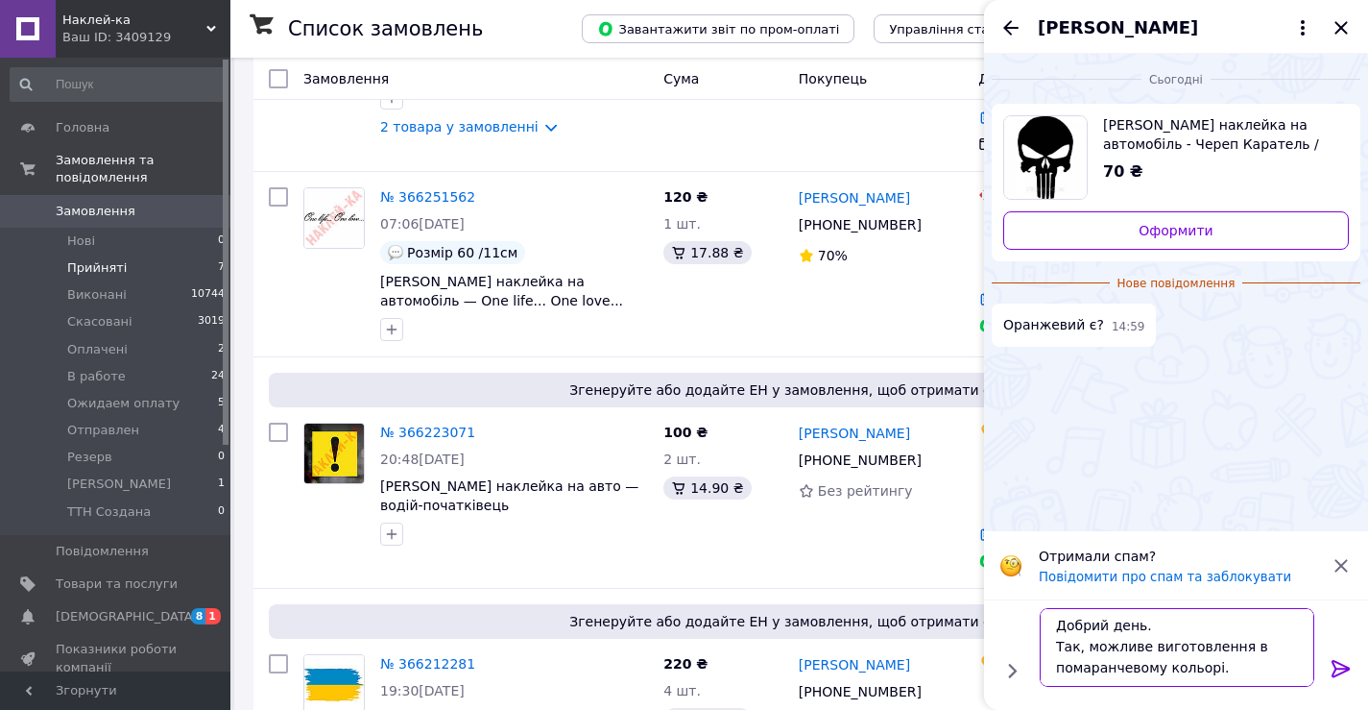
type textarea "Добрий день. Так, можливе виготовлення в помаранчевому кольорі."
click at [1339, 670] on icon at bounding box center [1341, 668] width 23 height 23
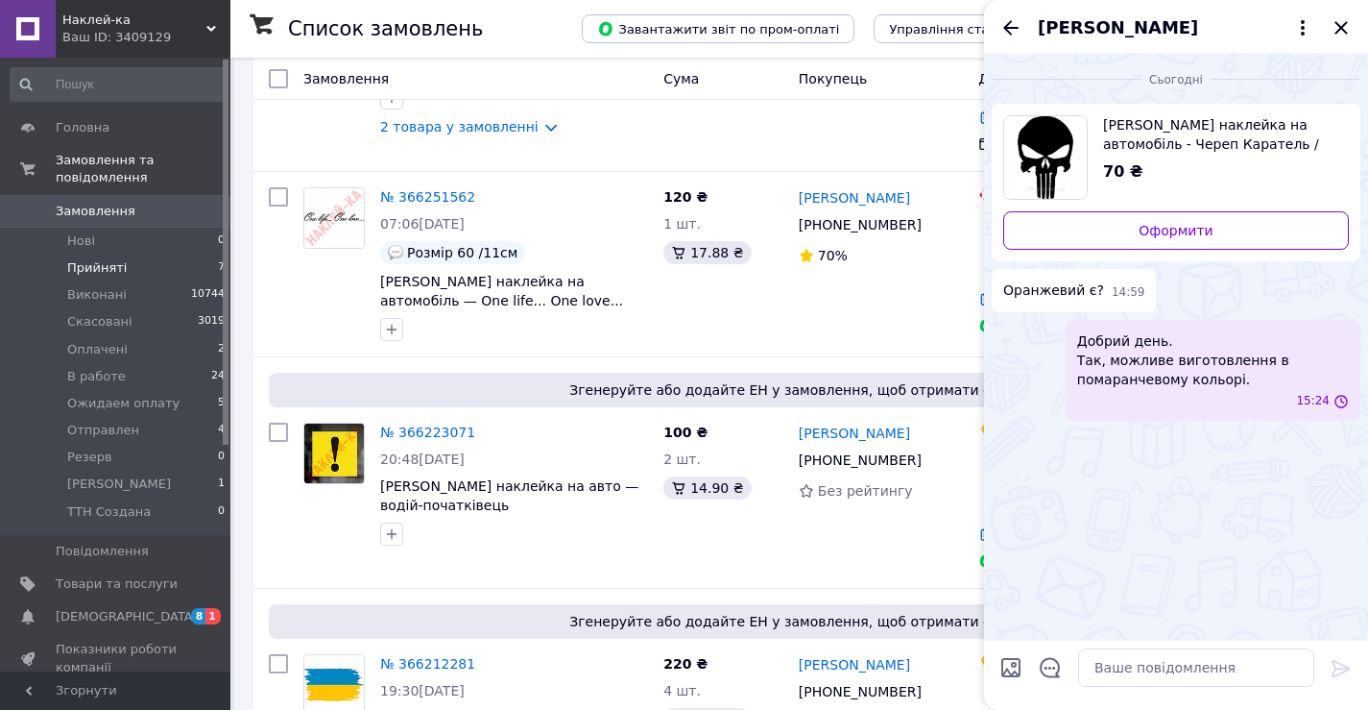
scroll to position [0, 0]
click at [1014, 21] on icon "Назад" at bounding box center [1011, 27] width 23 height 23
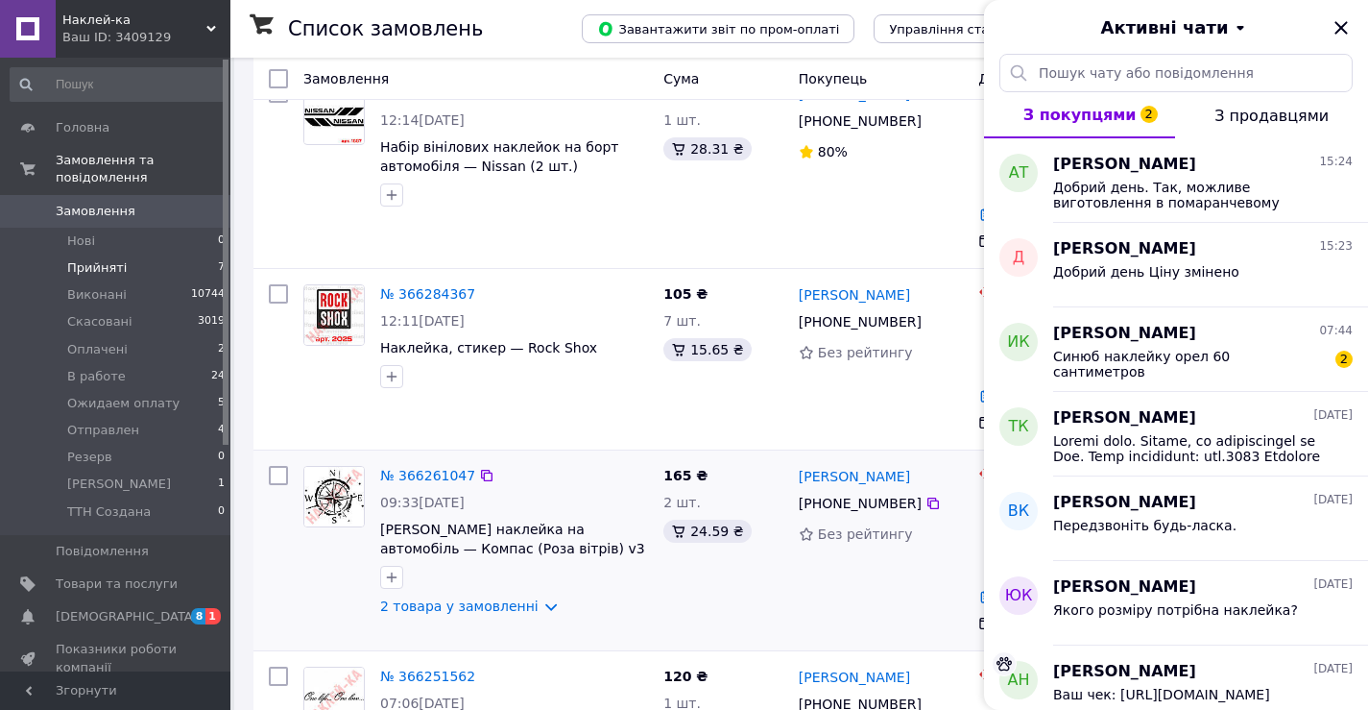
scroll to position [279, 0]
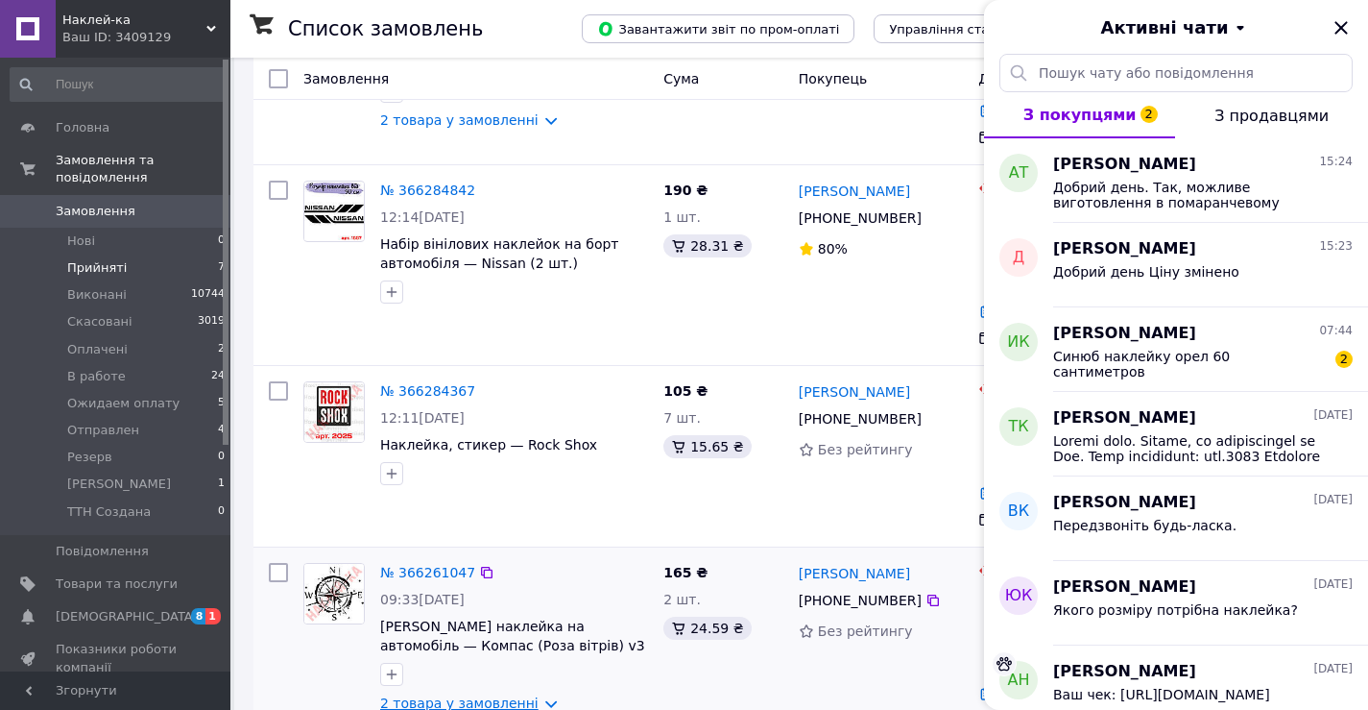
click at [527, 695] on link "2 товара у замовленні" at bounding box center [459, 702] width 158 height 15
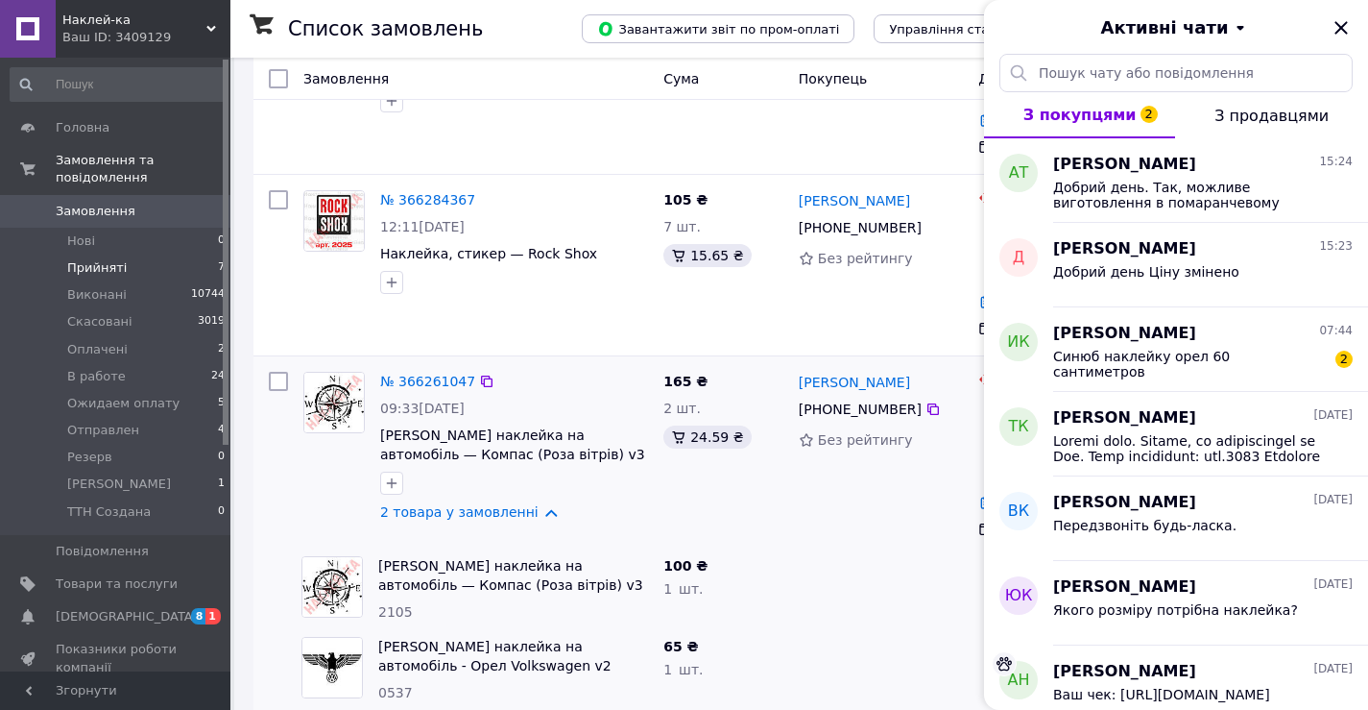
scroll to position [471, 0]
click at [1155, 355] on span "Синюб наклейку орел 60 сантиметров" at bounding box center [1189, 364] width 273 height 31
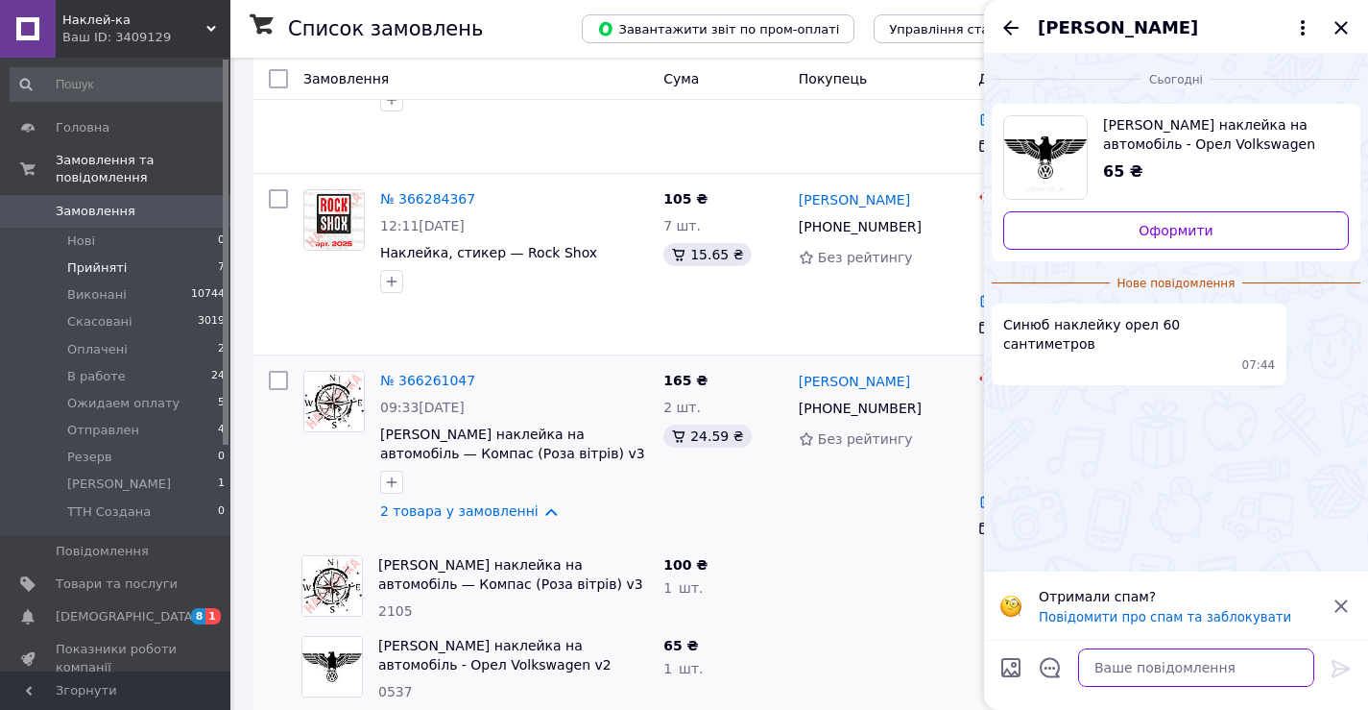
click at [1140, 664] on textarea at bounding box center [1196, 667] width 236 height 38
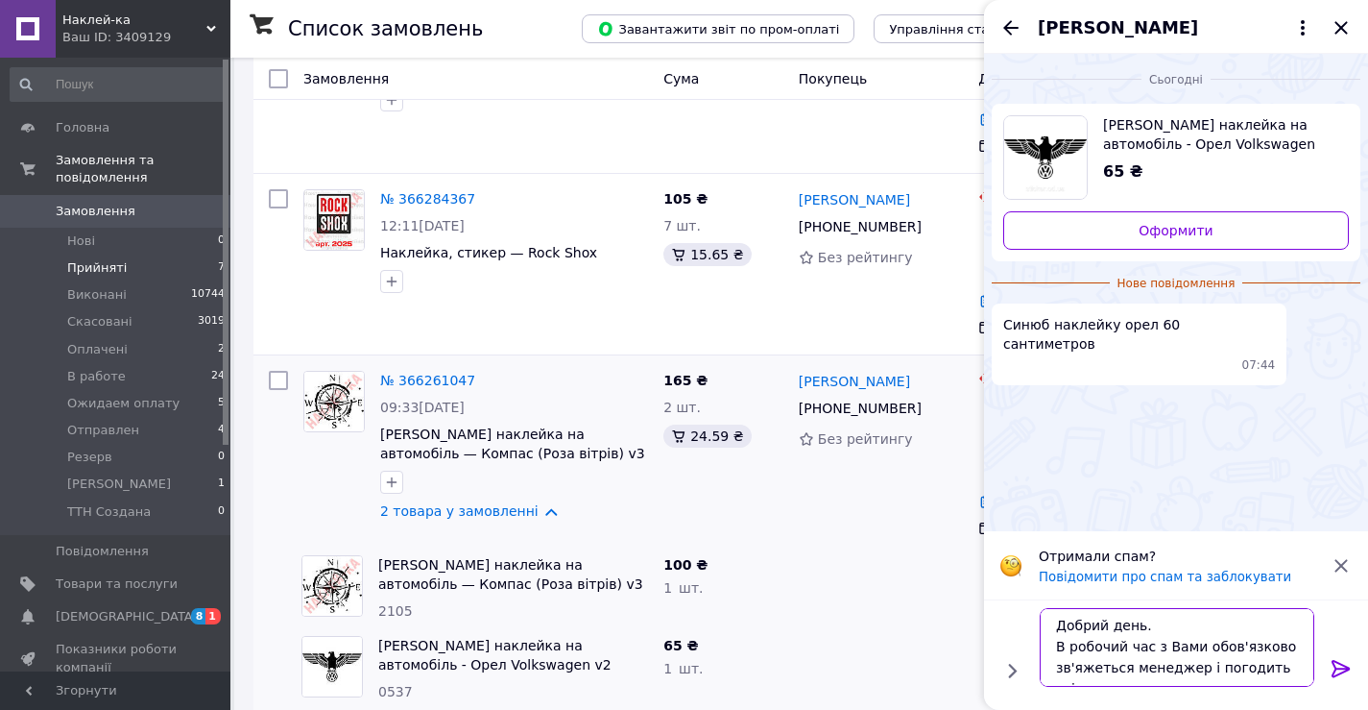
scroll to position [13, 0]
type textarea "Добрий день. В робочий час з Вами обов'язково зв'яжеться менеджер і погодить вс…"
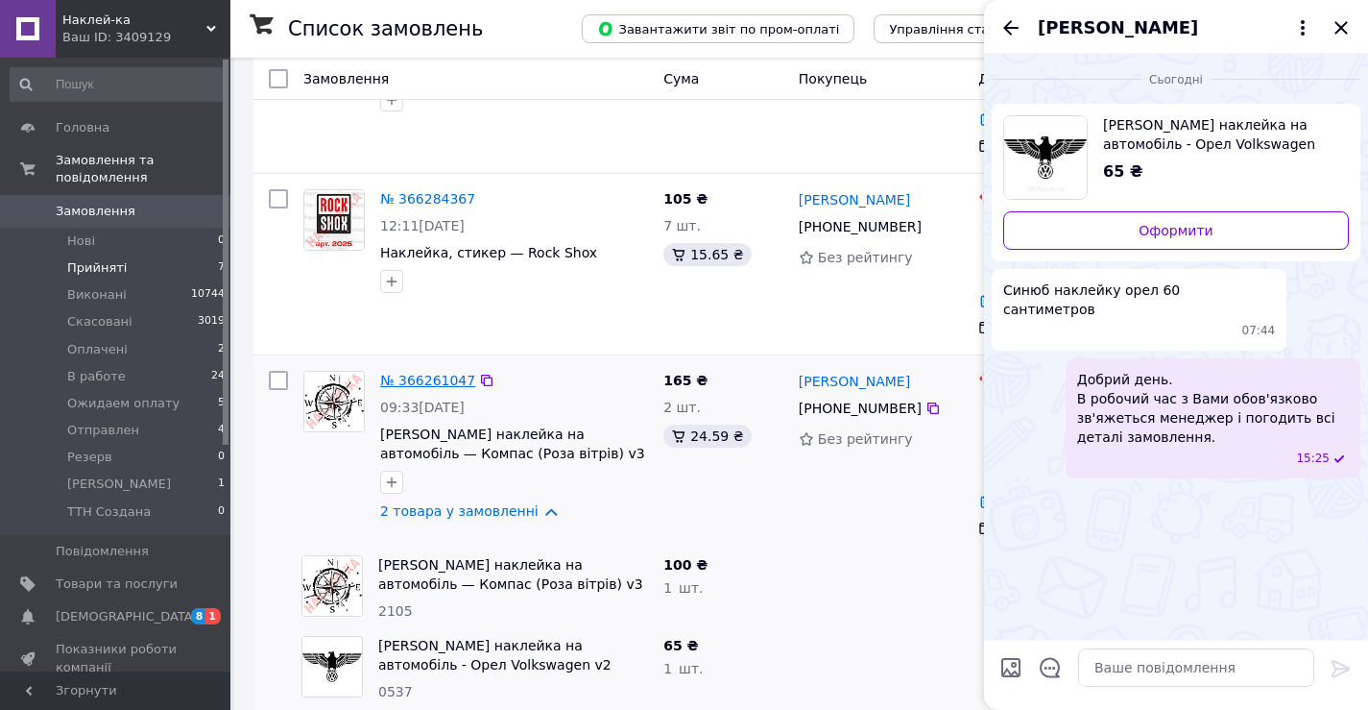
click at [407, 373] on link "№ 366261047" at bounding box center [427, 380] width 95 height 15
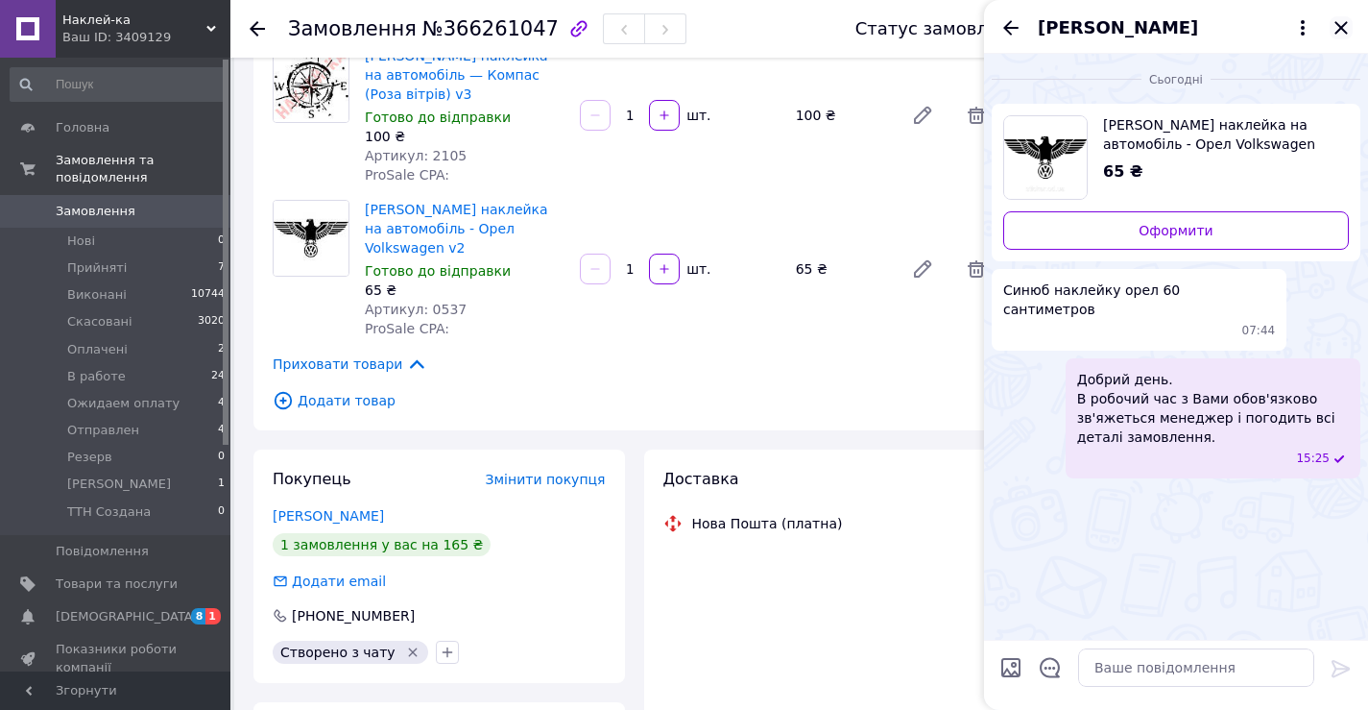
scroll to position [351, 0]
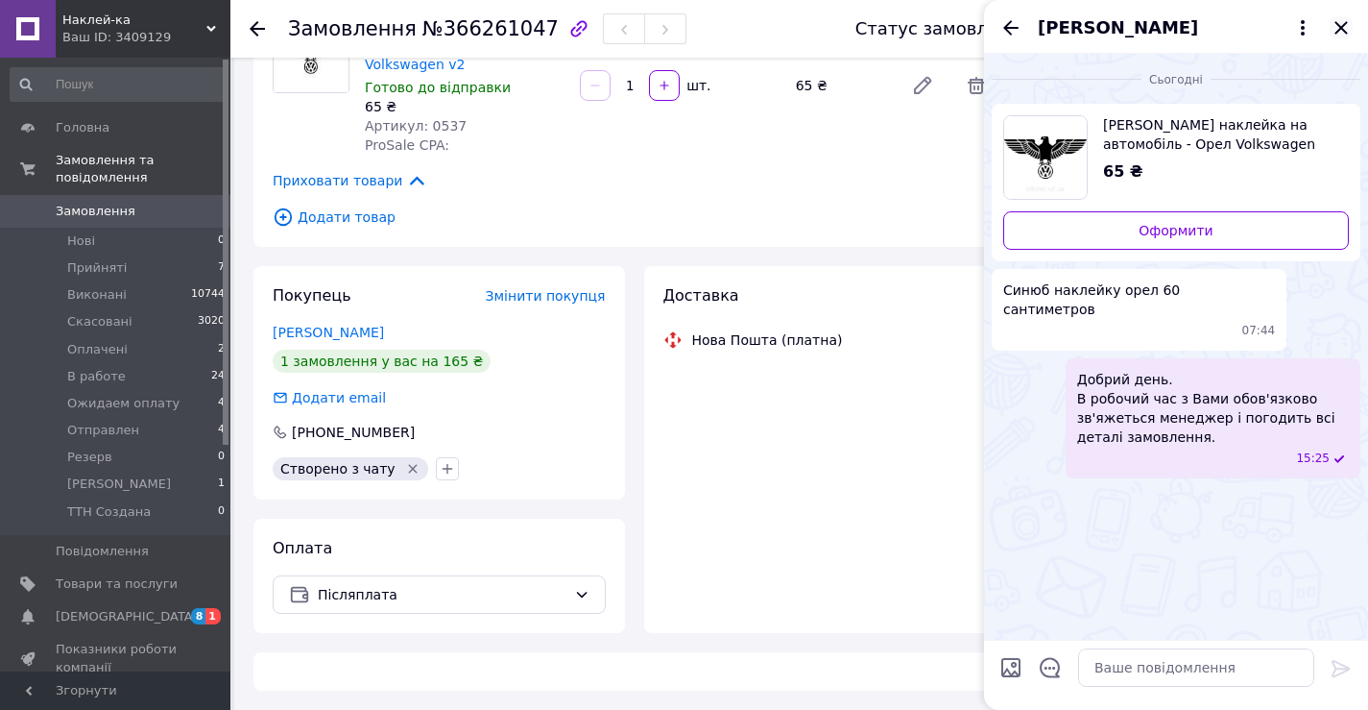
click at [1343, 32] on icon "Закрити" at bounding box center [1341, 27] width 23 height 23
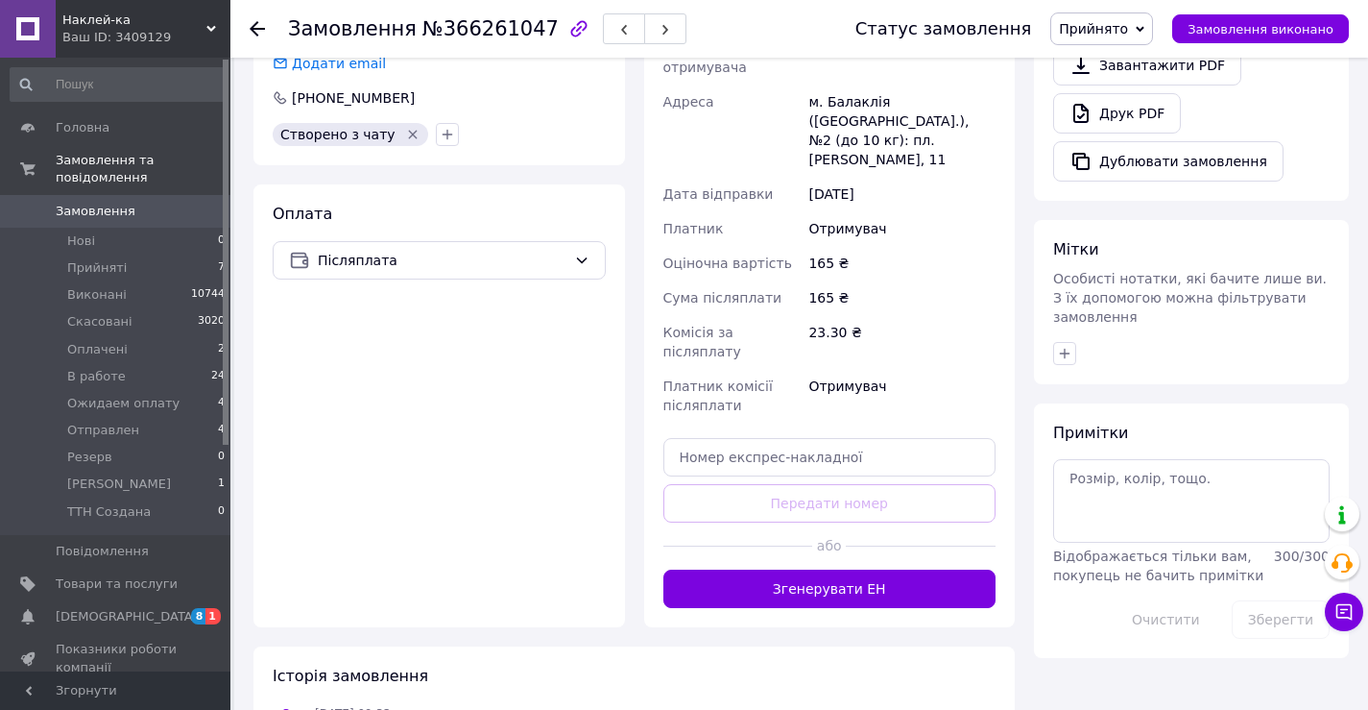
scroll to position [736, 0]
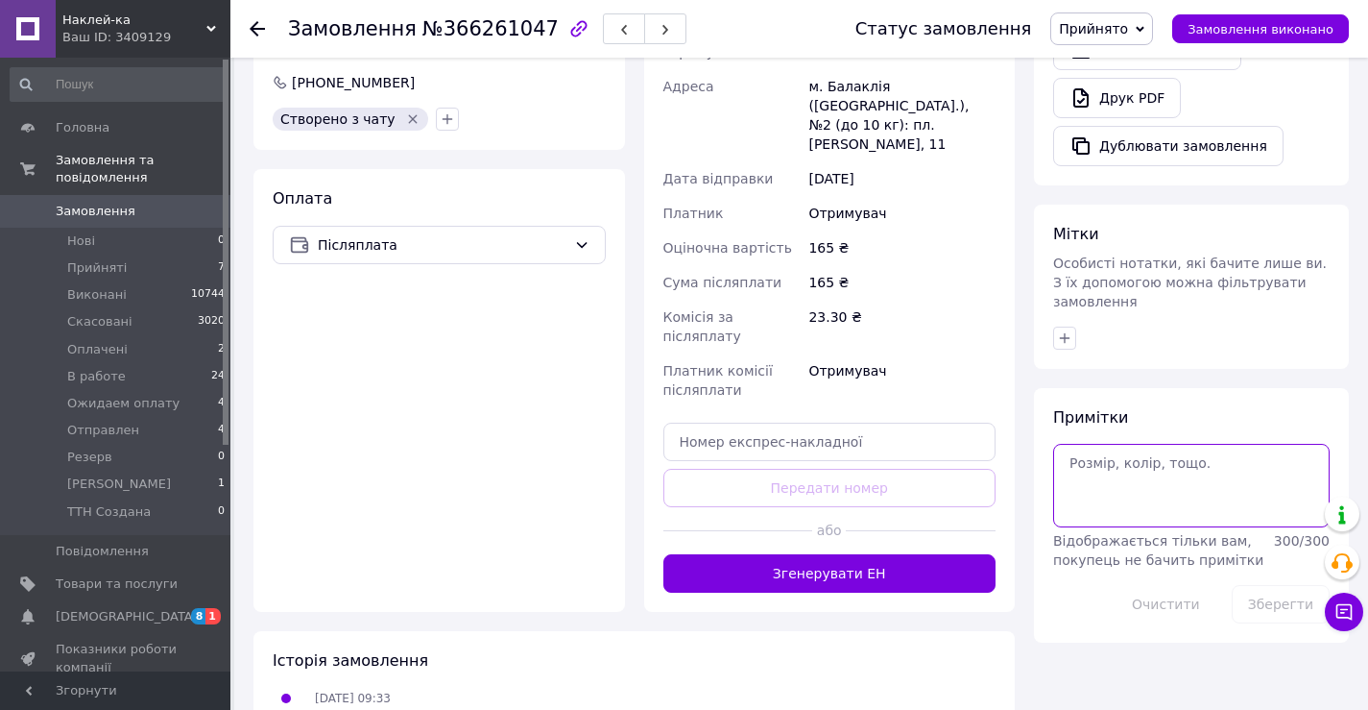
click at [1097, 444] on textarea at bounding box center [1191, 485] width 277 height 83
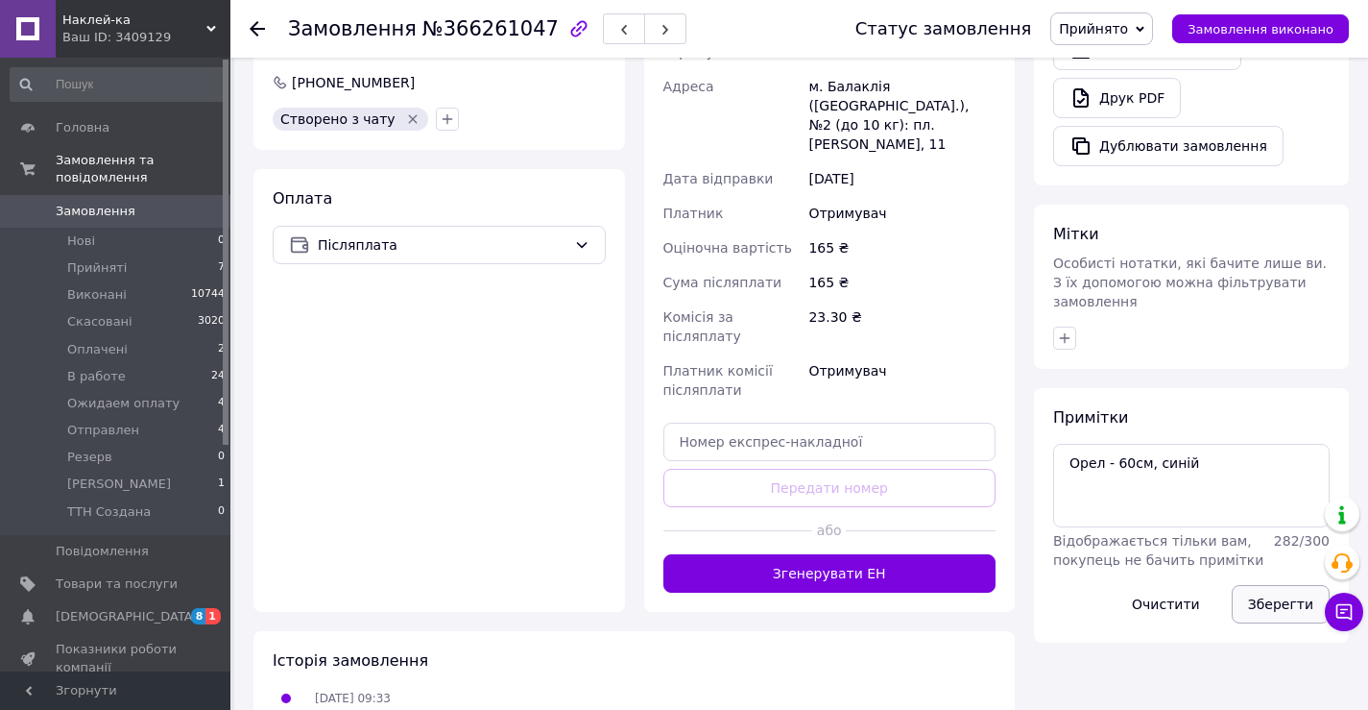
click at [1250, 585] on button "Зберегти" at bounding box center [1281, 604] width 98 height 38
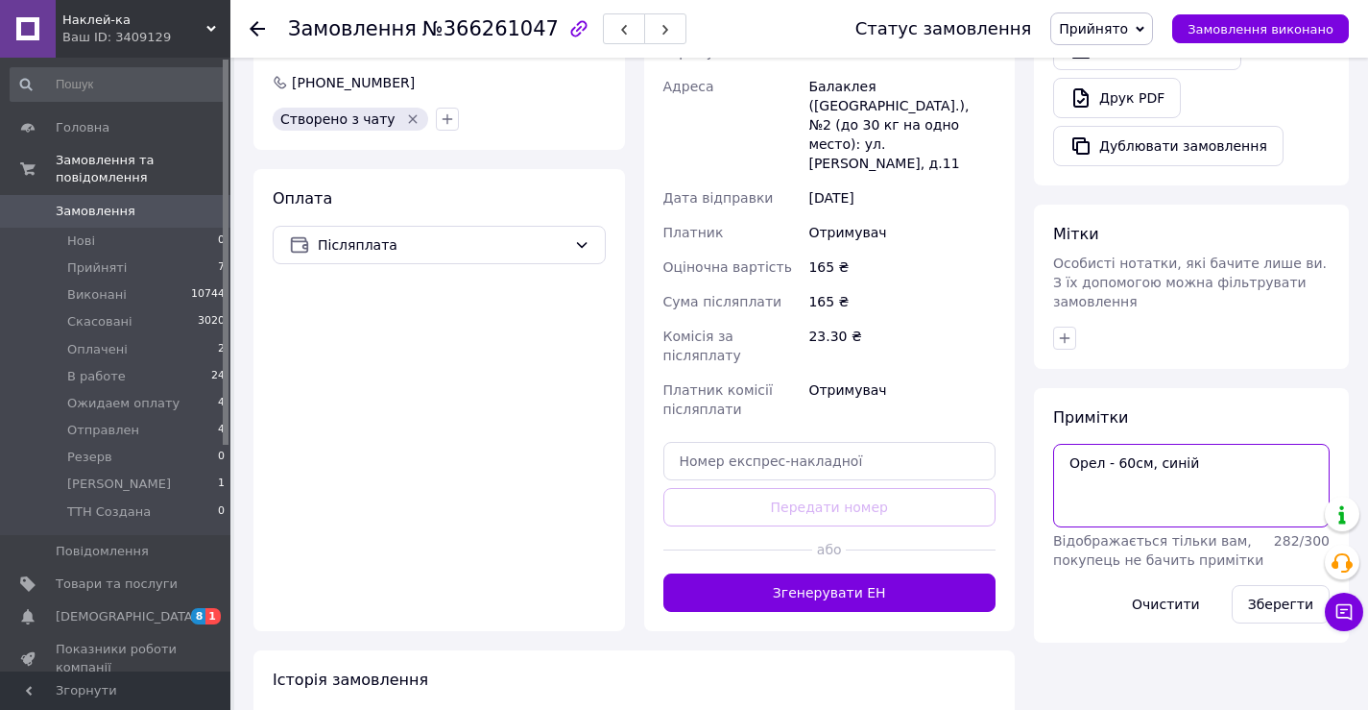
click at [1132, 444] on textarea "Орел - 60см, синій" at bounding box center [1191, 485] width 277 height 83
type textarea "Орел - 60х31см, синій, 290грн."
click at [1267, 585] on button "Зберегти" at bounding box center [1281, 604] width 98 height 38
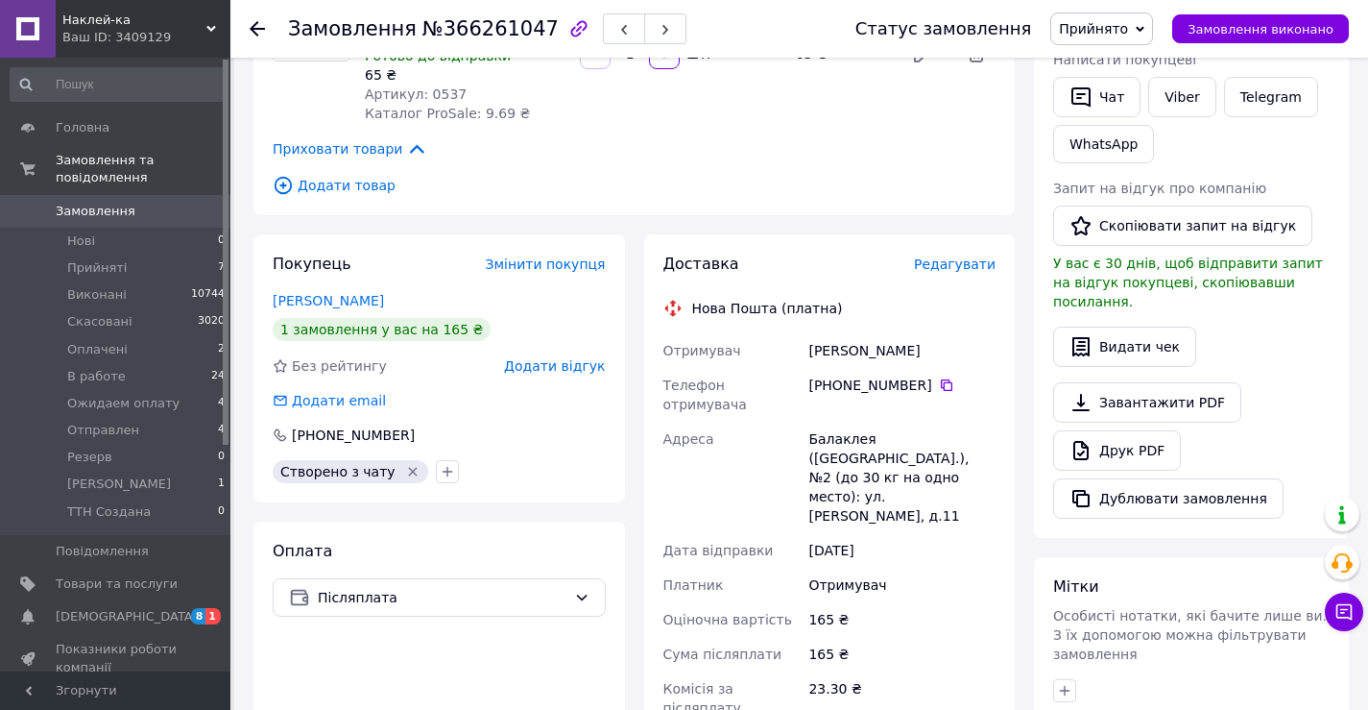
scroll to position [384, 0]
click at [315, 297] on link "Красников Игорь" at bounding box center [328, 299] width 111 height 15
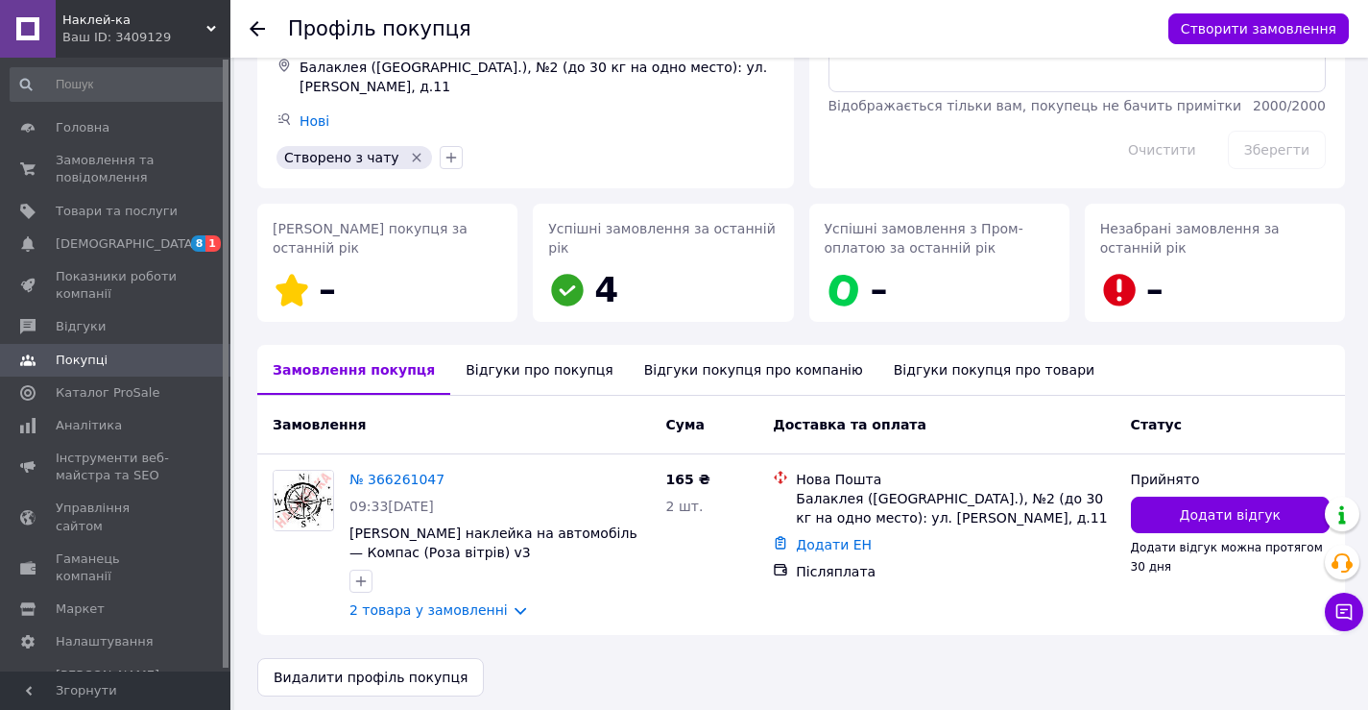
scroll to position [192, 0]
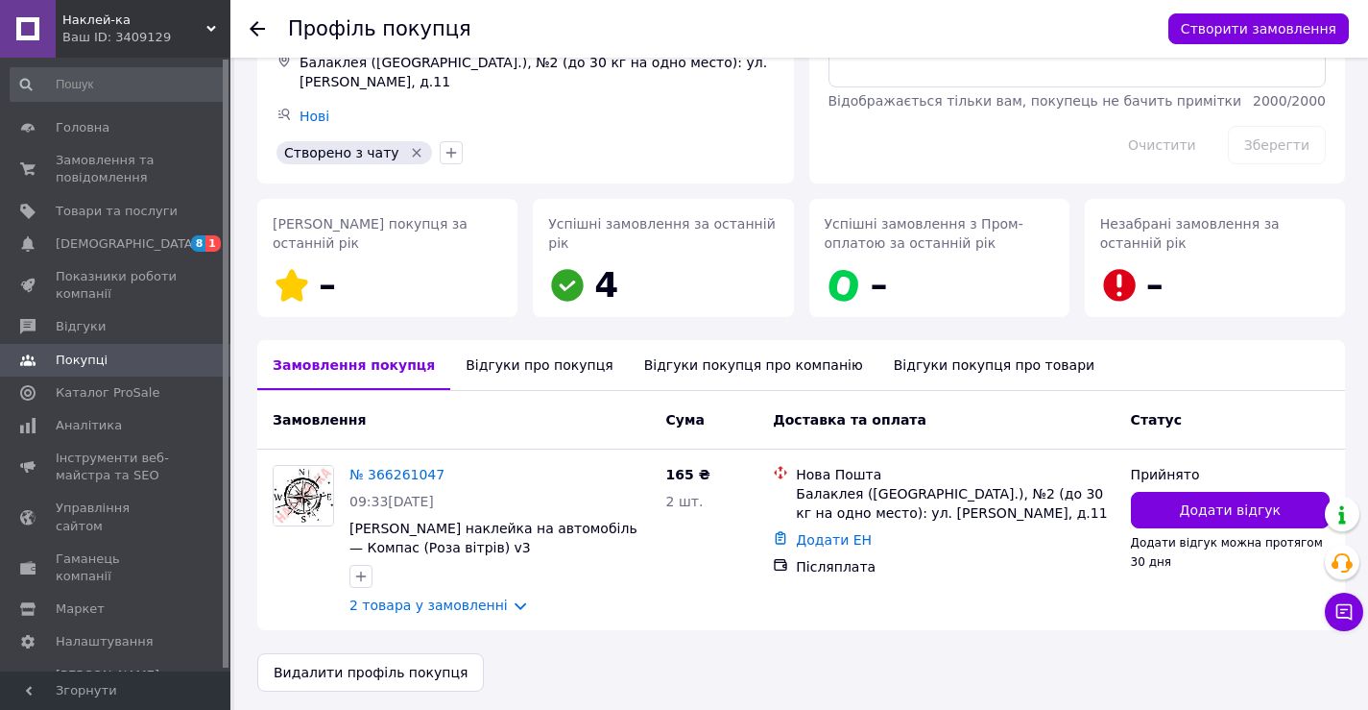
click at [473, 362] on div "Відгуки про покупця" at bounding box center [539, 365] width 178 height 50
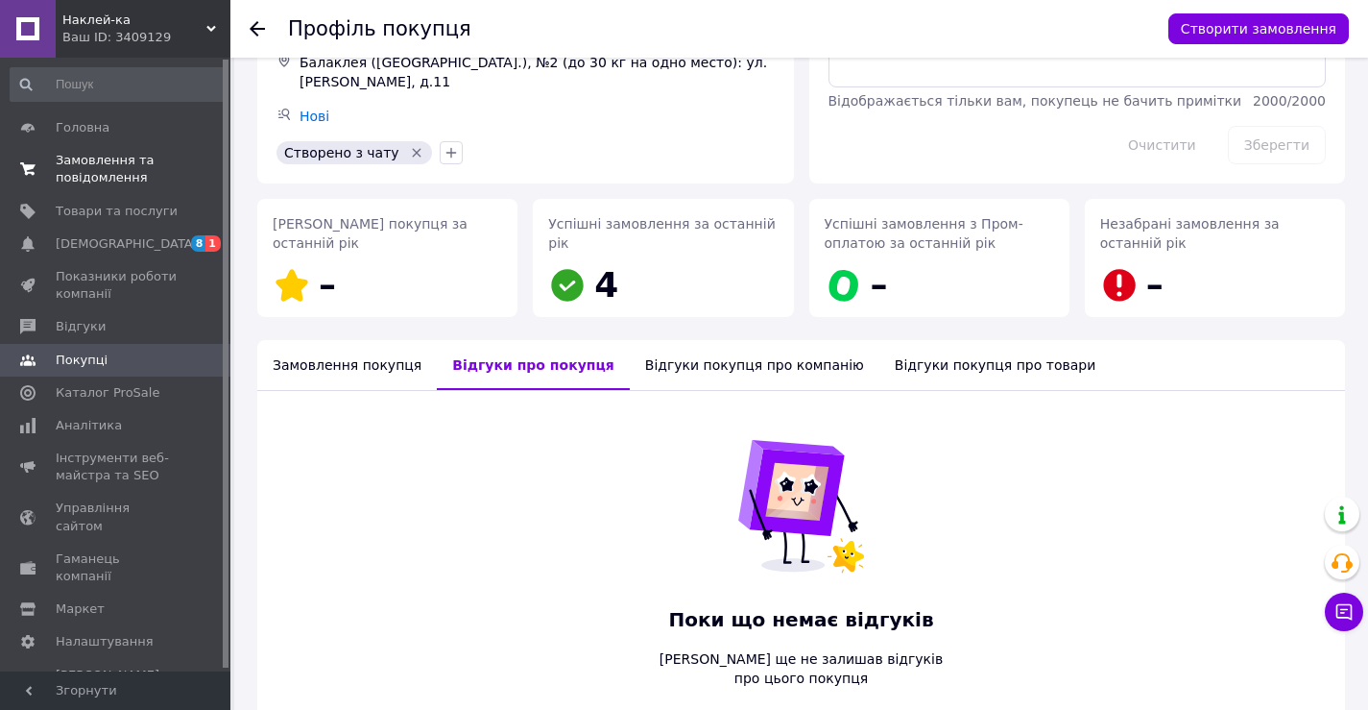
click at [88, 160] on span "Замовлення та повідомлення" at bounding box center [117, 169] width 122 height 35
